Goal: Task Accomplishment & Management: Use online tool/utility

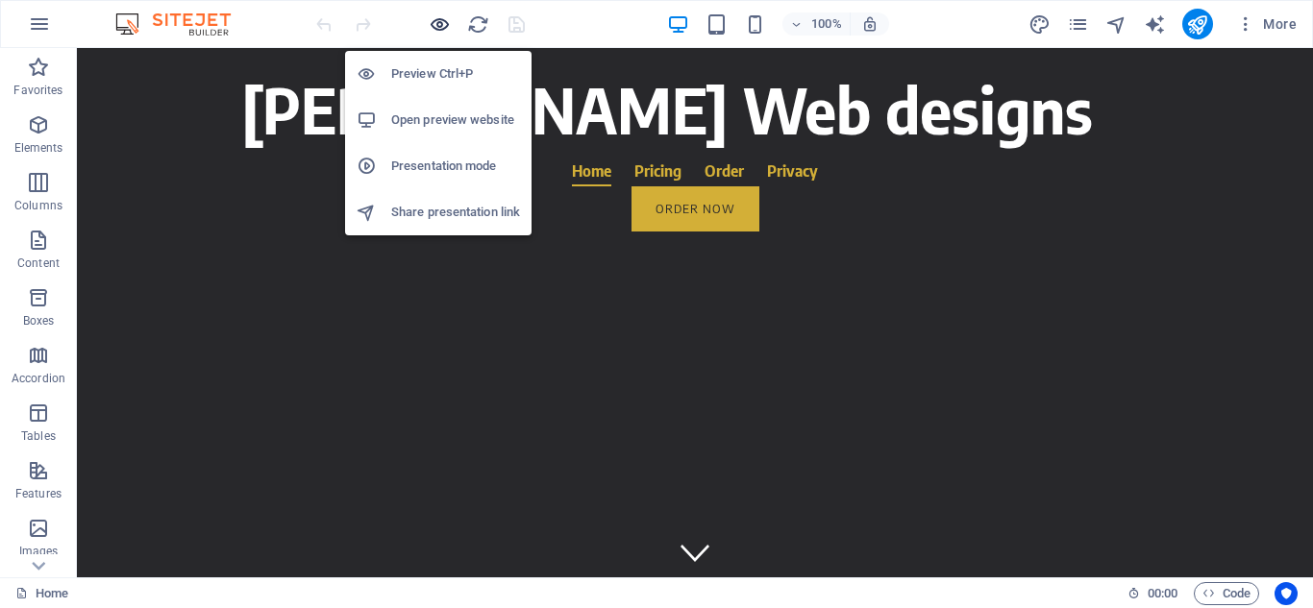
click at [436, 18] on icon "button" at bounding box center [440, 24] width 22 height 22
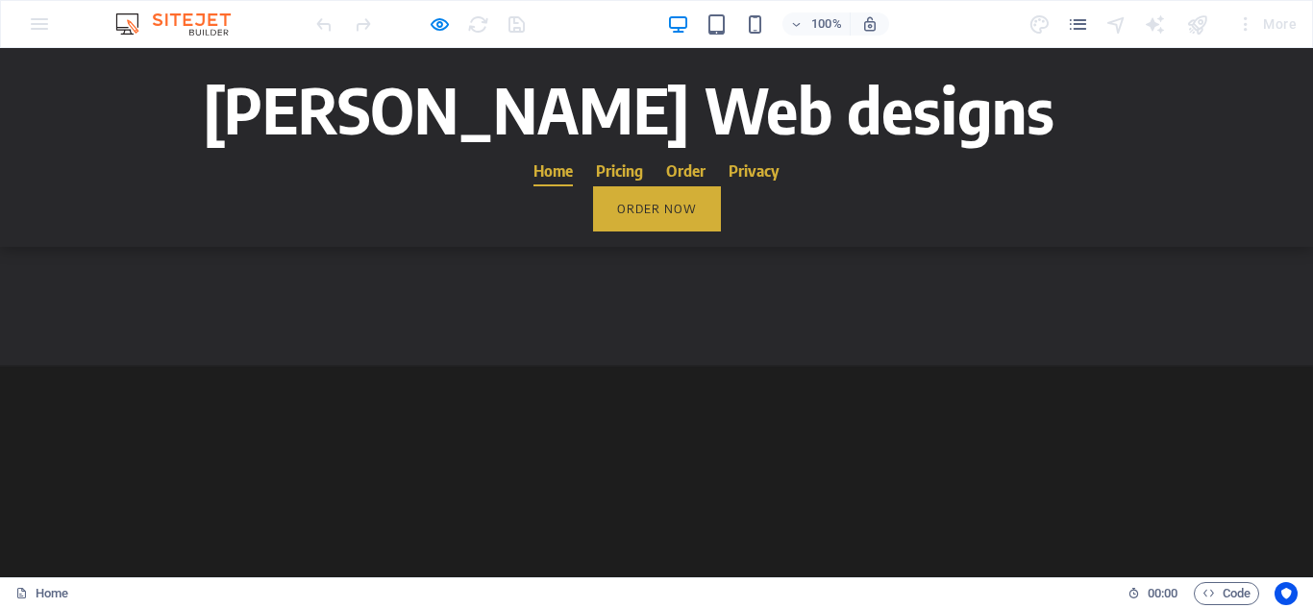
scroll to position [2533, 0]
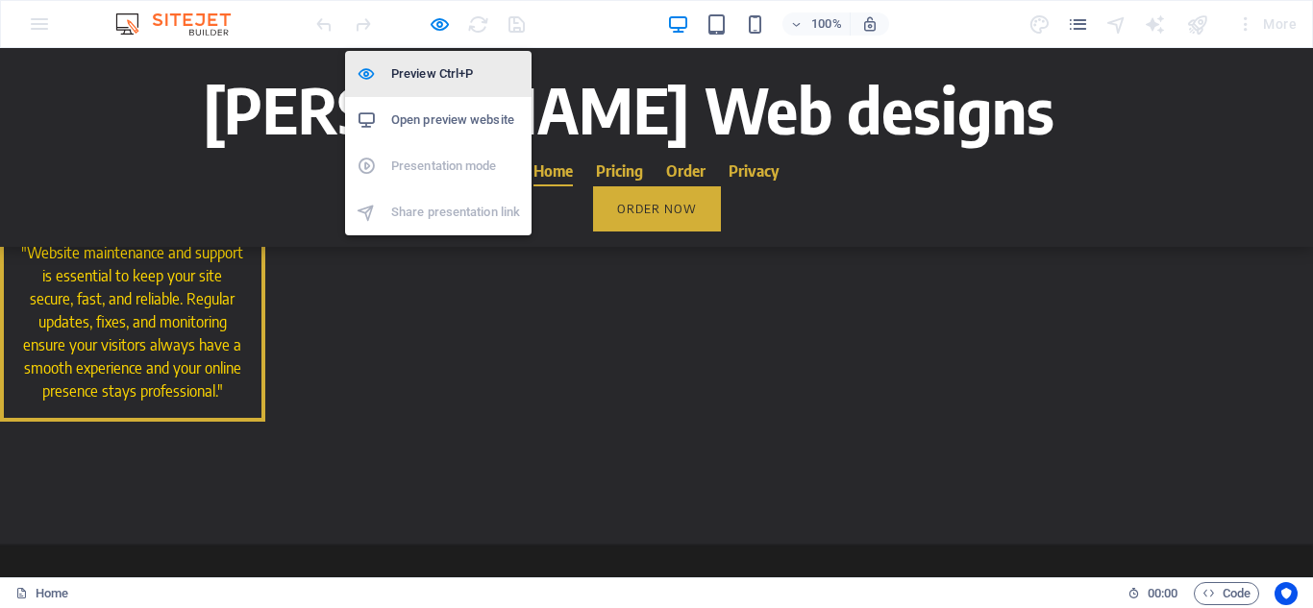
click at [435, 91] on li "Preview Ctrl+P" at bounding box center [438, 74] width 186 height 46
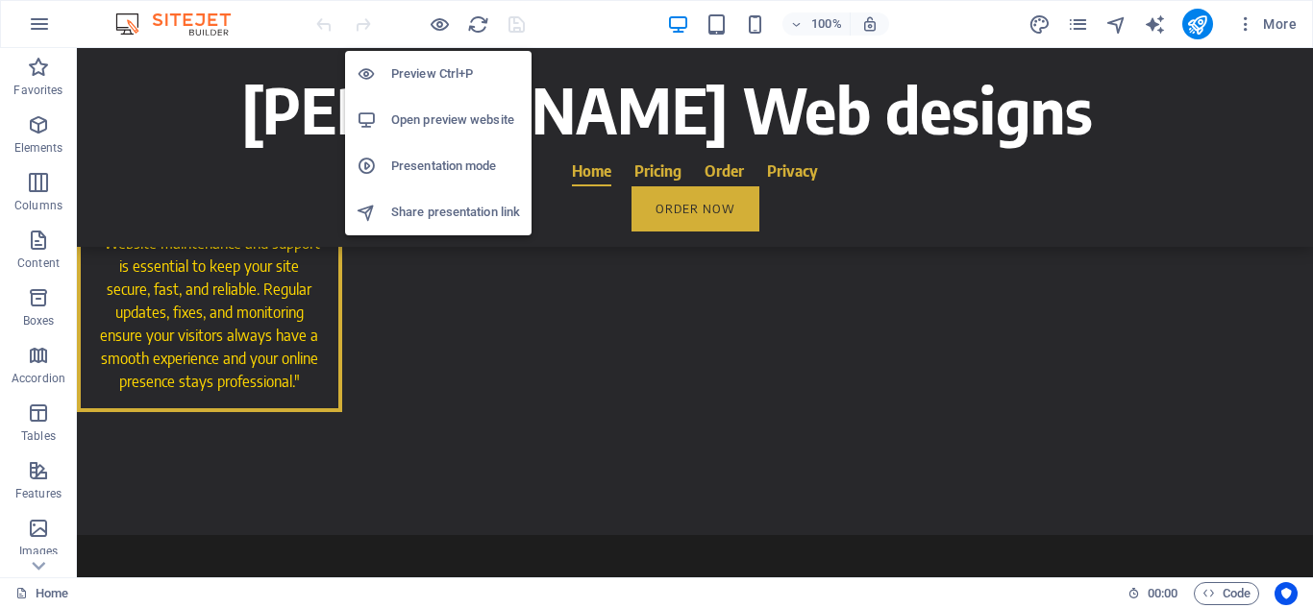
click at [441, 77] on h6 "Preview Ctrl+P" at bounding box center [455, 73] width 129 height 23
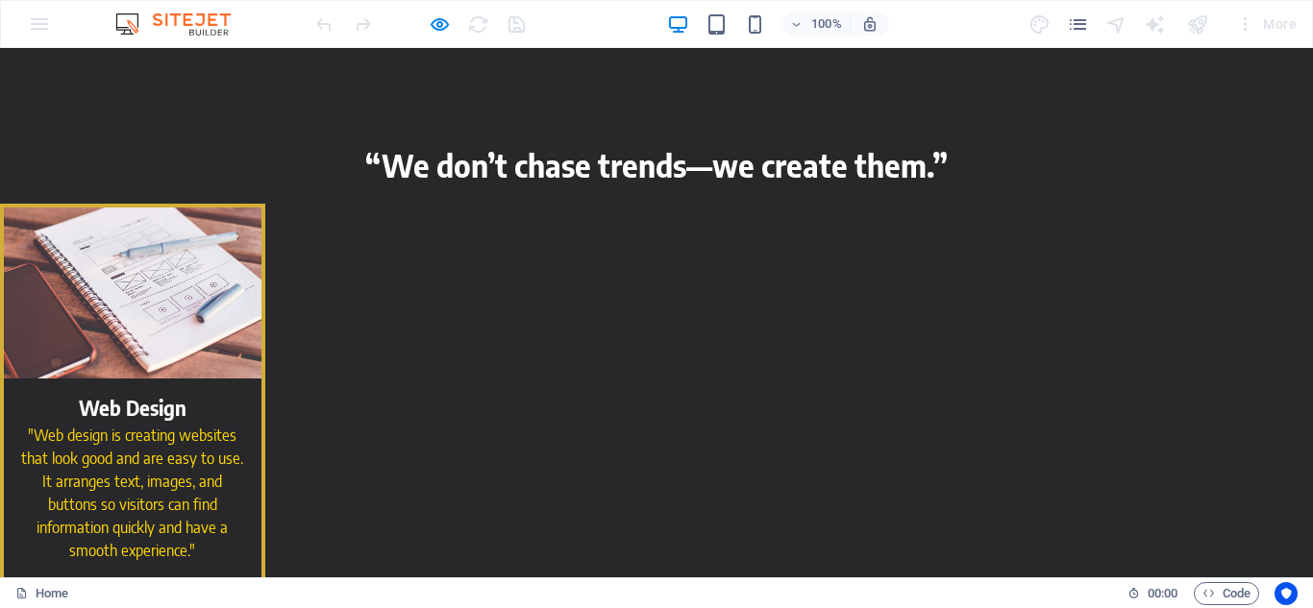
scroll to position [338, 0]
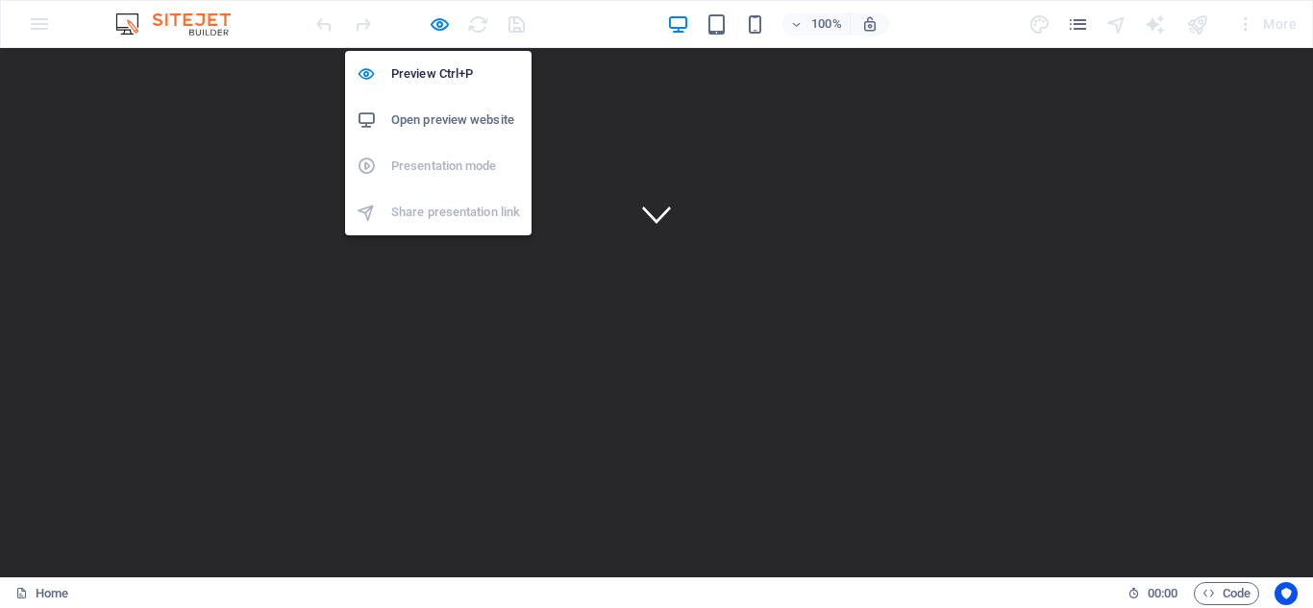
click at [471, 126] on h6 "Open preview website" at bounding box center [455, 120] width 129 height 23
click at [434, 26] on icon "button" at bounding box center [440, 24] width 22 height 22
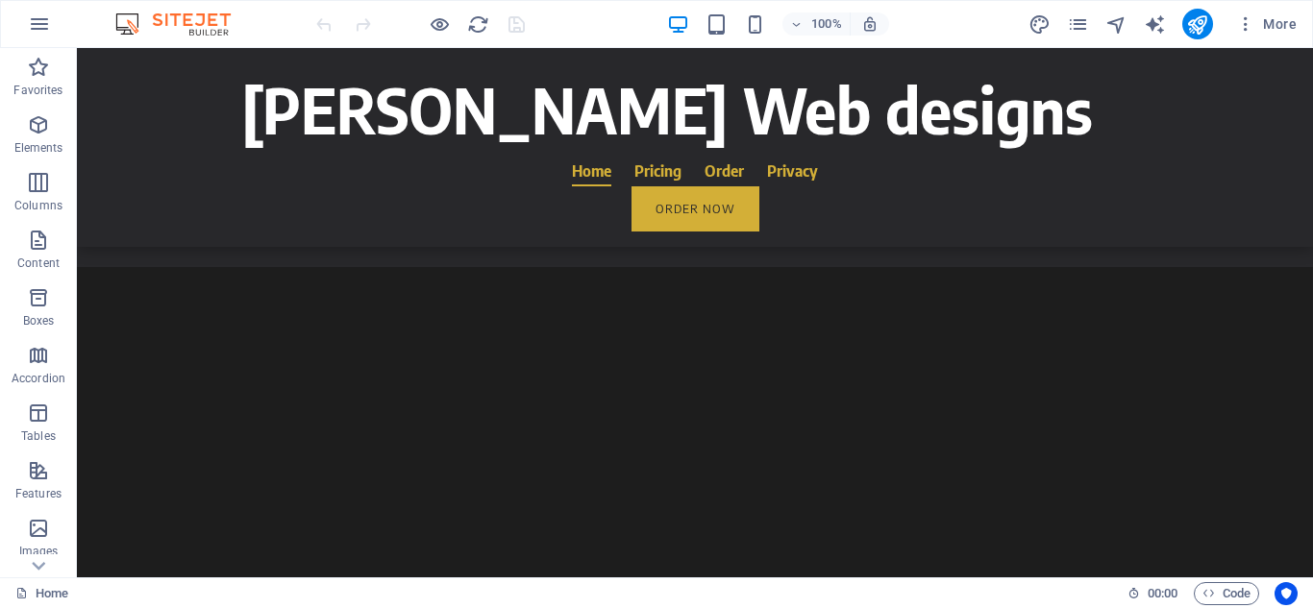
scroll to position [2836, 0]
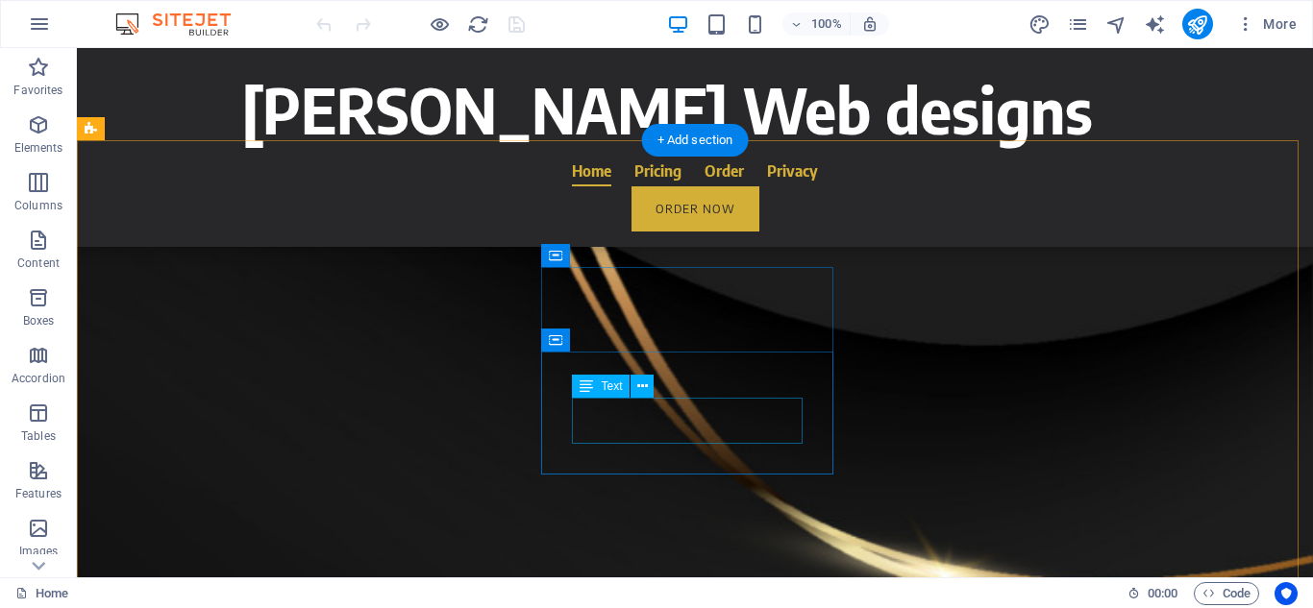
scroll to position [4044, 0]
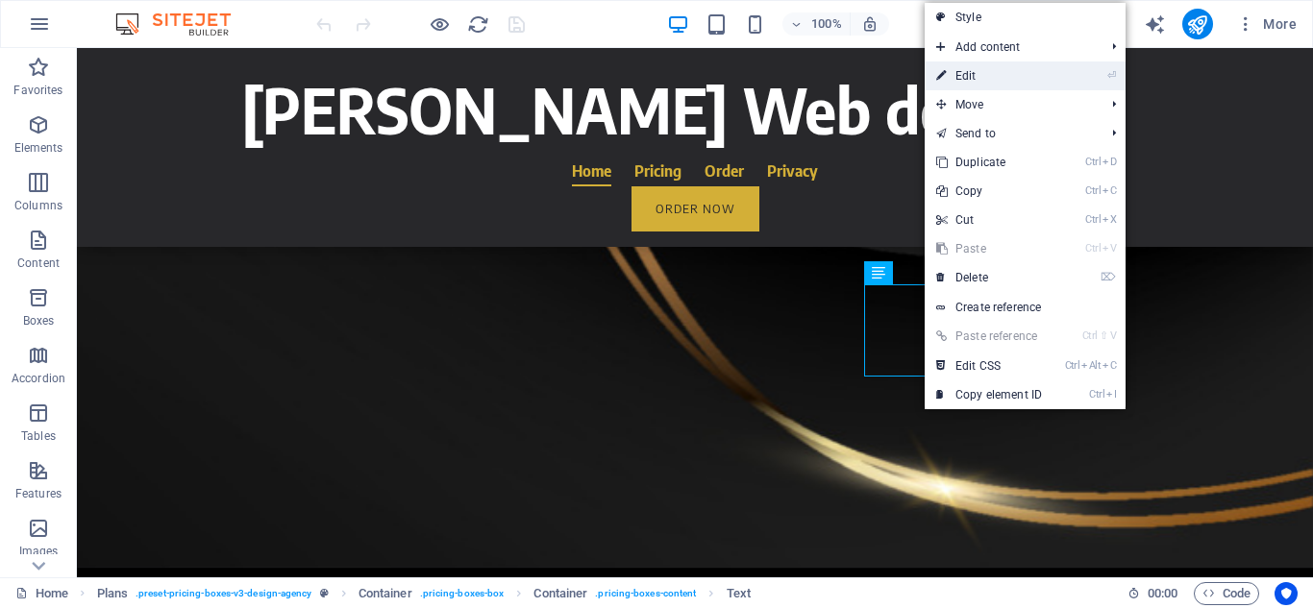
click at [977, 74] on link "⏎ Edit" at bounding box center [988, 76] width 129 height 29
click at [668, 75] on div "[PERSON_NAME] Web designs Home Pricing Order Privacy Order Now Menu" at bounding box center [695, 147] width 1236 height 199
click at [387, 76] on div "Drag here to replace the existing content. Press “Ctrl” if you want to create a…" at bounding box center [695, 313] width 1236 height 530
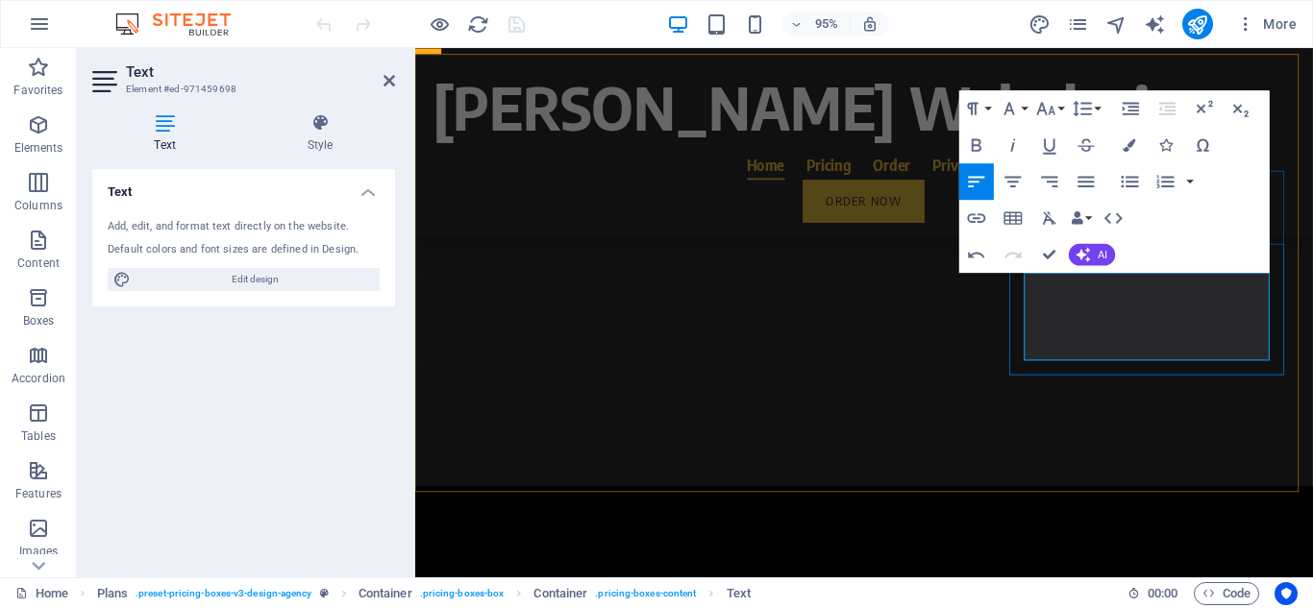
scroll to position [4053, 0]
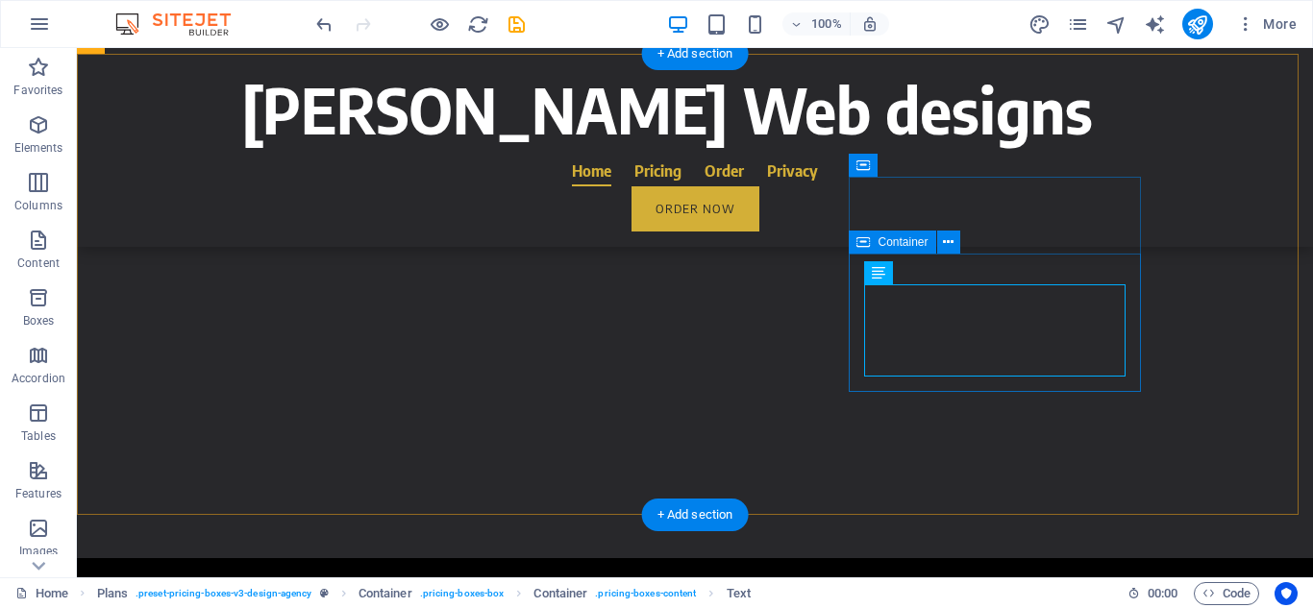
scroll to position [4044, 0]
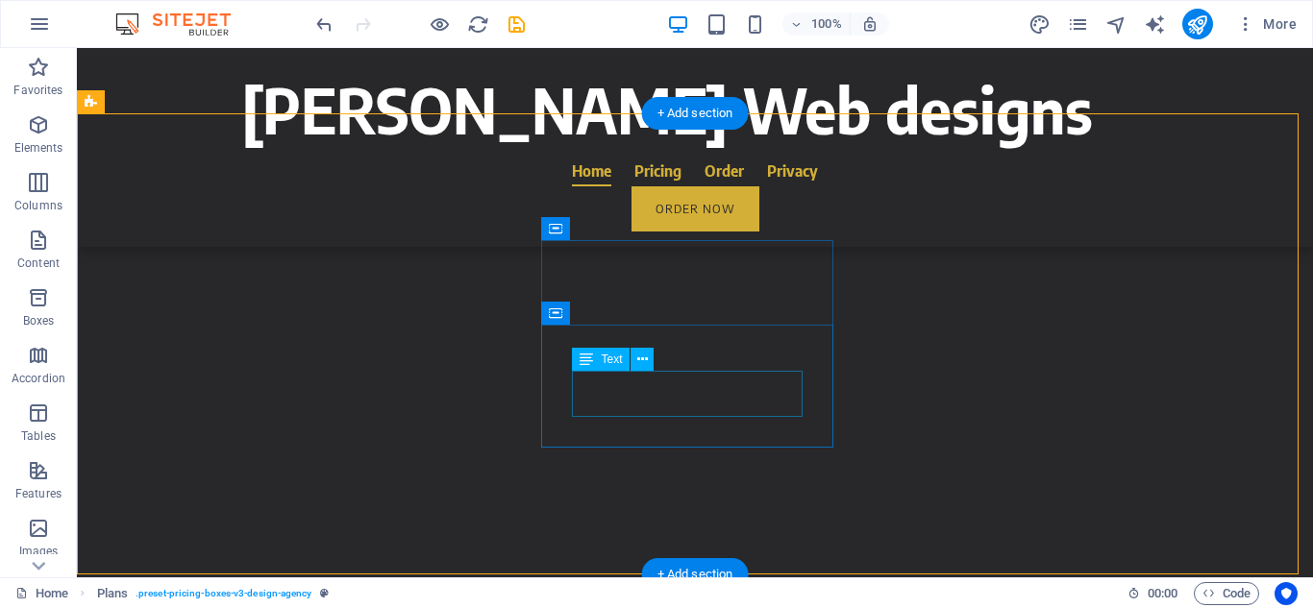
scroll to position [3982, 0]
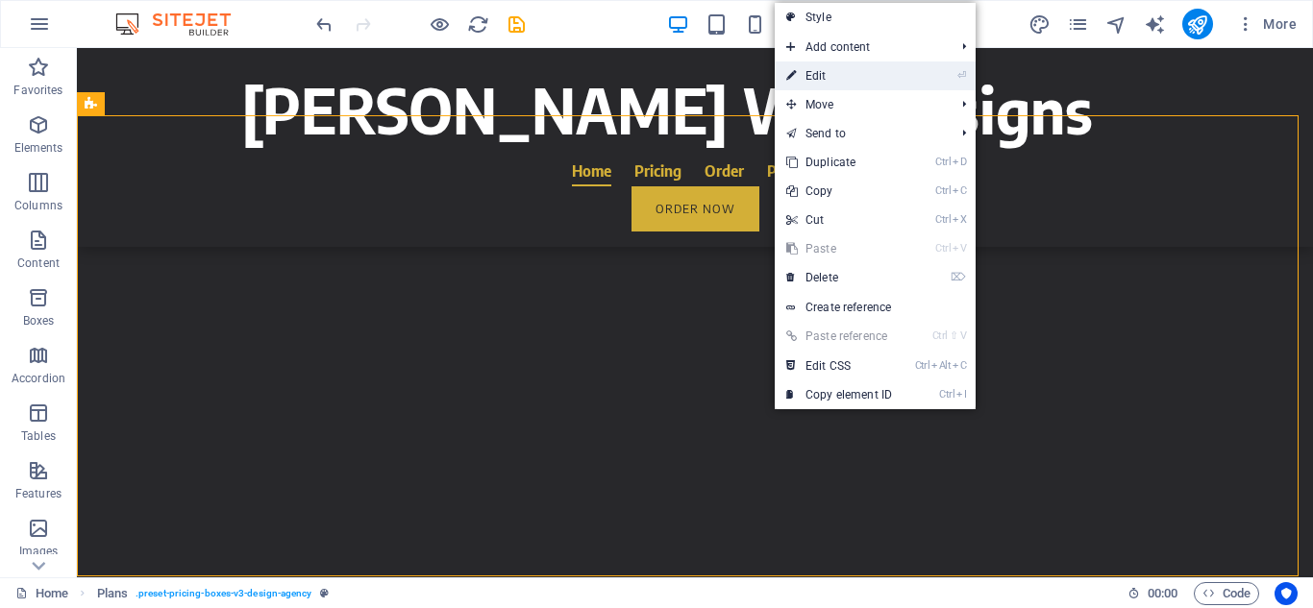
click at [847, 79] on link "⏎ Edit" at bounding box center [839, 76] width 129 height 29
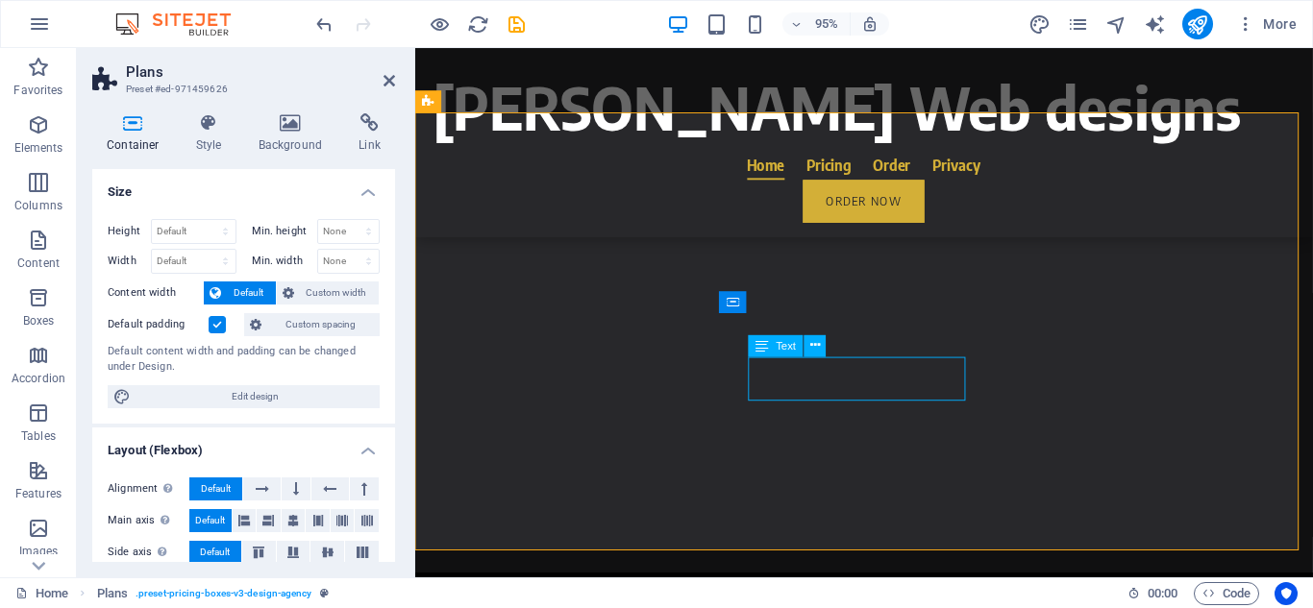
scroll to position [3992, 0]
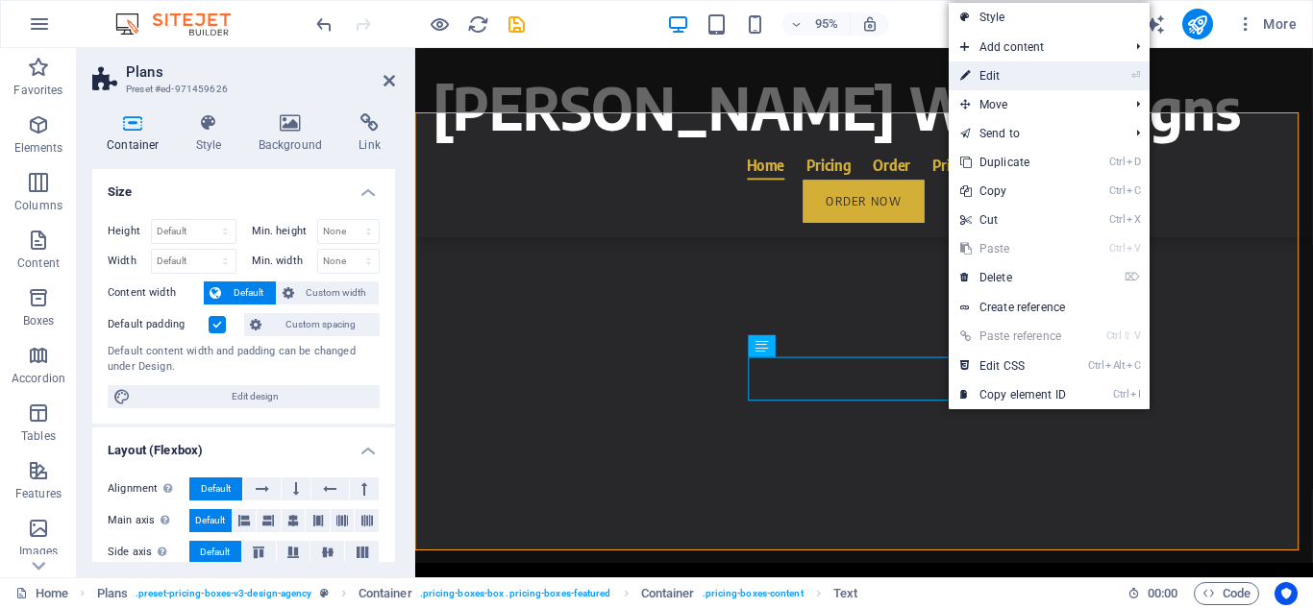
click at [1008, 70] on link "⏎ Edit" at bounding box center [1012, 76] width 129 height 29
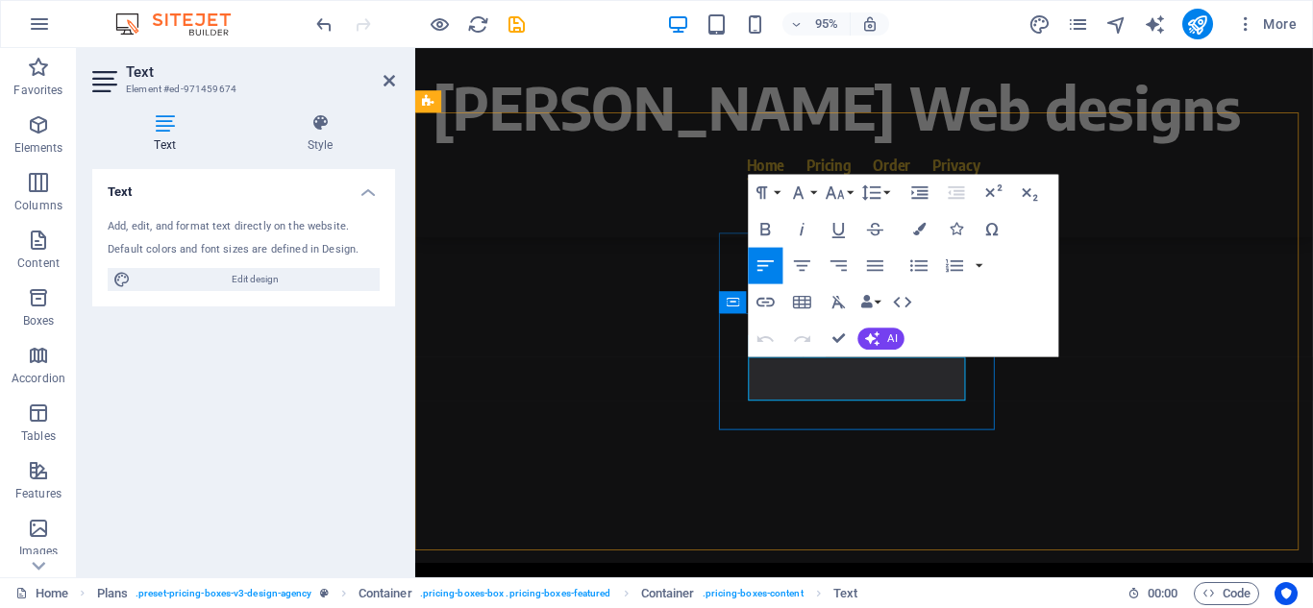
drag, startPoint x: 842, startPoint y: 343, endPoint x: 721, endPoint y: 308, distance: 126.2
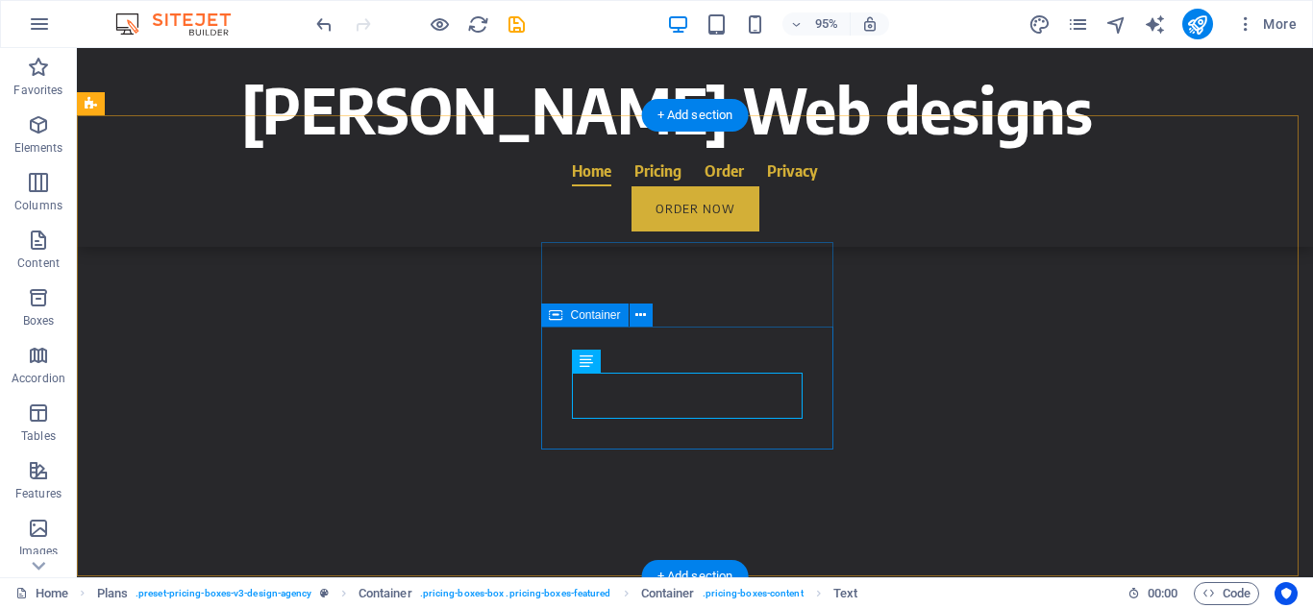
scroll to position [3982, 0]
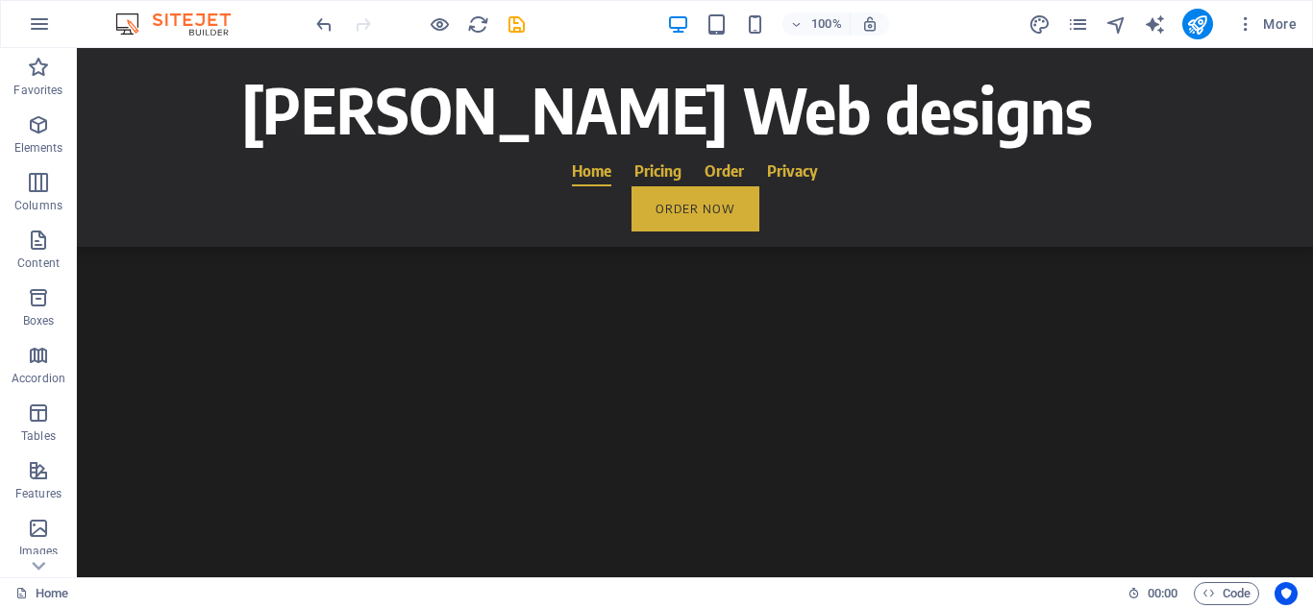
scroll to position [2897, 0]
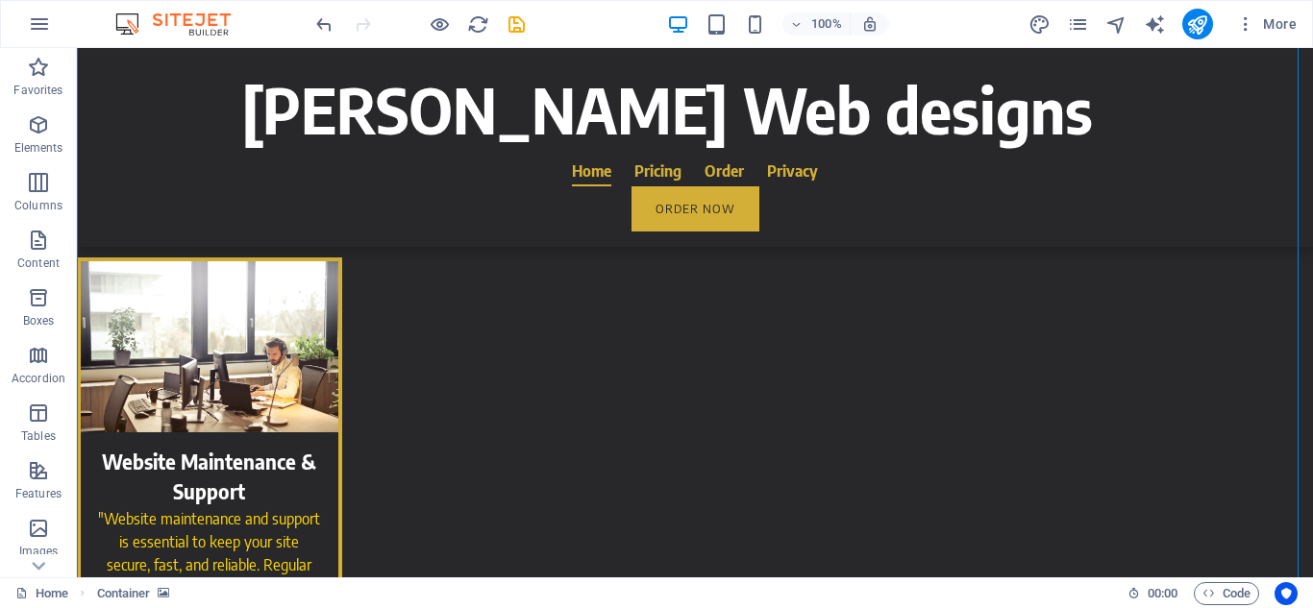
scroll to position [2256, 0]
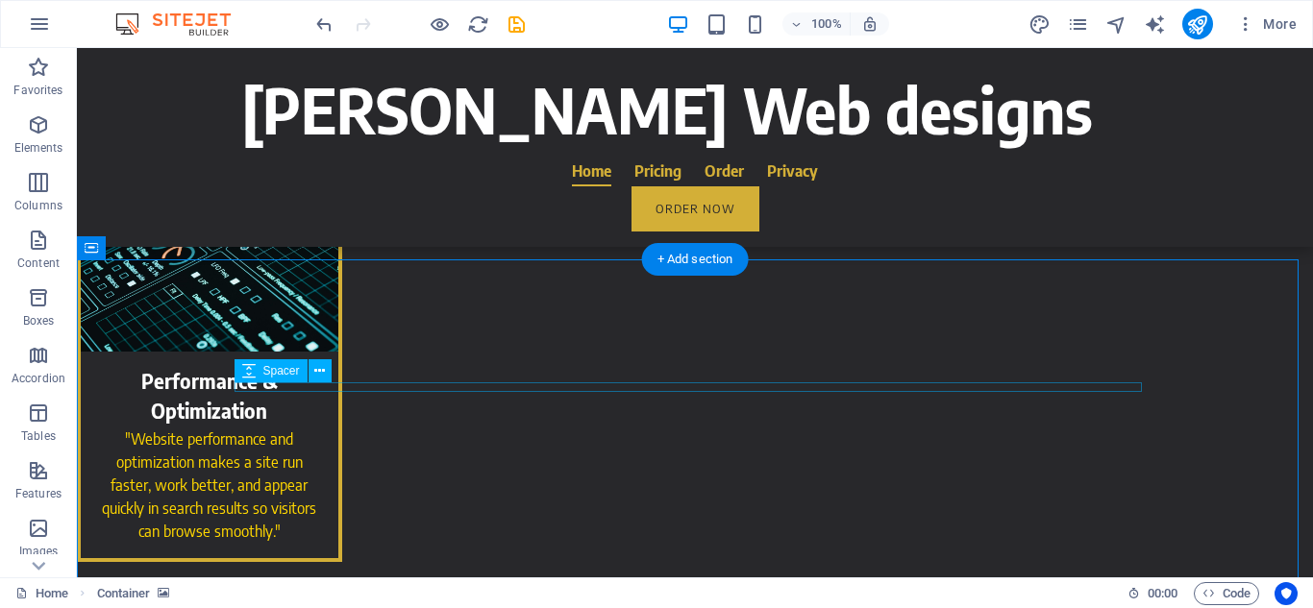
scroll to position [1860, 0]
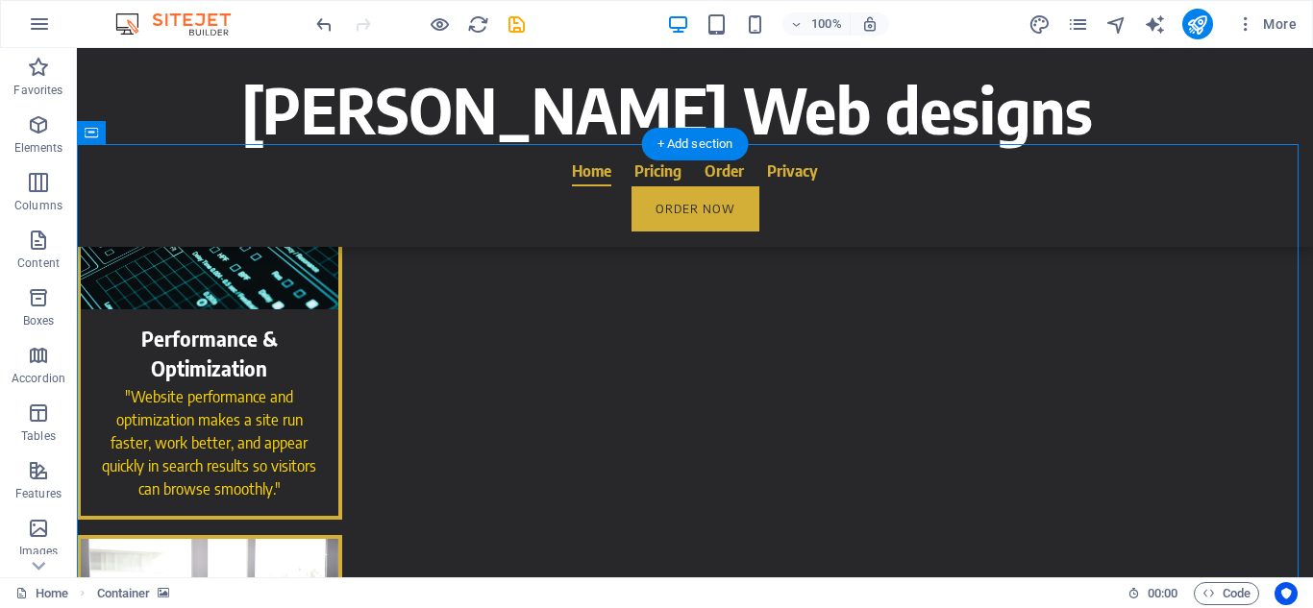
scroll to position [1981, 0]
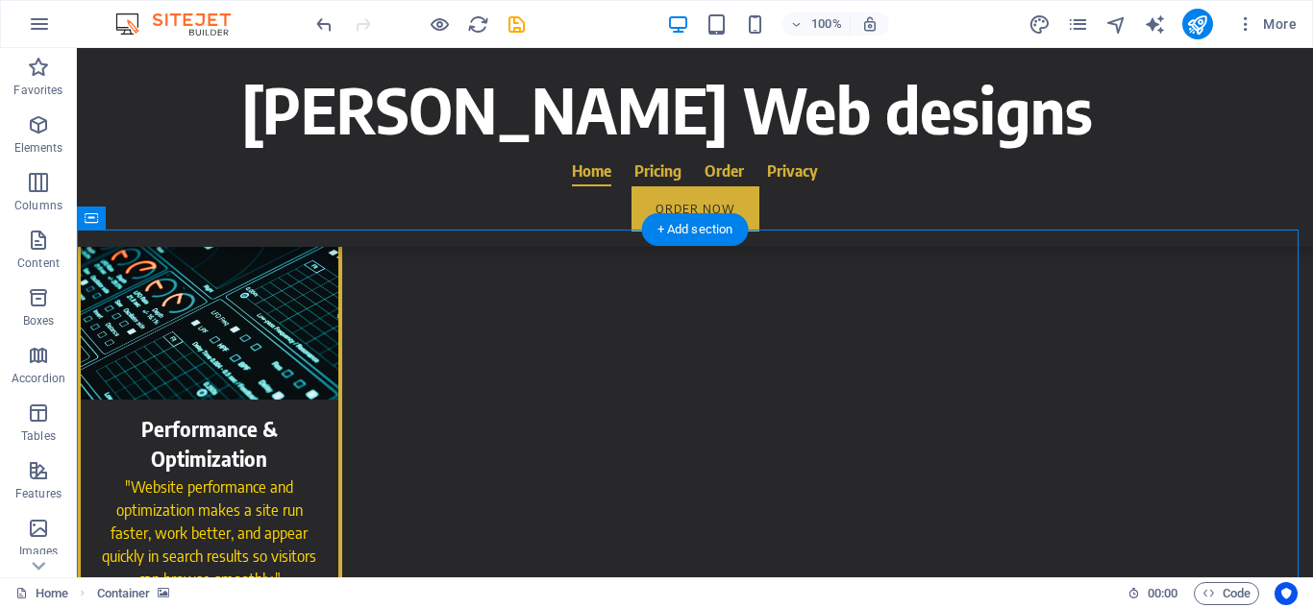
scroll to position [1890, 0]
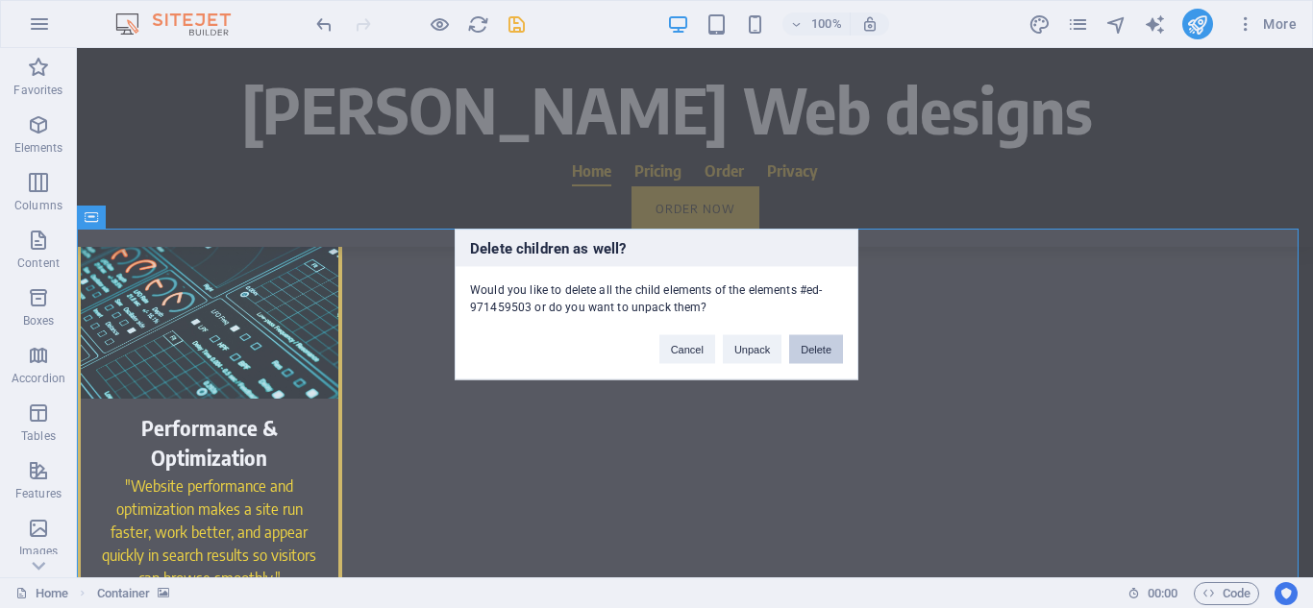
click at [815, 353] on button "Delete" at bounding box center [816, 348] width 54 height 29
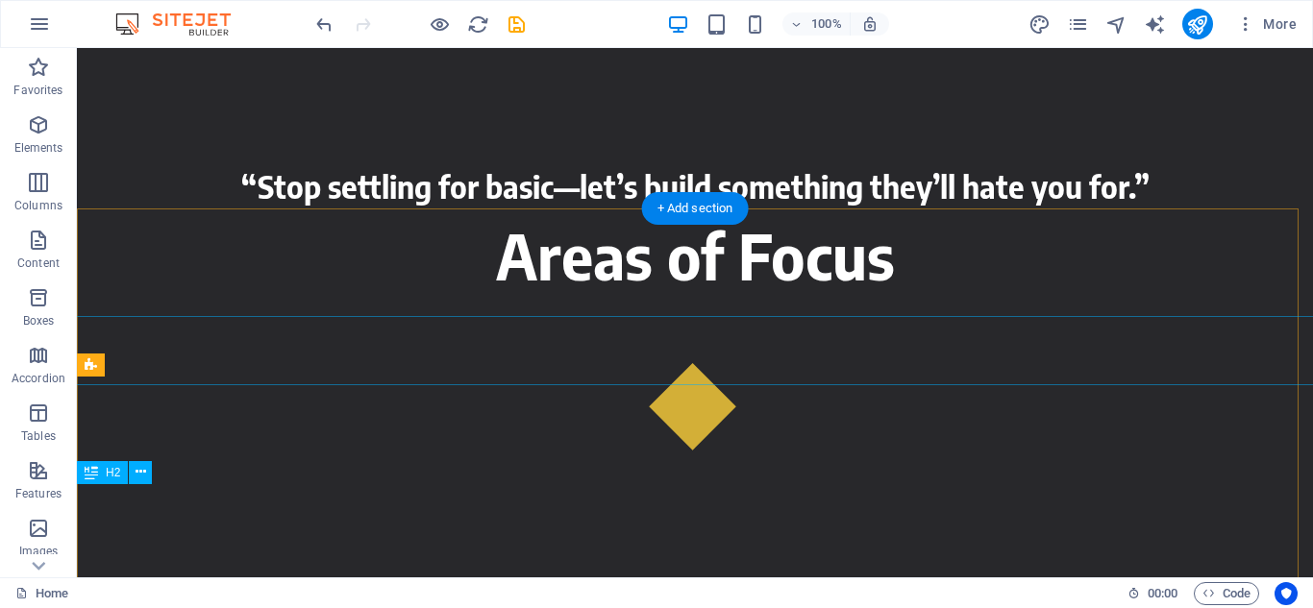
scroll to position [0, 0]
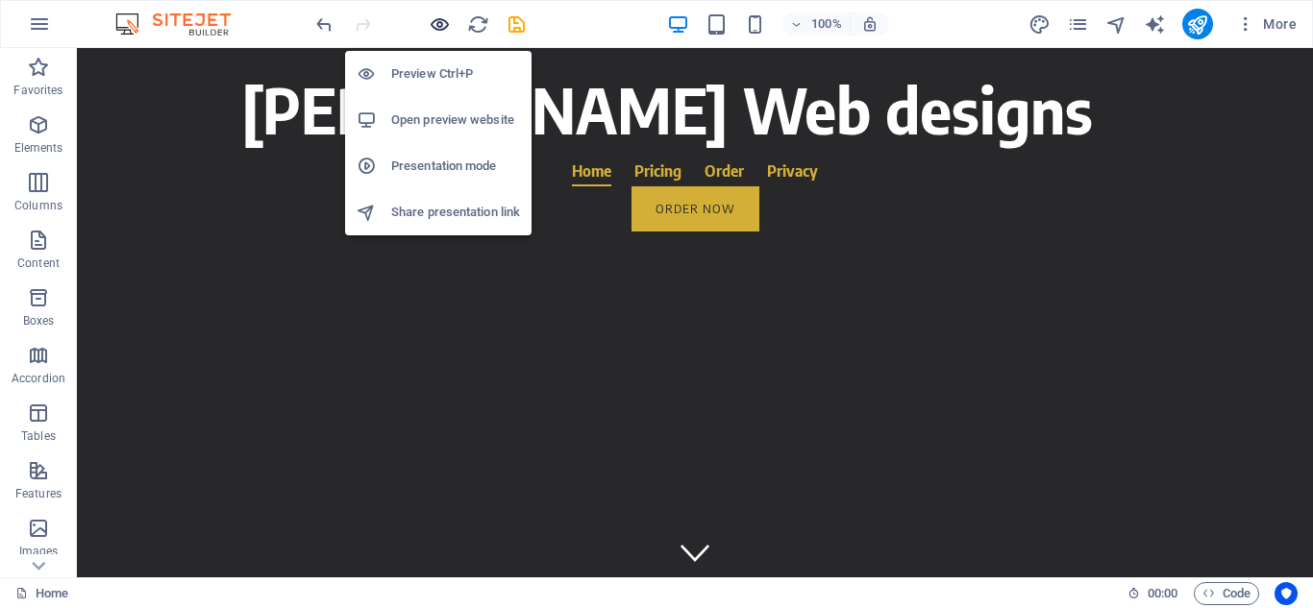
click at [433, 22] on icon "button" at bounding box center [440, 24] width 22 height 22
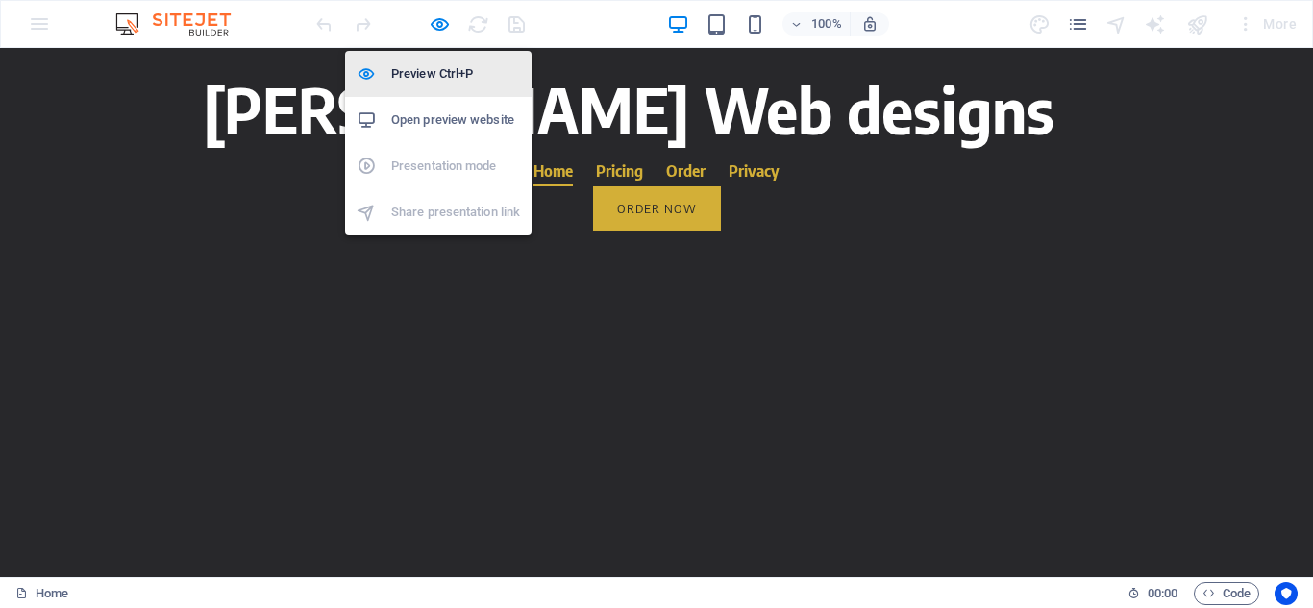
click at [448, 72] on h6 "Preview Ctrl+P" at bounding box center [455, 73] width 129 height 23
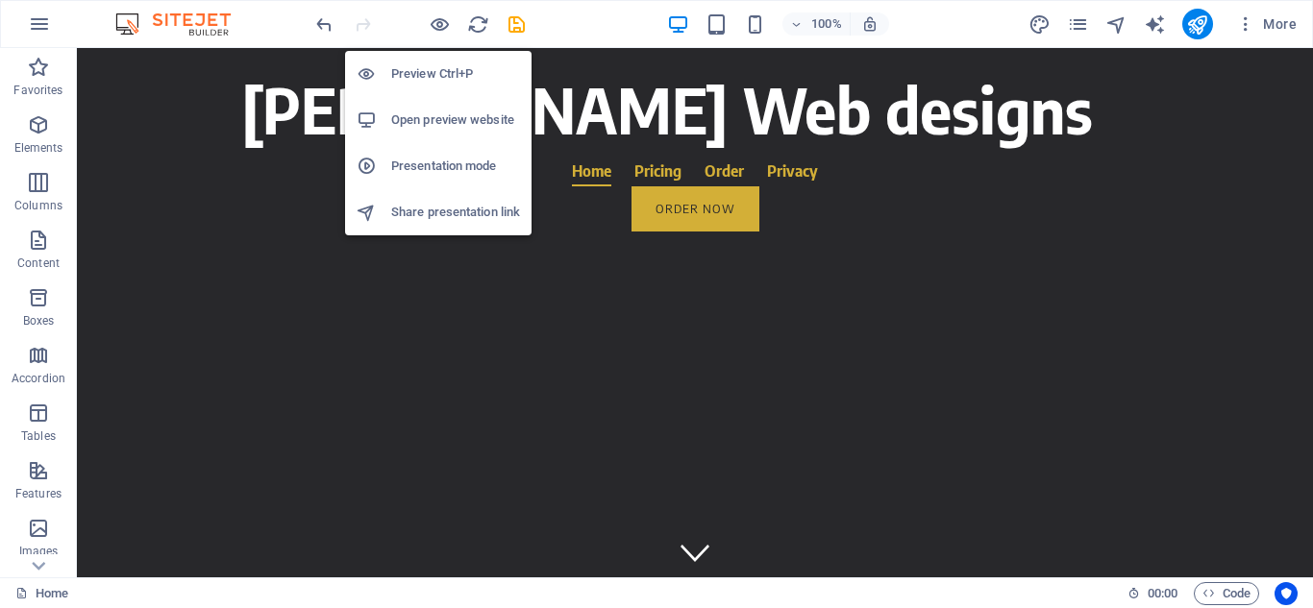
click at [448, 72] on h6 "Preview Ctrl+P" at bounding box center [455, 73] width 129 height 23
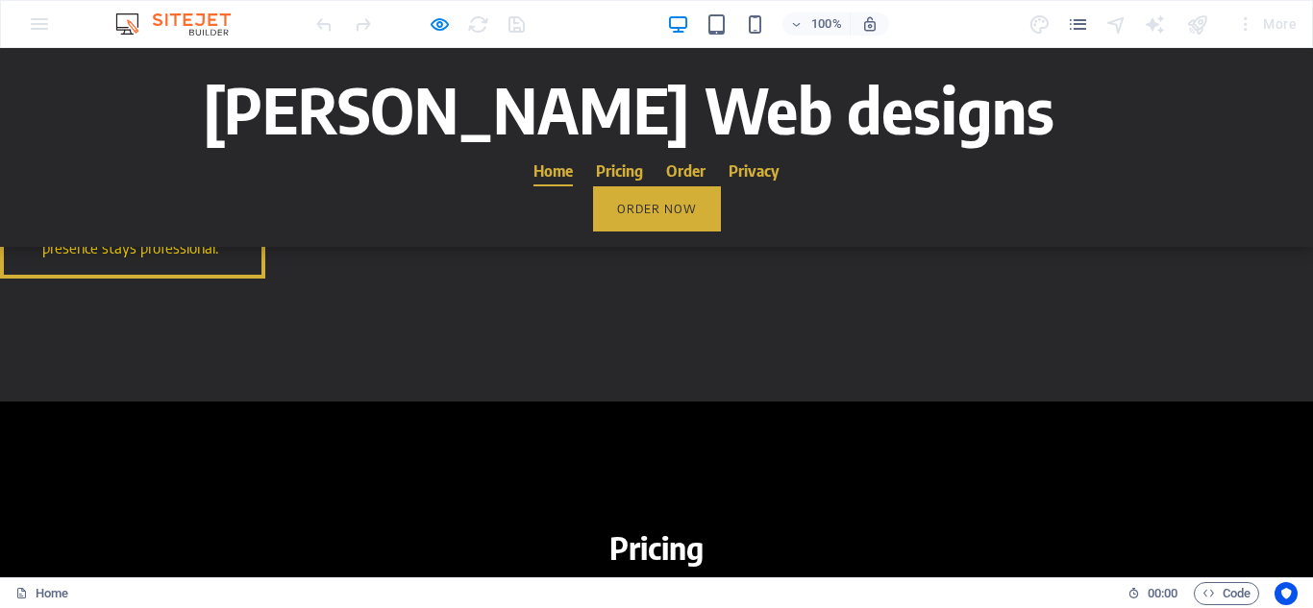
scroll to position [2673, 0]
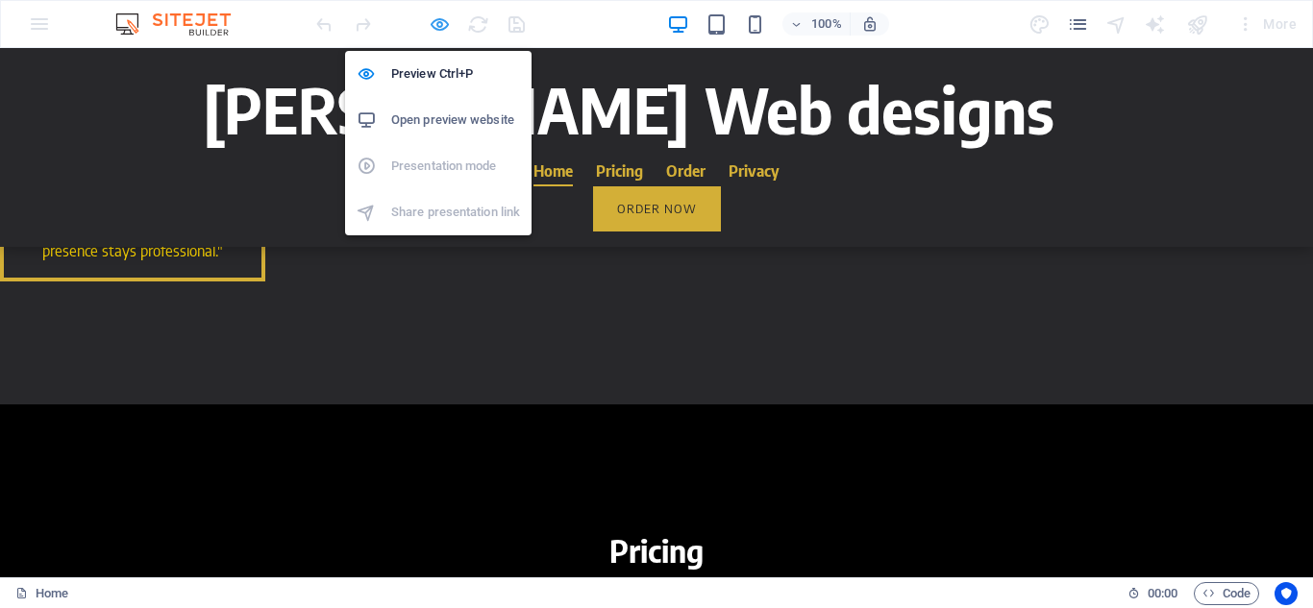
click at [449, 18] on icon "button" at bounding box center [440, 24] width 22 height 22
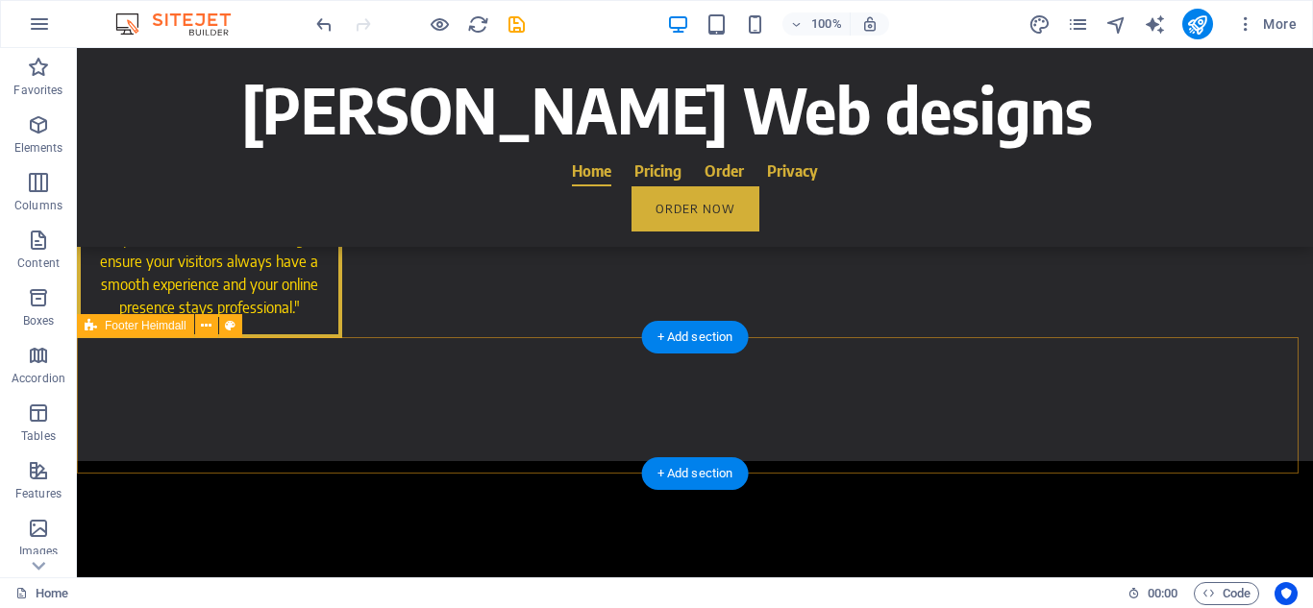
scroll to position [2678, 0]
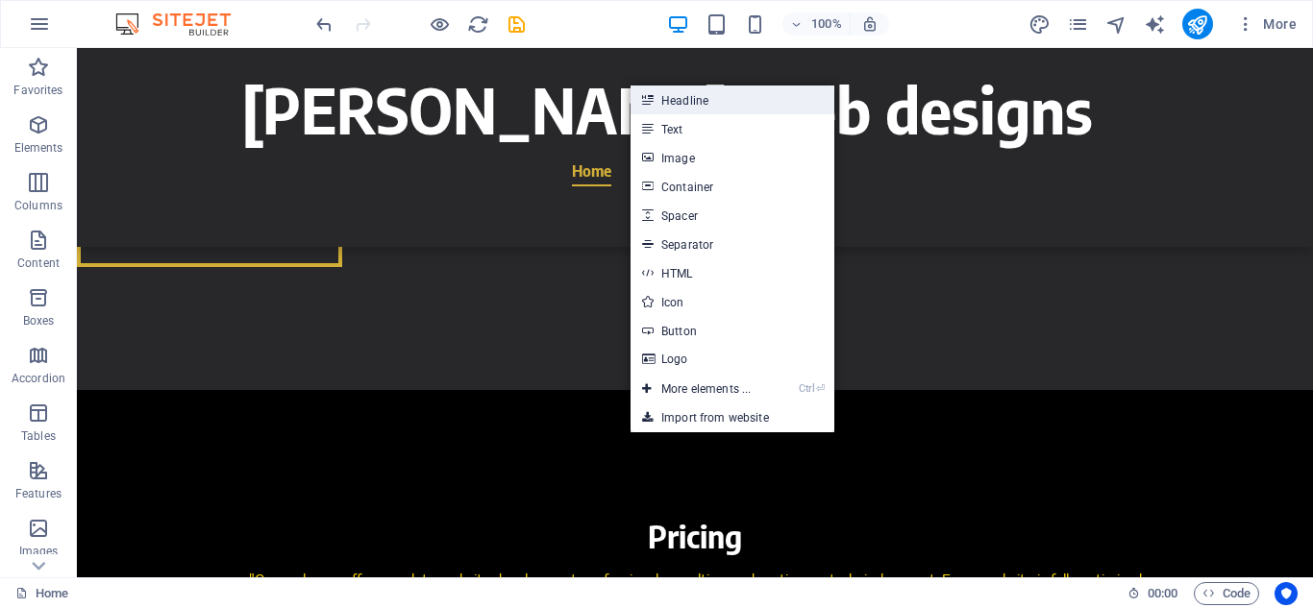
click at [696, 108] on link "Headline" at bounding box center [732, 100] width 204 height 29
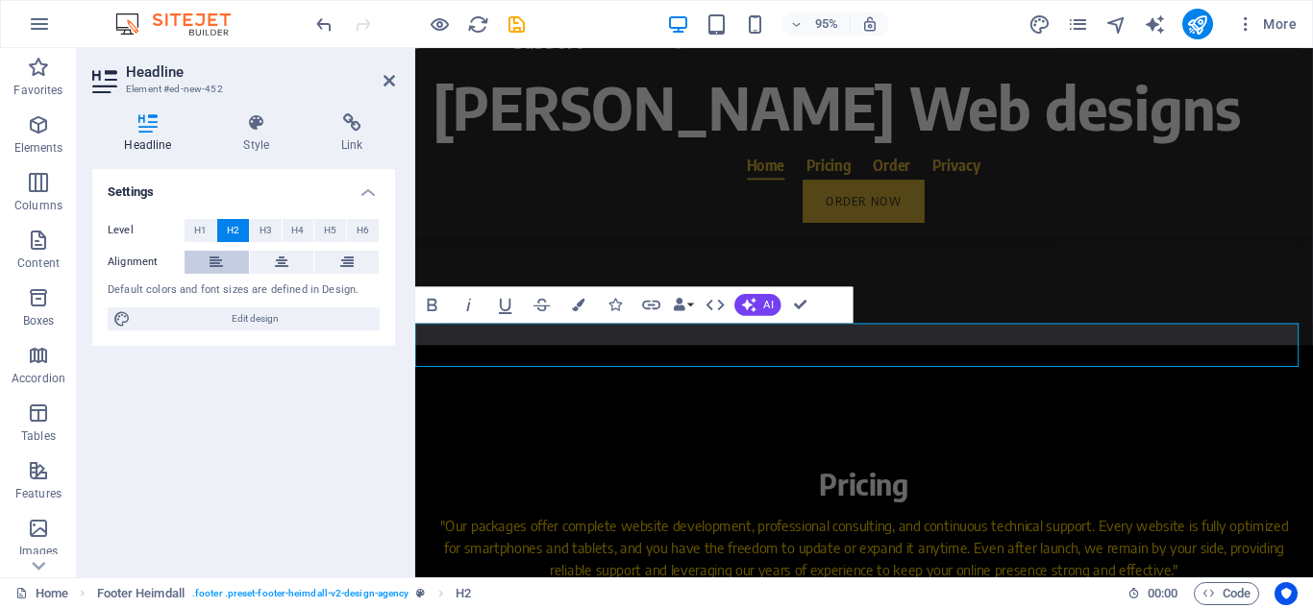
scroll to position [2688, 0]
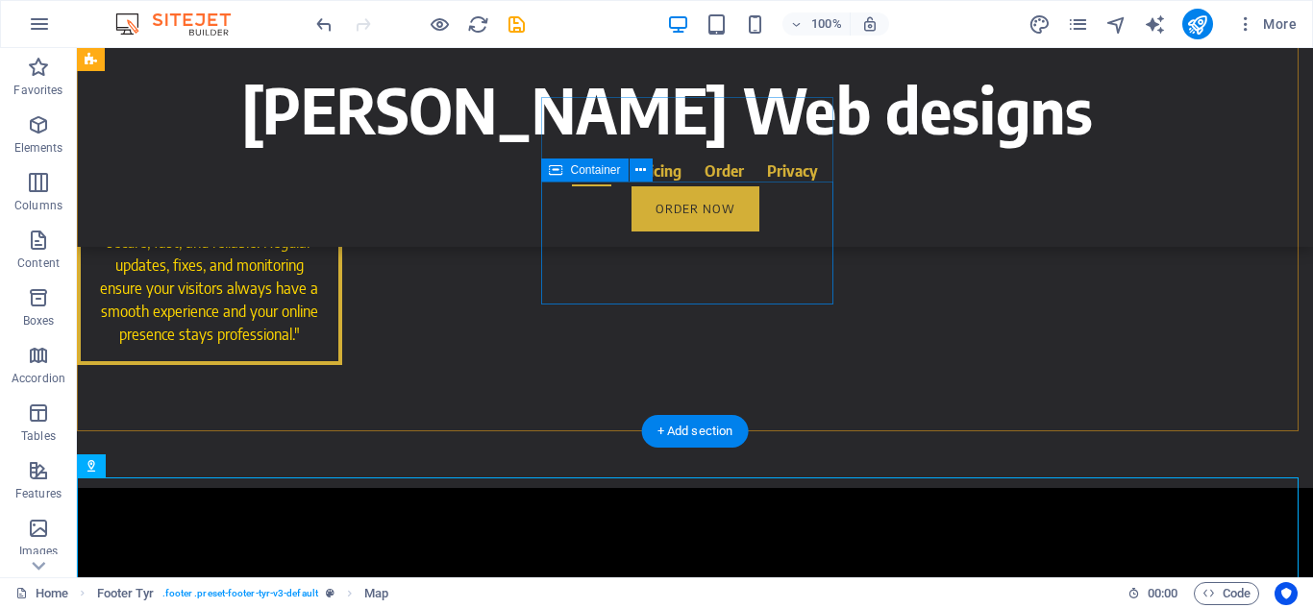
scroll to position [2579, 0]
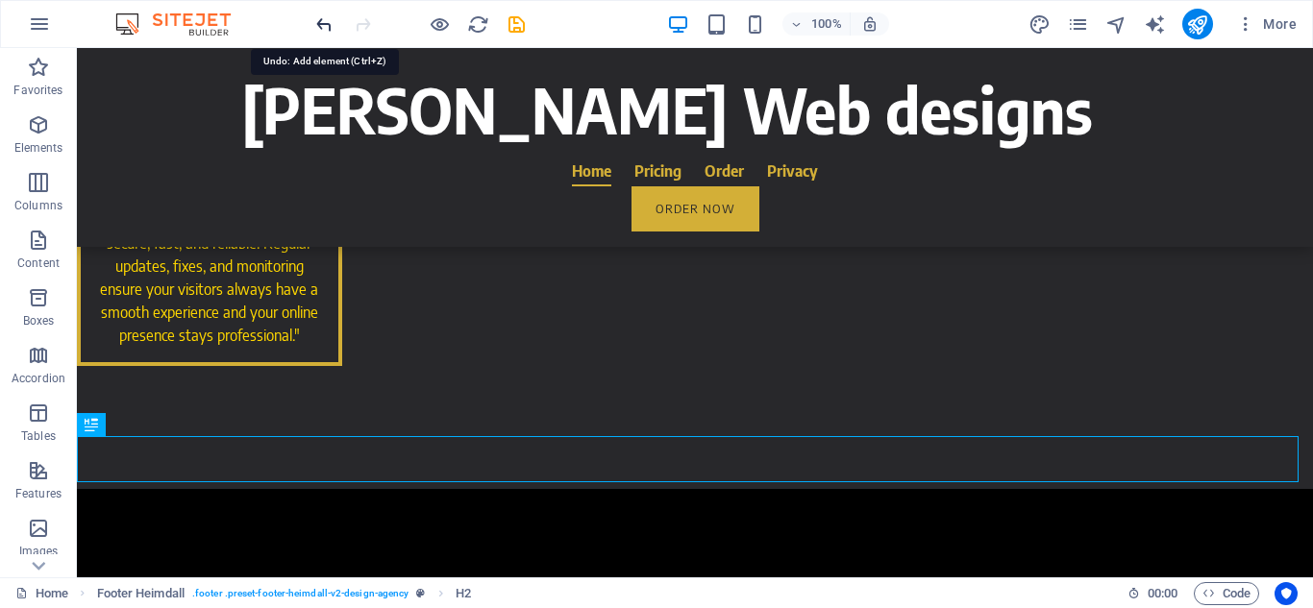
click at [319, 33] on icon "undo" at bounding box center [324, 24] width 22 height 22
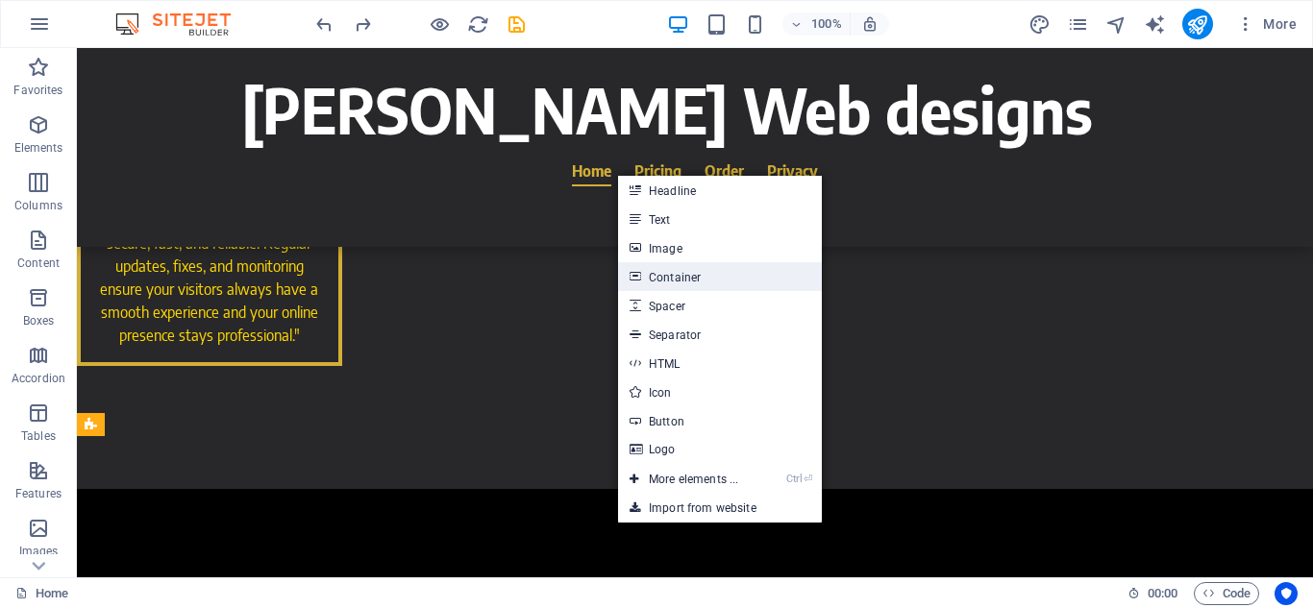
drag, startPoint x: 675, startPoint y: 286, endPoint x: 111, endPoint y: 329, distance: 565.7
click at [675, 286] on link "Container" at bounding box center [720, 276] width 204 height 29
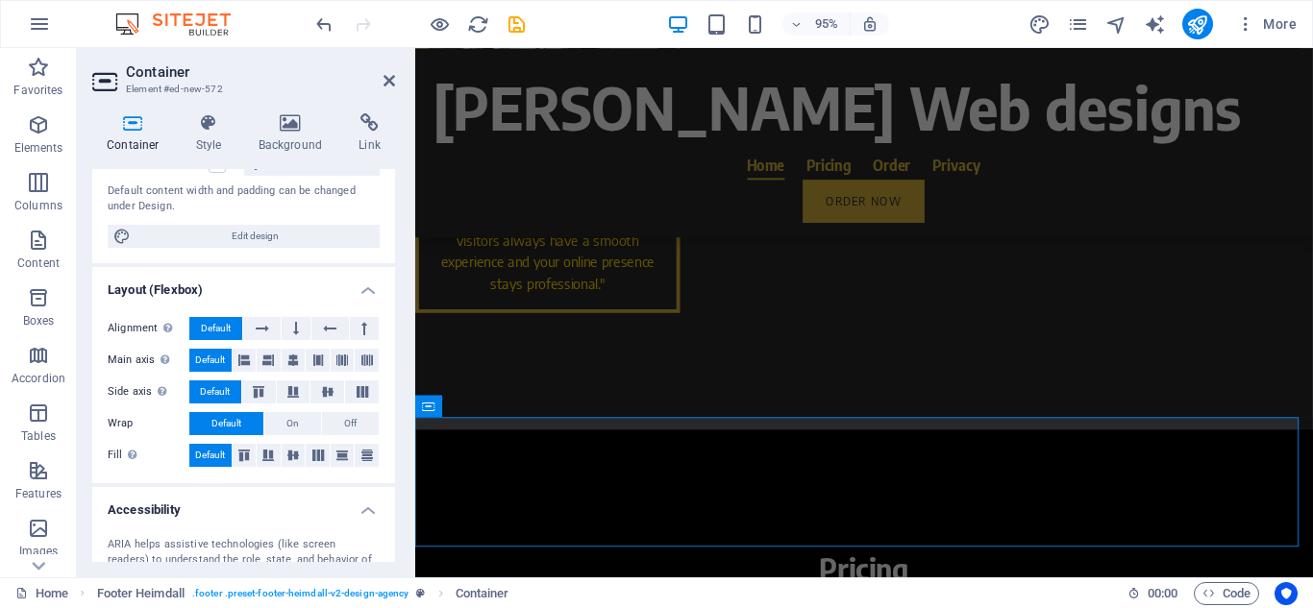
scroll to position [384, 0]
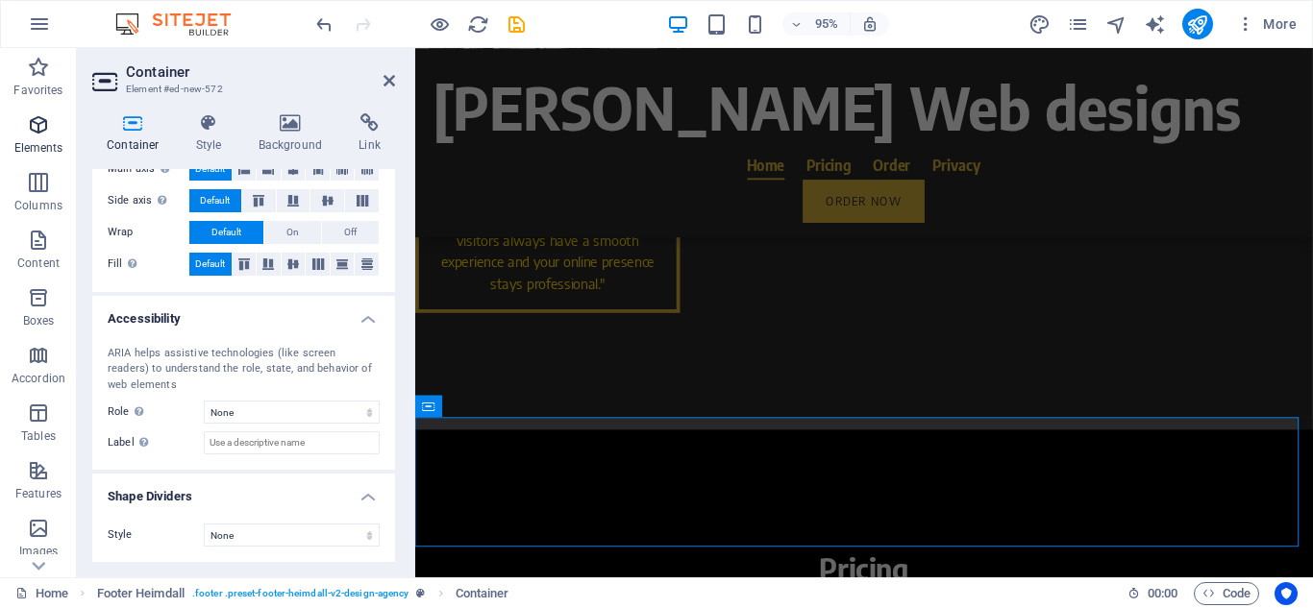
click at [41, 120] on icon "button" at bounding box center [38, 124] width 23 height 23
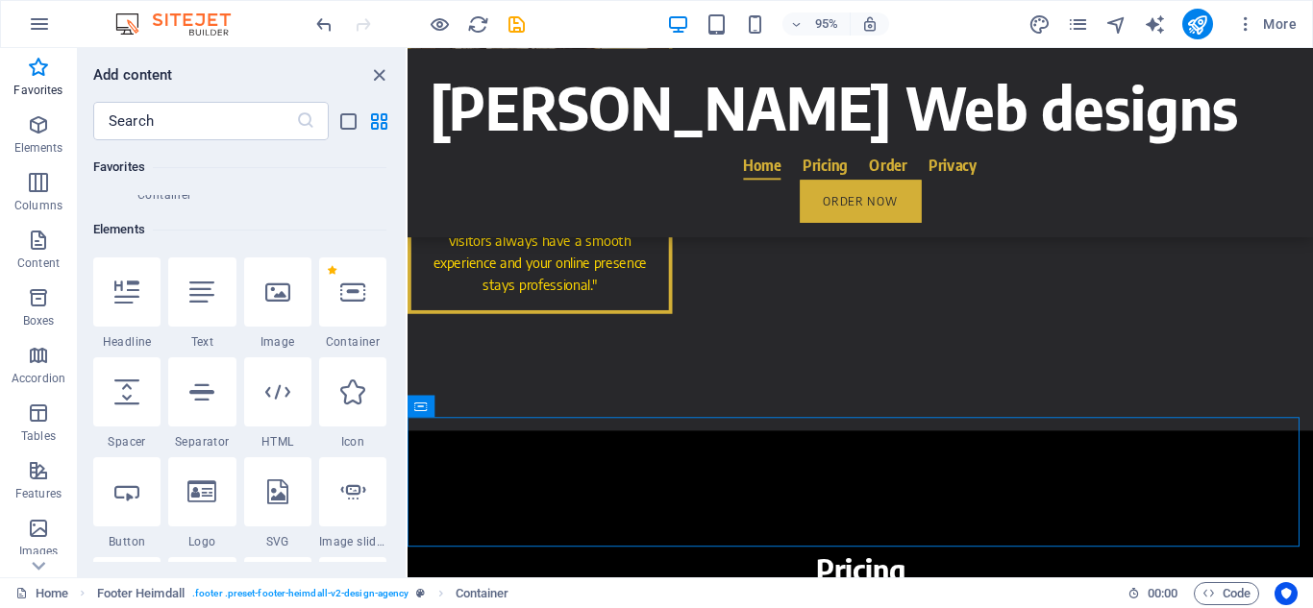
scroll to position [140, 0]
click at [355, 308] on div at bounding box center [352, 293] width 67 height 69
click at [407, 308] on div "Drag here to replace the existing content. Press “Ctrl” if you want to create a…" at bounding box center [859, 313] width 905 height 530
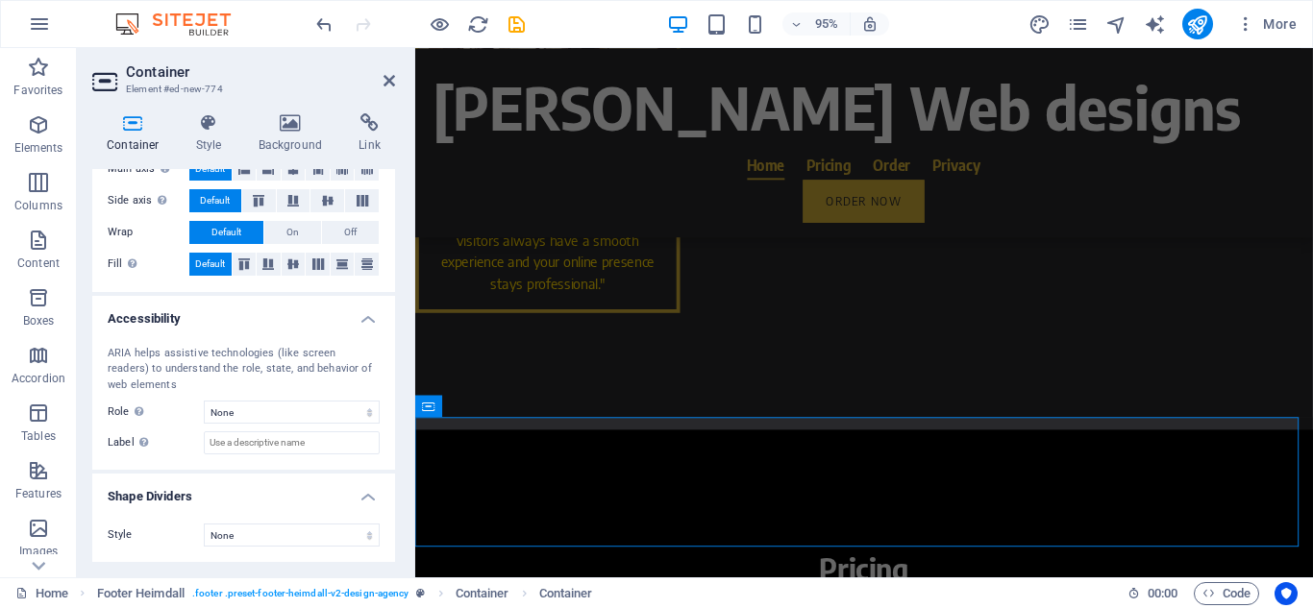
scroll to position [0, 0]
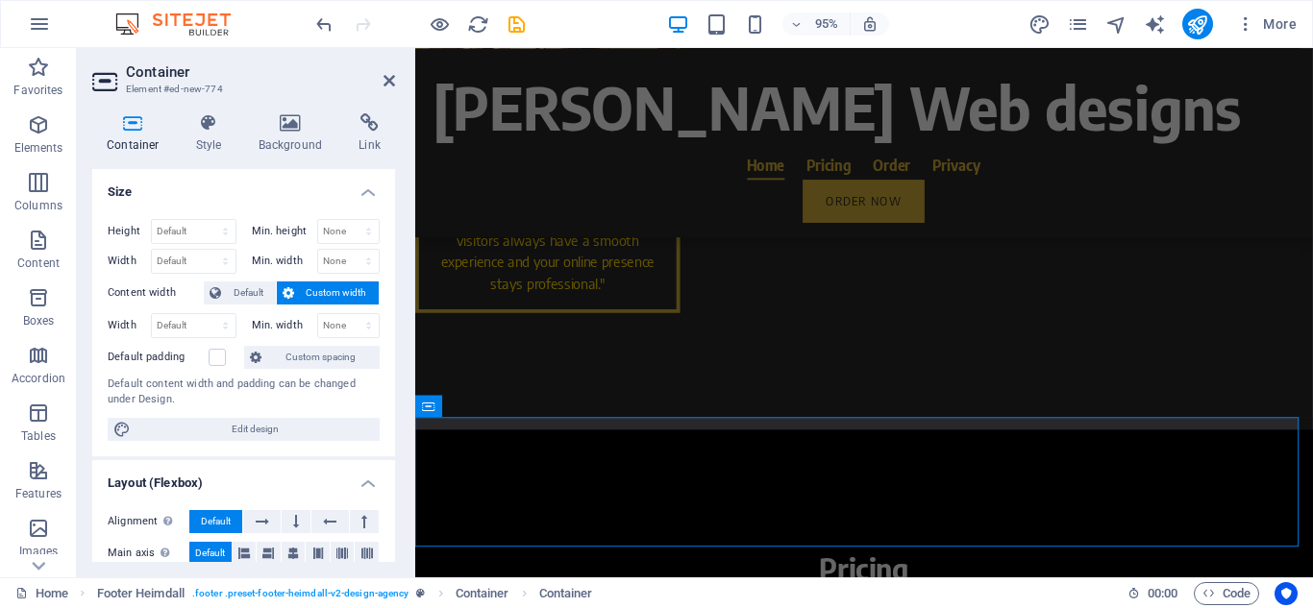
click at [397, 83] on aside "Container Element #ed-new-774 Container Style Background Link Size Height Defau…" at bounding box center [246, 313] width 338 height 530
click at [384, 82] on icon at bounding box center [389, 80] width 12 height 15
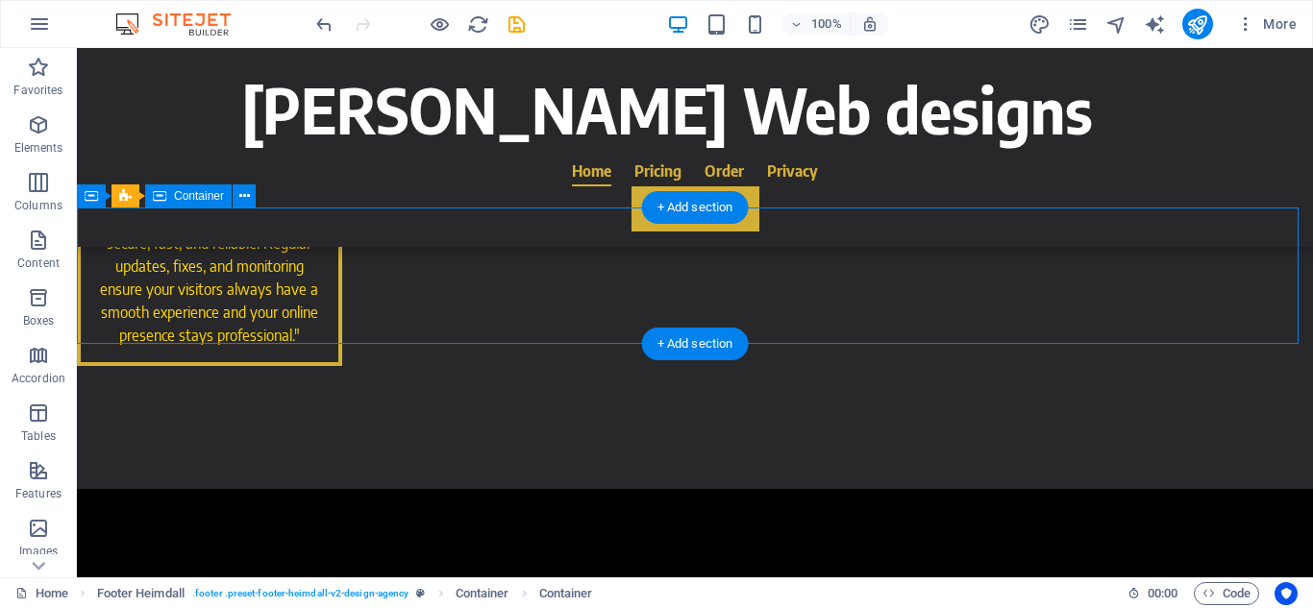
scroll to position [2809, 0]
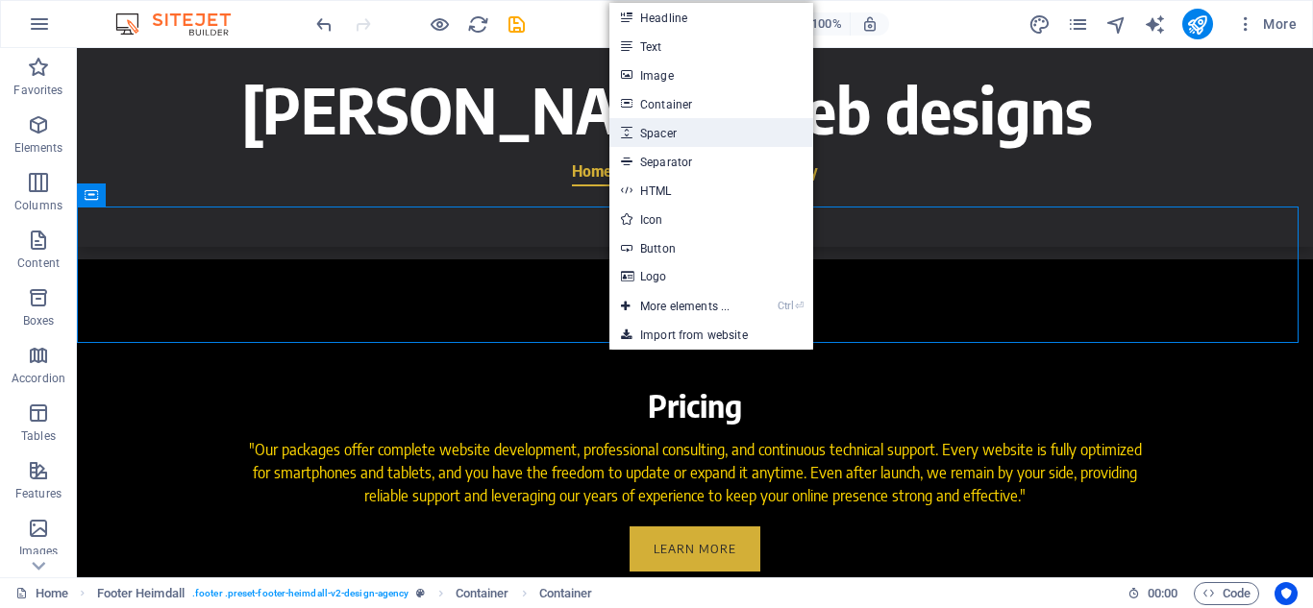
click at [671, 133] on link "Spacer" at bounding box center [711, 132] width 204 height 29
select select "px"
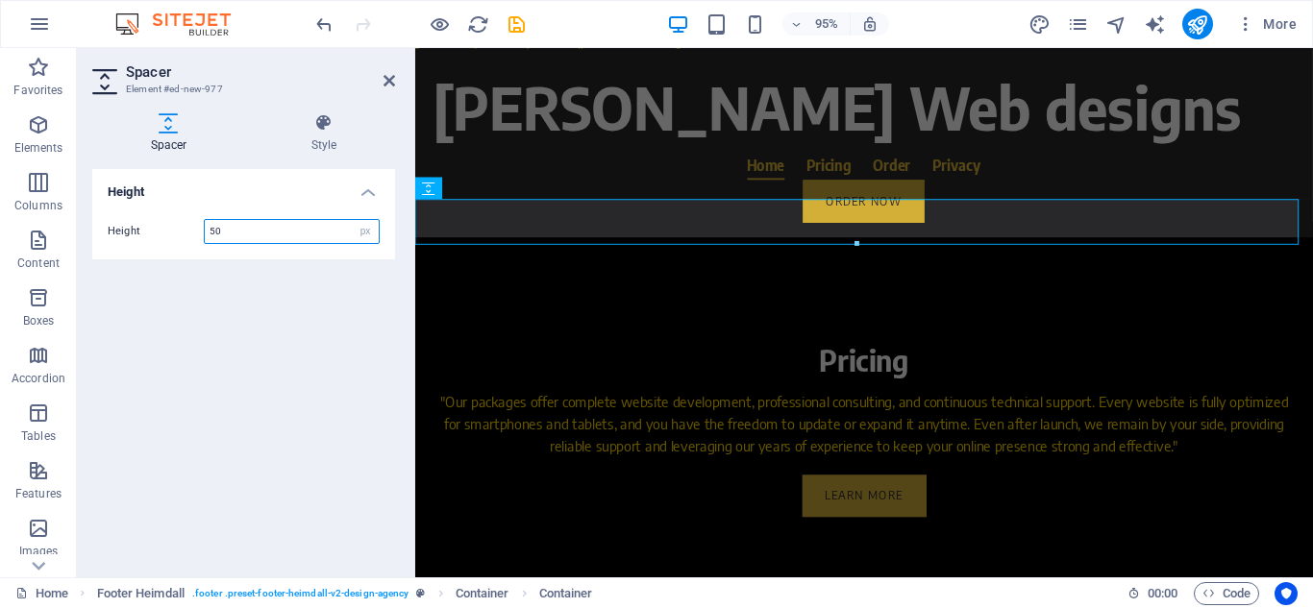
scroll to position [2819, 0]
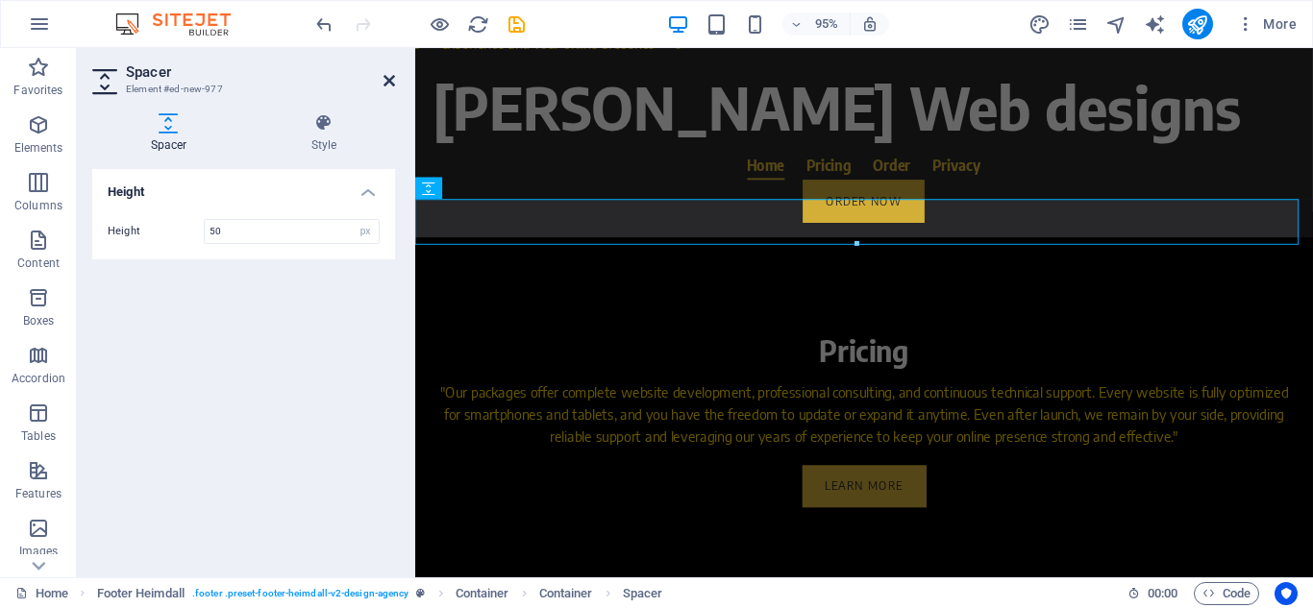
click at [393, 85] on icon at bounding box center [389, 80] width 12 height 15
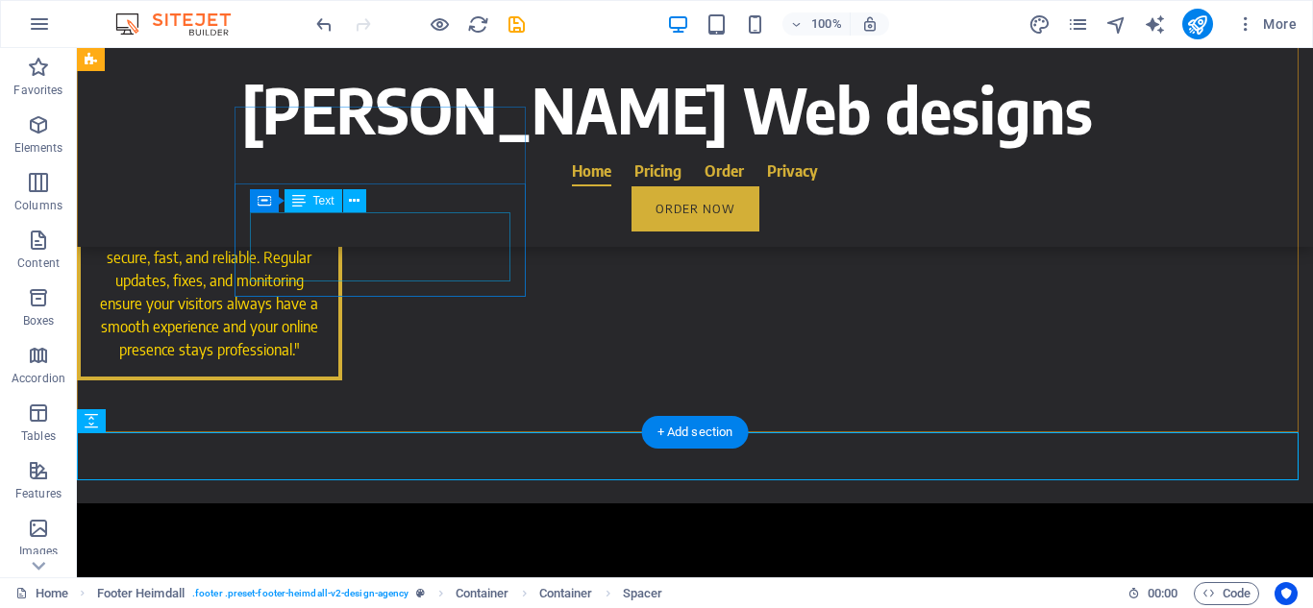
scroll to position [2560, 0]
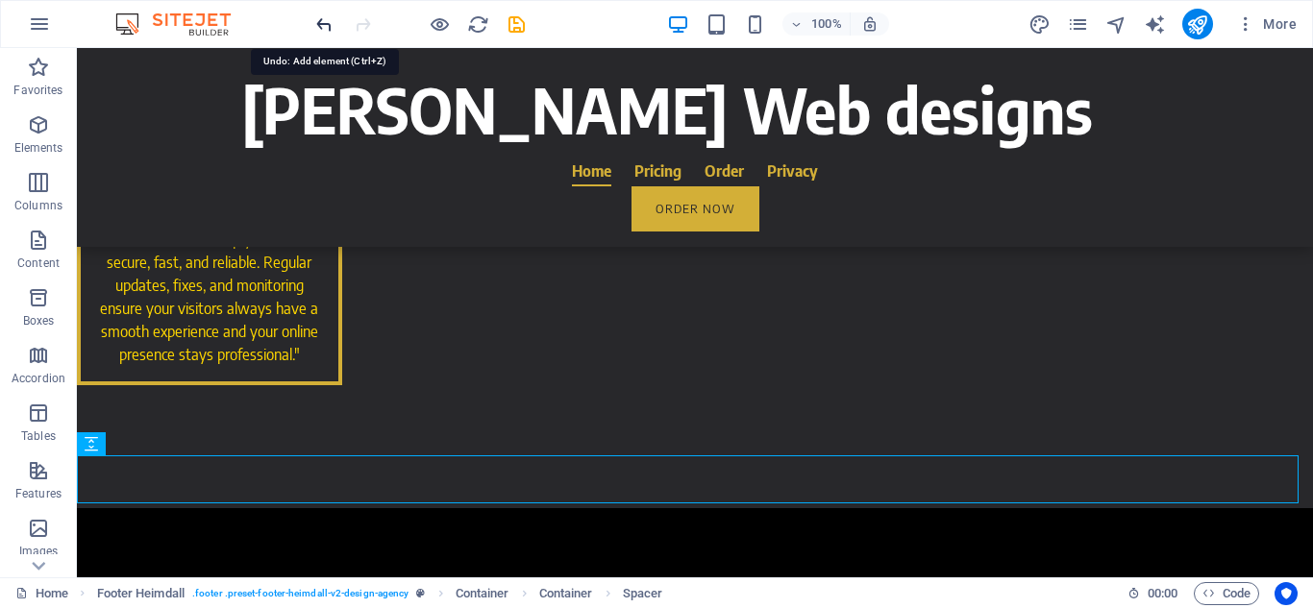
click at [322, 20] on icon "undo" at bounding box center [324, 24] width 22 height 22
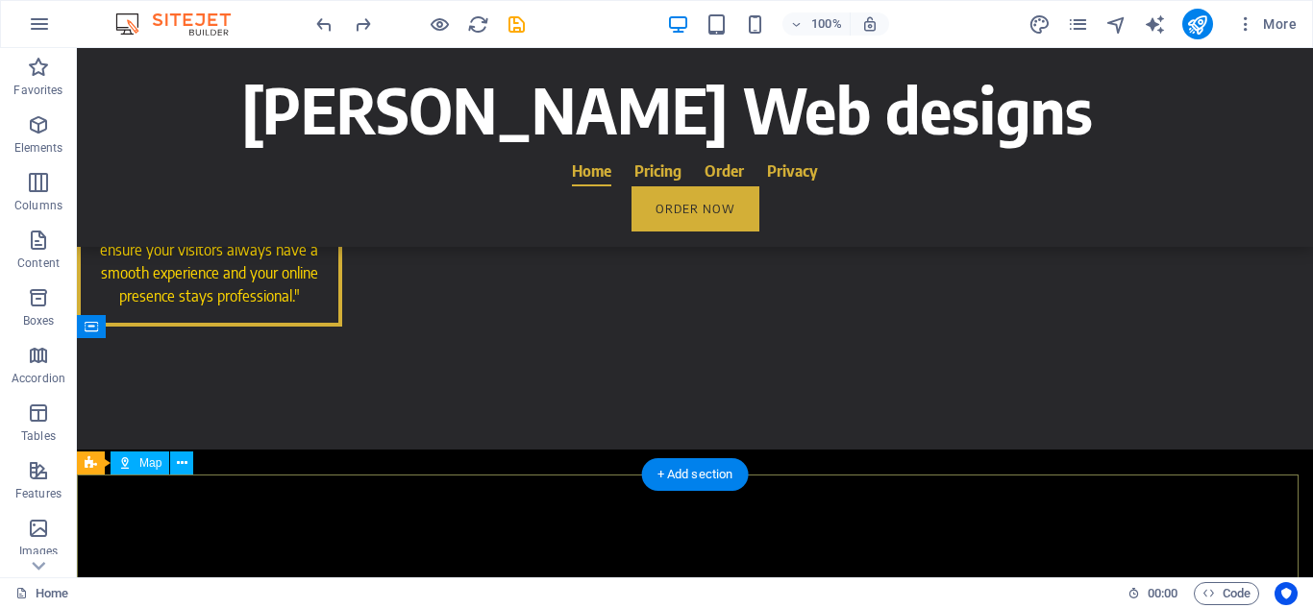
scroll to position [2768, 0]
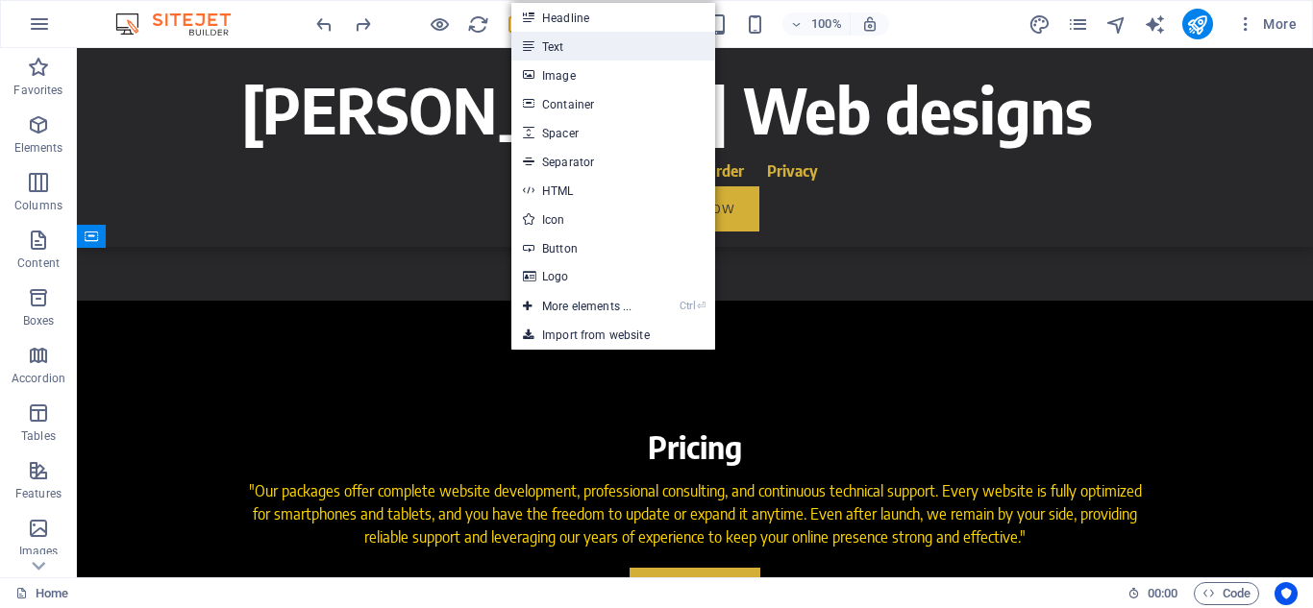
click at [567, 54] on link "Text" at bounding box center [613, 46] width 204 height 29
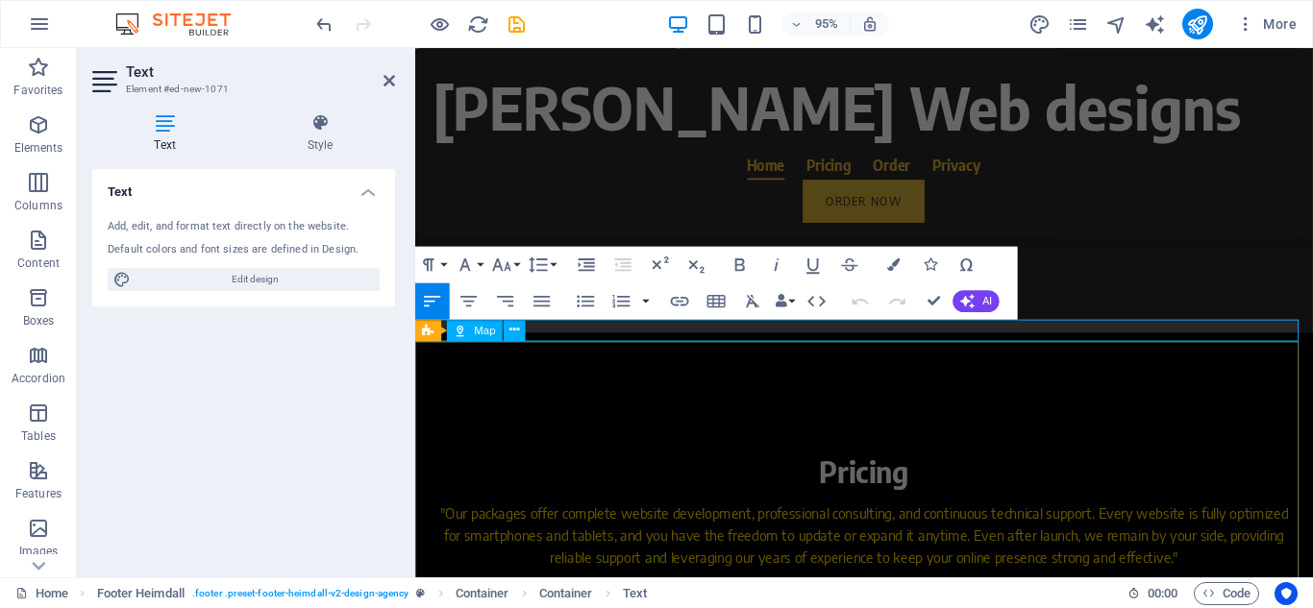
scroll to position [2691, 0]
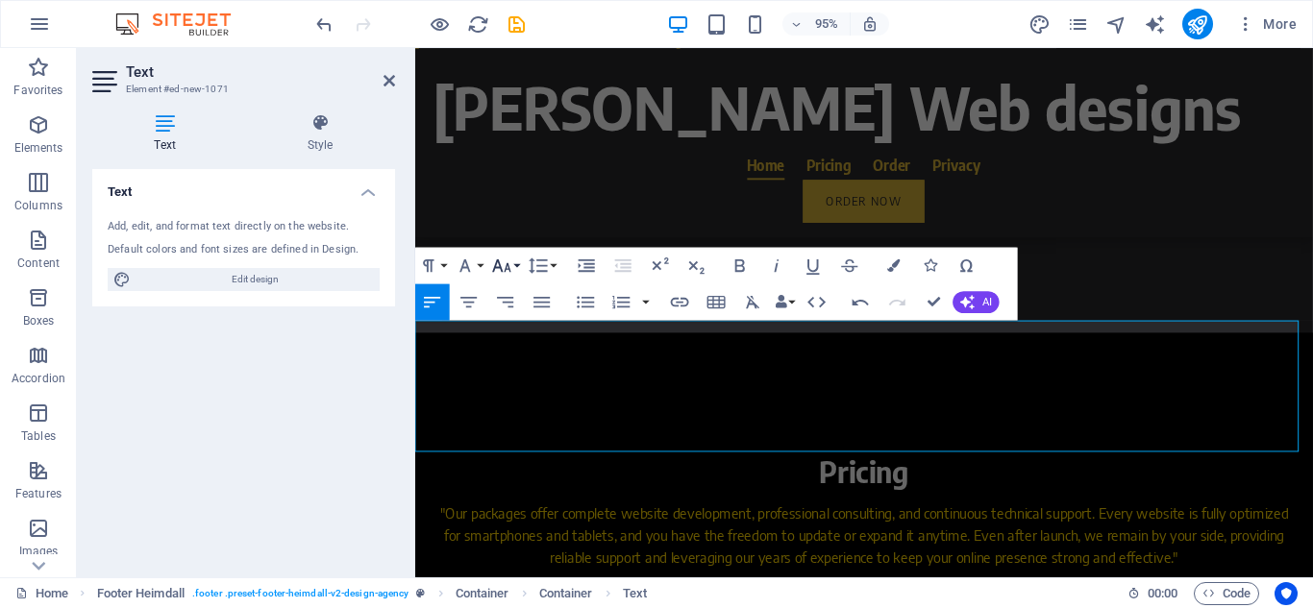
click at [499, 263] on icon "button" at bounding box center [502, 265] width 18 height 12
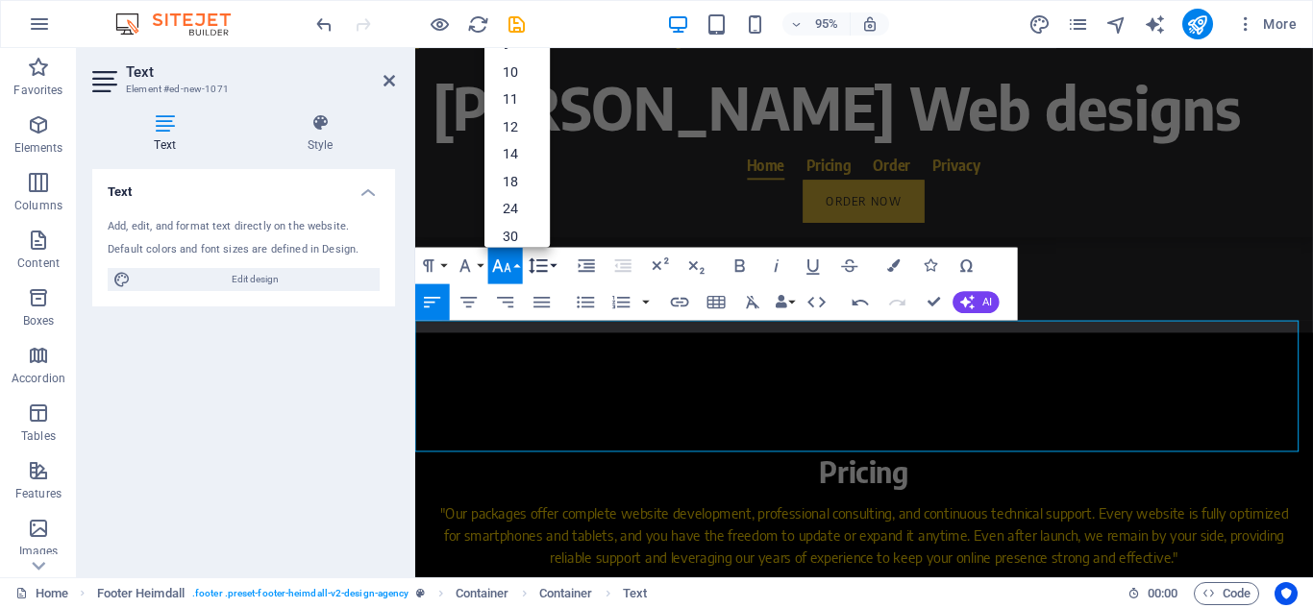
click at [557, 268] on button "Line Height" at bounding box center [542, 265] width 35 height 37
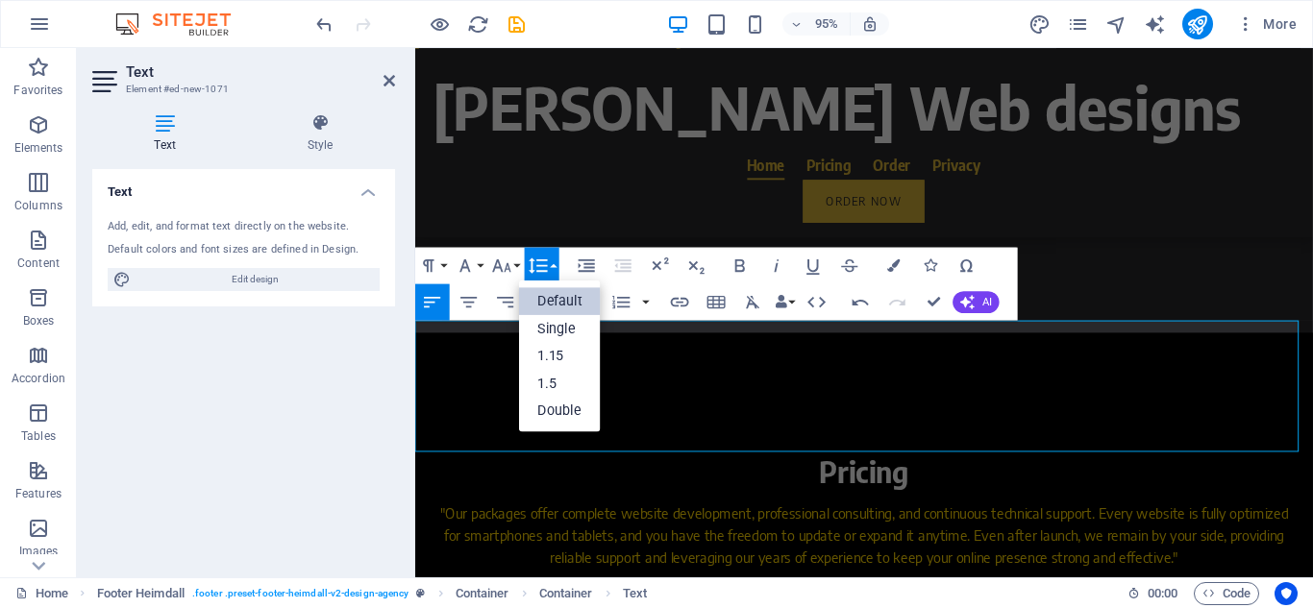
scroll to position [0, 0]
click at [473, 269] on icon "button" at bounding box center [466, 266] width 22 height 22
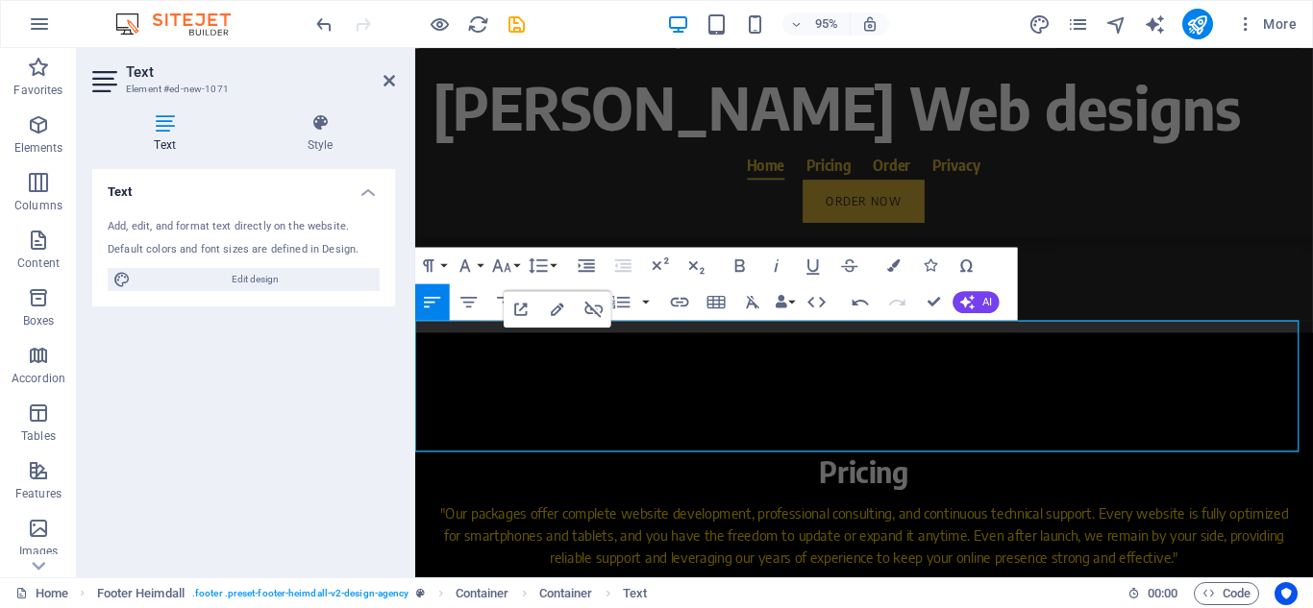
click at [473, 259] on icon "button" at bounding box center [466, 266] width 22 height 22
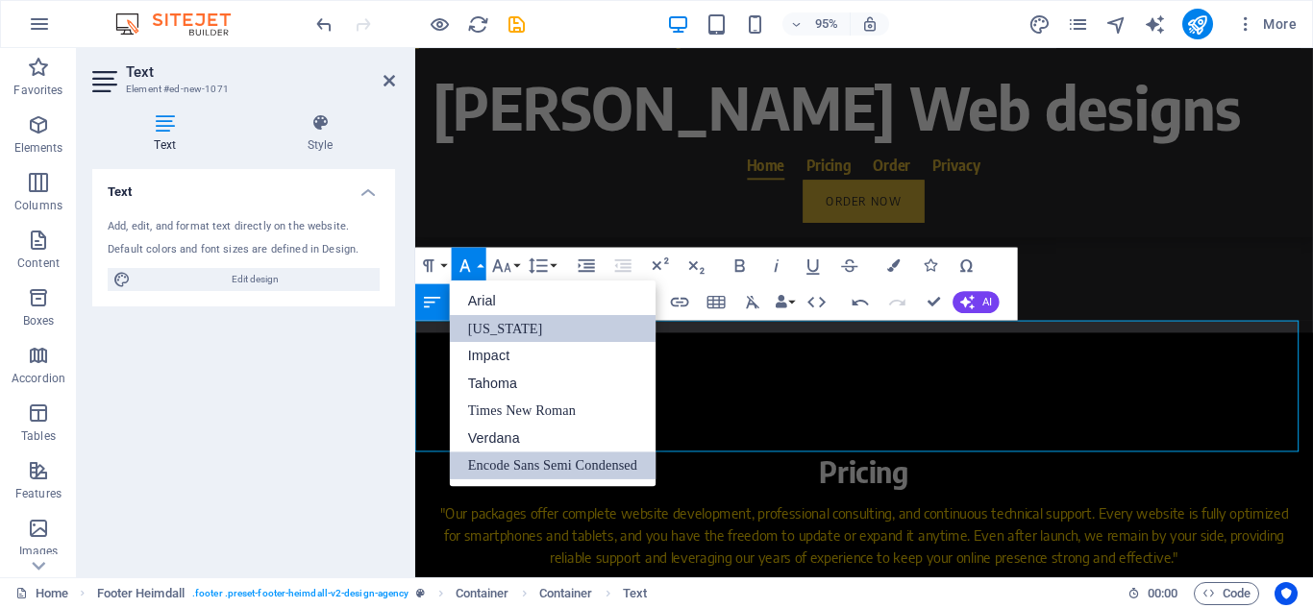
click at [560, 328] on link "[US_STATE]" at bounding box center [553, 328] width 206 height 28
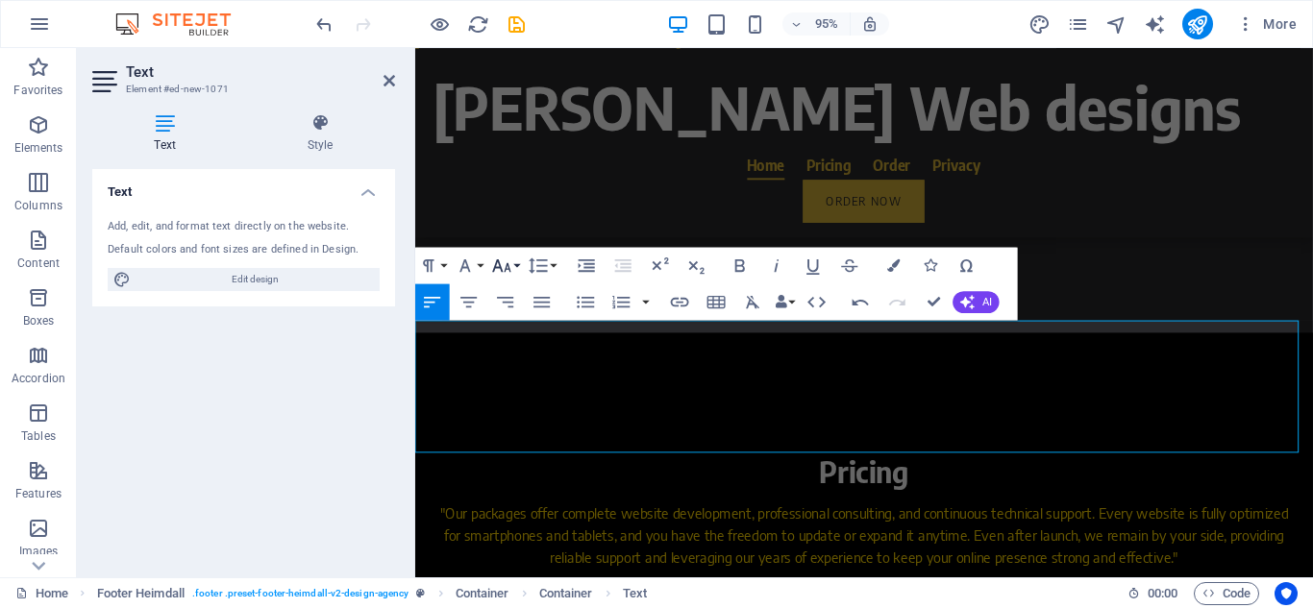
click at [513, 264] on button "Font Size" at bounding box center [505, 265] width 35 height 37
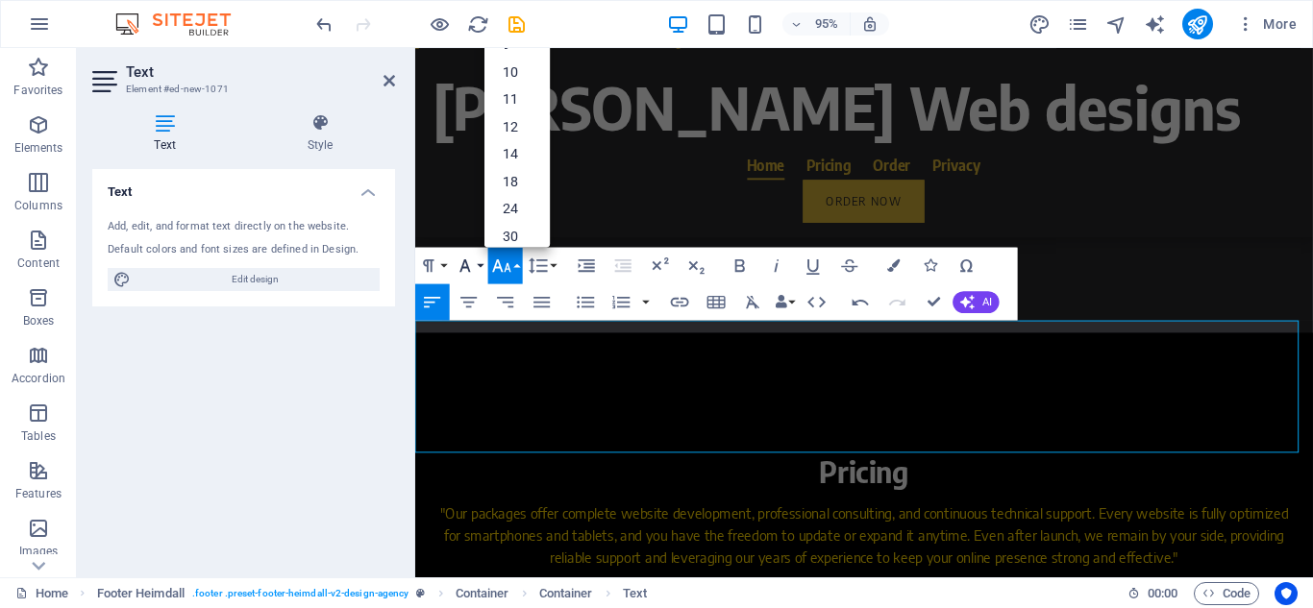
click at [478, 269] on button "Font Family" at bounding box center [469, 265] width 35 height 37
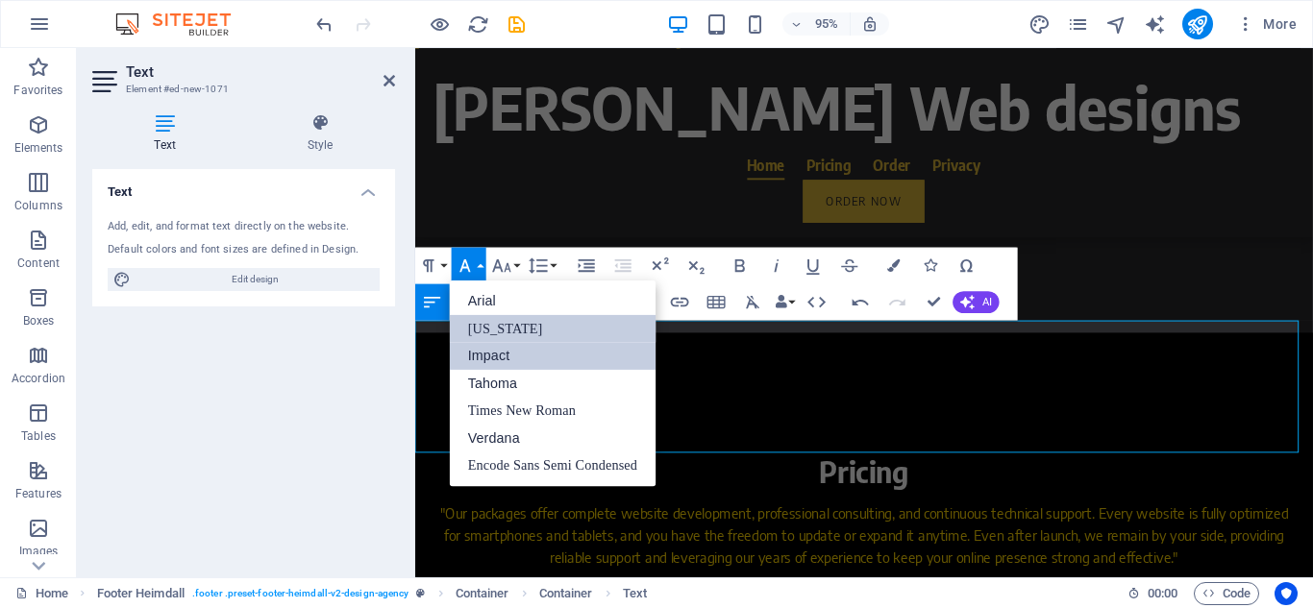
click at [551, 357] on link "Impact" at bounding box center [553, 356] width 206 height 28
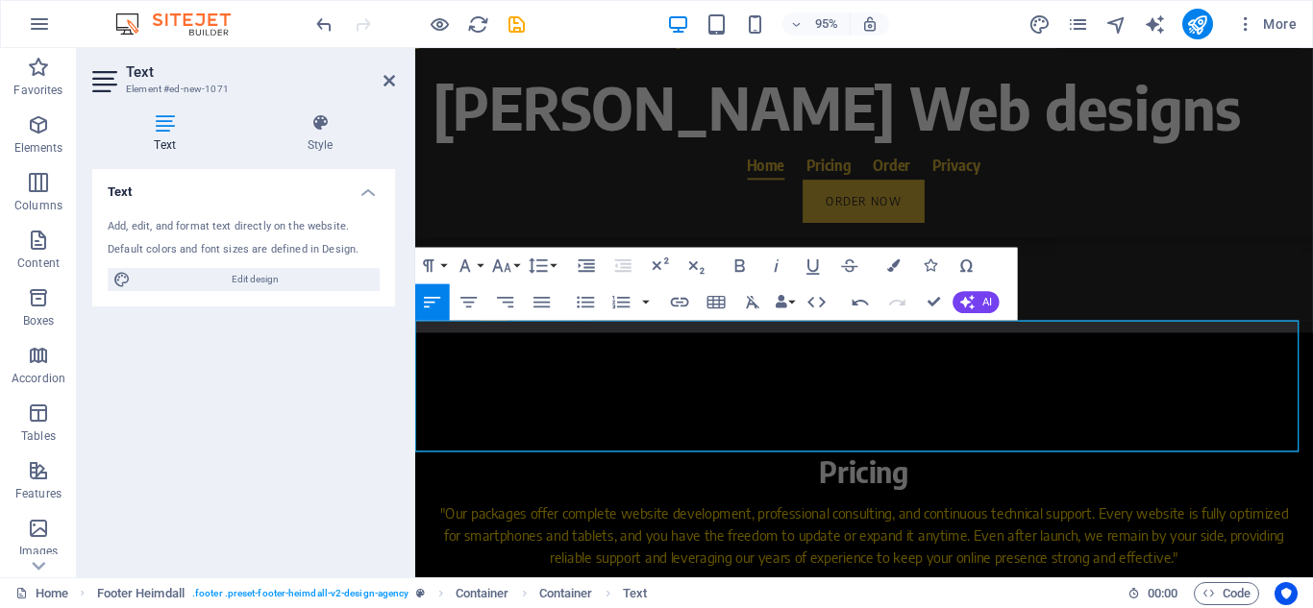
click at [442, 268] on button "Paragraph Format" at bounding box center [432, 265] width 35 height 37
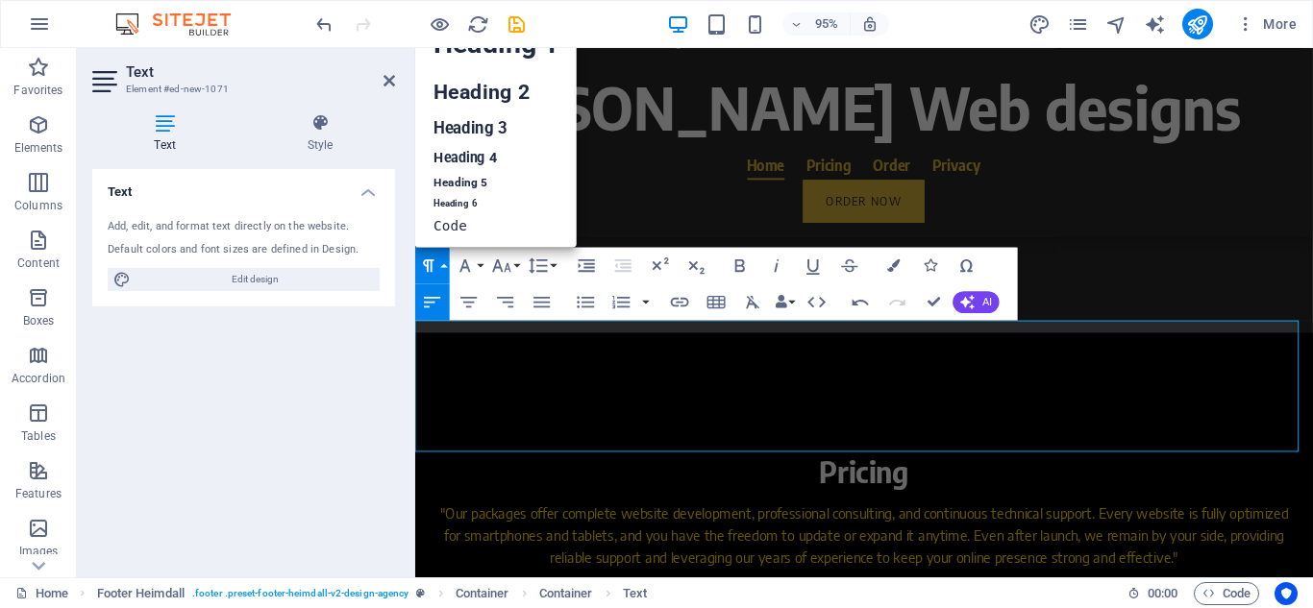
scroll to position [15, 0]
click at [478, 127] on link "Heading 3" at bounding box center [495, 127] width 161 height 32
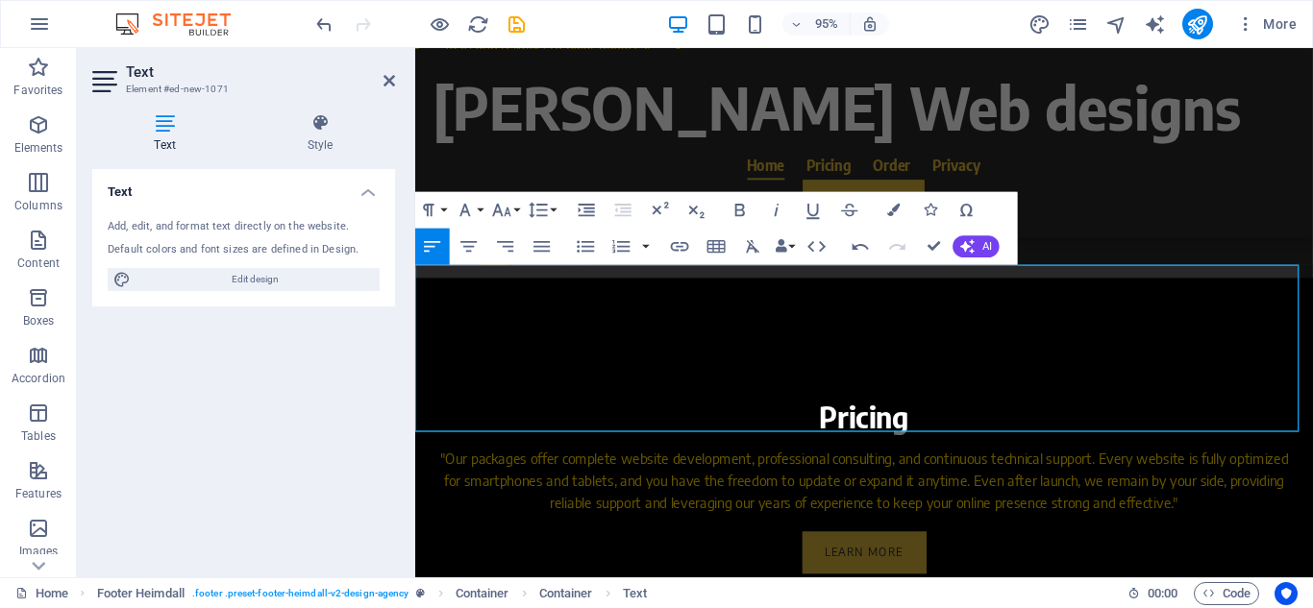
scroll to position [2748, 0]
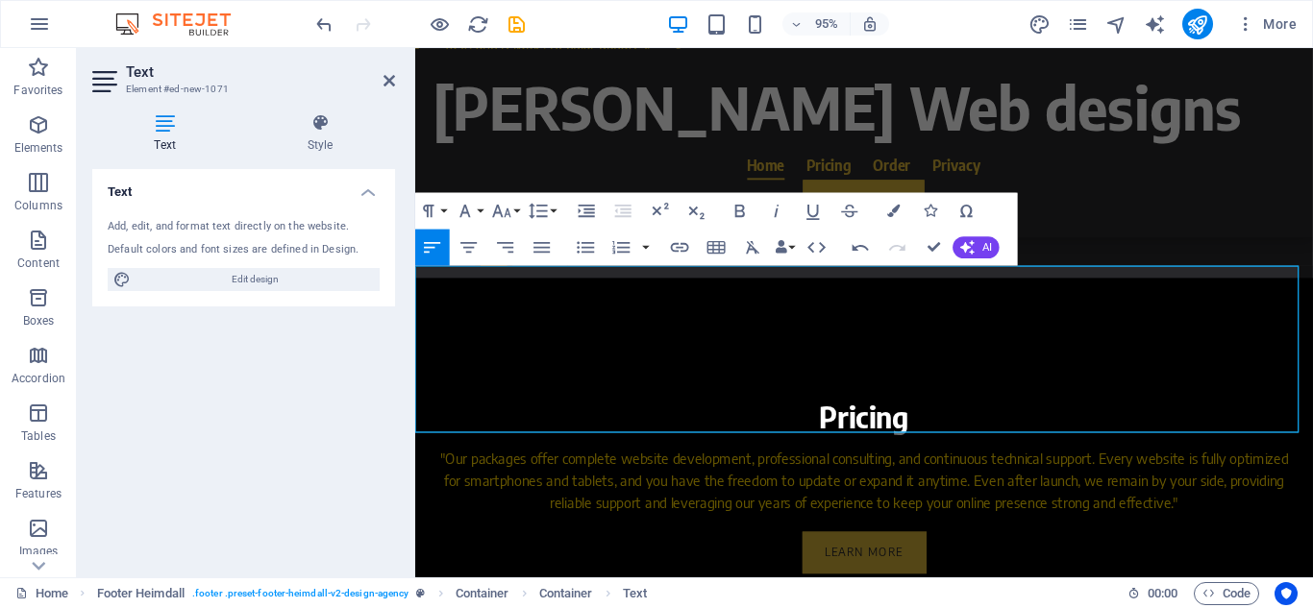
drag, startPoint x: 647, startPoint y: 407, endPoint x: 414, endPoint y: 404, distance: 232.6
click at [327, 29] on icon "undo" at bounding box center [324, 24] width 22 height 22
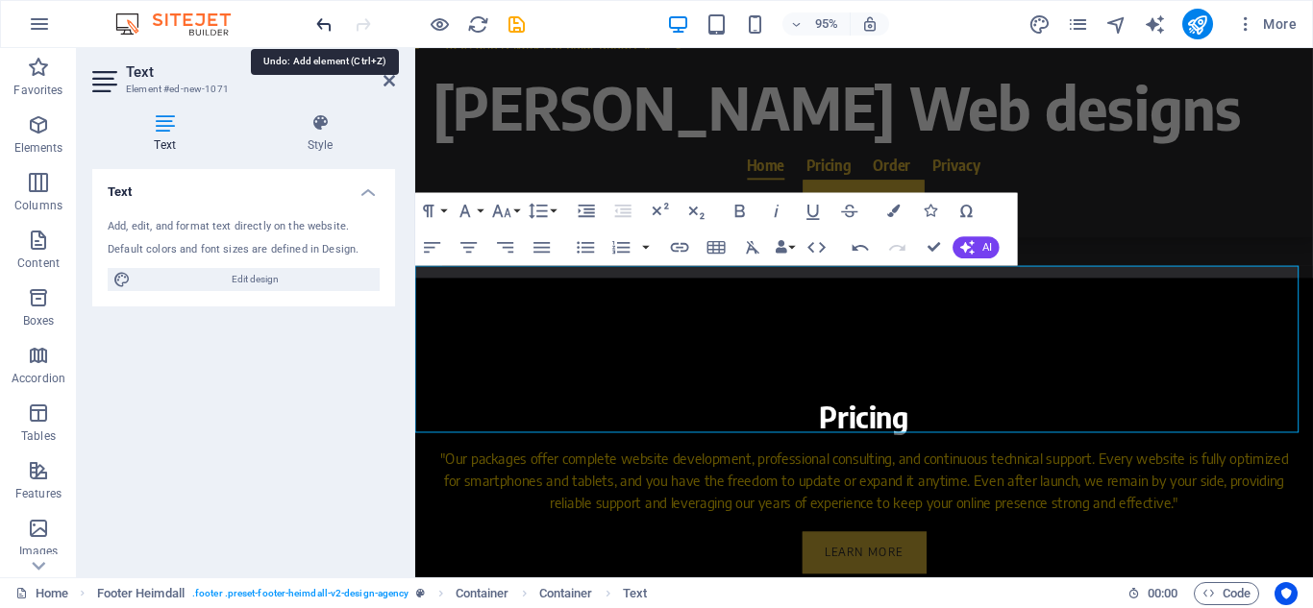
click at [325, 24] on icon "undo" at bounding box center [324, 24] width 22 height 22
click at [325, 23] on icon "undo" at bounding box center [324, 24] width 22 height 22
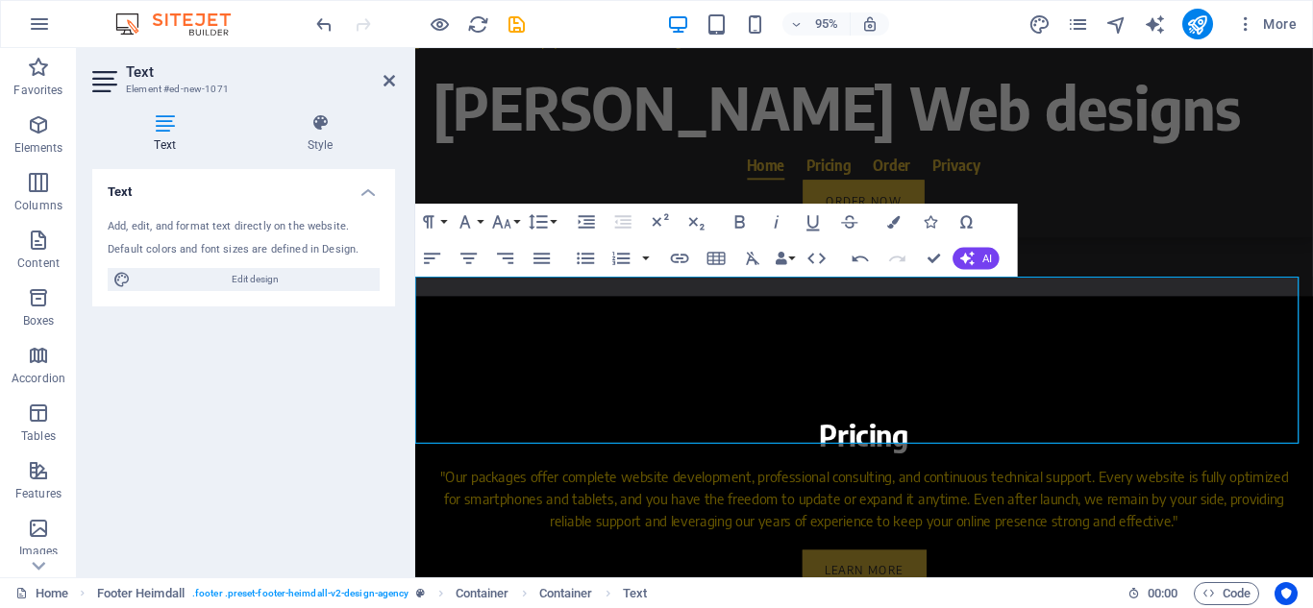
scroll to position [2812, 0]
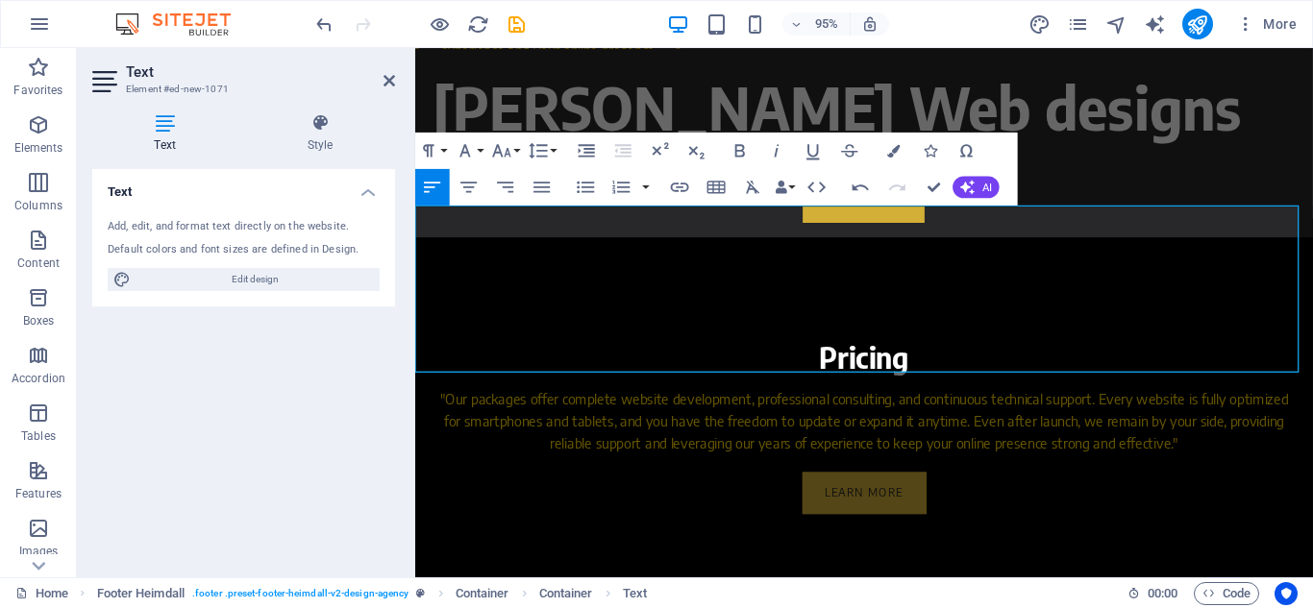
drag, startPoint x: 1072, startPoint y: 228, endPoint x: 1249, endPoint y: 298, distance: 190.2
click at [516, 148] on button "Font Size" at bounding box center [505, 150] width 35 height 37
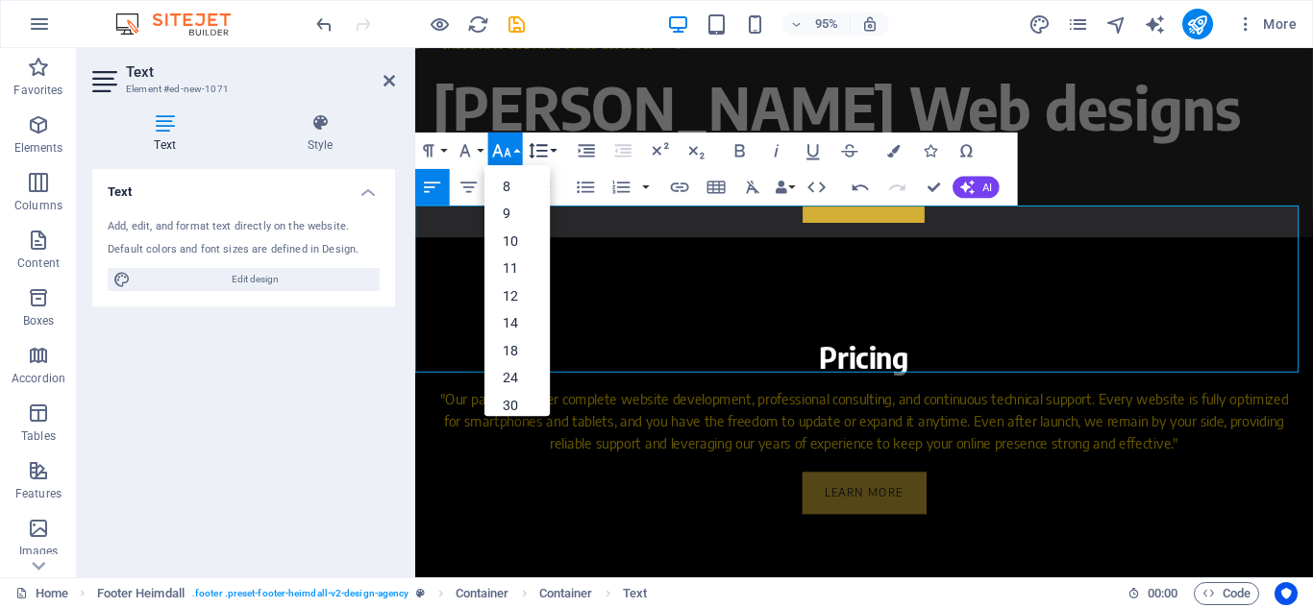
click at [555, 149] on button "Line Height" at bounding box center [542, 150] width 35 height 37
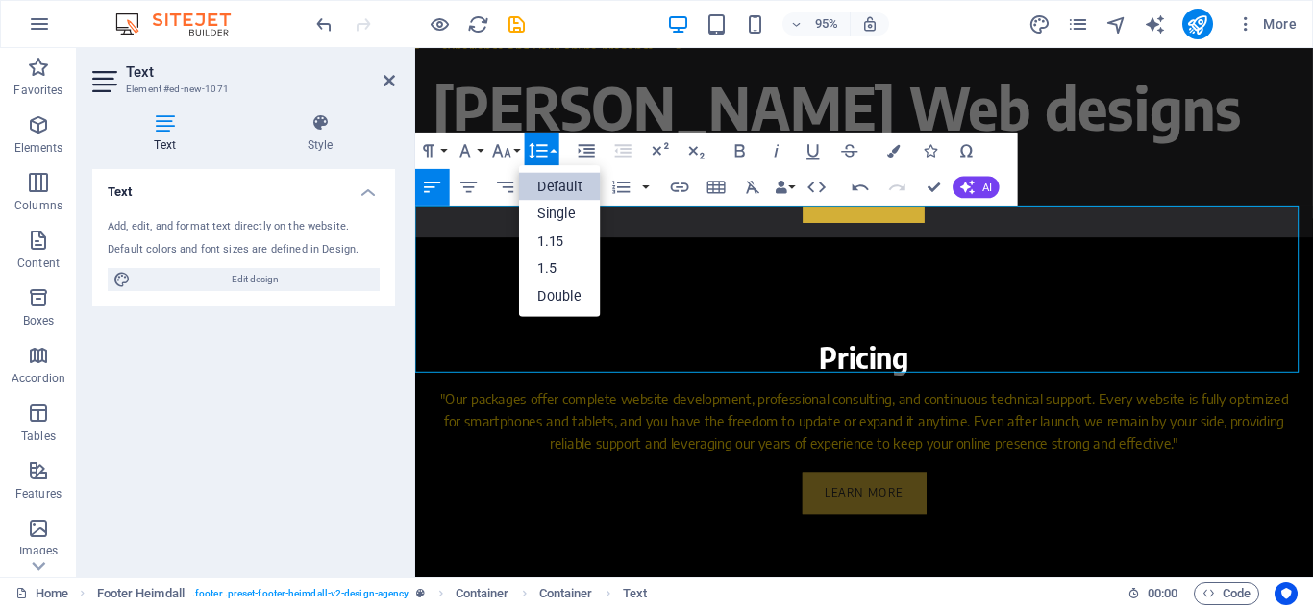
scroll to position [0, 0]
click at [587, 154] on icon "button" at bounding box center [587, 150] width 22 height 22
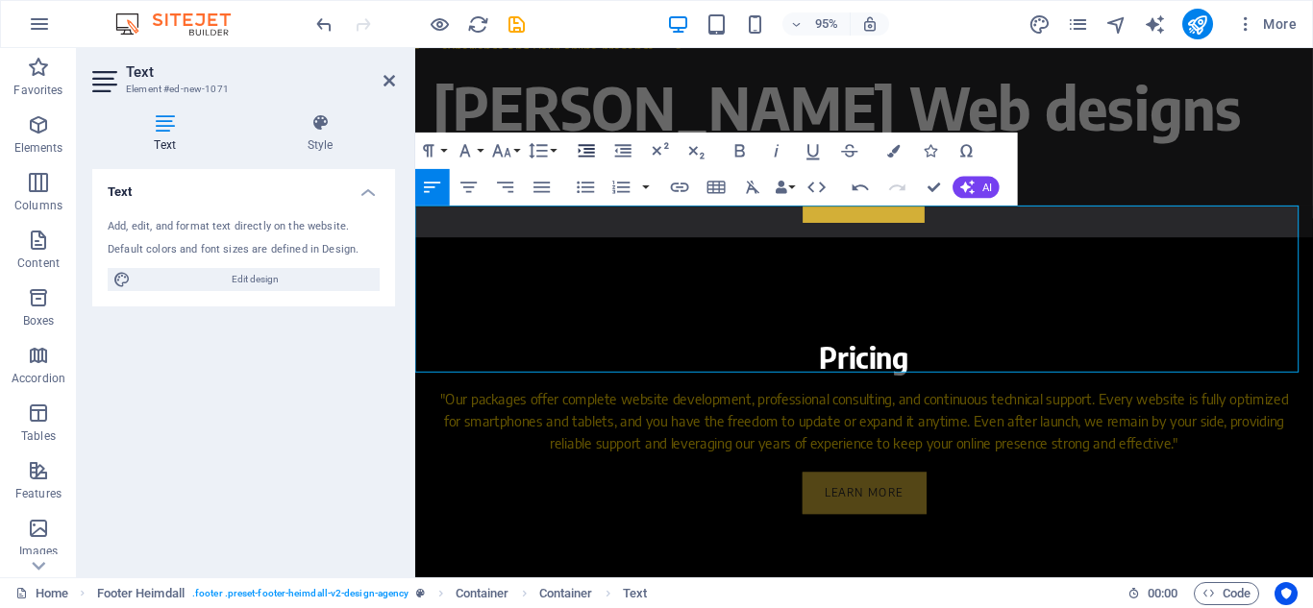
click at [587, 154] on icon "button" at bounding box center [587, 150] width 22 height 22
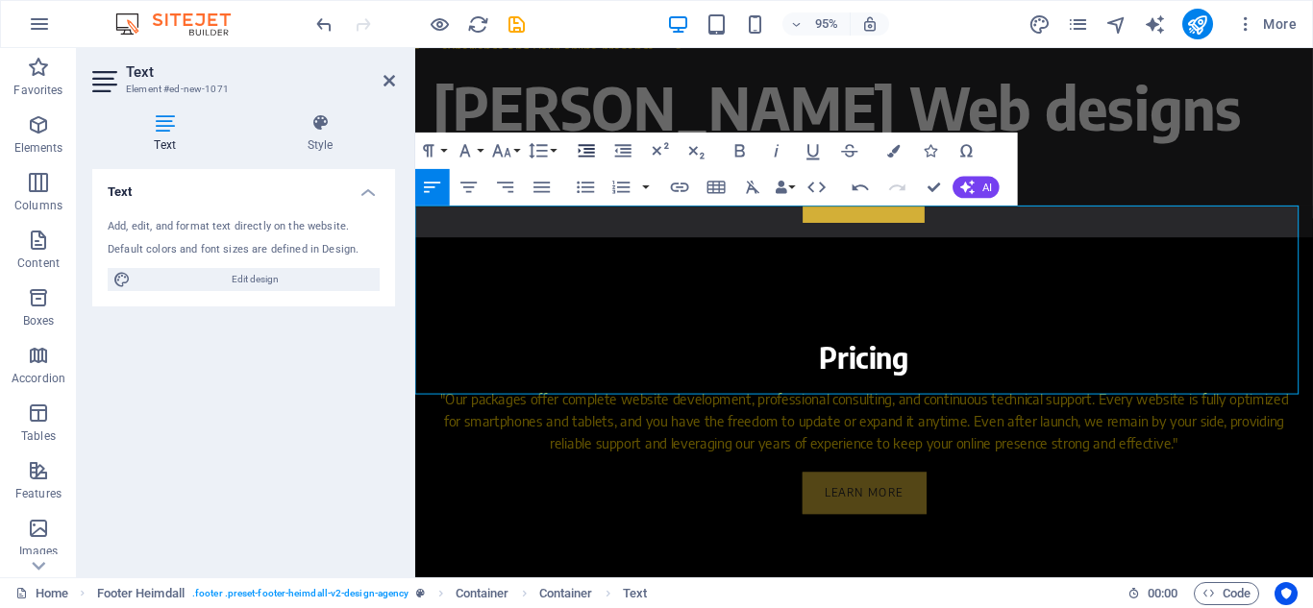
click at [587, 154] on icon "button" at bounding box center [587, 150] width 22 height 22
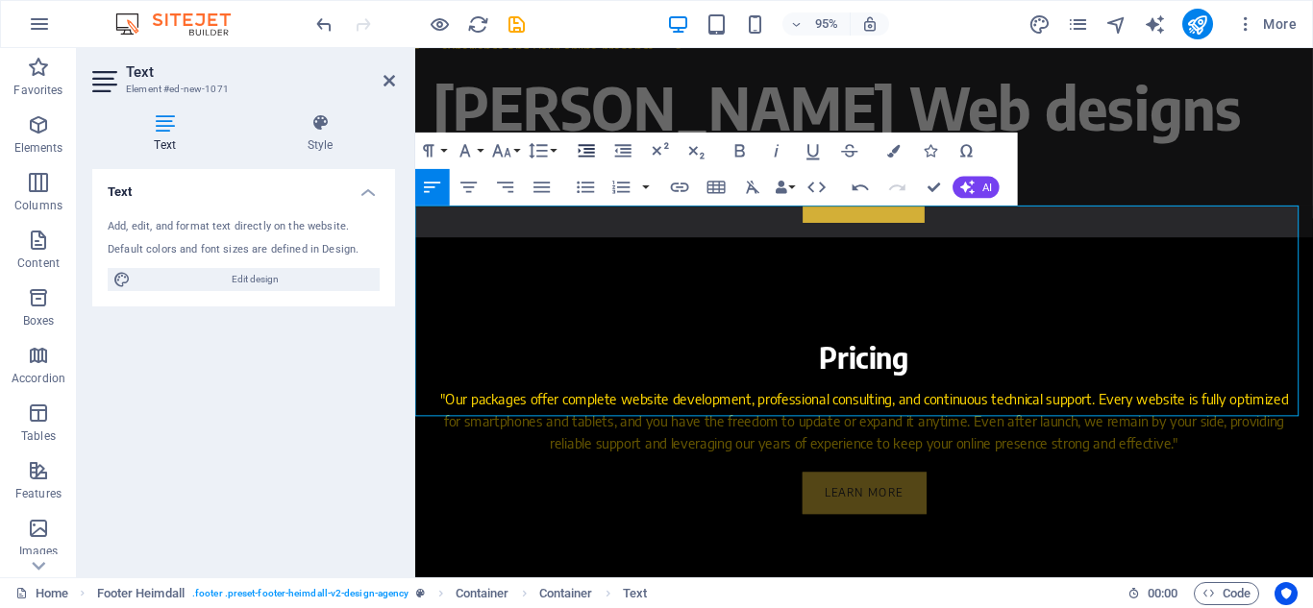
click at [587, 154] on icon "button" at bounding box center [587, 150] width 22 height 22
click at [308, 20] on div "95% More" at bounding box center [656, 24] width 1311 height 46
click at [326, 25] on icon "undo" at bounding box center [324, 24] width 22 height 22
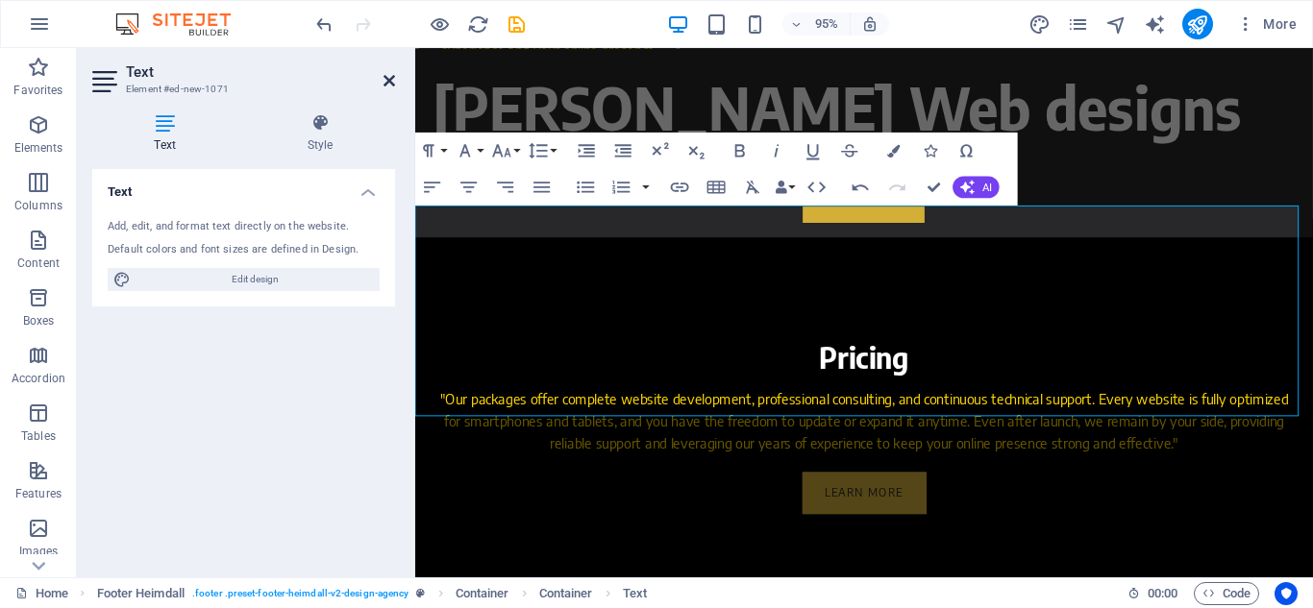
click at [389, 80] on icon at bounding box center [389, 80] width 12 height 15
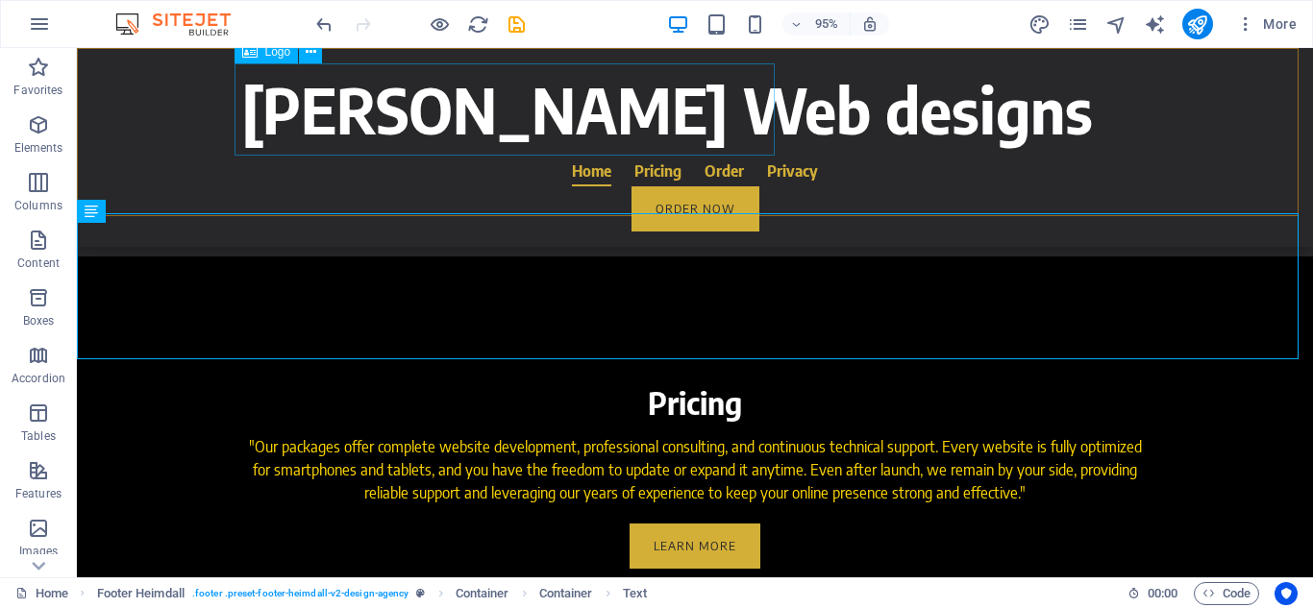
scroll to position [2802, 0]
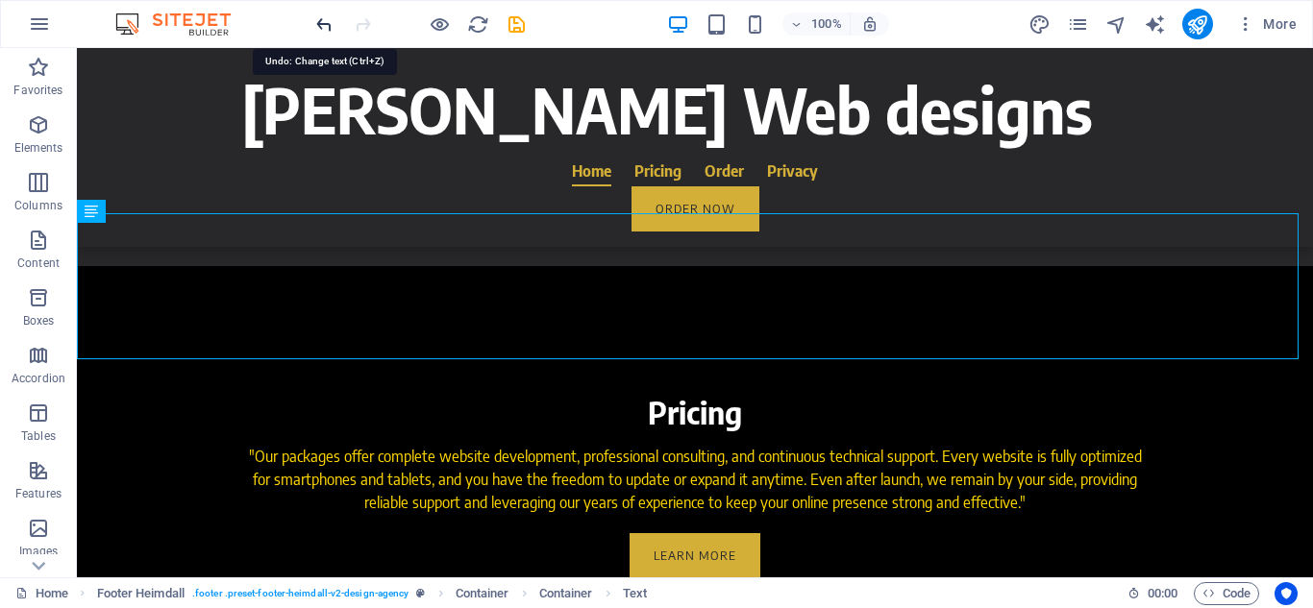
click at [322, 23] on icon "undo" at bounding box center [324, 24] width 22 height 22
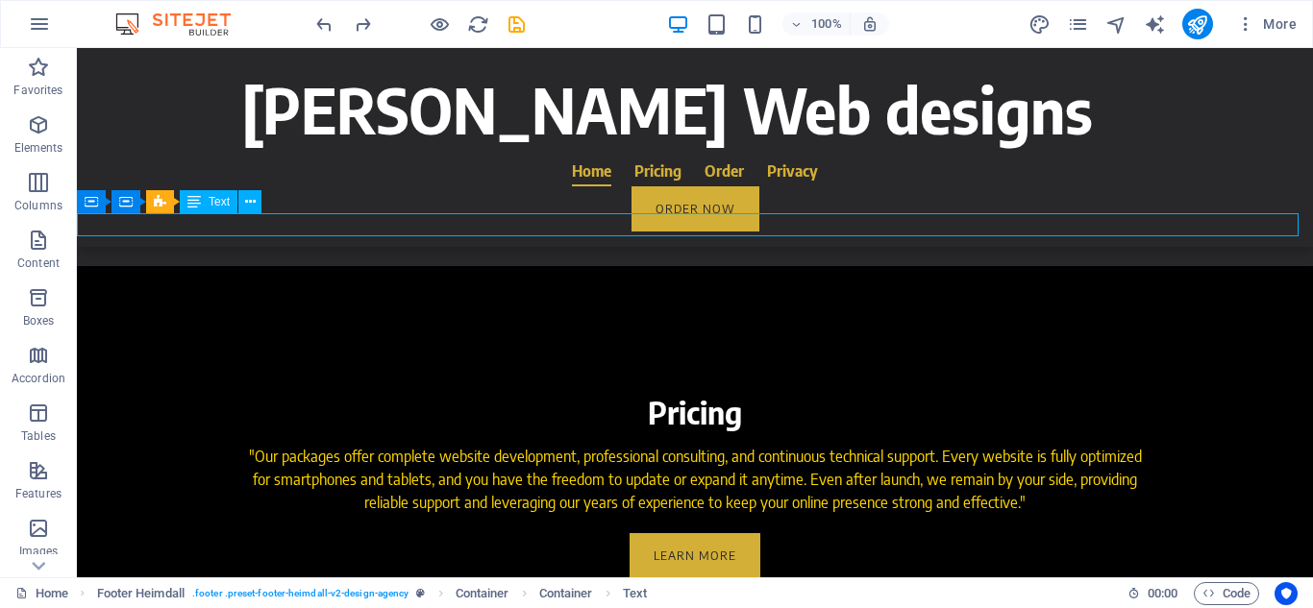
click at [254, 207] on icon at bounding box center [250, 202] width 11 height 20
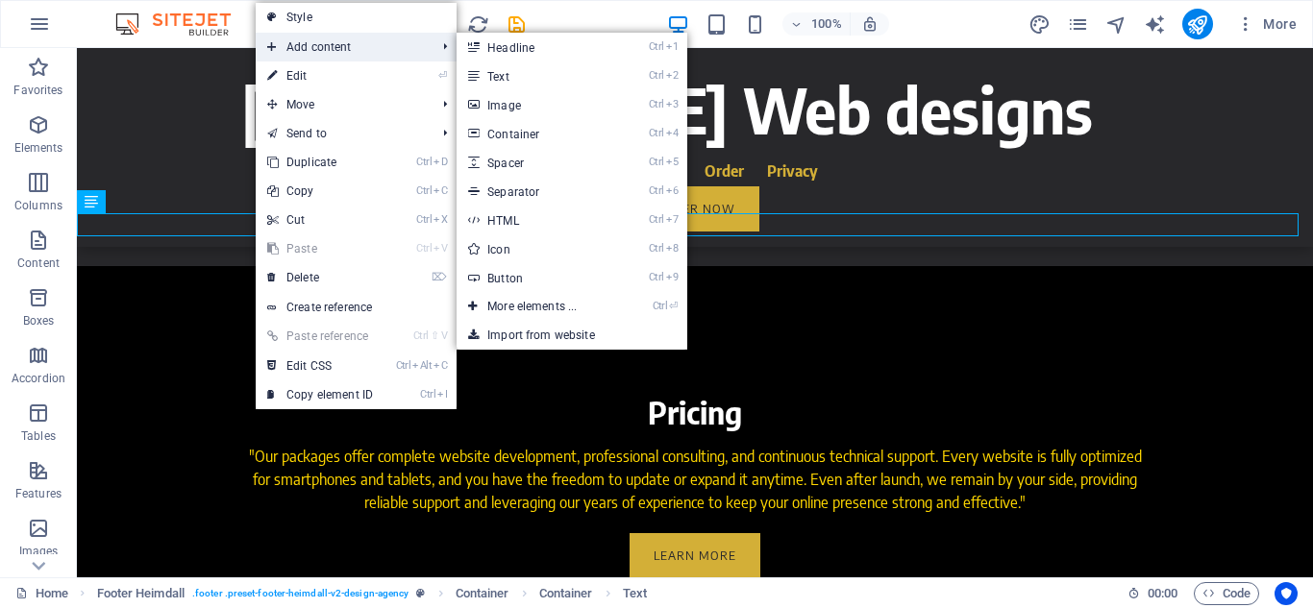
click at [343, 45] on span "Add content" at bounding box center [342, 47] width 172 height 29
click at [538, 81] on link "Ctrl 2 Text" at bounding box center [535, 76] width 159 height 29
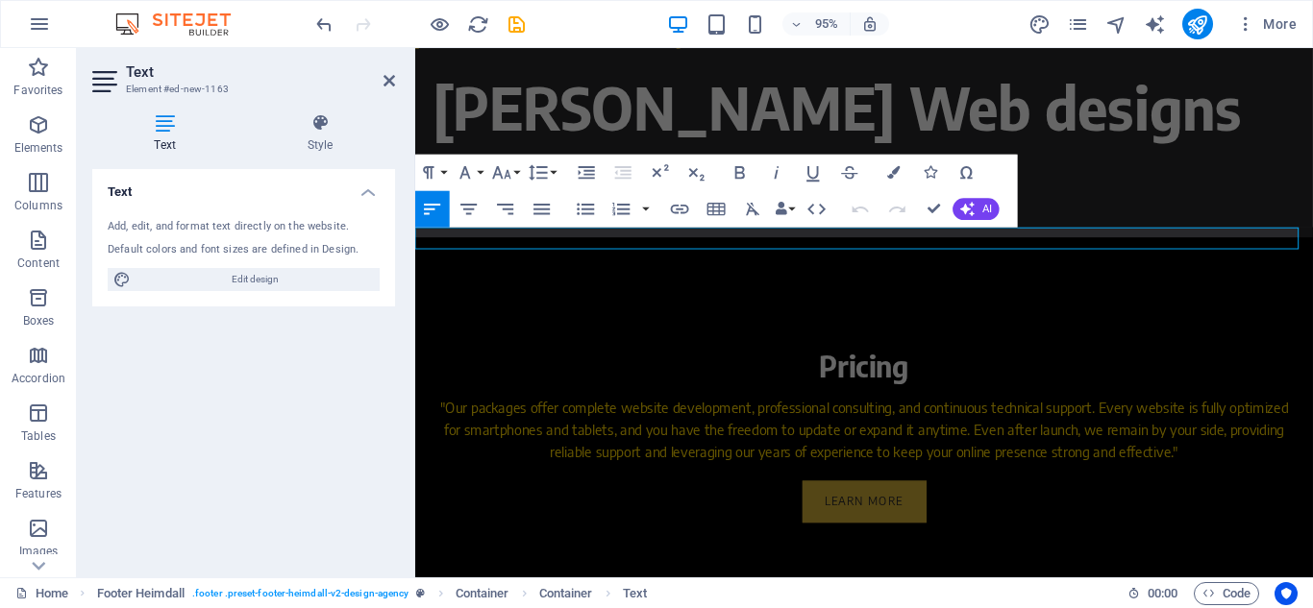
scroll to position [2812, 0]
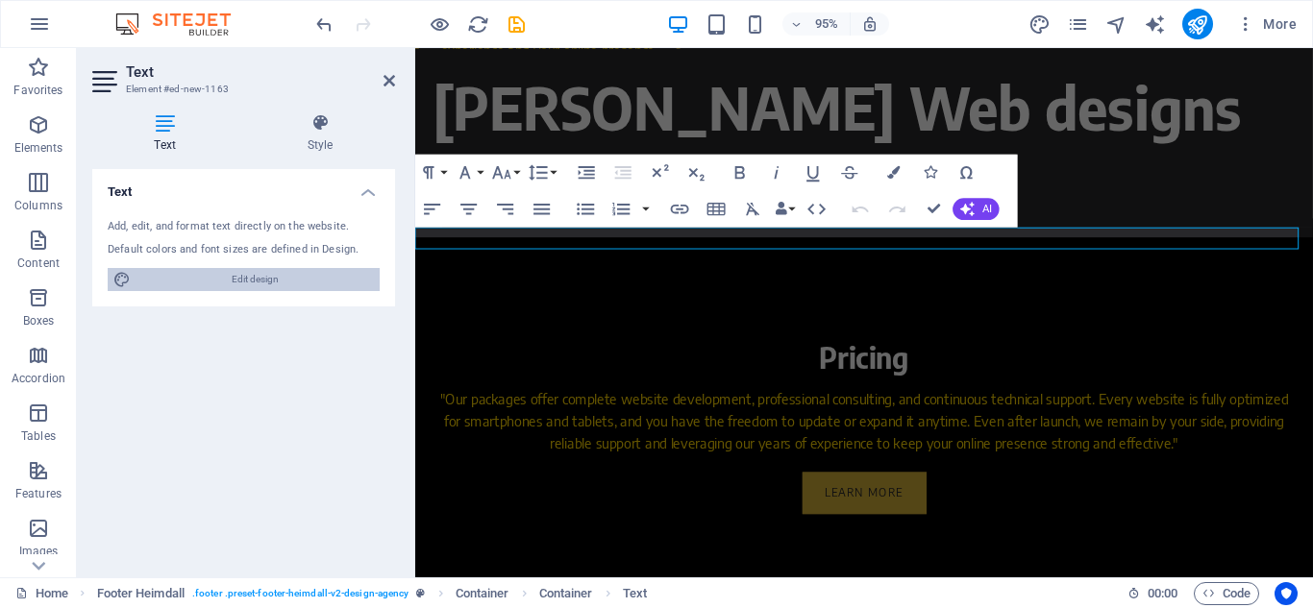
click at [240, 277] on span "Edit design" at bounding box center [254, 279] width 237 height 23
select select "800"
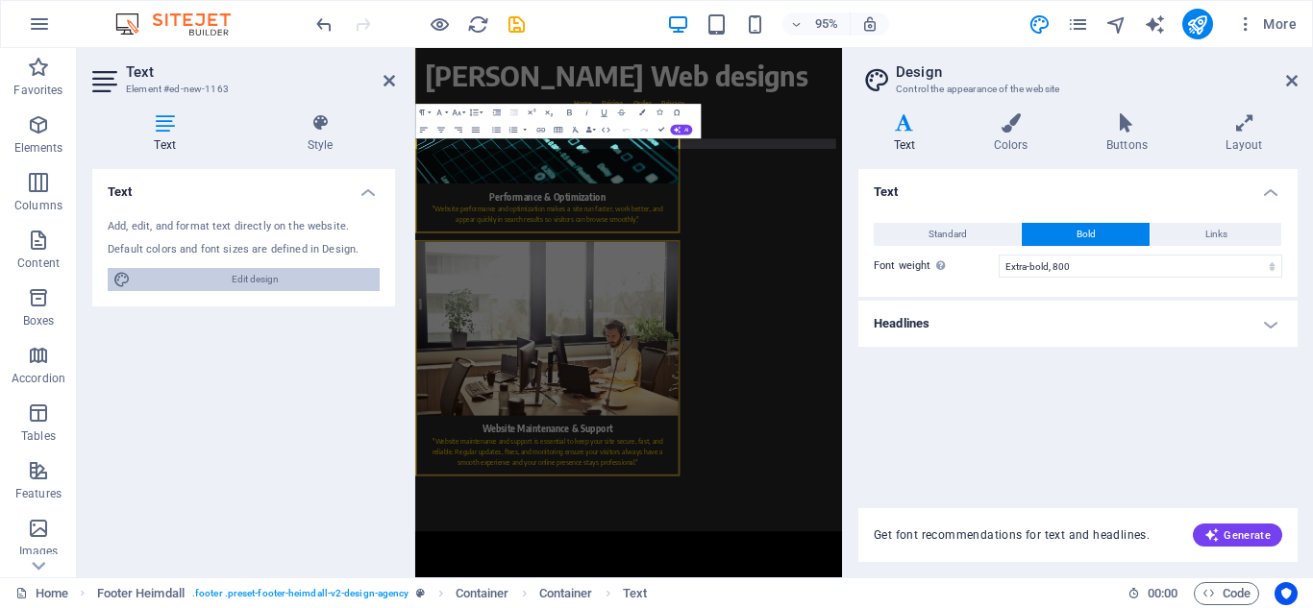
scroll to position [4515, 0]
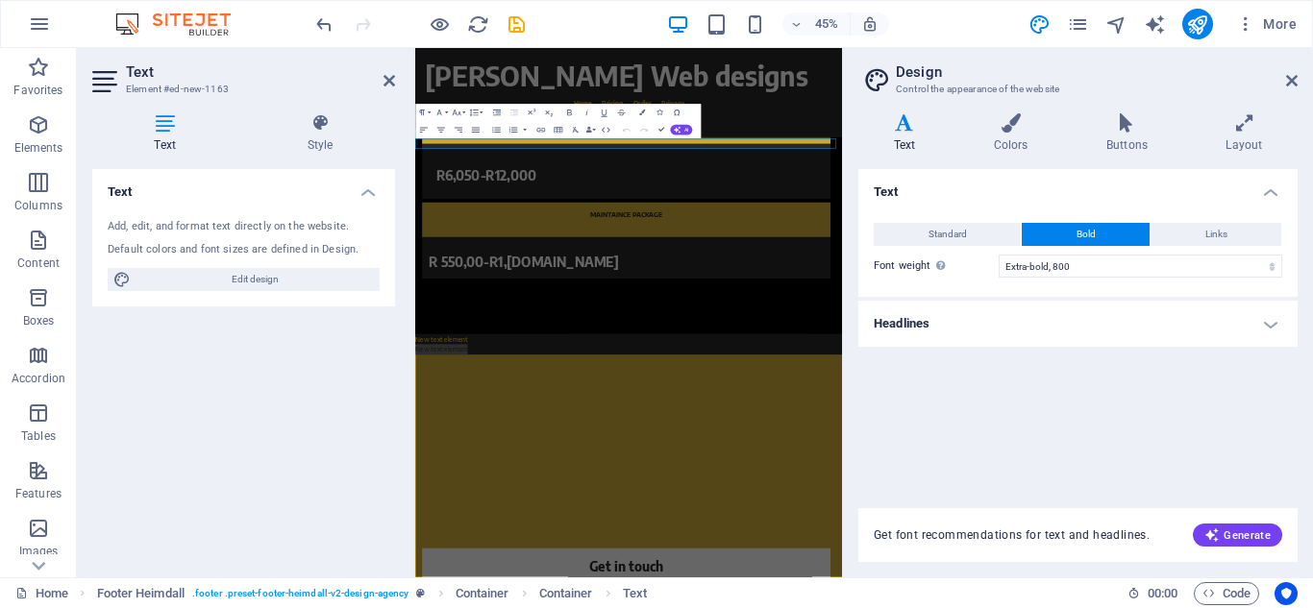
click at [939, 399] on div "Text Standard Bold Links Font color Font Encode Sans Semi Condensed Font size 1…" at bounding box center [1077, 327] width 439 height 316
click at [250, 283] on span "Edit design" at bounding box center [254, 279] width 237 height 23
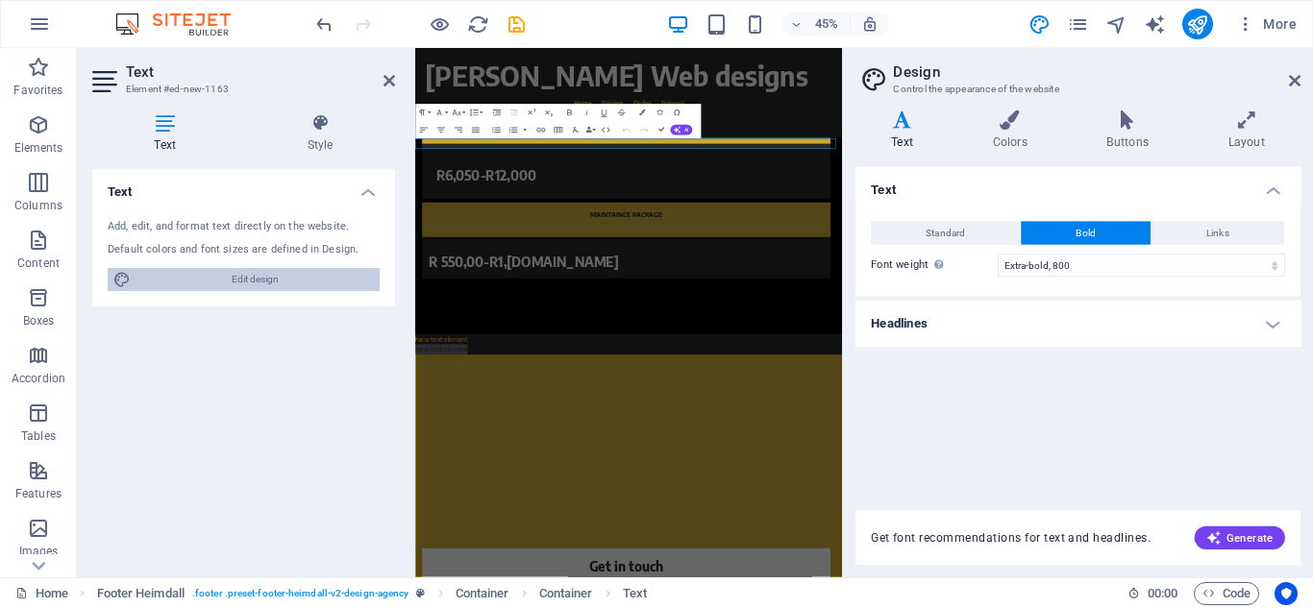
click at [250, 283] on span "Edit design" at bounding box center [254, 279] width 237 height 23
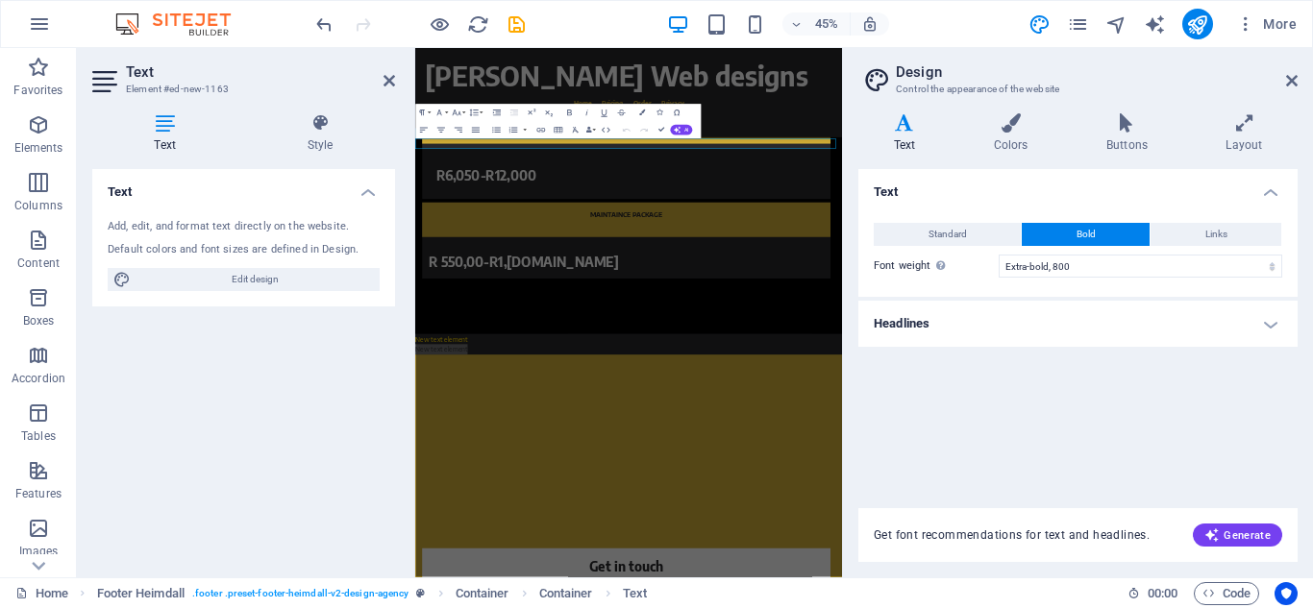
click at [1006, 324] on h4 "Headlines" at bounding box center [1077, 324] width 439 height 46
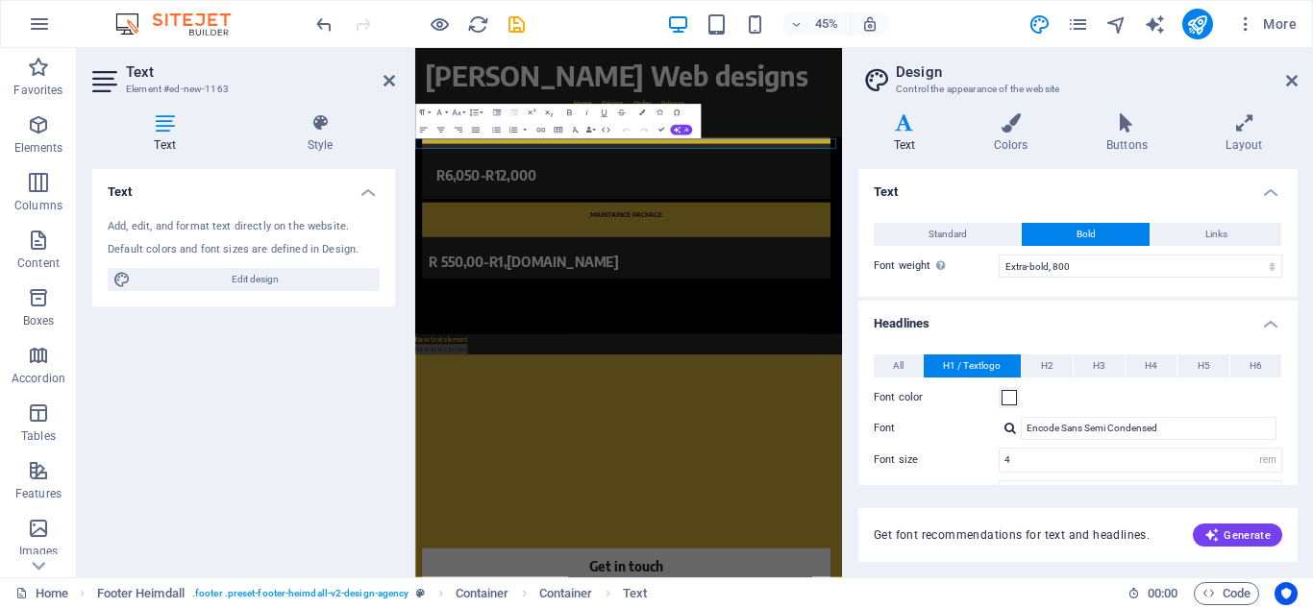
click at [1299, 82] on aside "Design Control the appearance of the website Variants Text Colors Buttons Layou…" at bounding box center [1077, 313] width 471 height 530
click at [1293, 80] on icon at bounding box center [1292, 80] width 12 height 15
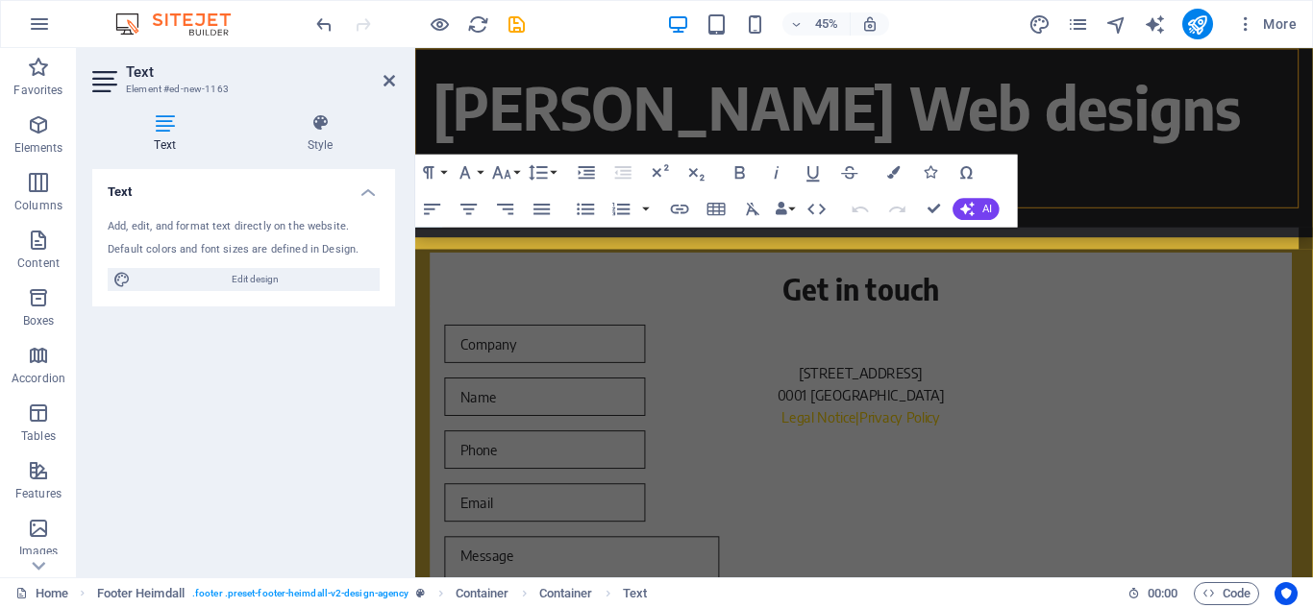
scroll to position [2812, 0]
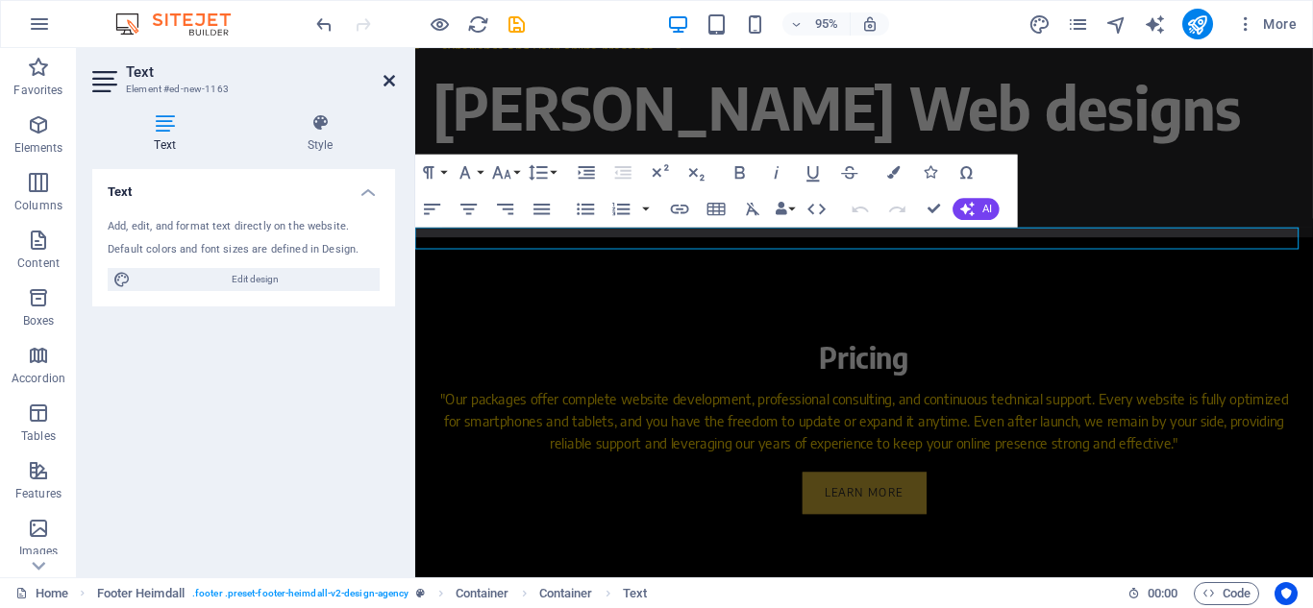
click at [387, 83] on icon at bounding box center [389, 80] width 12 height 15
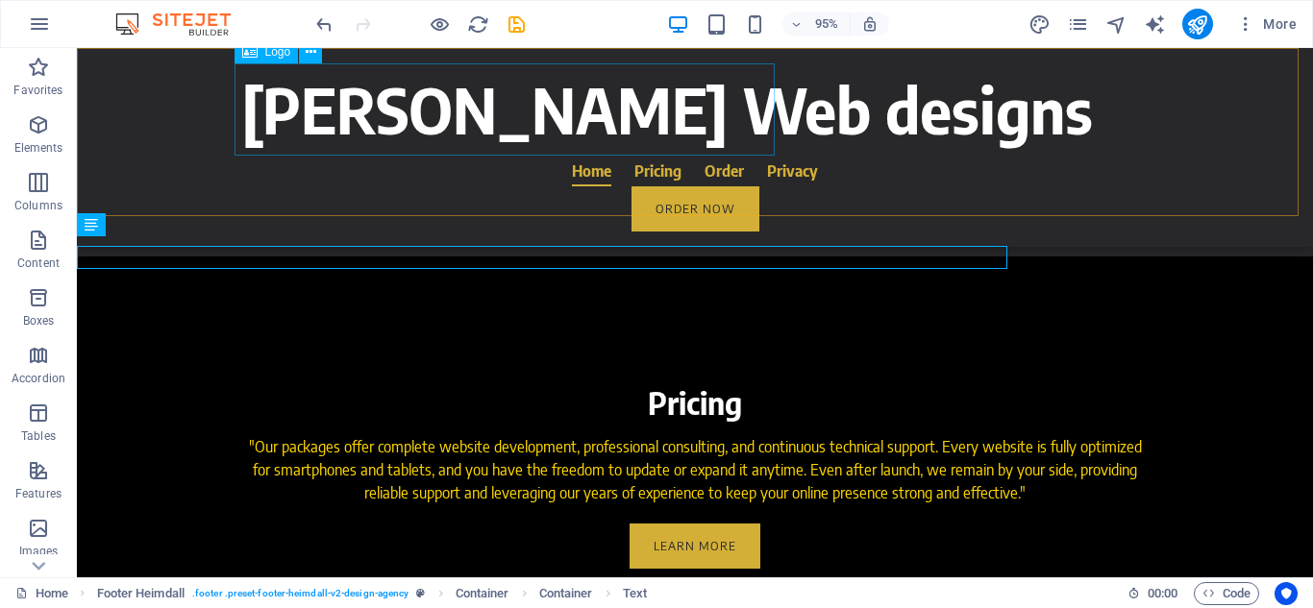
scroll to position [2802, 0]
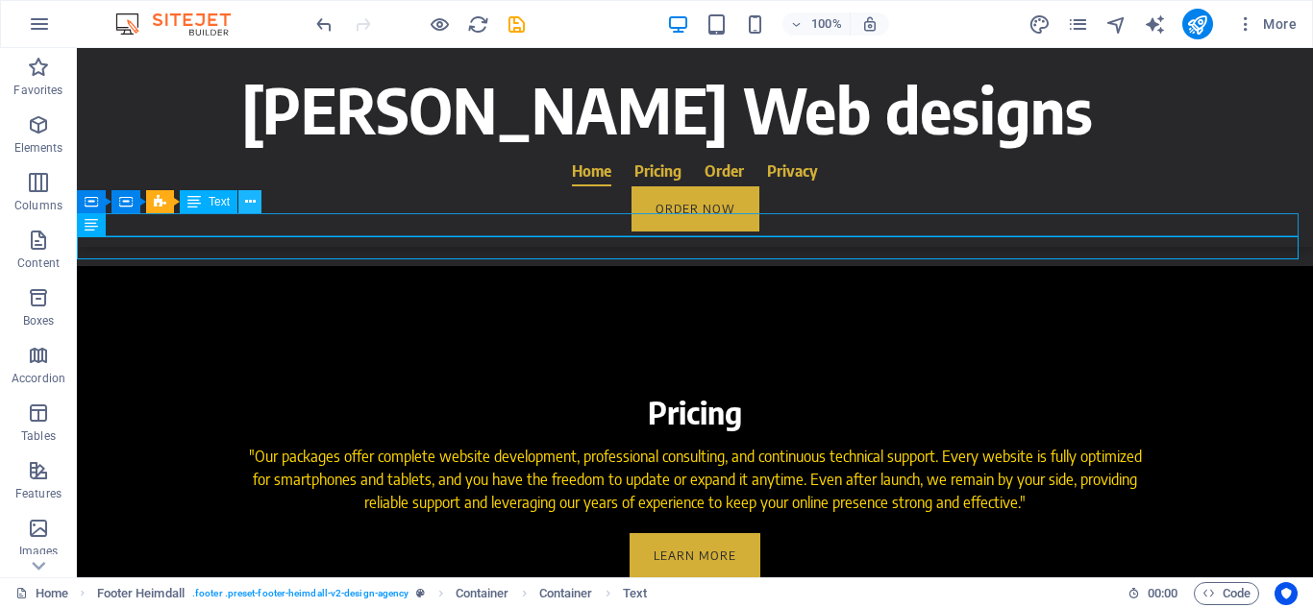
click at [254, 202] on icon at bounding box center [250, 202] width 11 height 20
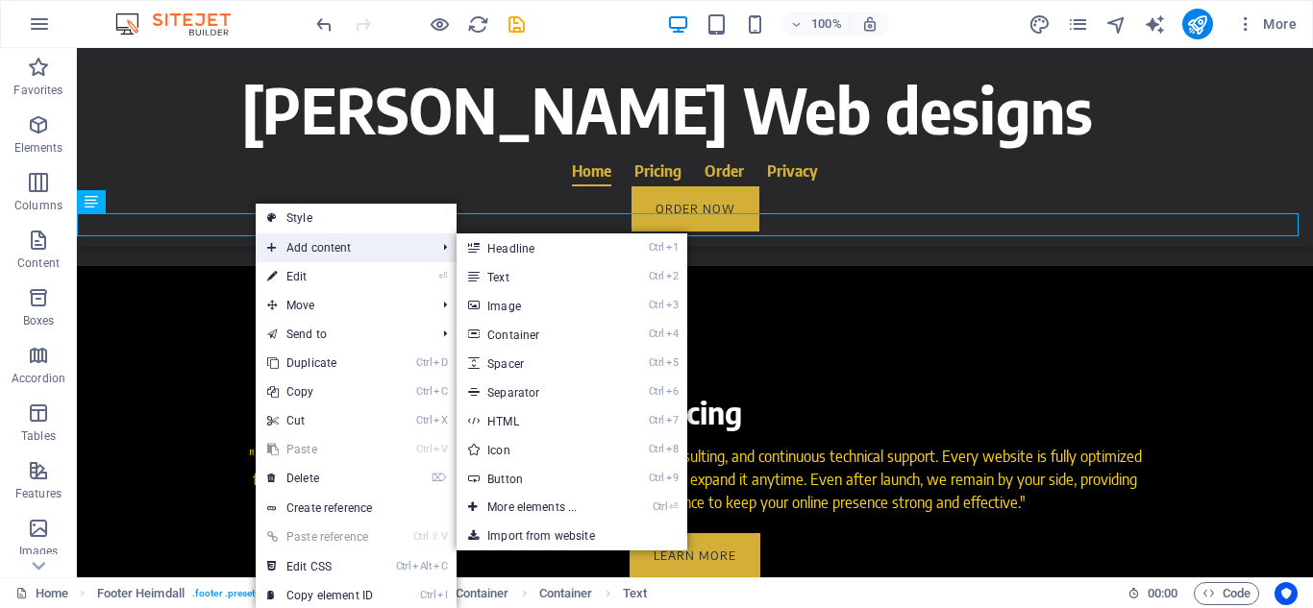
click at [343, 253] on span "Add content" at bounding box center [342, 248] width 172 height 29
click at [500, 429] on link "Ctrl 7 HTML" at bounding box center [535, 420] width 159 height 29
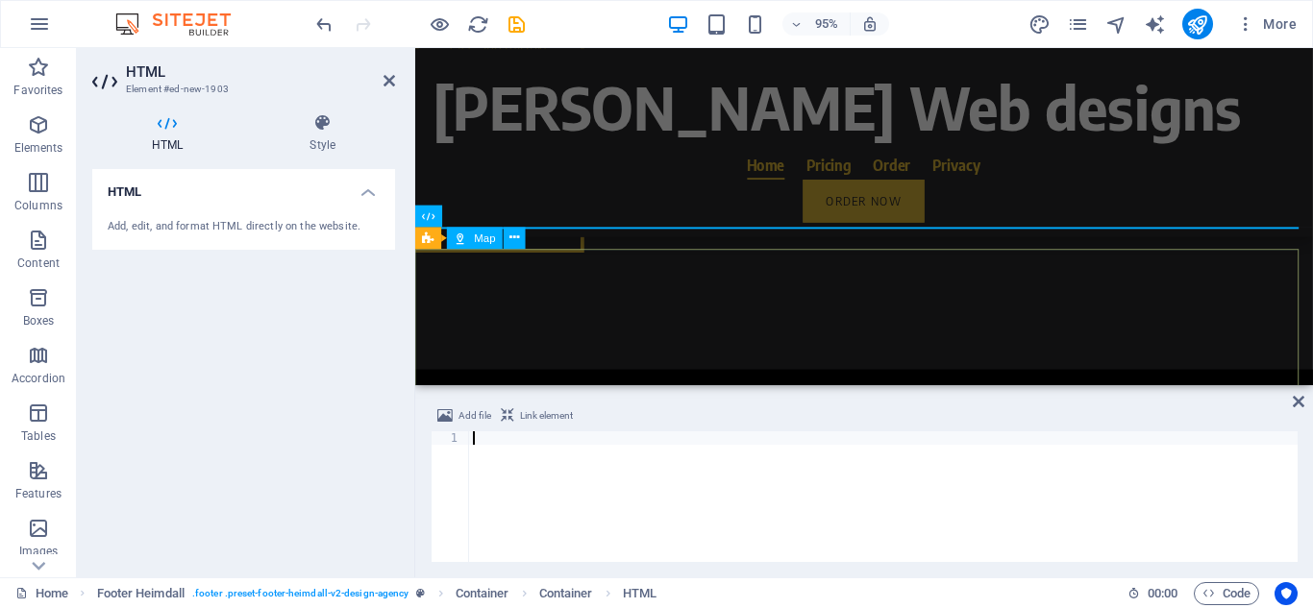
scroll to position [2913, 0]
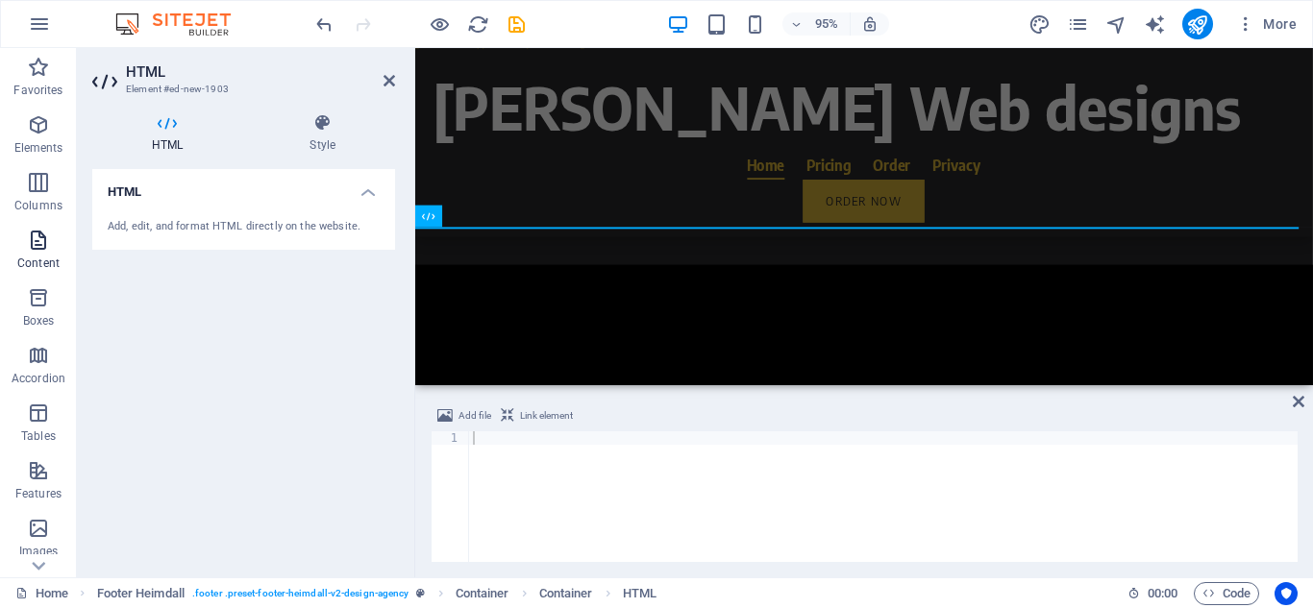
click at [35, 247] on icon "button" at bounding box center [38, 240] width 23 height 23
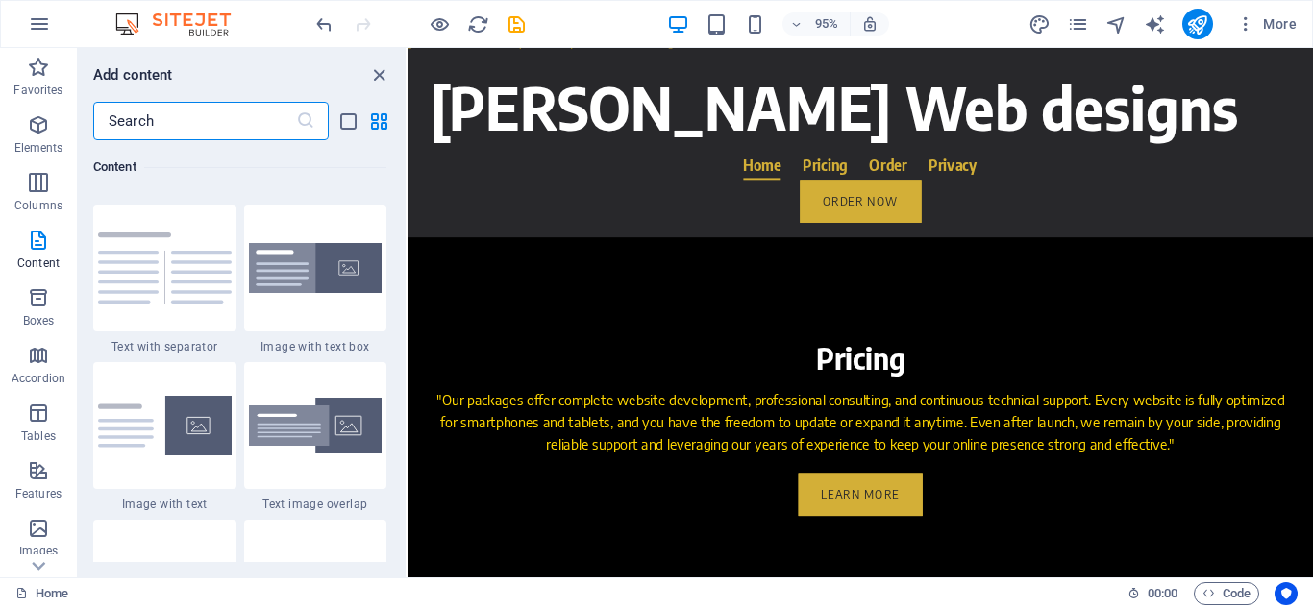
scroll to position [3514, 0]
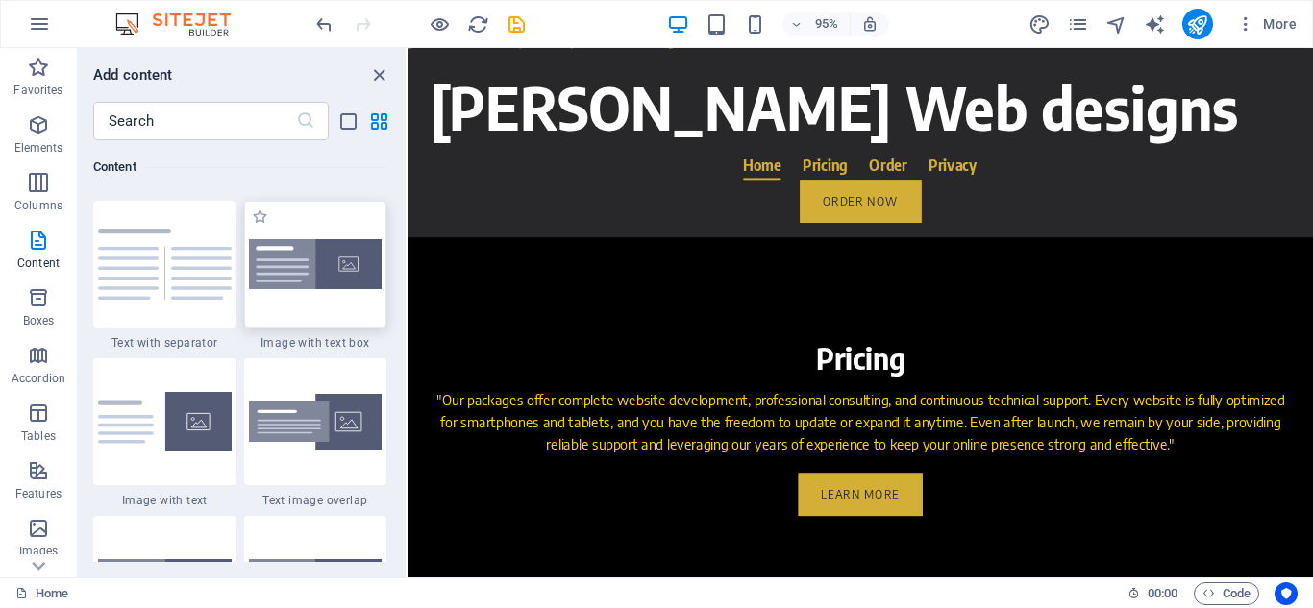
click at [301, 311] on div at bounding box center [315, 264] width 143 height 127
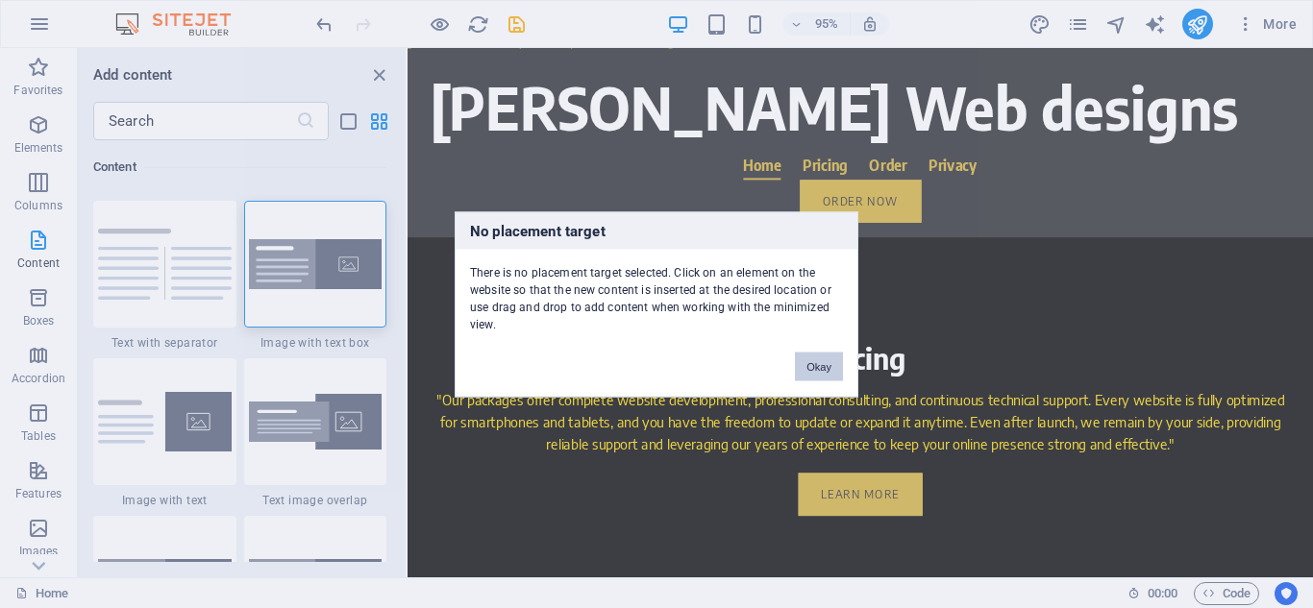
click at [819, 365] on button "Okay" at bounding box center [819, 366] width 48 height 29
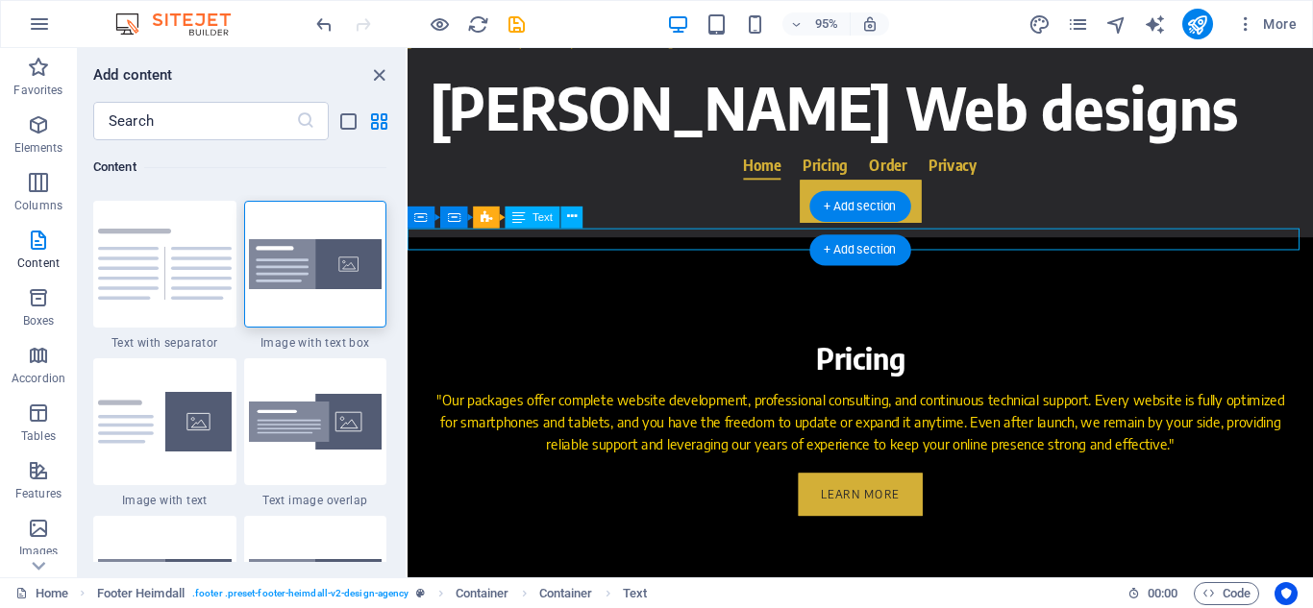
scroll to position [2771, 0]
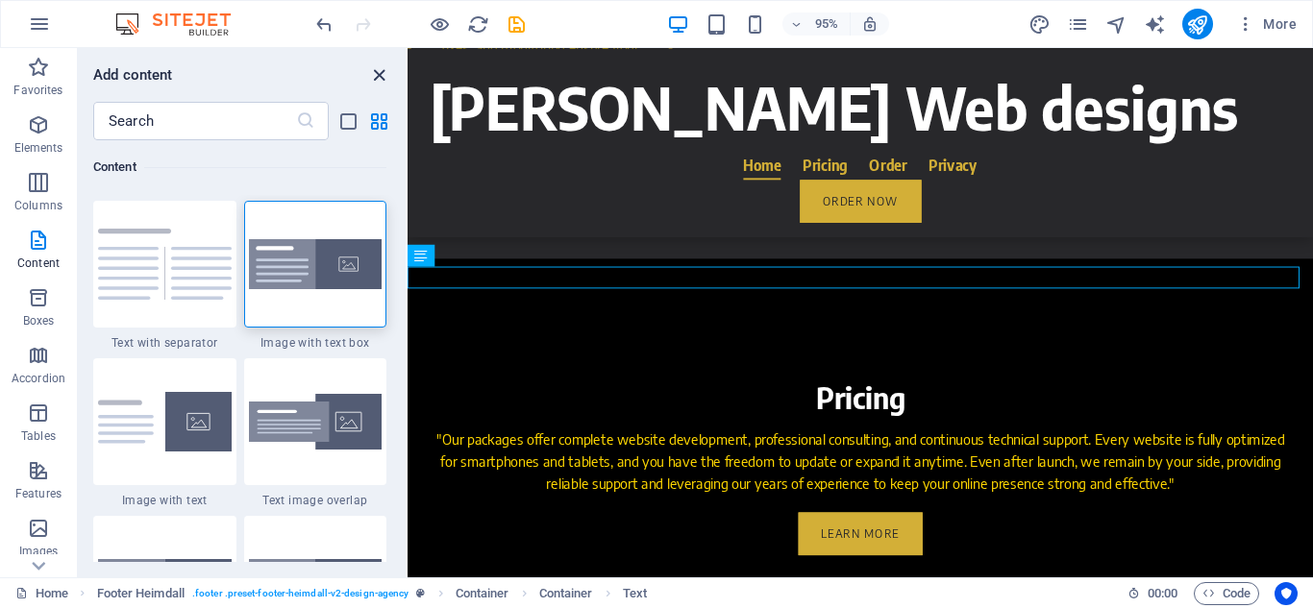
click at [382, 81] on icon "close panel" at bounding box center [379, 75] width 22 height 22
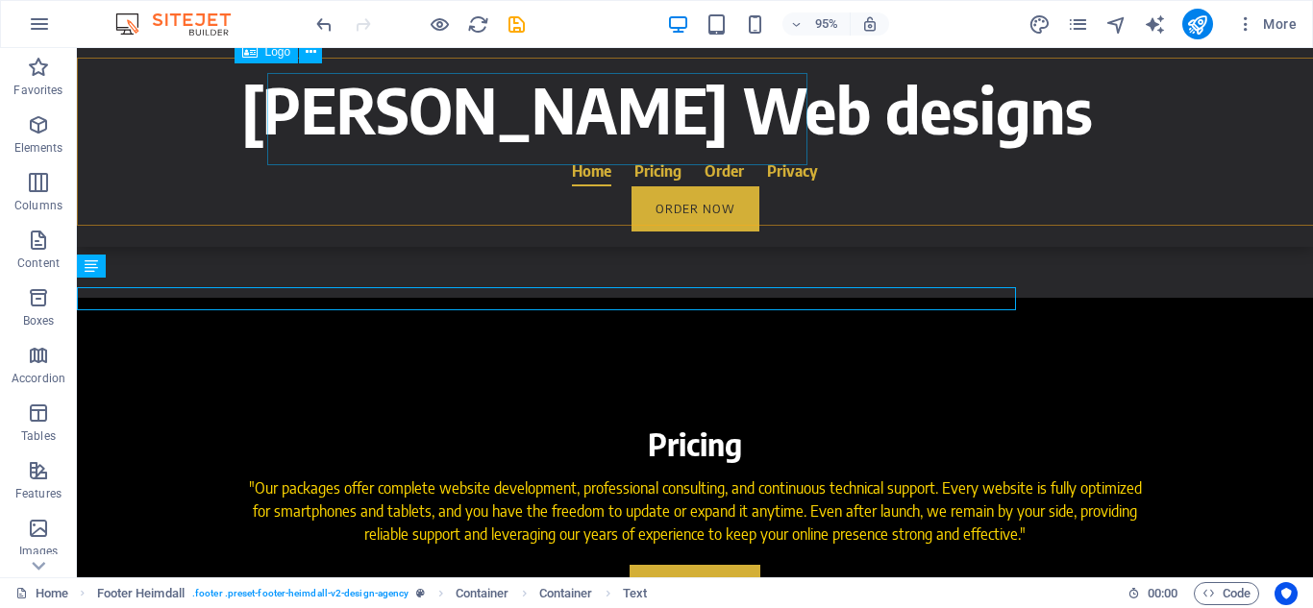
scroll to position [2761, 0]
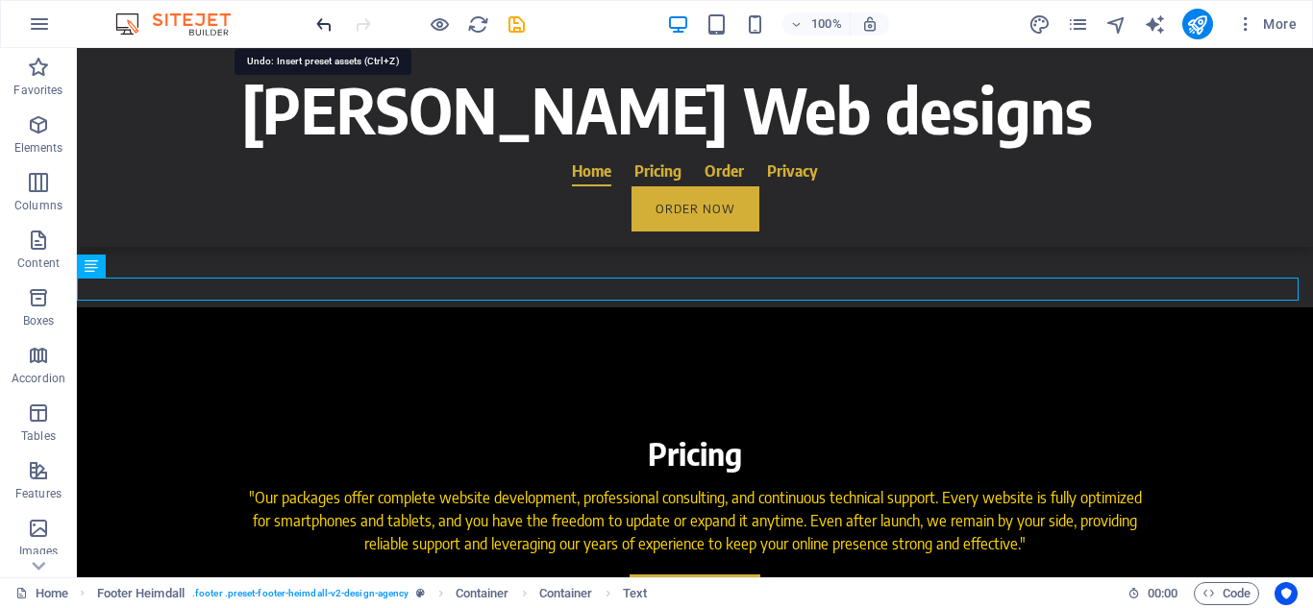
click at [320, 26] on icon "undo" at bounding box center [324, 24] width 22 height 22
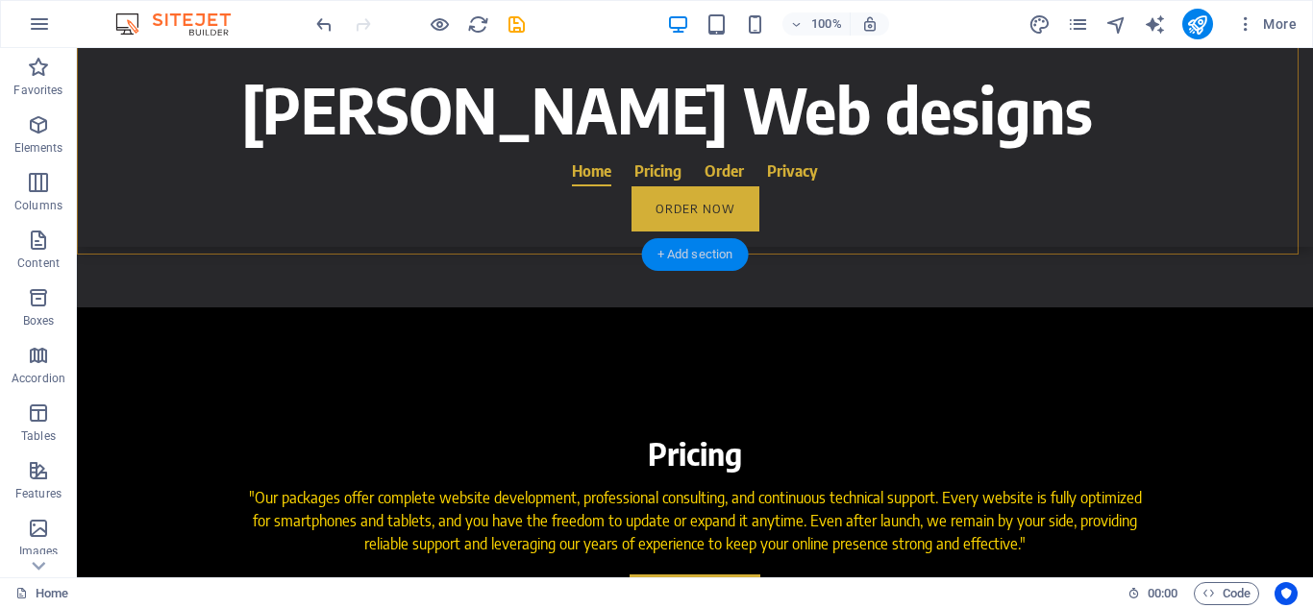
click at [679, 252] on div "+ Add section" at bounding box center [695, 254] width 107 height 33
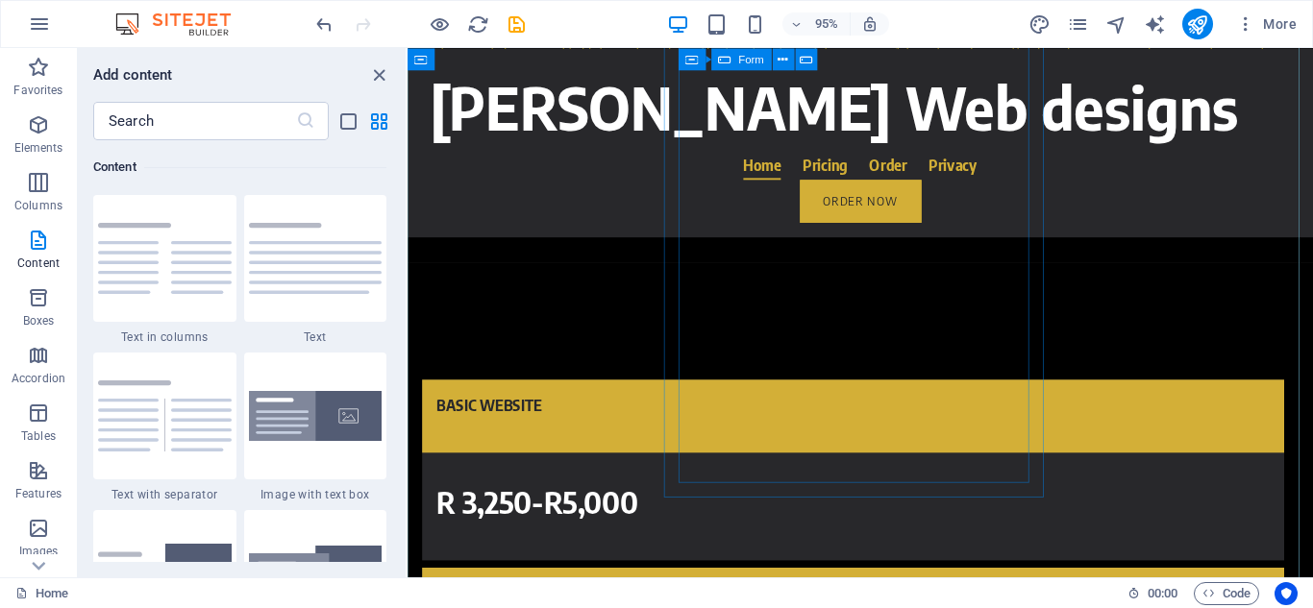
scroll to position [3359, 0]
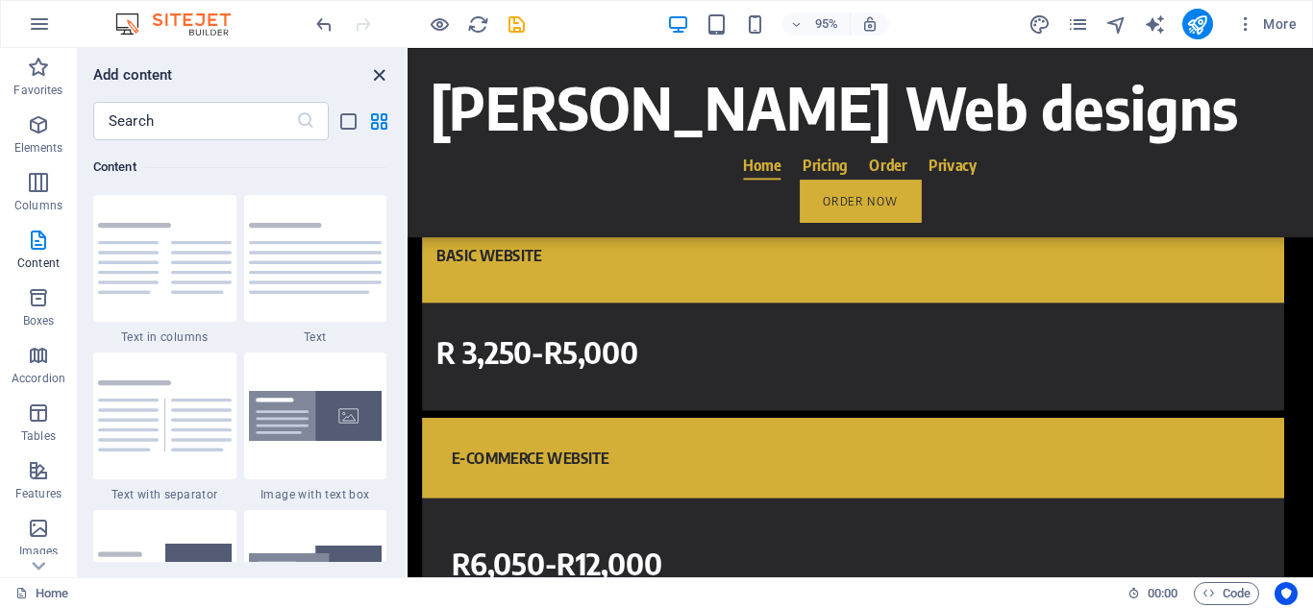
click at [379, 72] on icon "close panel" at bounding box center [379, 75] width 22 height 22
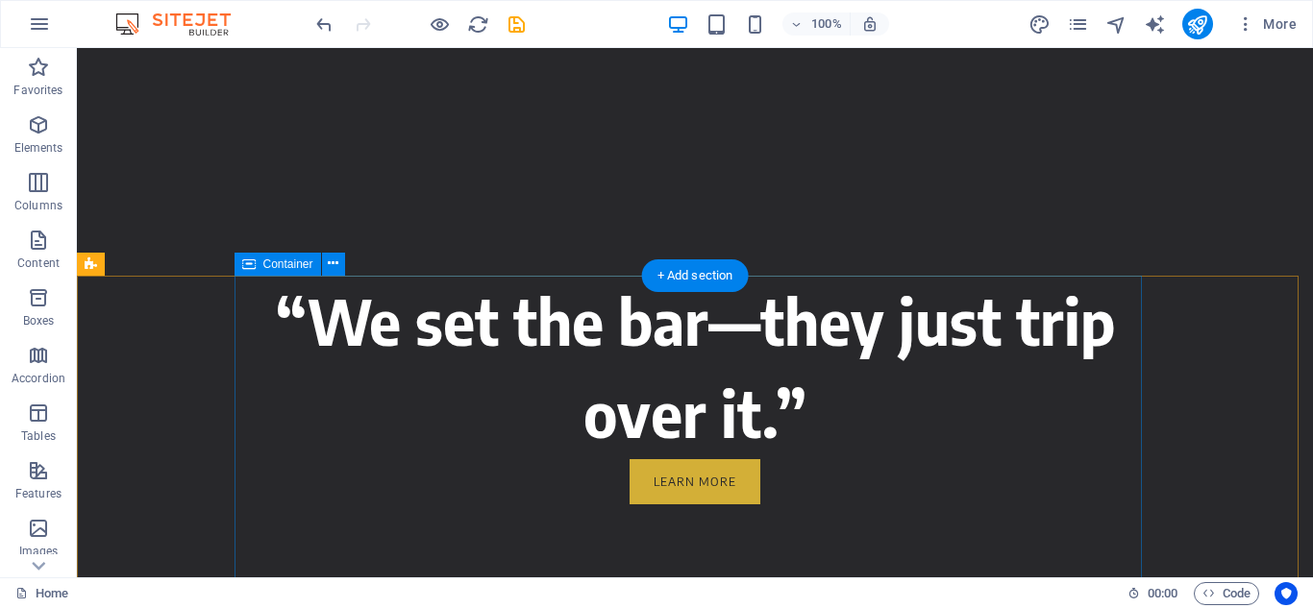
scroll to position [0, 0]
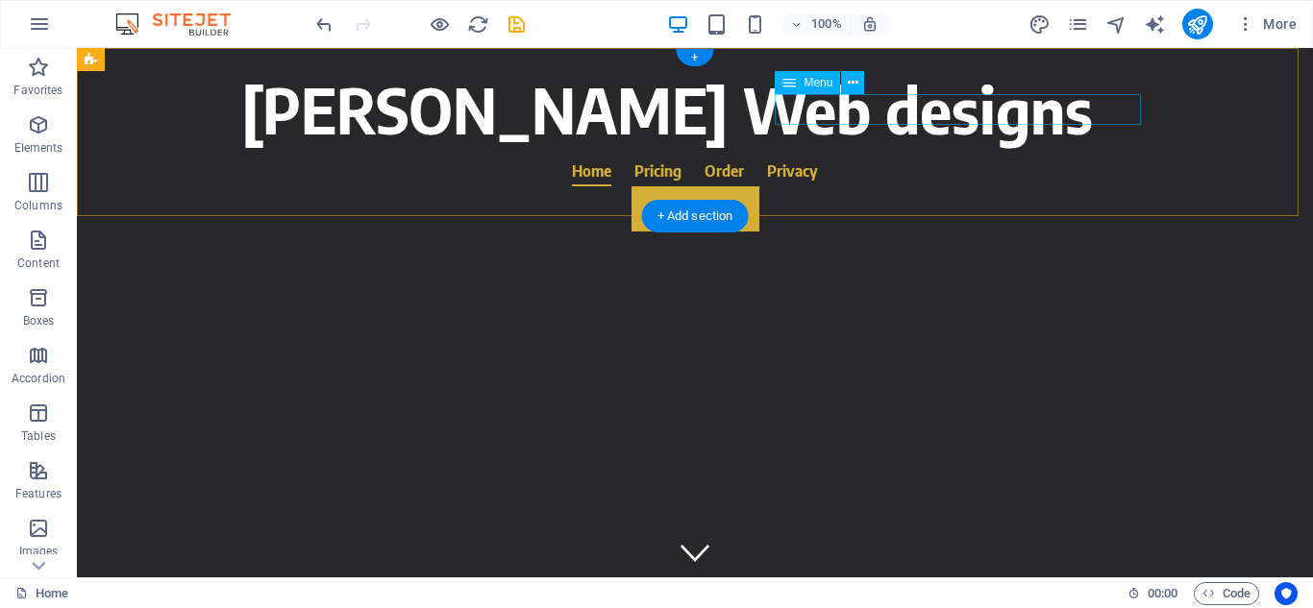
click at [922, 156] on nav "Home Pricing Order Privacy" at bounding box center [694, 171] width 907 height 31
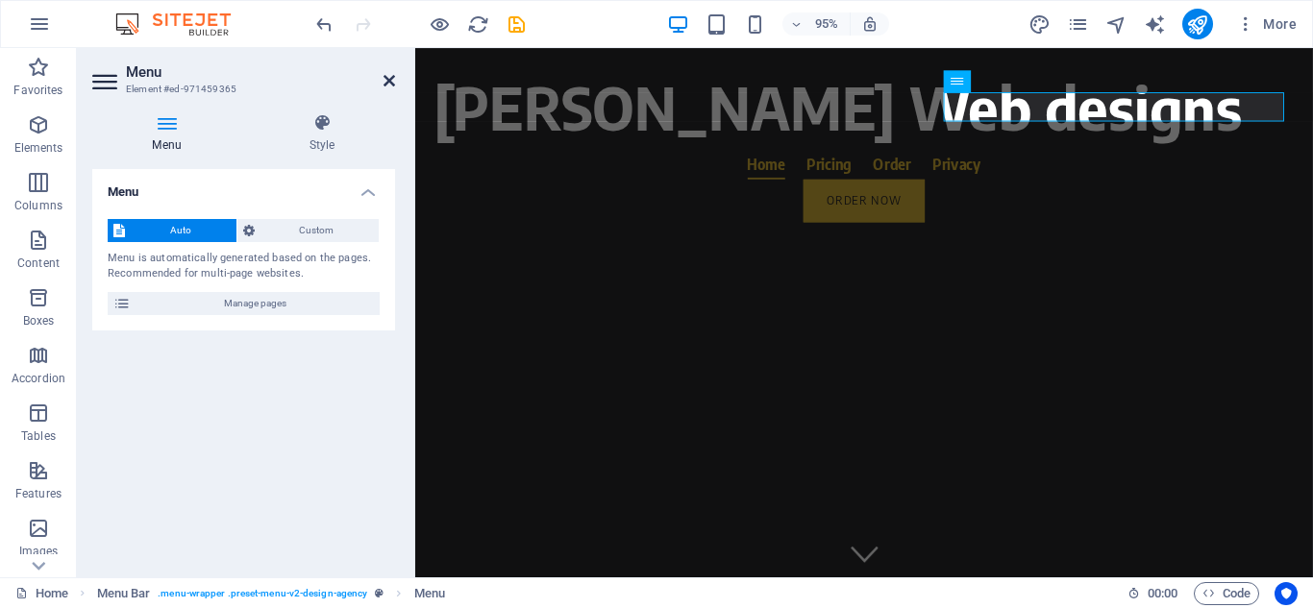
click at [385, 76] on icon at bounding box center [389, 80] width 12 height 15
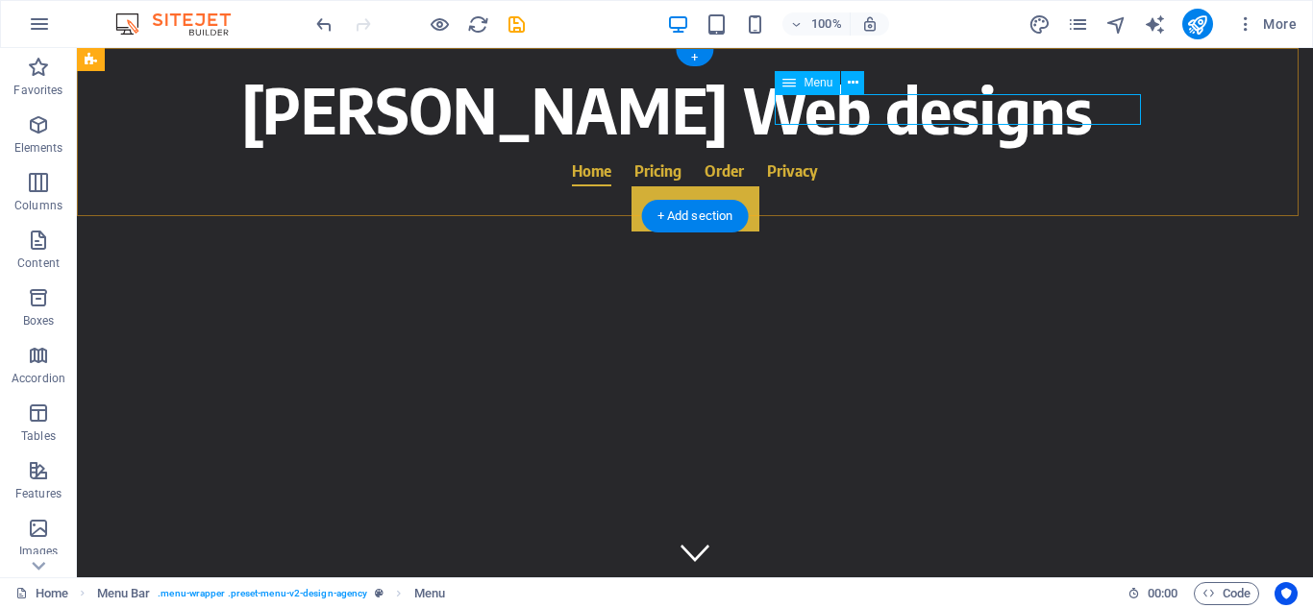
click at [911, 156] on nav "Home Pricing Order Privacy" at bounding box center [694, 171] width 907 height 31
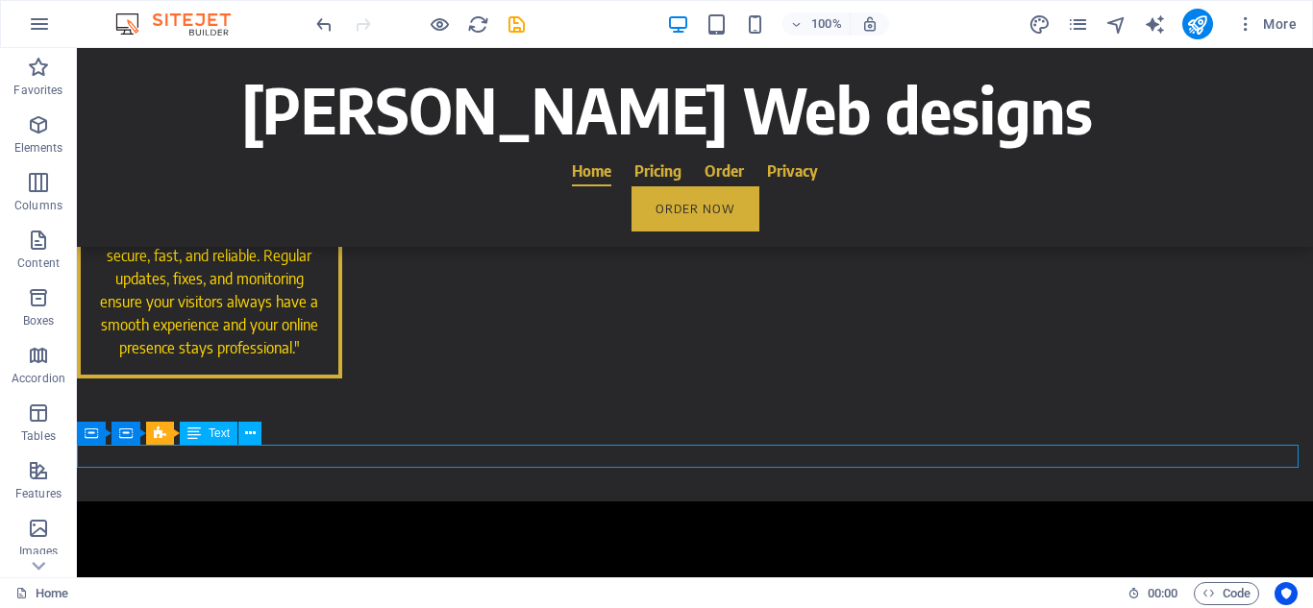
scroll to position [2572, 0]
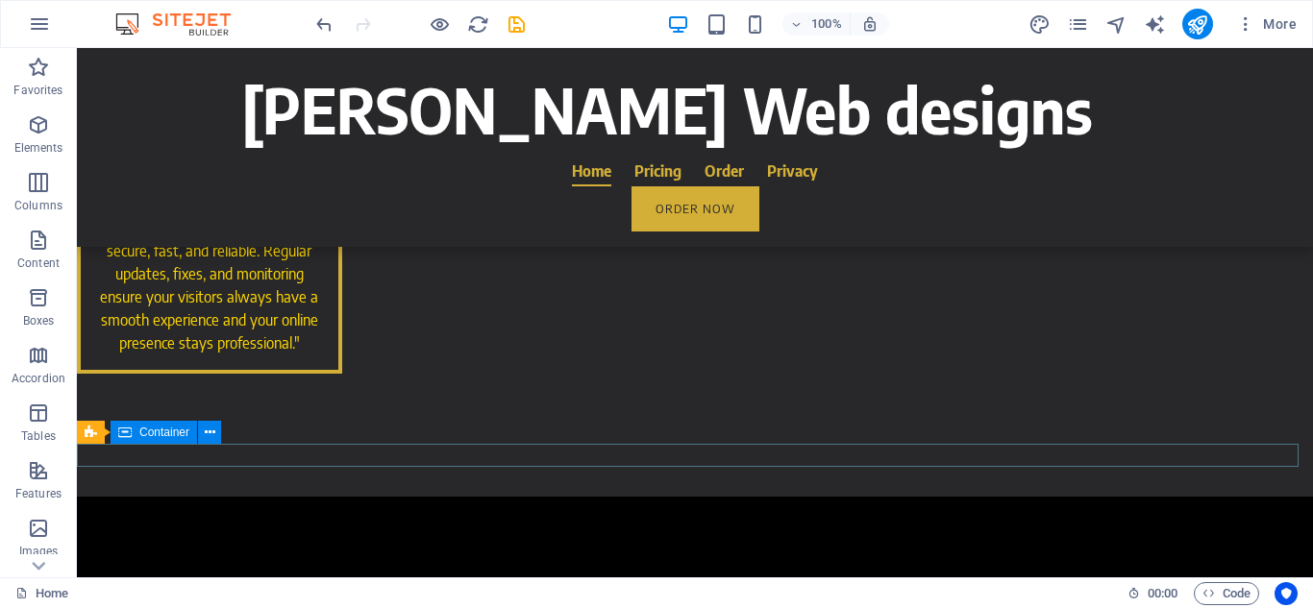
click at [128, 431] on icon at bounding box center [124, 432] width 13 height 23
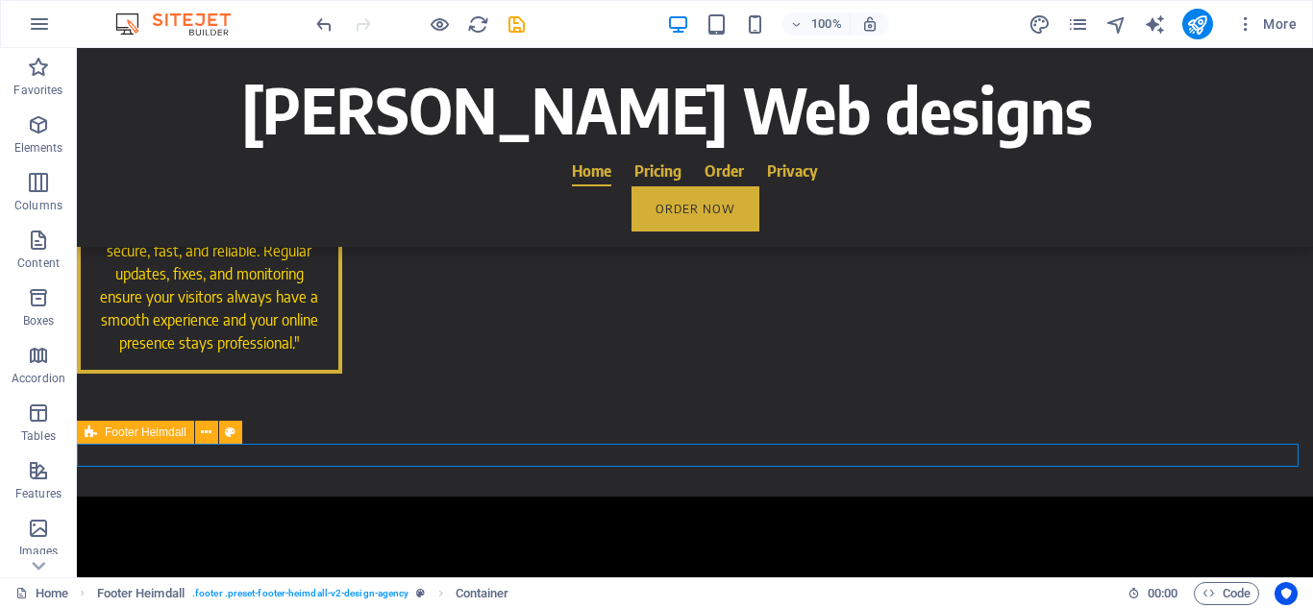
click at [88, 429] on icon at bounding box center [91, 432] width 12 height 23
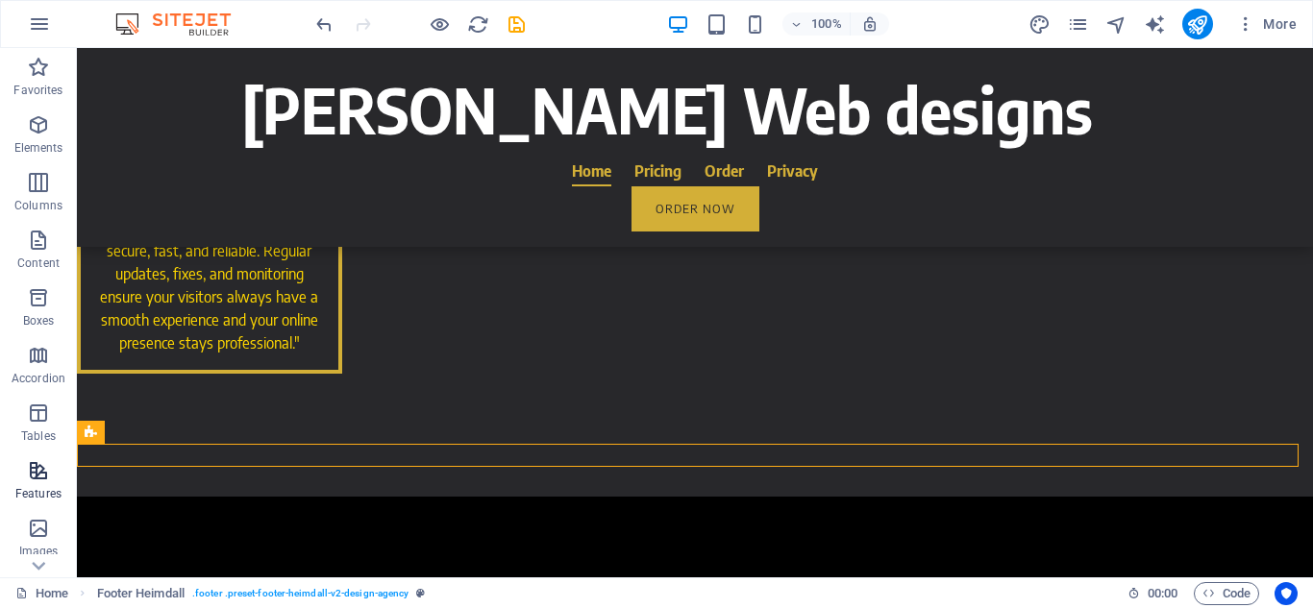
click at [37, 478] on icon "button" at bounding box center [38, 470] width 23 height 23
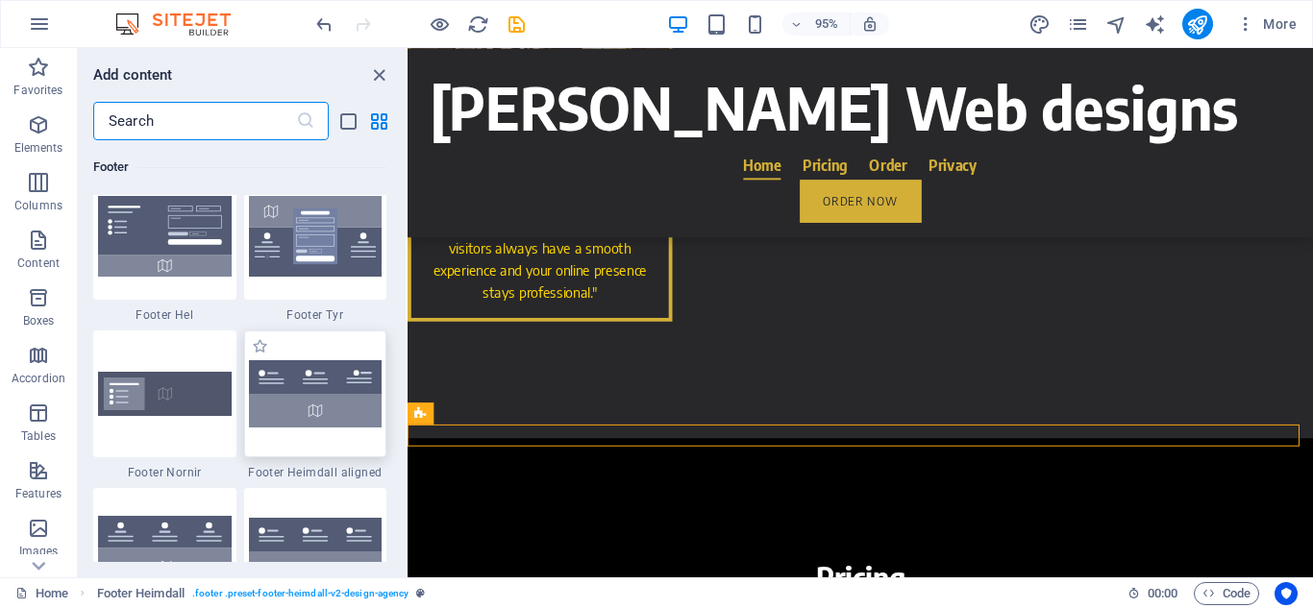
scroll to position [12747, 0]
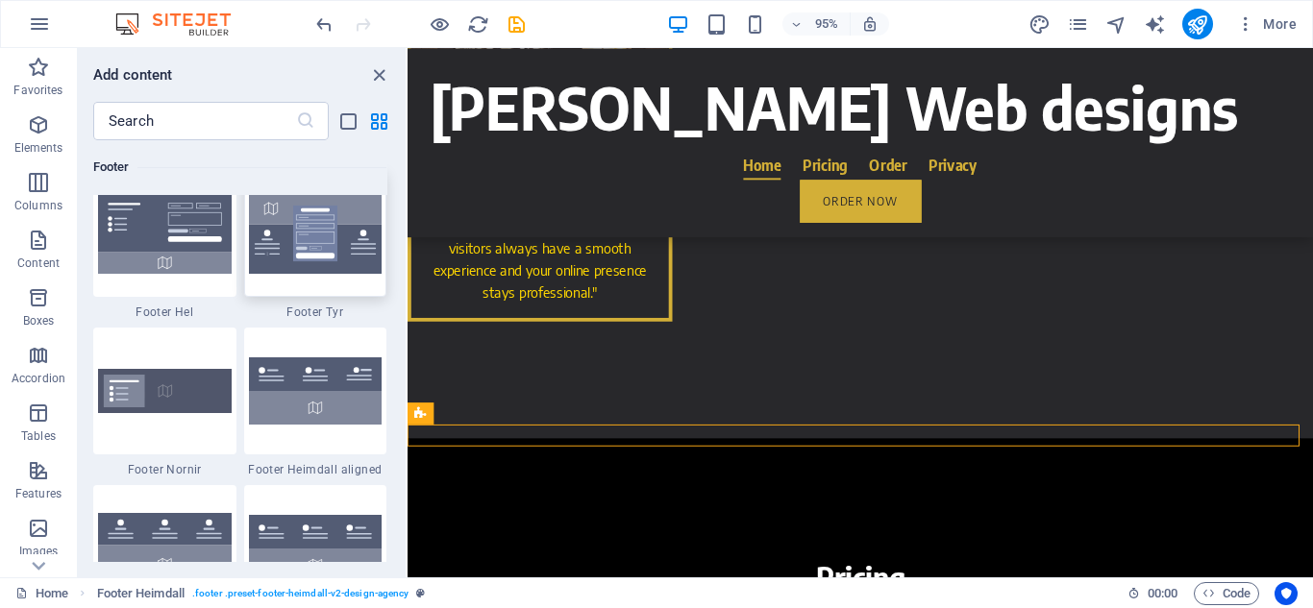
click at [318, 233] on img at bounding box center [316, 233] width 134 height 81
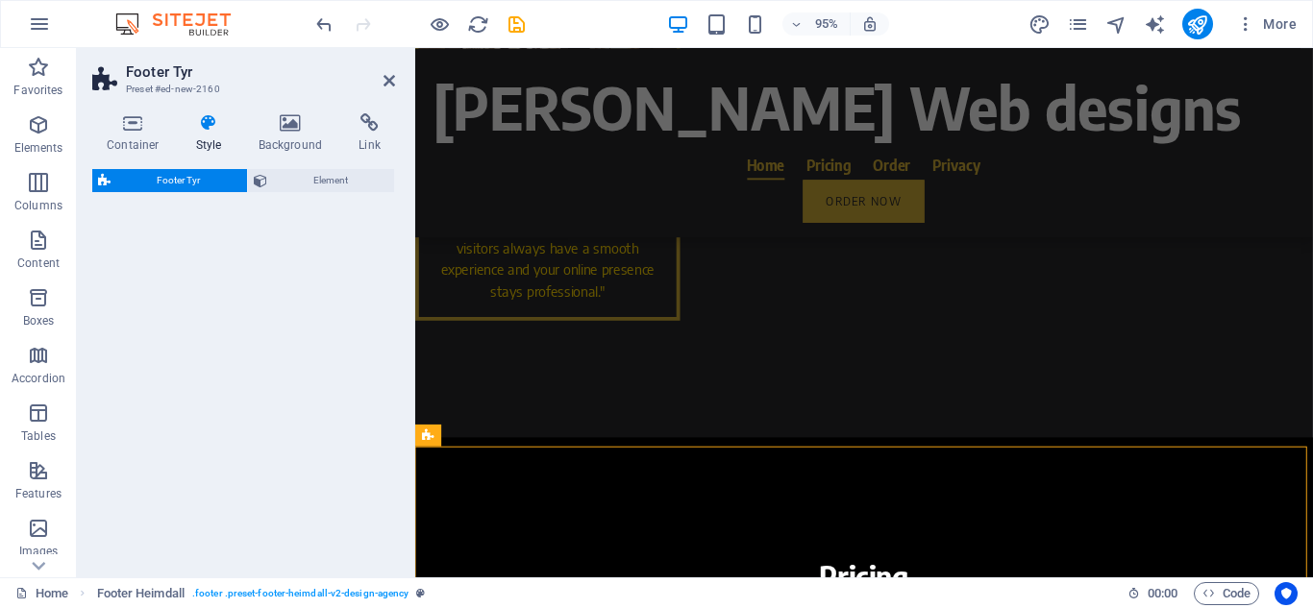
select select "rem"
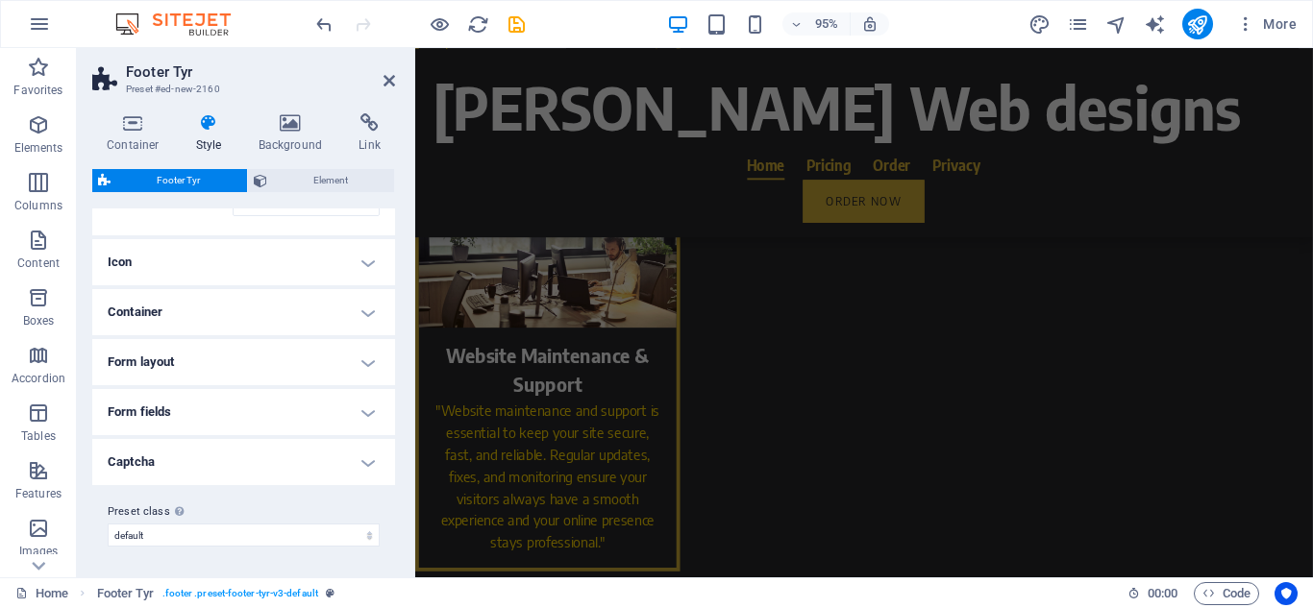
scroll to position [0, 0]
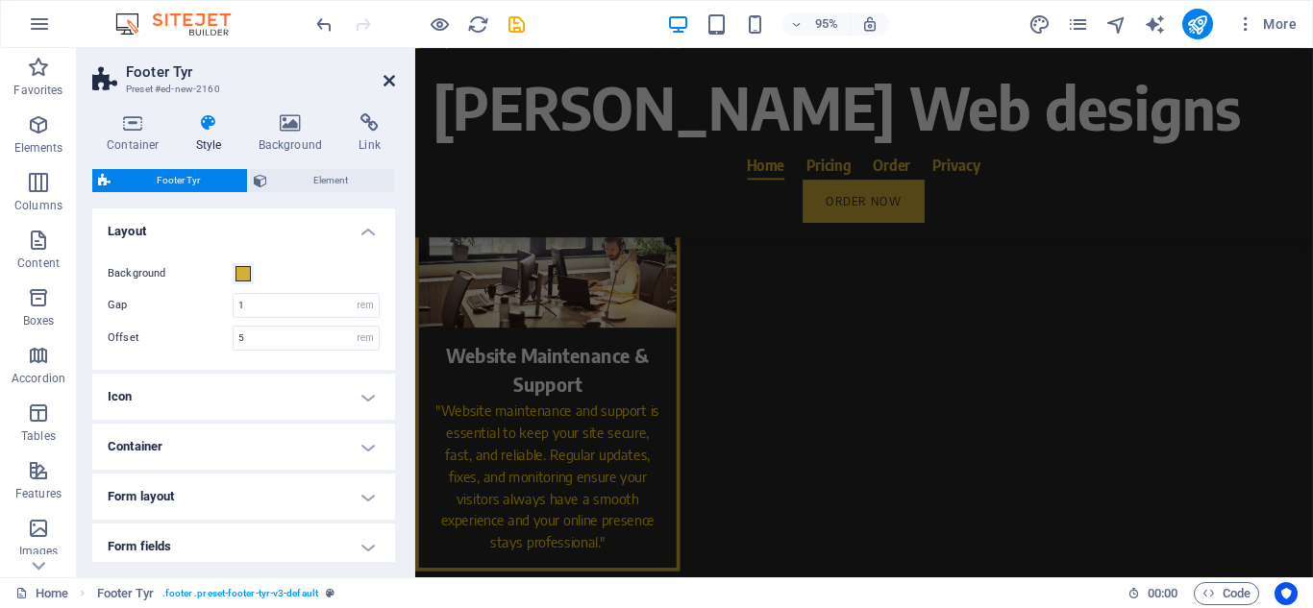
click at [390, 78] on icon at bounding box center [389, 80] width 12 height 15
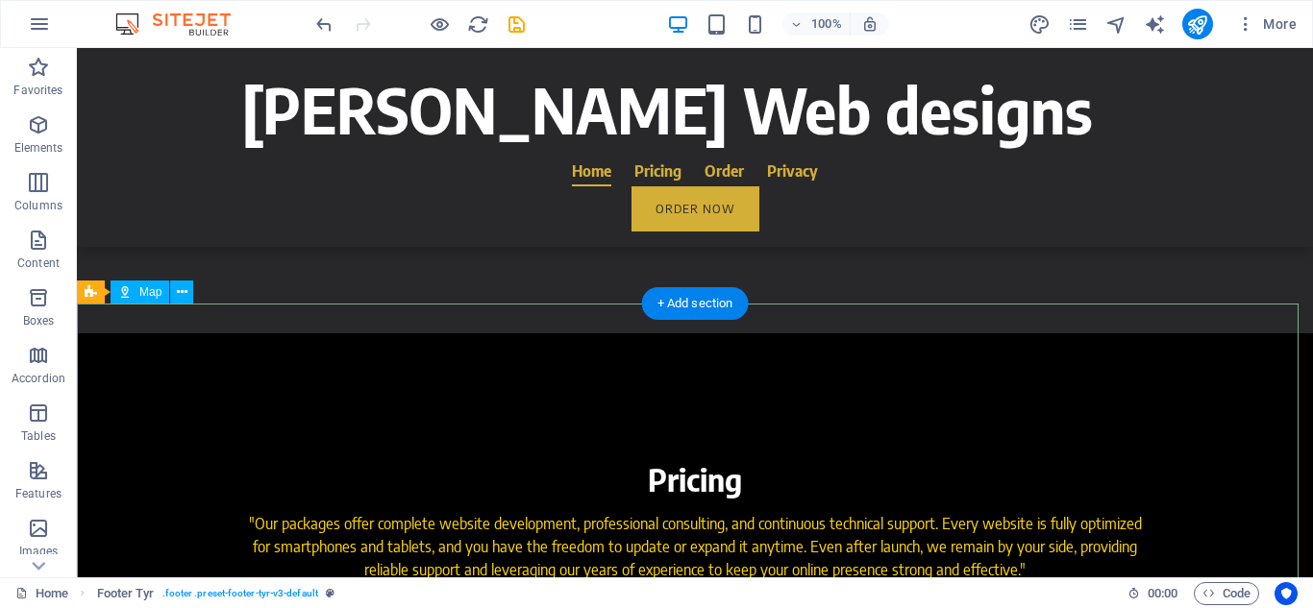
scroll to position [2732, 0]
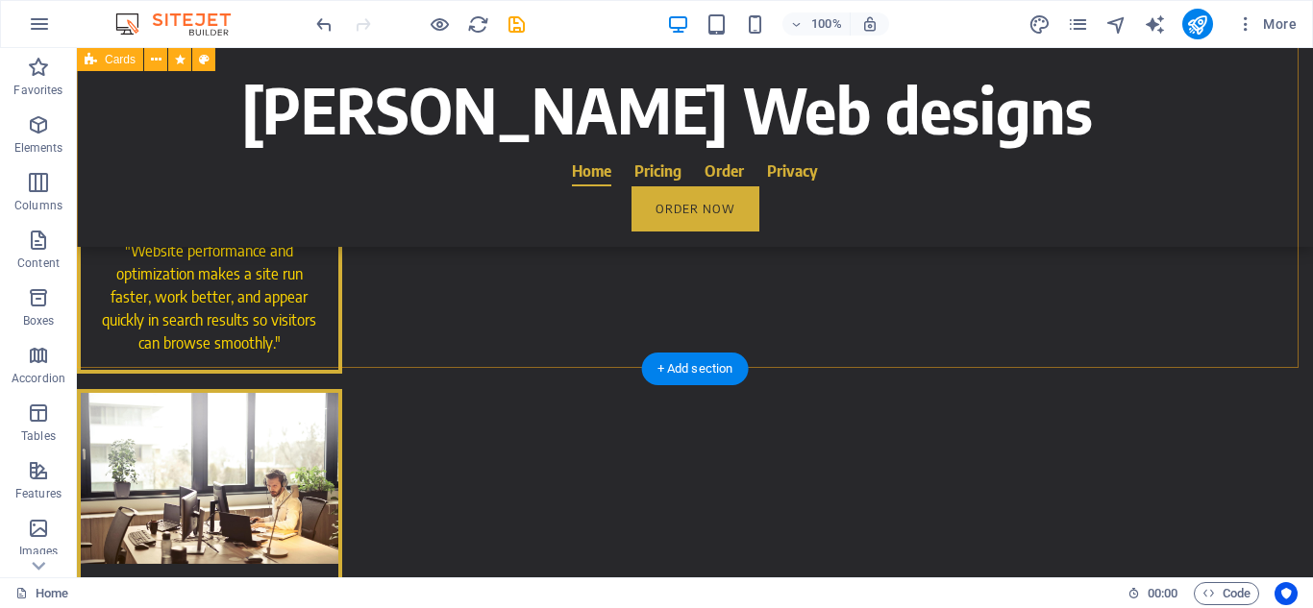
scroll to position [1719, 0]
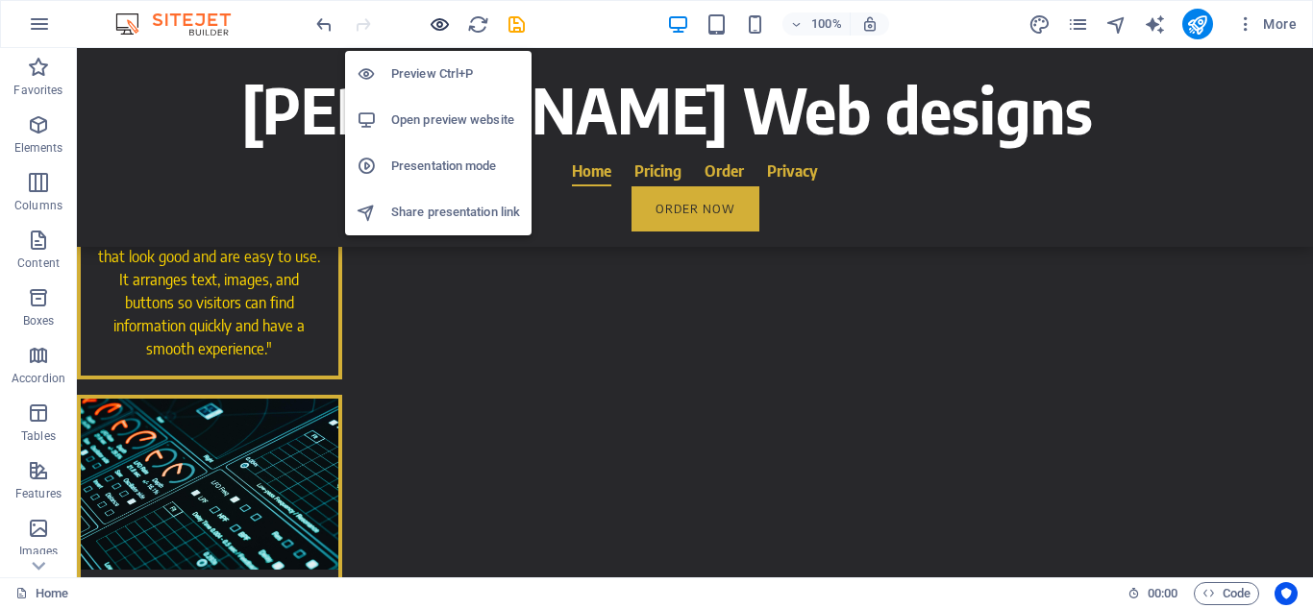
click at [438, 25] on icon "button" at bounding box center [440, 24] width 22 height 22
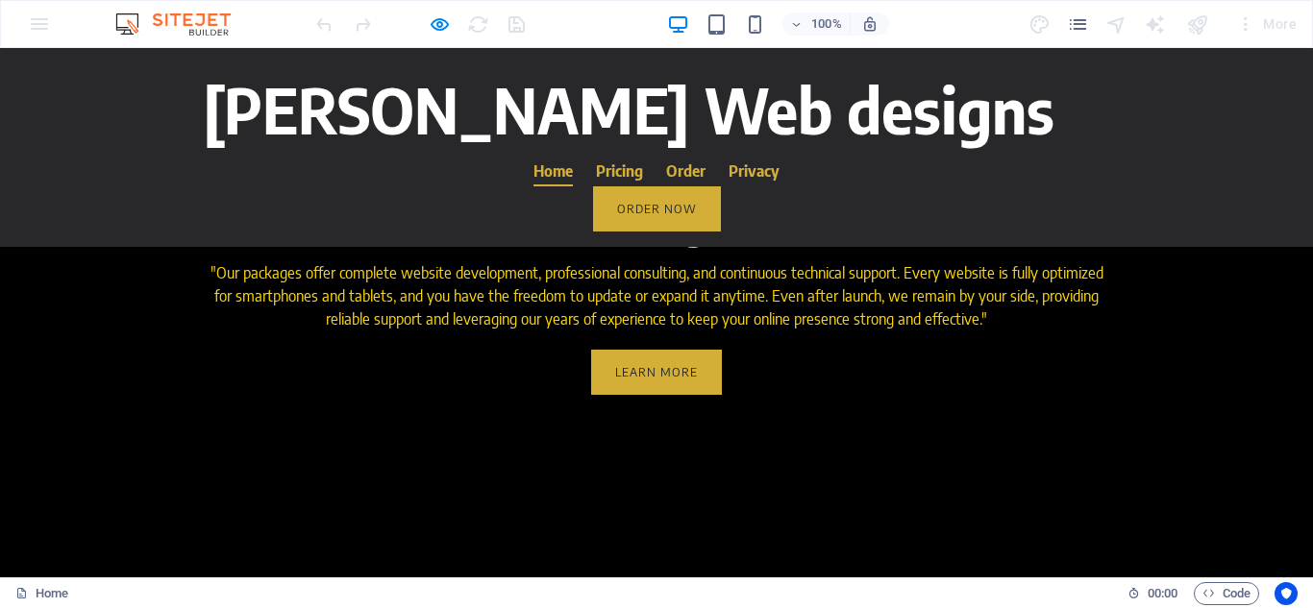
scroll to position [2725, 0]
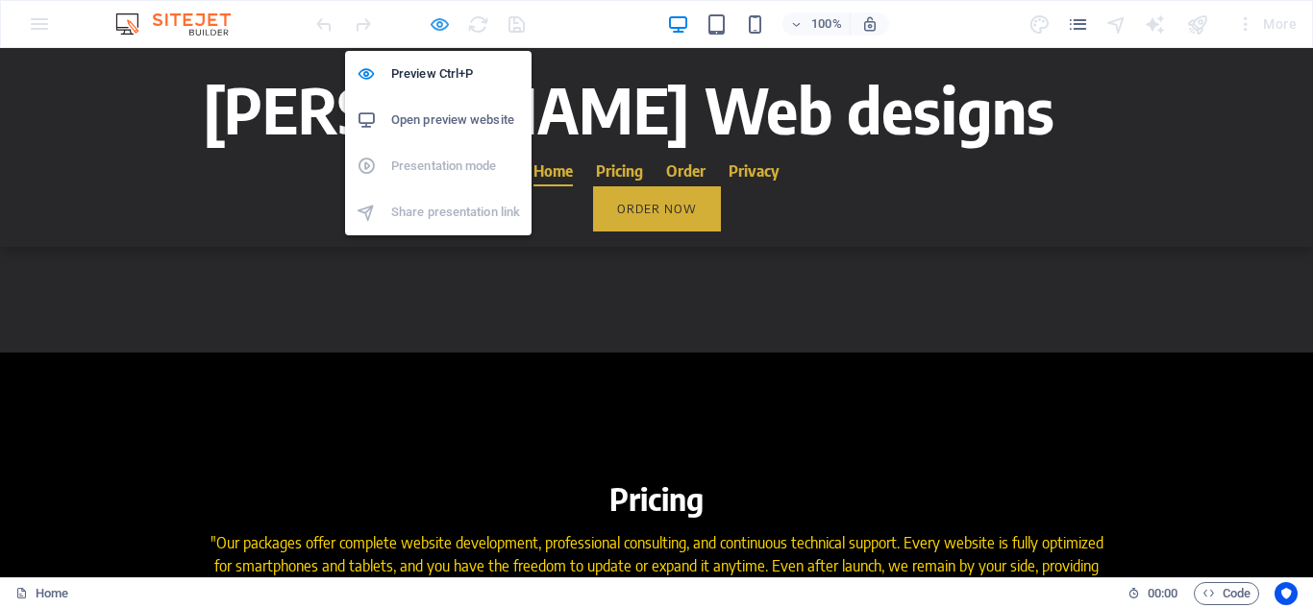
click at [446, 14] on icon "button" at bounding box center [440, 24] width 22 height 22
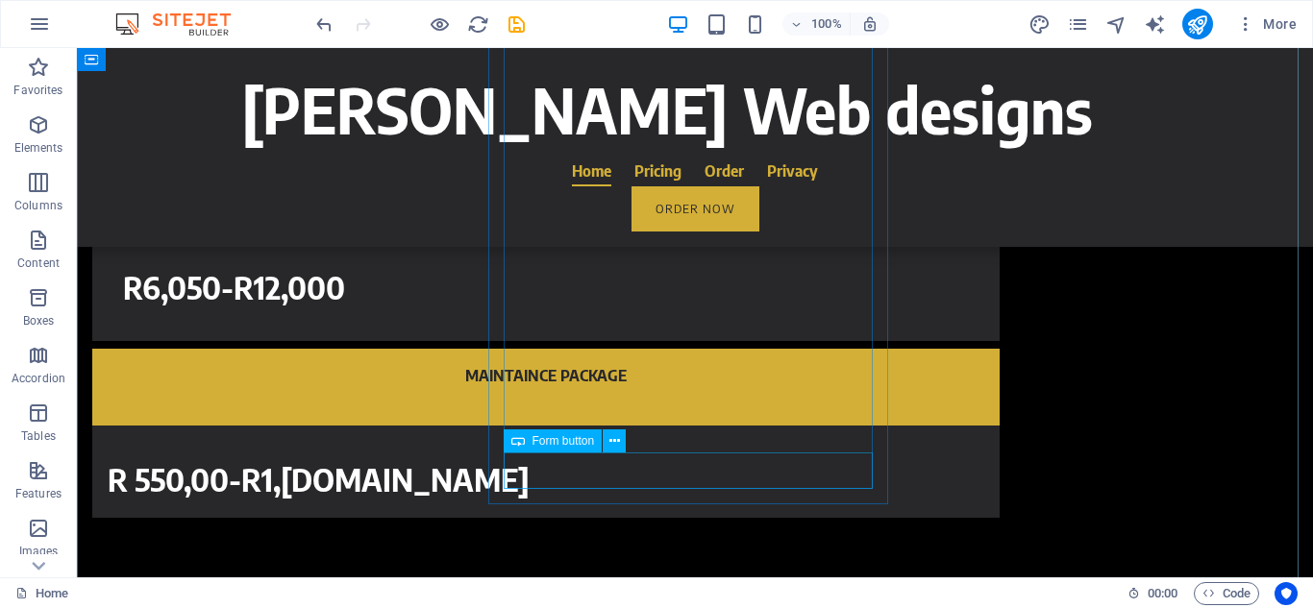
scroll to position [4365, 0]
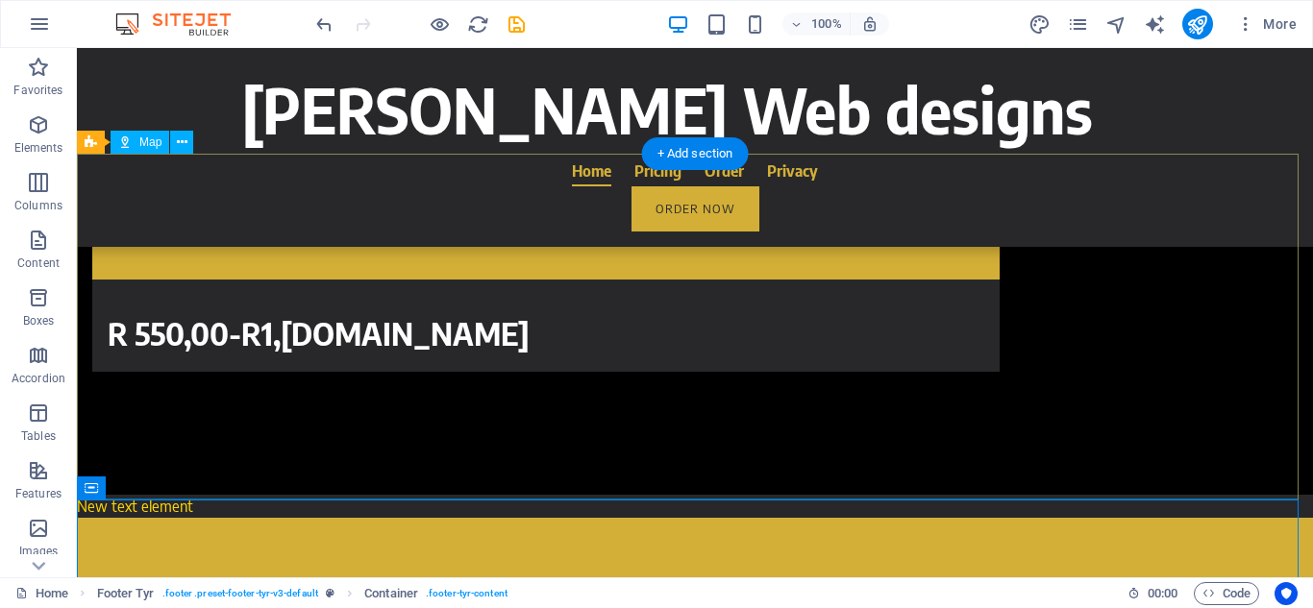
scroll to position [3836, 0]
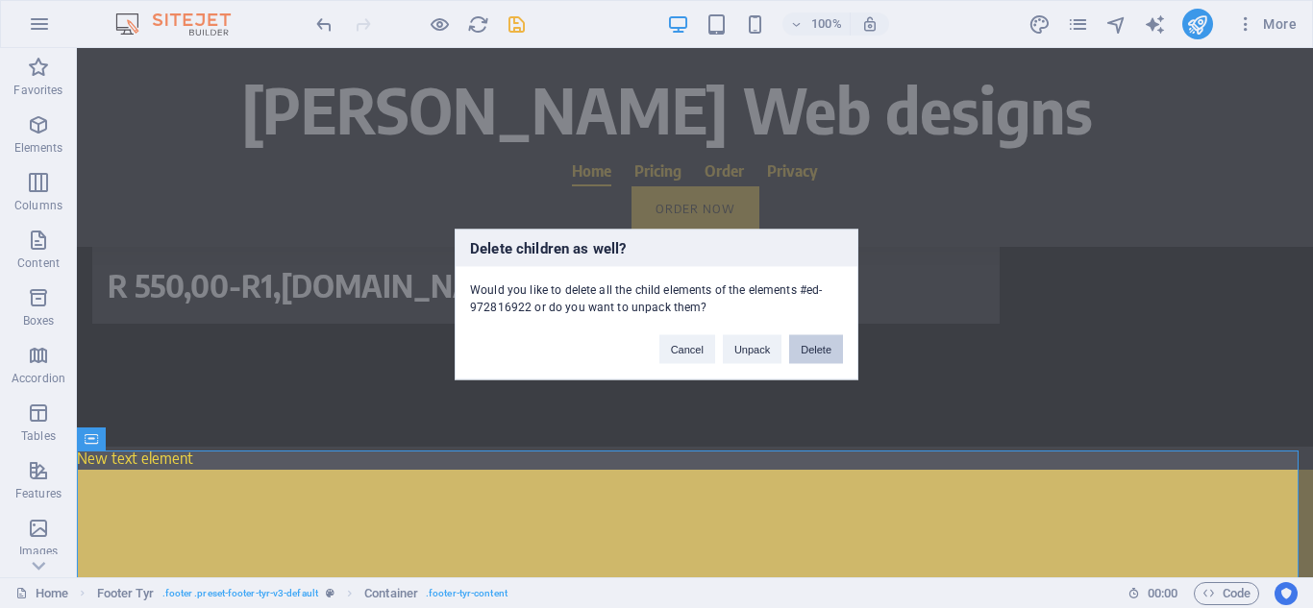
click at [821, 353] on button "Delete" at bounding box center [816, 348] width 54 height 29
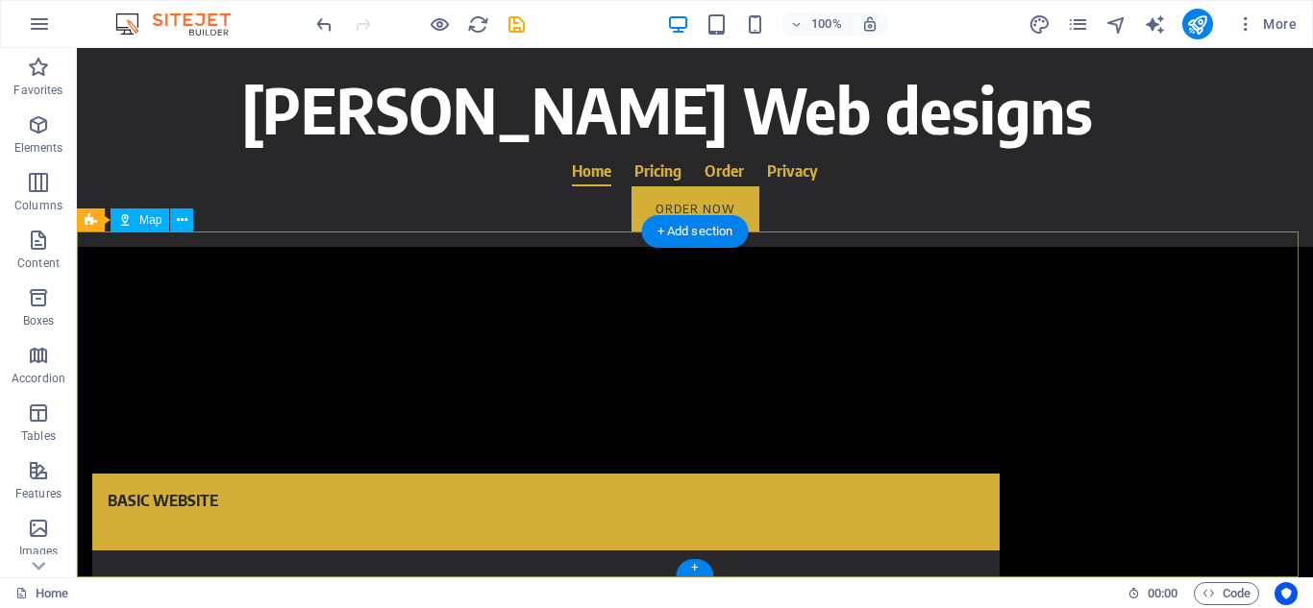
scroll to position [3758, 0]
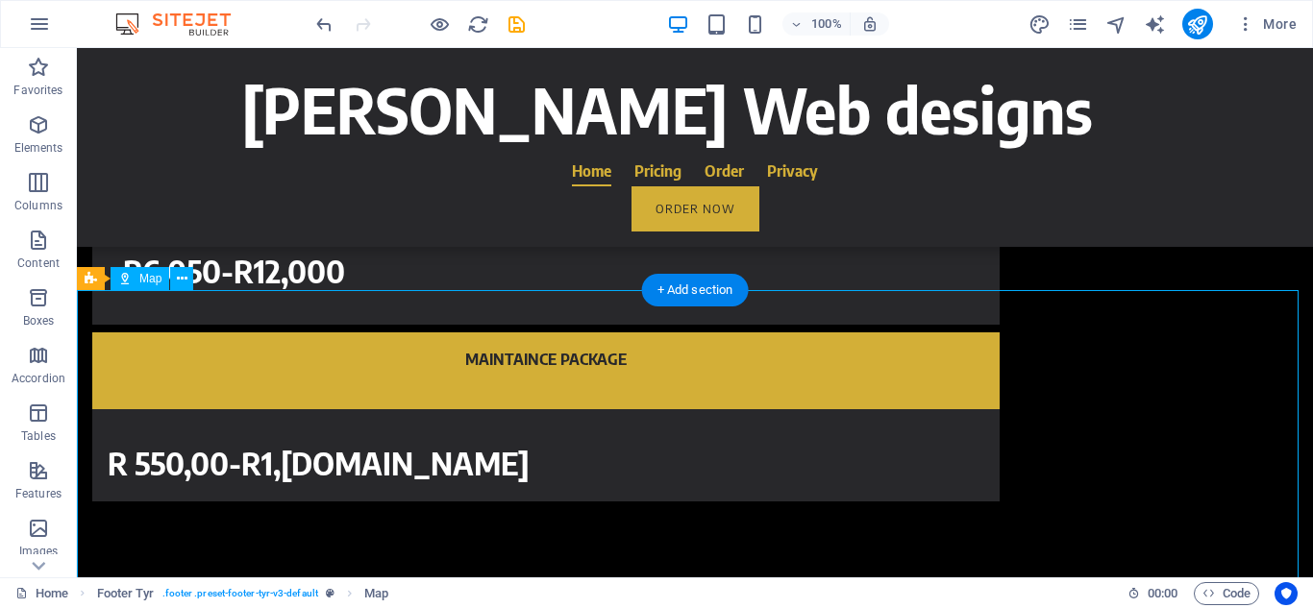
scroll to position [3649, 0]
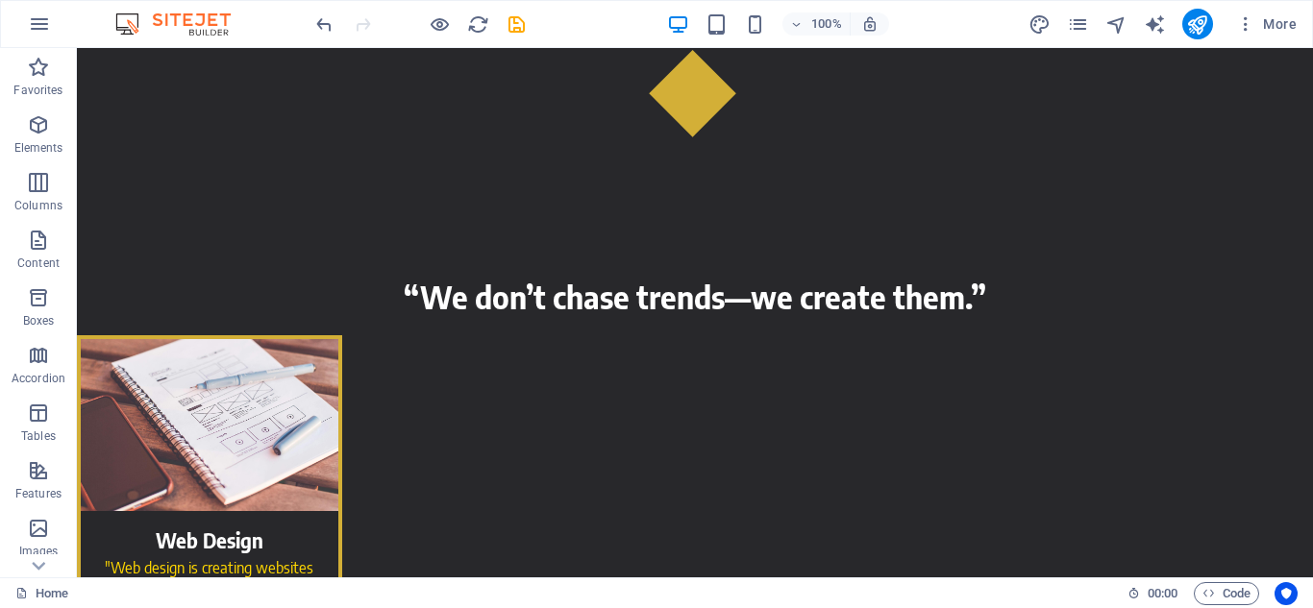
scroll to position [0, 0]
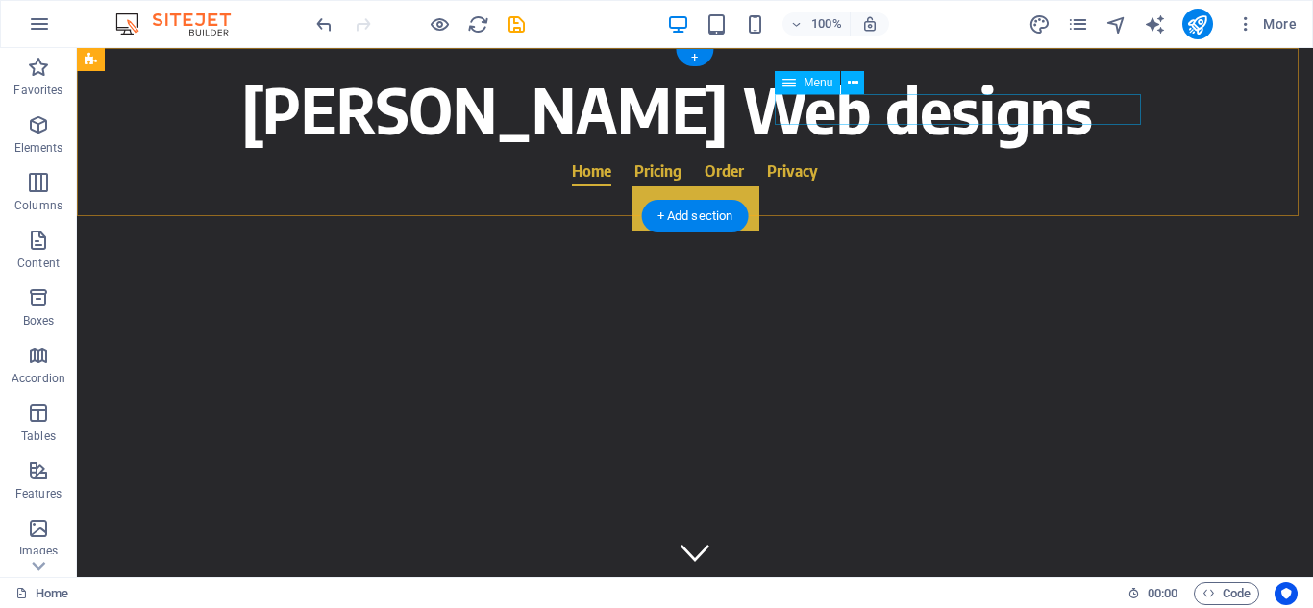
click at [931, 156] on nav "Home Pricing Order Privacy" at bounding box center [694, 171] width 907 height 31
click at [908, 156] on nav "Home Pricing Order Privacy" at bounding box center [694, 171] width 907 height 31
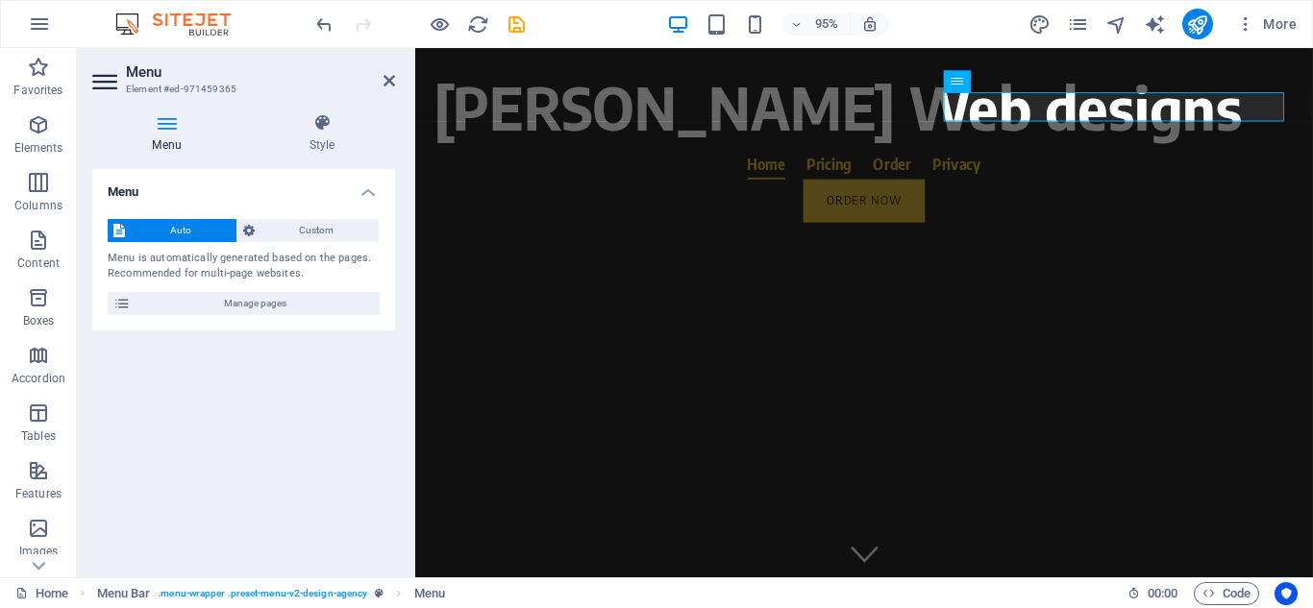
click at [382, 78] on h2 "Menu" at bounding box center [260, 71] width 269 height 17
click at [389, 83] on icon at bounding box center [389, 80] width 12 height 15
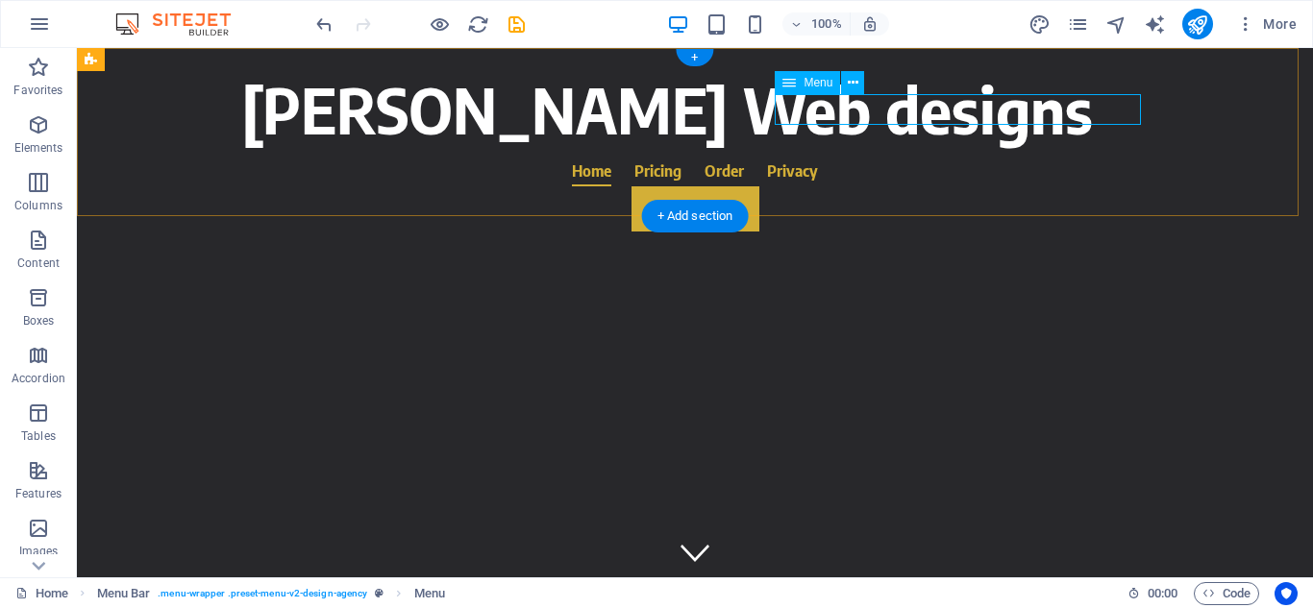
click at [919, 156] on nav "Home Pricing Order Privacy" at bounding box center [694, 171] width 907 height 31
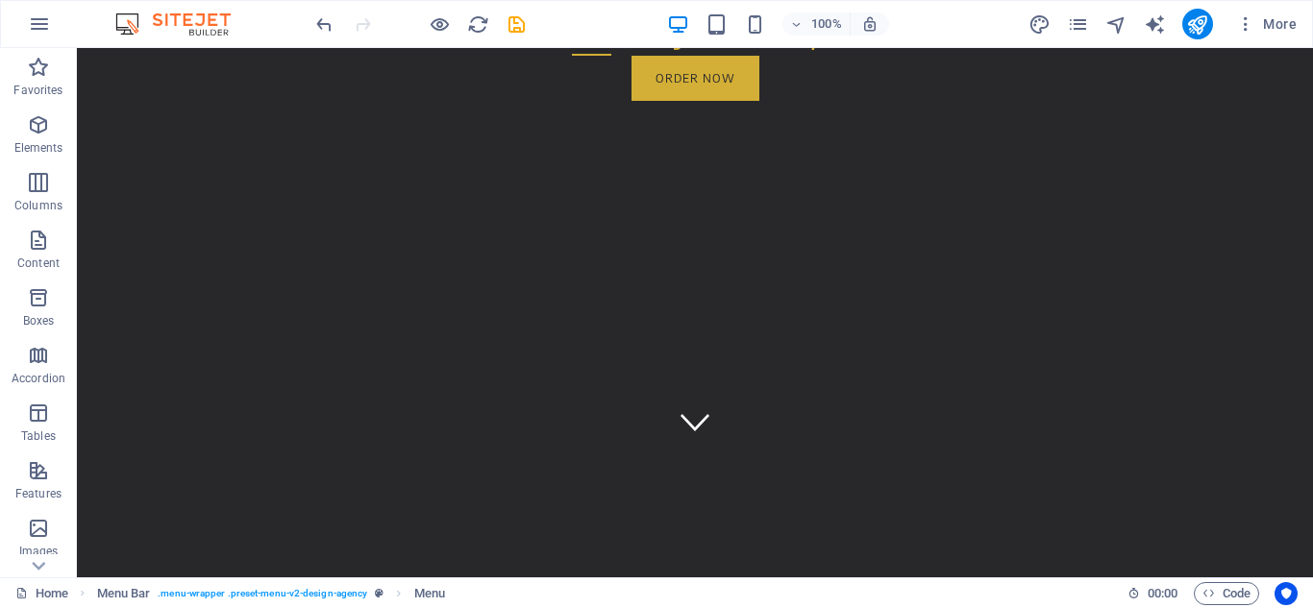
scroll to position [135, 0]
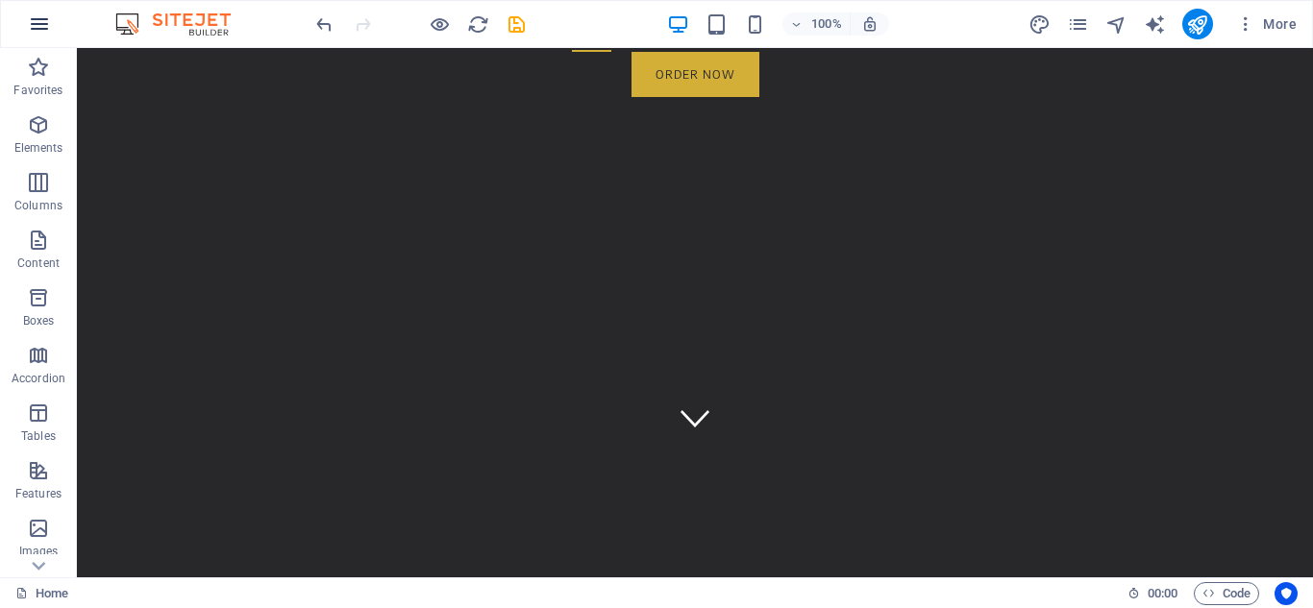
click at [33, 20] on icon "button" at bounding box center [39, 23] width 23 height 23
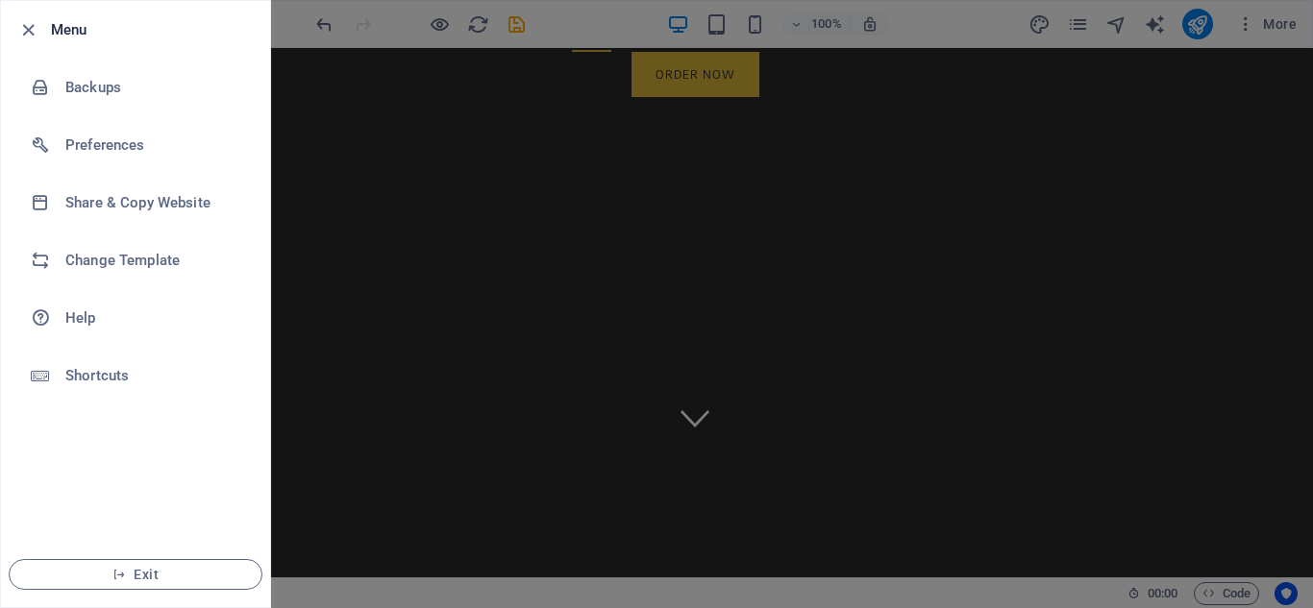
click at [388, 294] on div at bounding box center [656, 304] width 1313 height 608
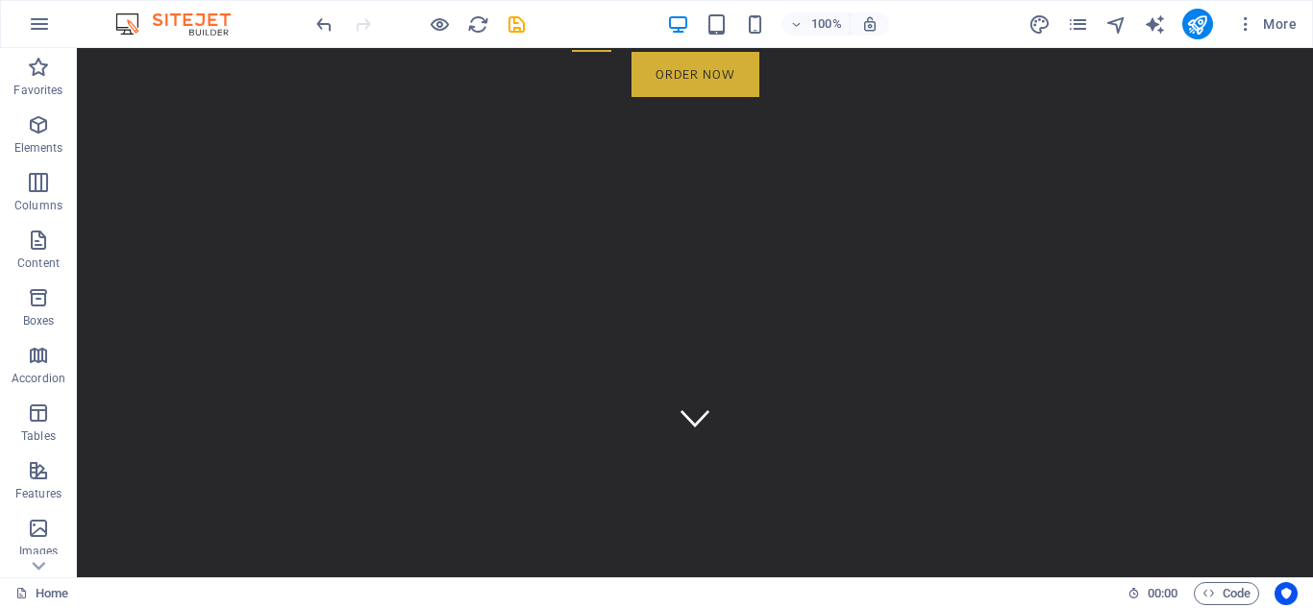
scroll to position [0, 0]
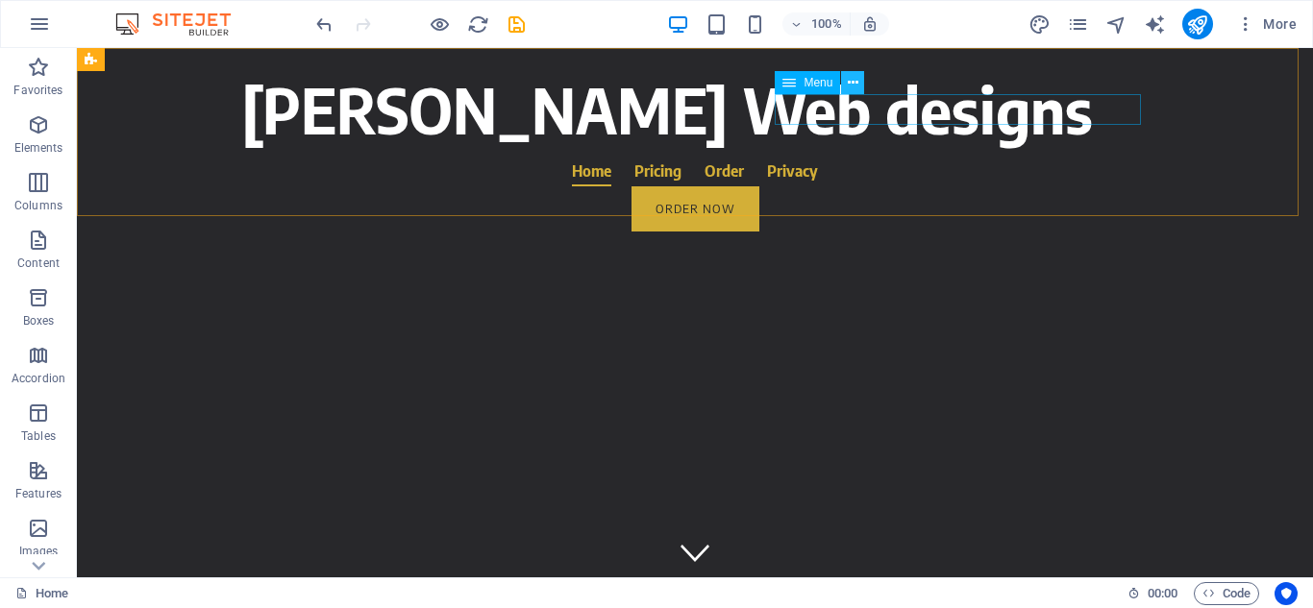
click at [850, 83] on icon at bounding box center [853, 83] width 11 height 20
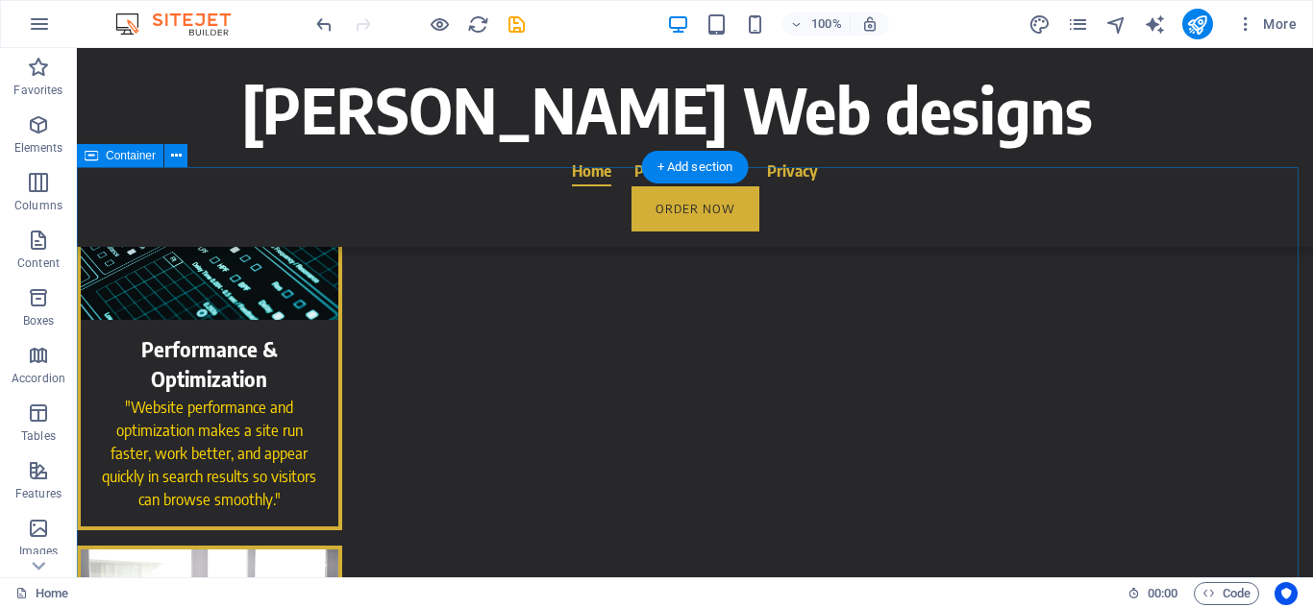
scroll to position [1951, 0]
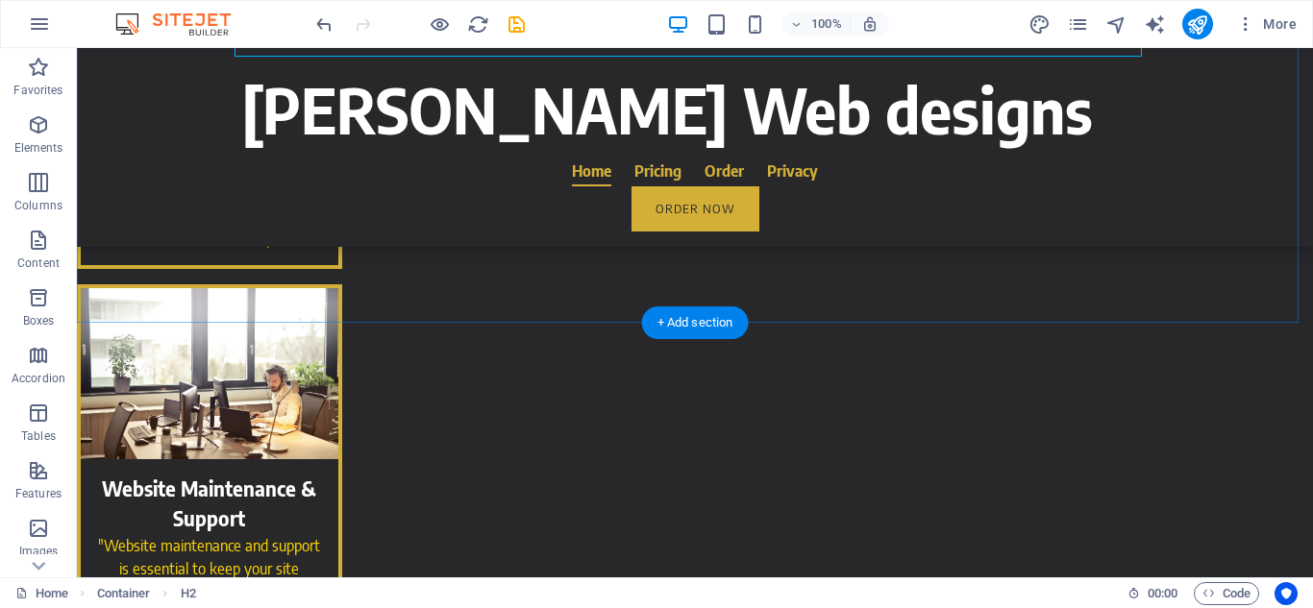
scroll to position [2232, 0]
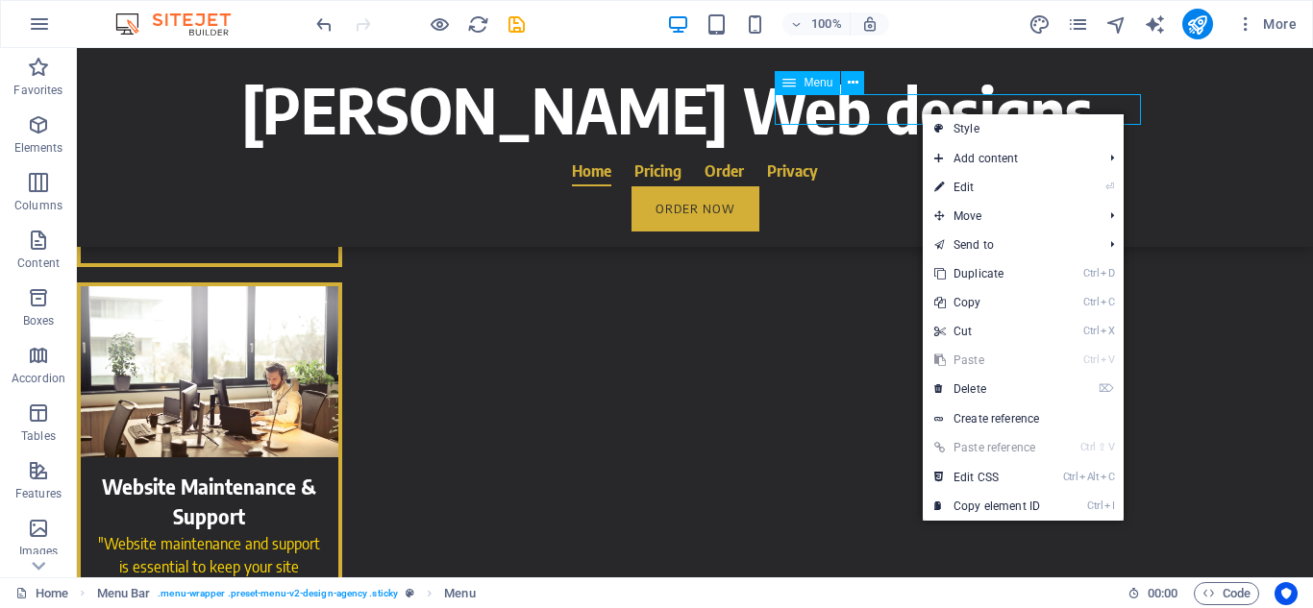
click at [914, 156] on nav "Home Pricing Order Privacy" at bounding box center [694, 171] width 907 height 31
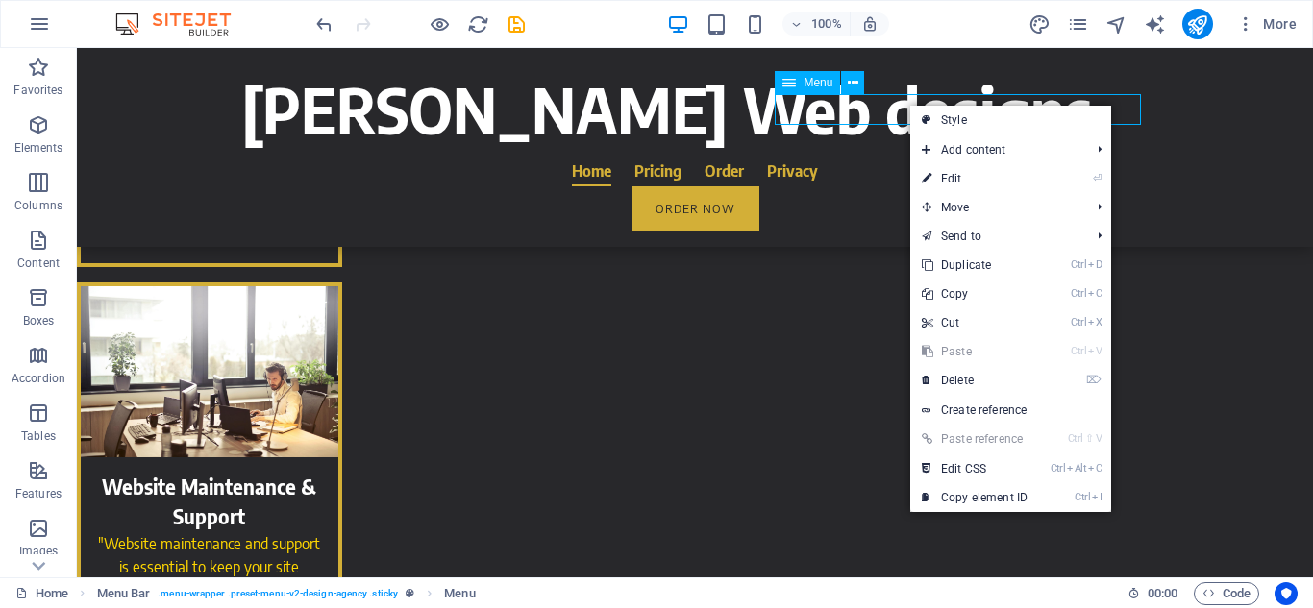
click at [892, 156] on nav "Home Pricing Order Privacy" at bounding box center [694, 171] width 907 height 31
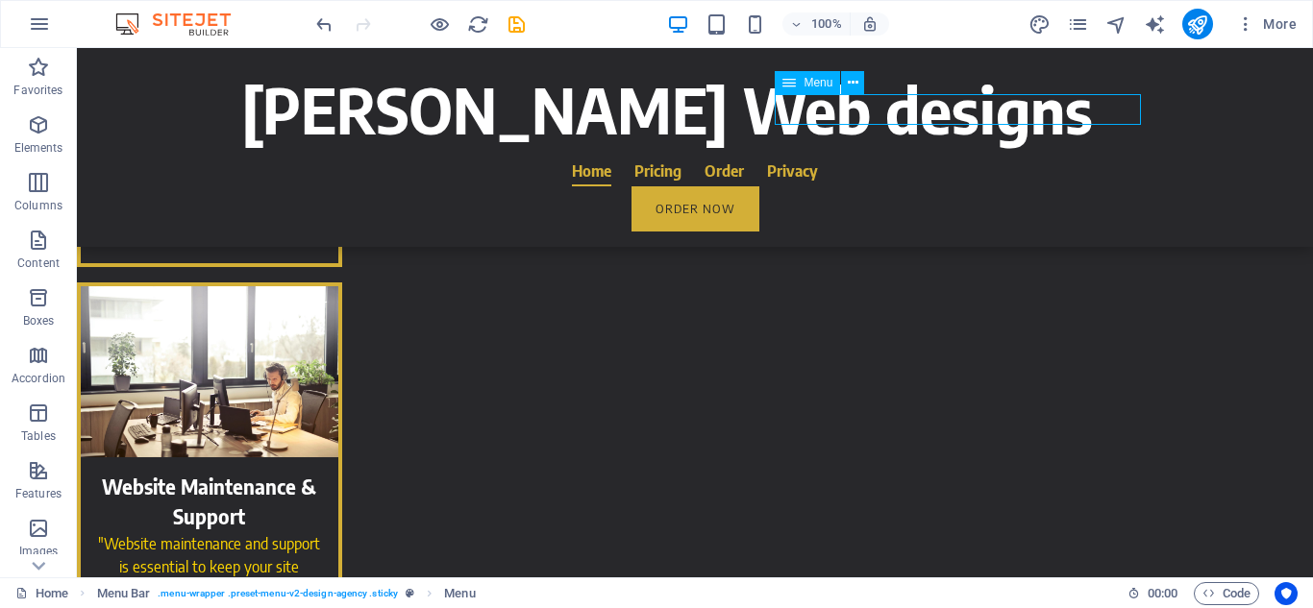
click at [925, 156] on nav "Home Pricing Order Privacy" at bounding box center [694, 171] width 907 height 31
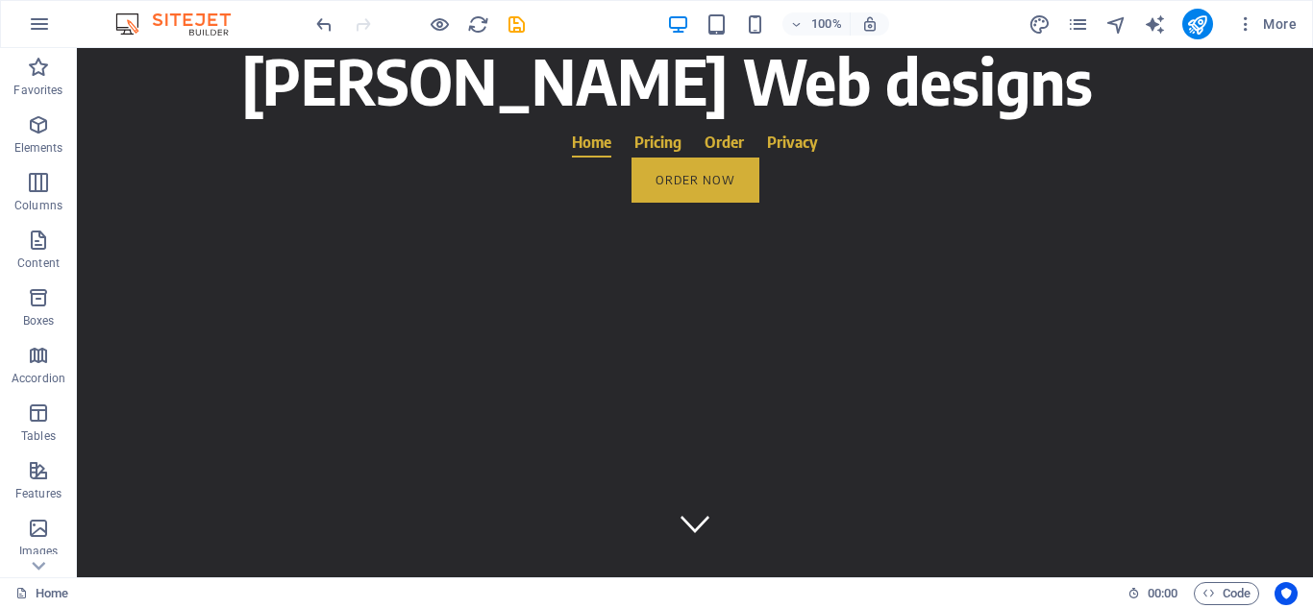
scroll to position [0, 0]
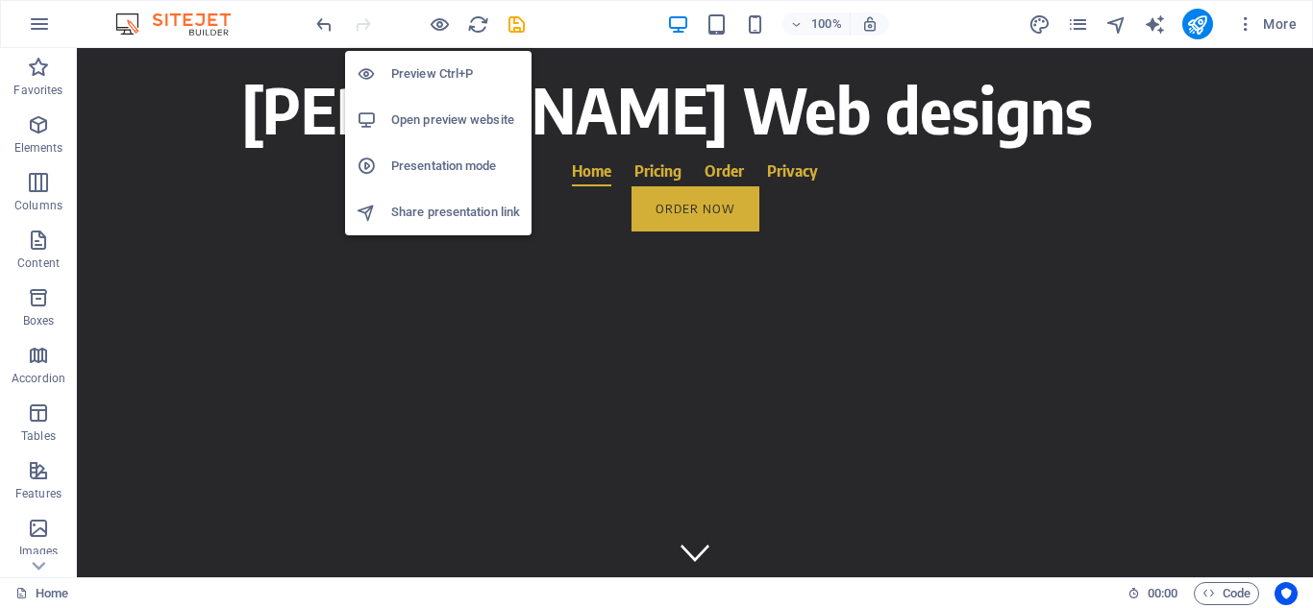
click at [431, 178] on li "Presentation mode" at bounding box center [438, 166] width 186 height 46
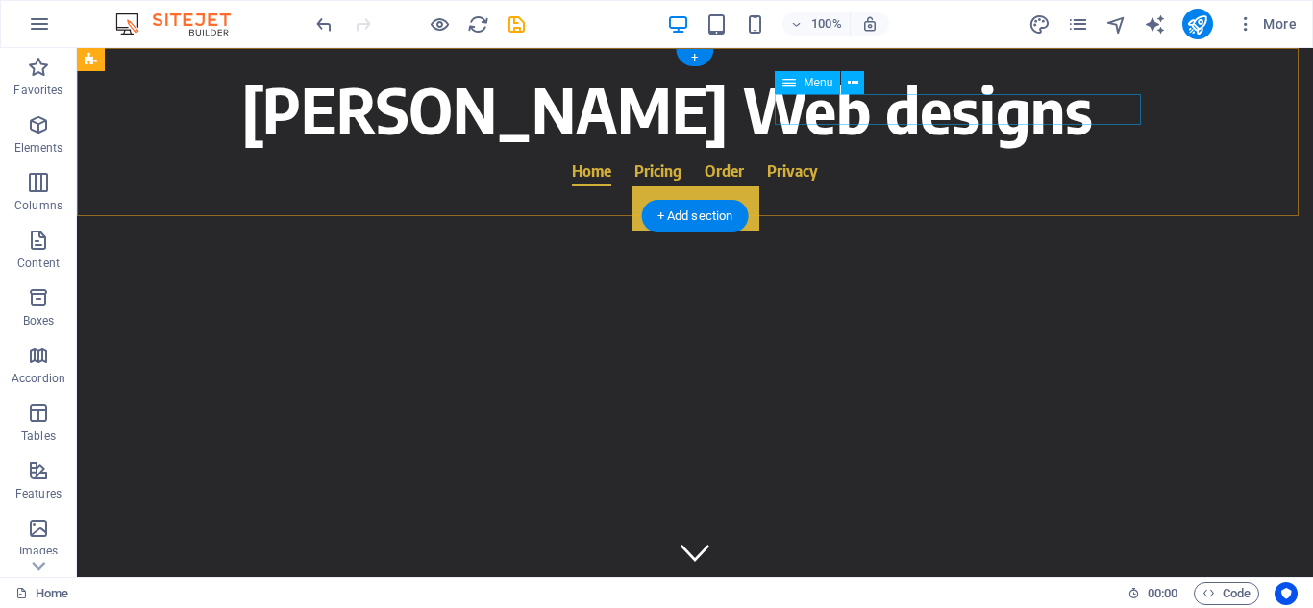
click at [924, 156] on nav "Home Pricing Order Privacy" at bounding box center [694, 171] width 907 height 31
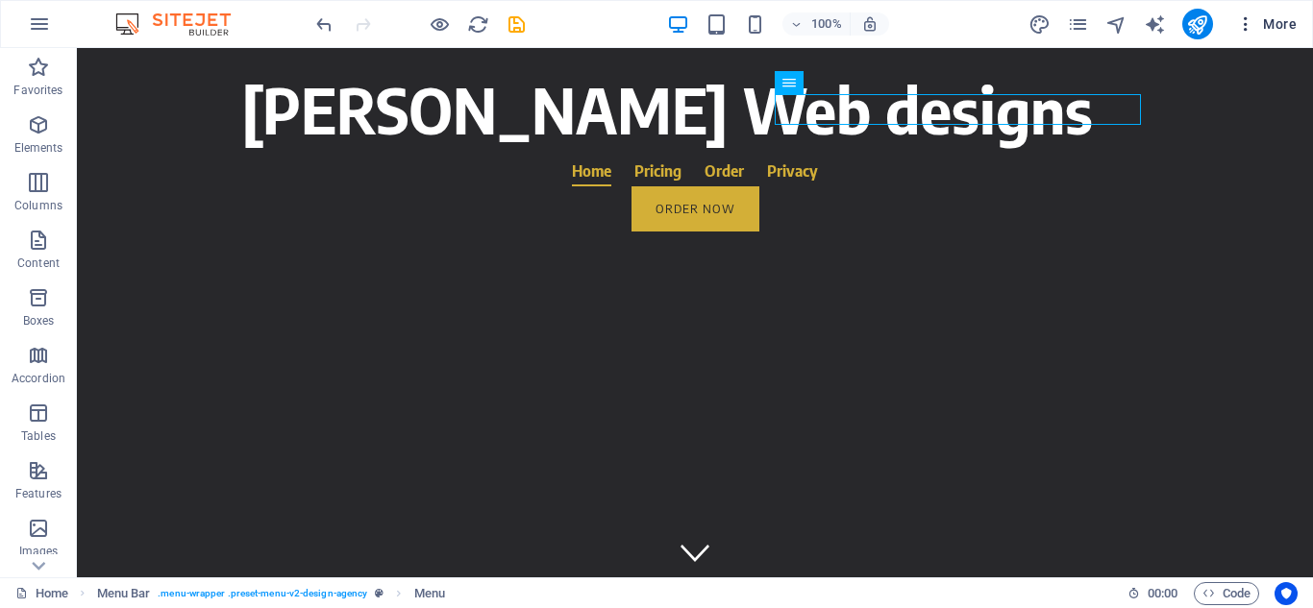
click at [1244, 31] on icon "button" at bounding box center [1245, 23] width 19 height 19
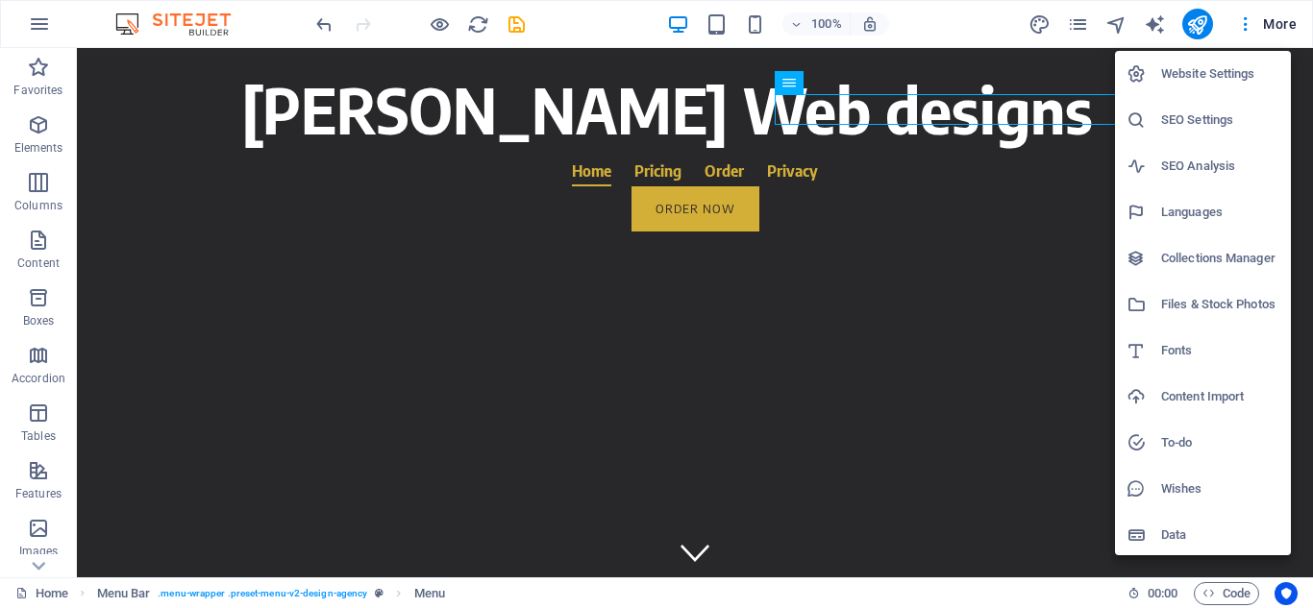
click at [831, 27] on div at bounding box center [656, 304] width 1313 height 608
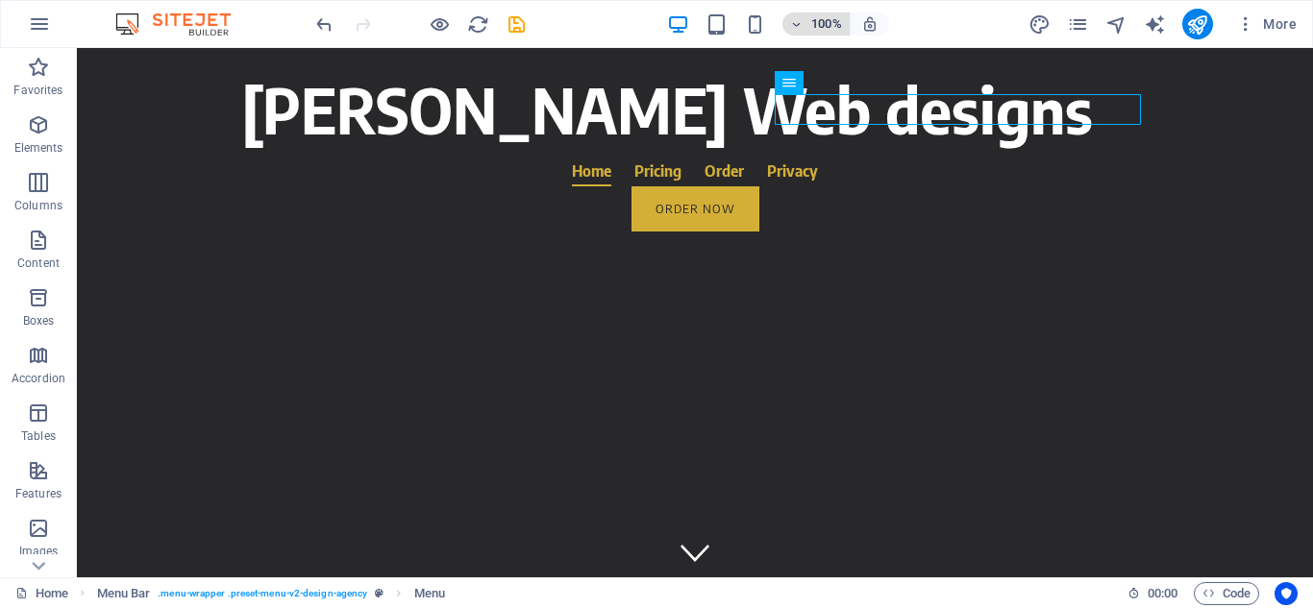
click at [810, 25] on span "100%" at bounding box center [816, 23] width 52 height 23
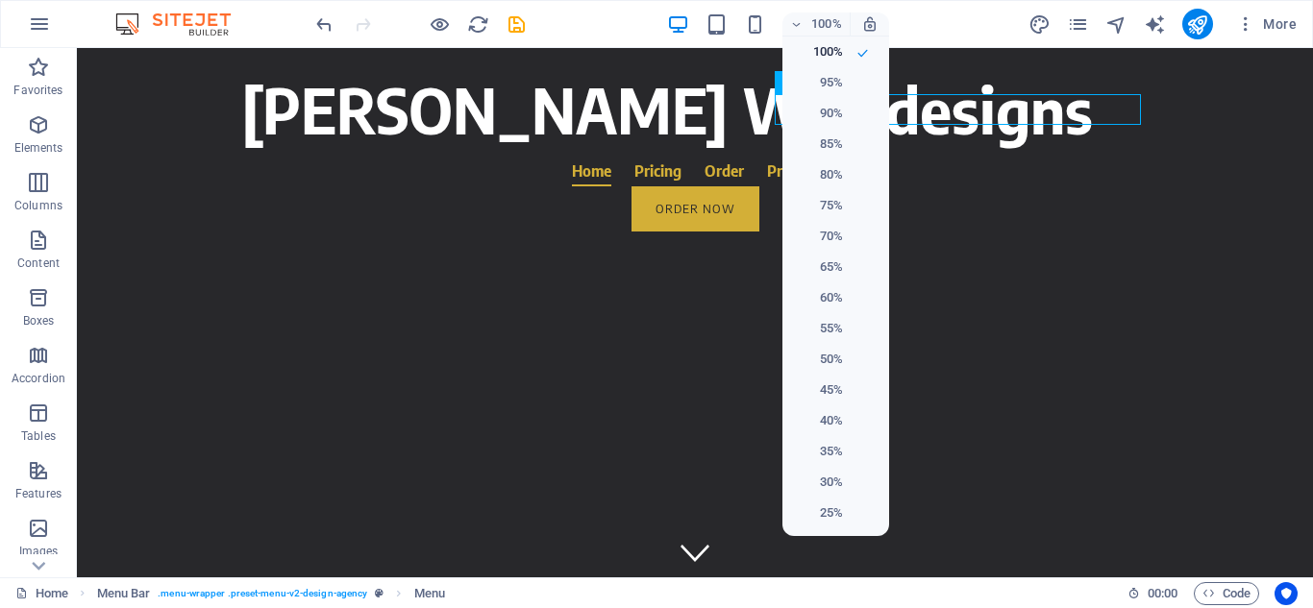
click at [817, 26] on div at bounding box center [656, 304] width 1313 height 608
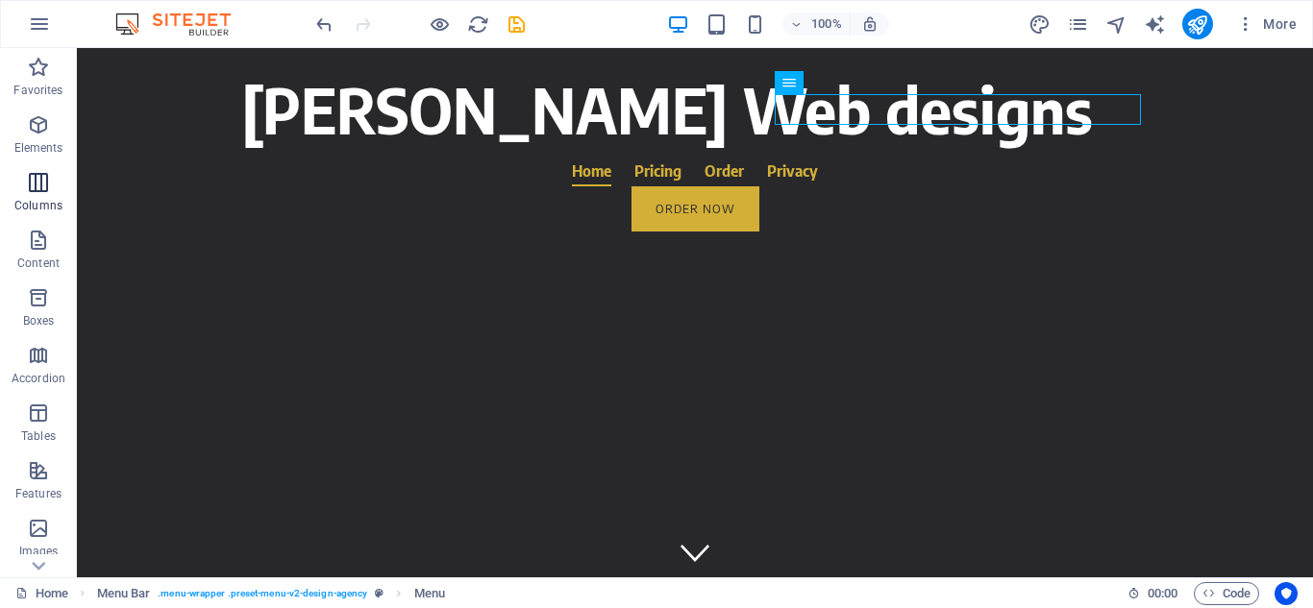
drag, startPoint x: 47, startPoint y: 174, endPoint x: 71, endPoint y: 182, distance: 25.2
click at [47, 174] on icon "button" at bounding box center [38, 182] width 23 height 23
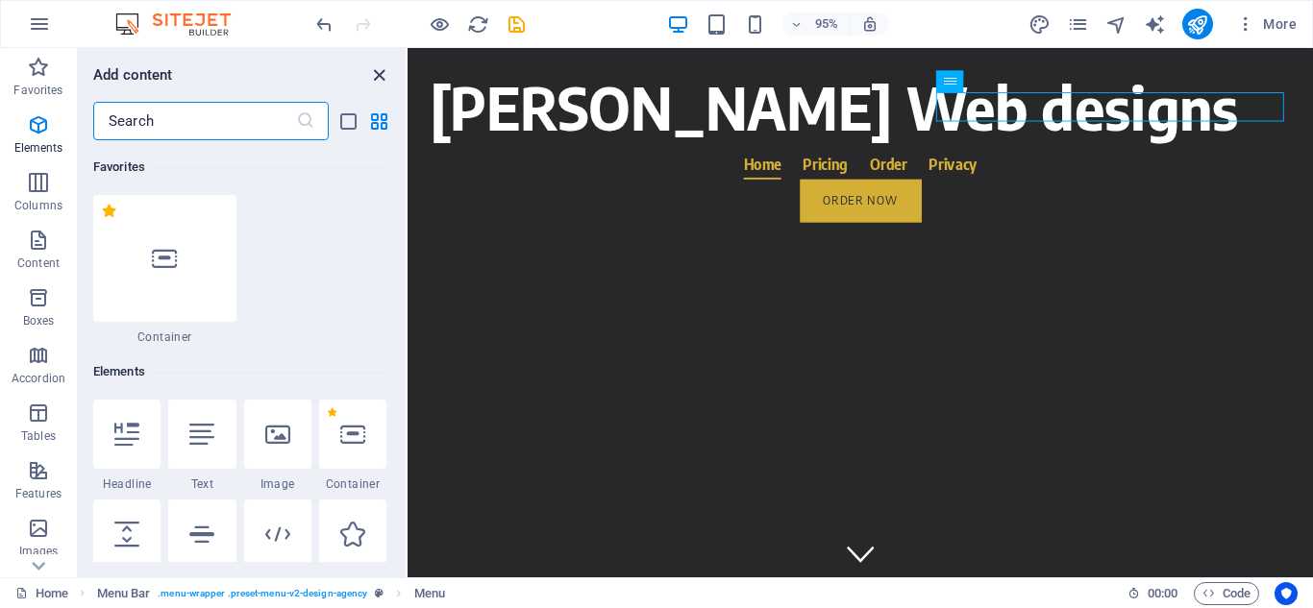
click at [378, 74] on icon "close panel" at bounding box center [379, 75] width 22 height 22
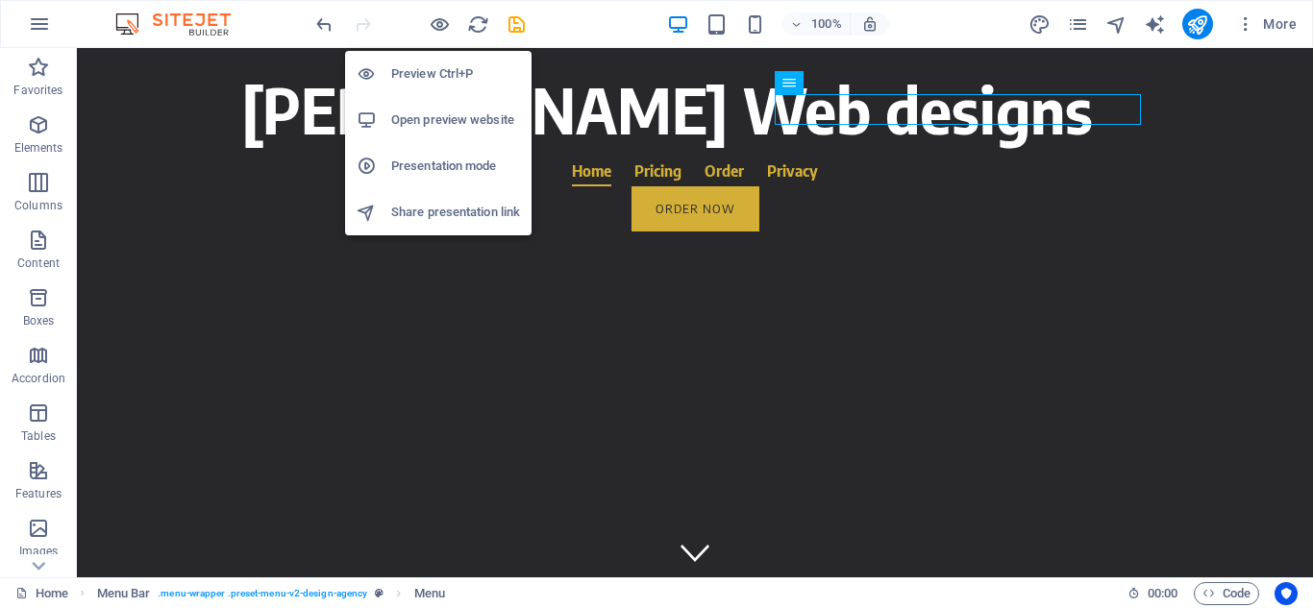
click at [458, 83] on h6 "Preview Ctrl+P" at bounding box center [455, 73] width 129 height 23
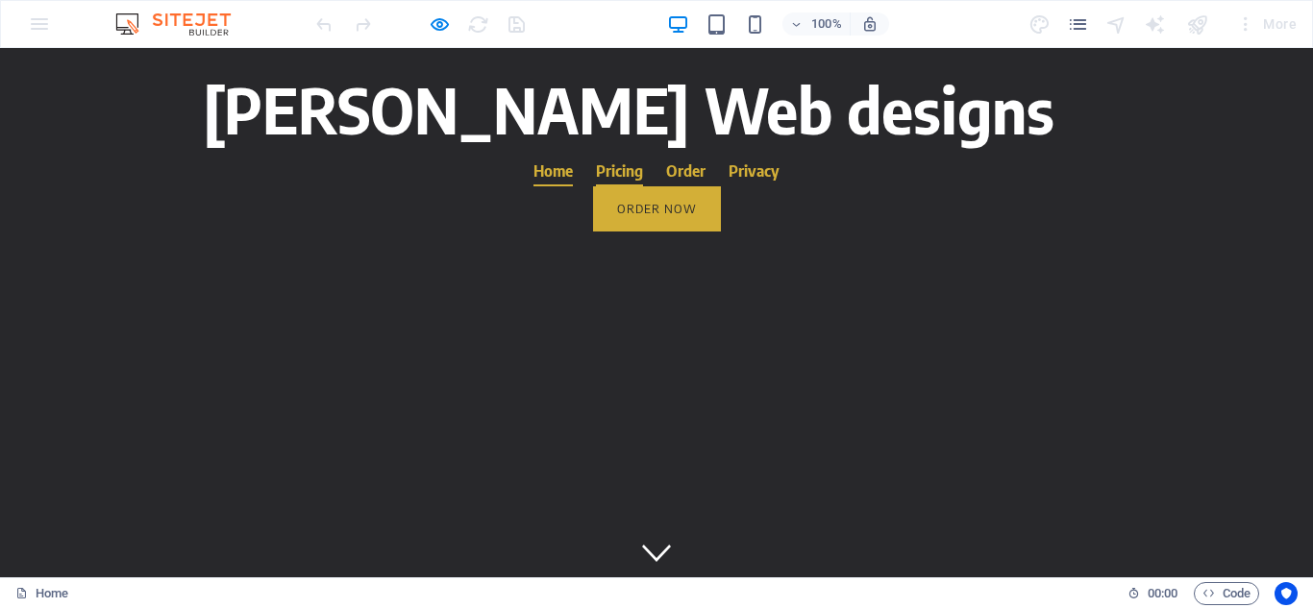
click at [643, 156] on link "Pricing" at bounding box center [619, 171] width 47 height 31
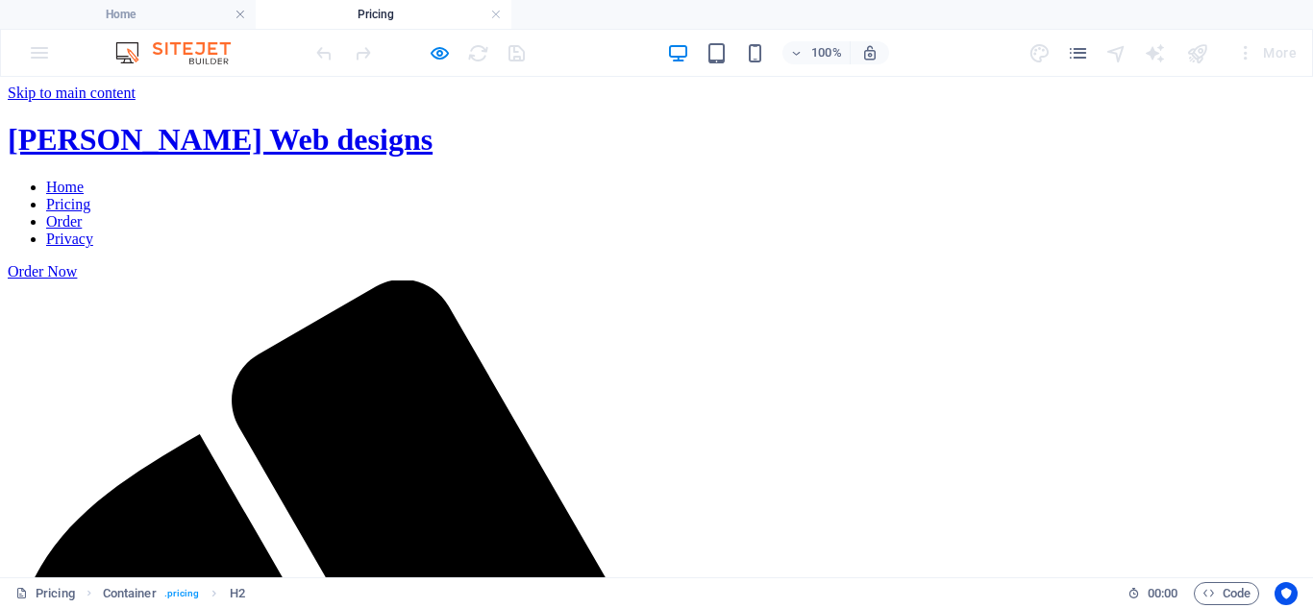
scroll to position [261, 0]
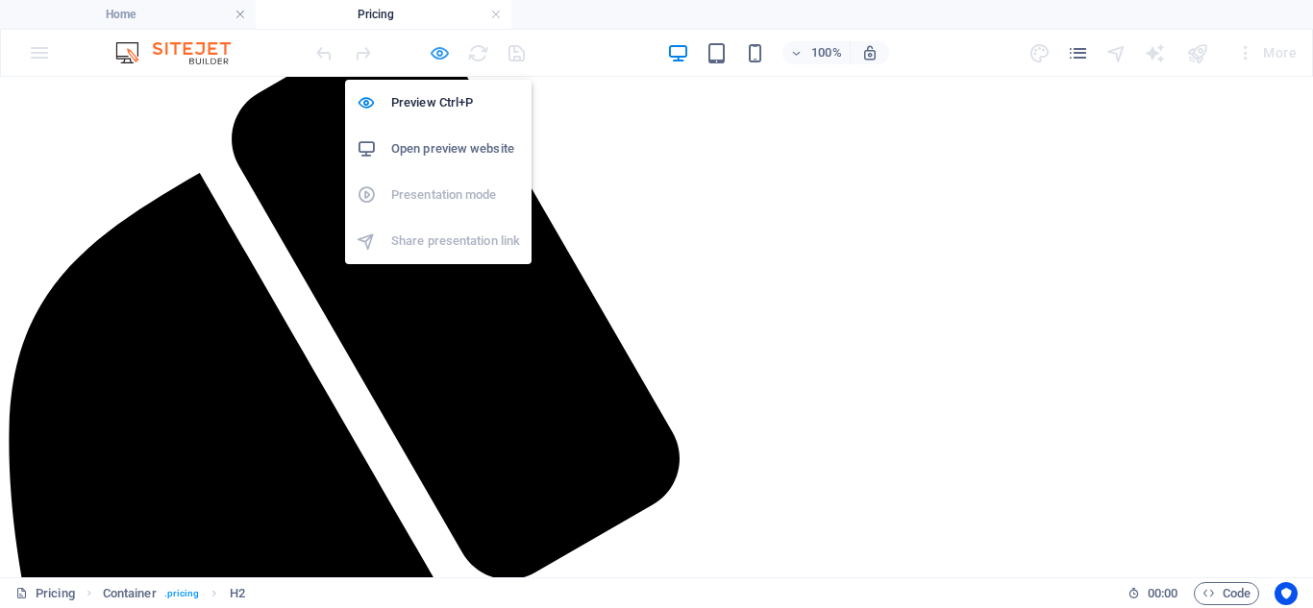
click at [434, 54] on icon "button" at bounding box center [440, 53] width 22 height 22
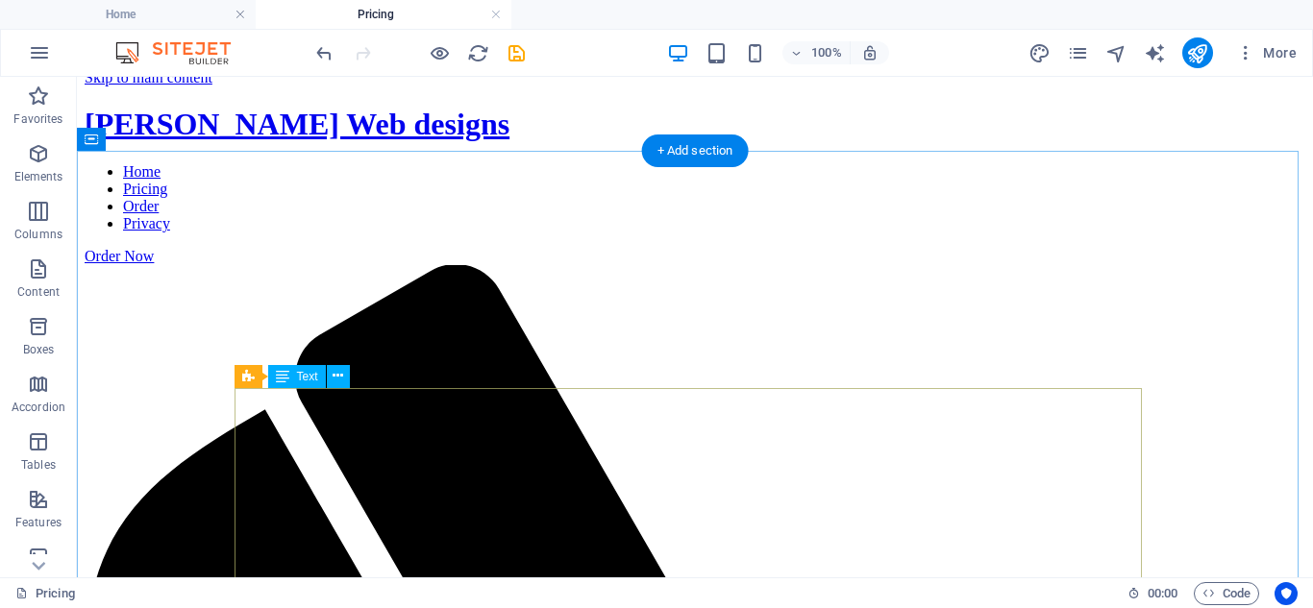
scroll to position [103, 0]
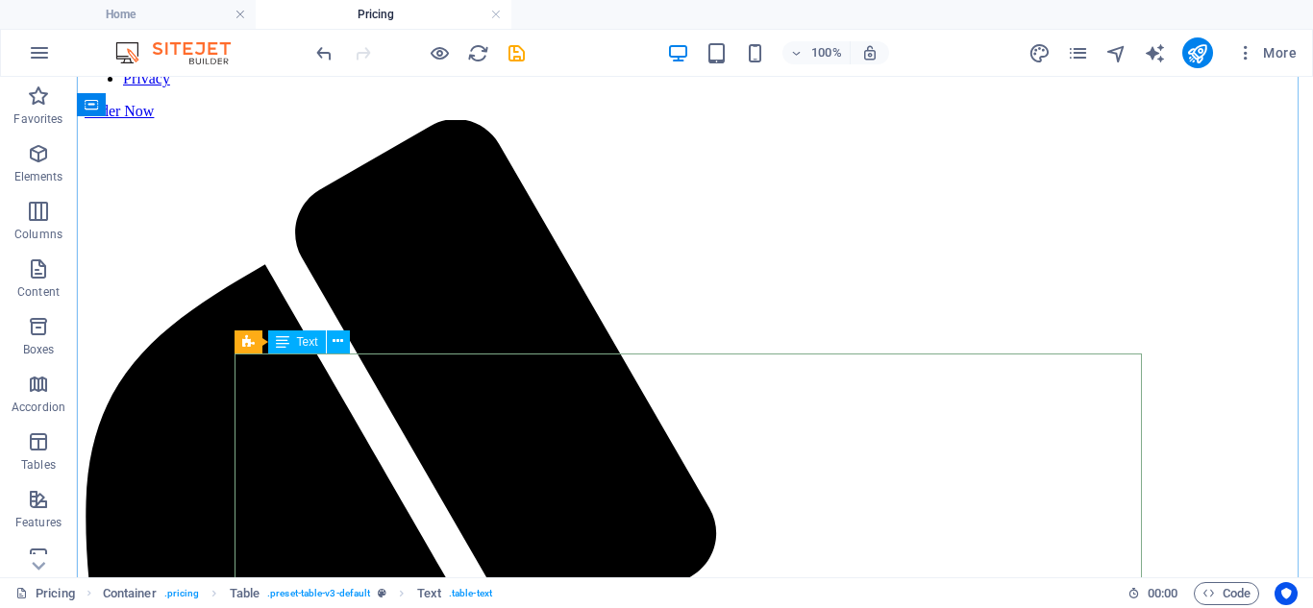
scroll to position [129, 0]
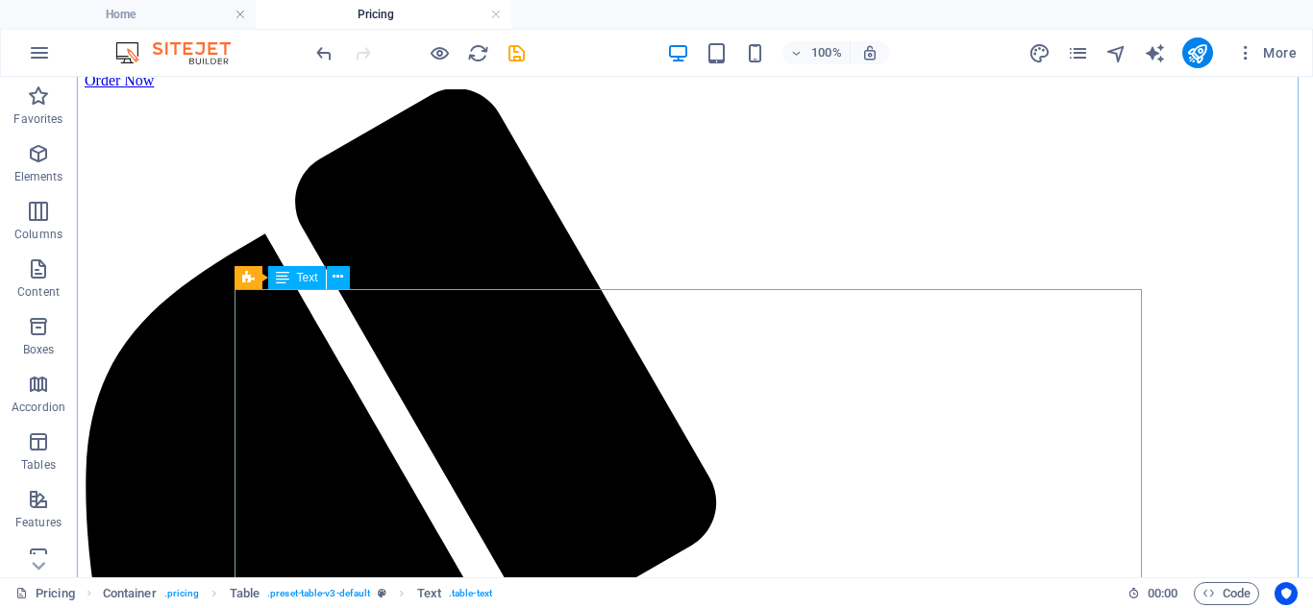
scroll to position [193, 0]
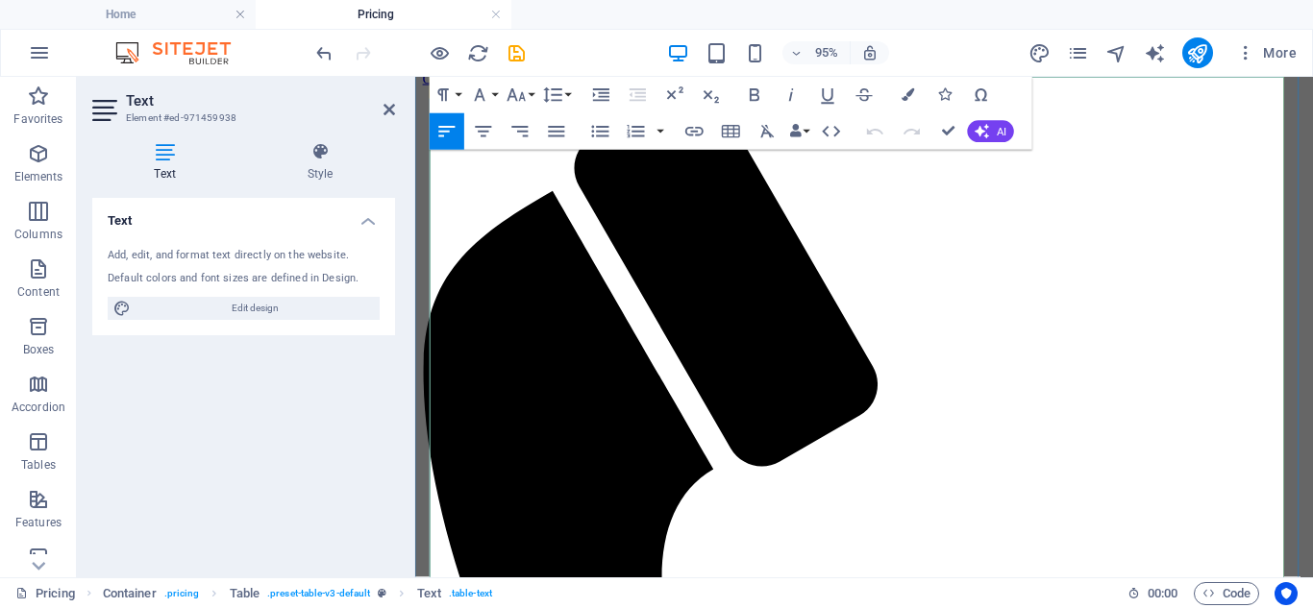
scroll to position [406, 0]
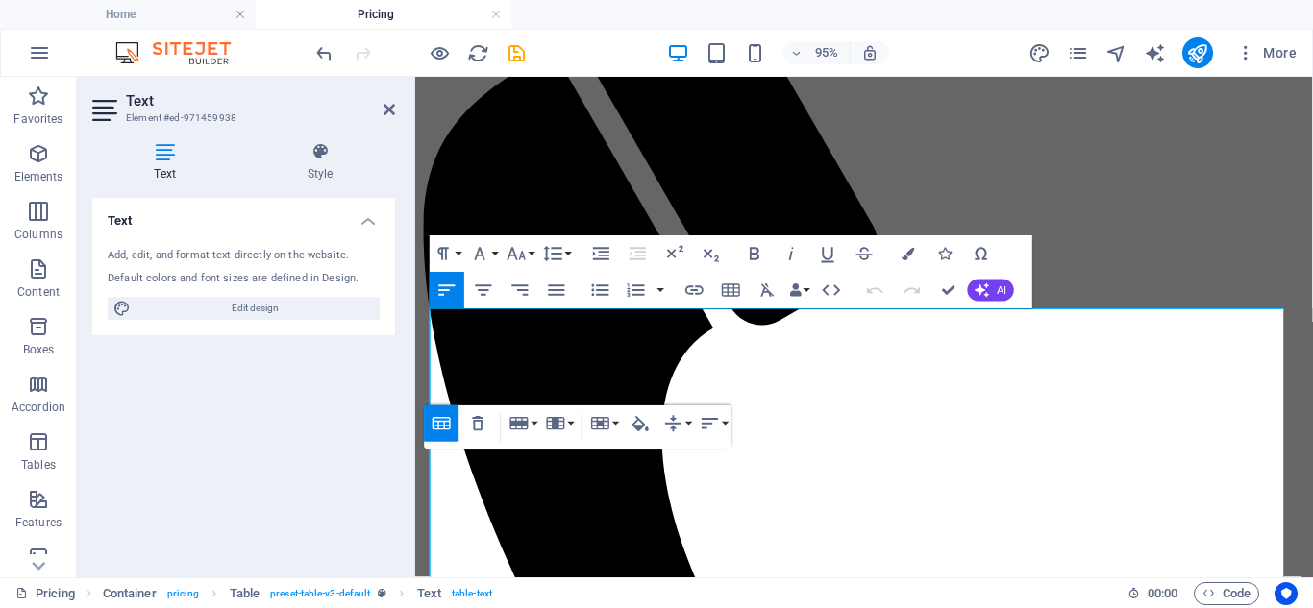
scroll to position [0, 0]
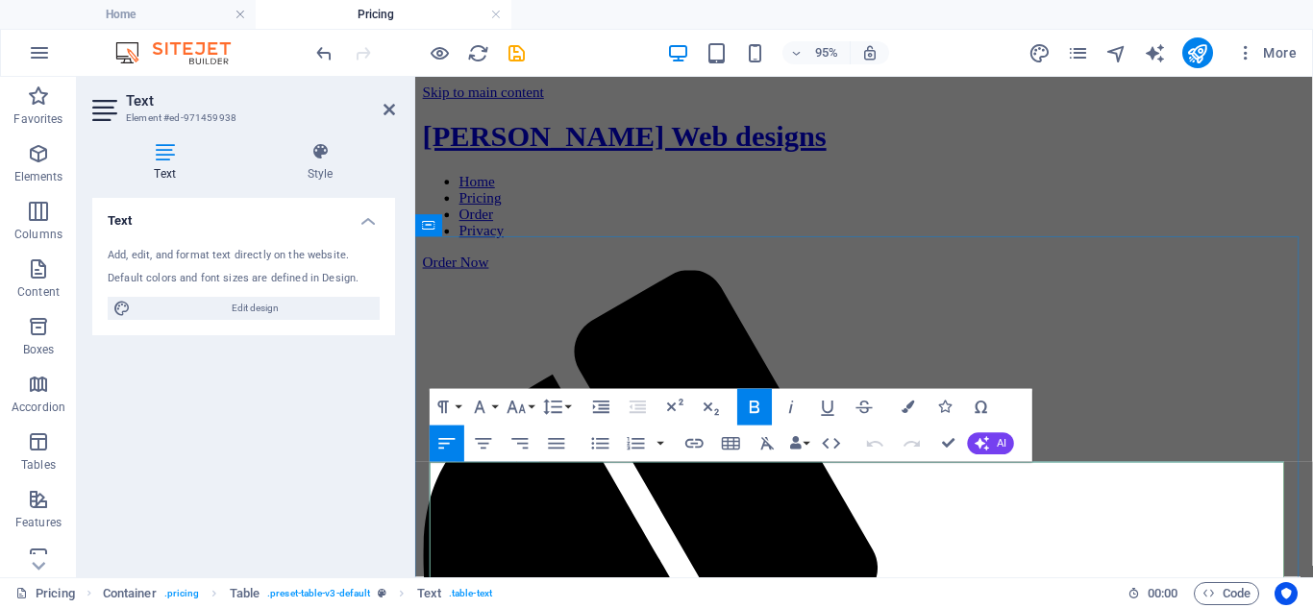
drag, startPoint x: 1021, startPoint y: 507, endPoint x: 922, endPoint y: 503, distance: 99.1
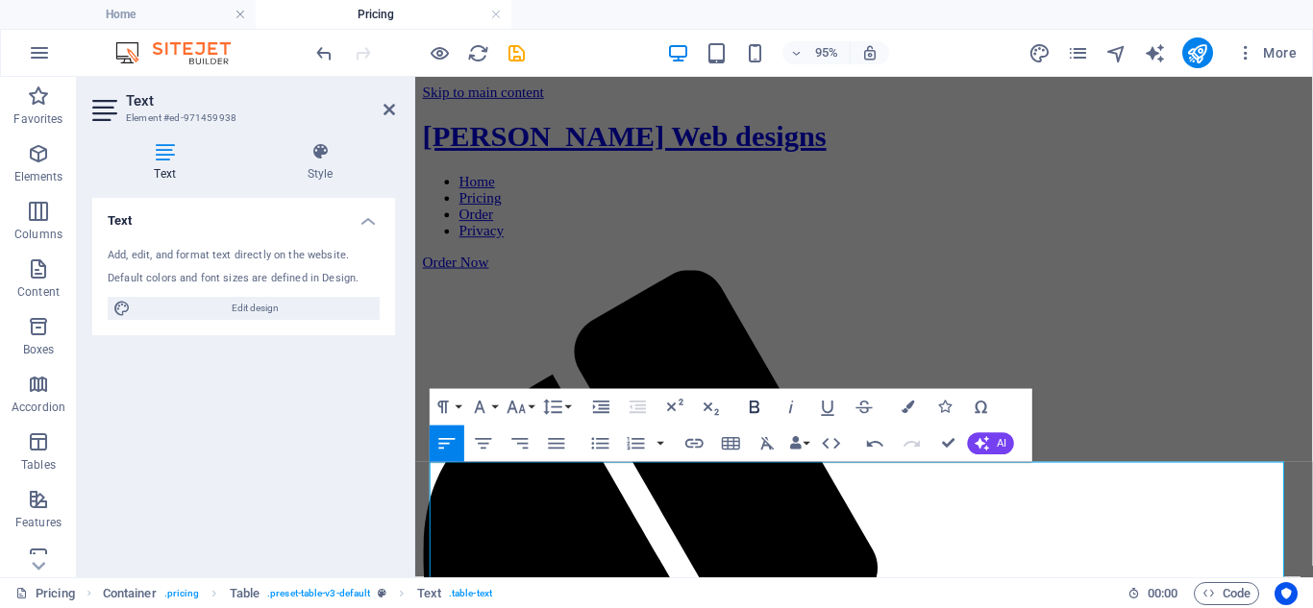
click at [764, 410] on icon "button" at bounding box center [755, 407] width 22 height 22
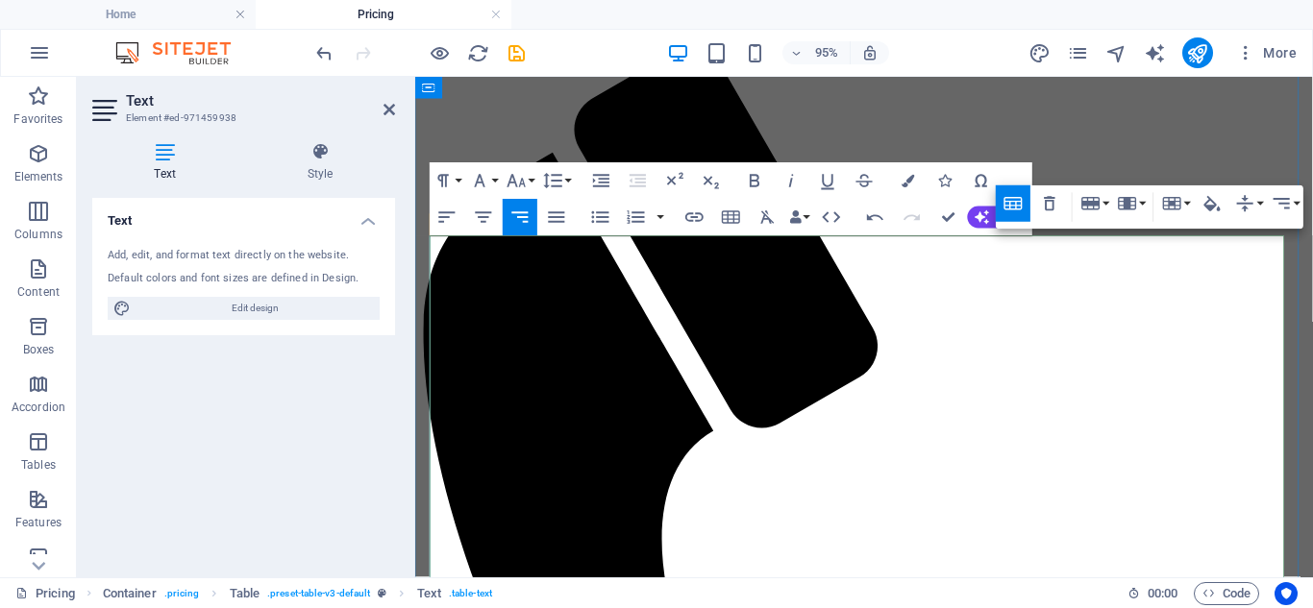
scroll to position [239, 0]
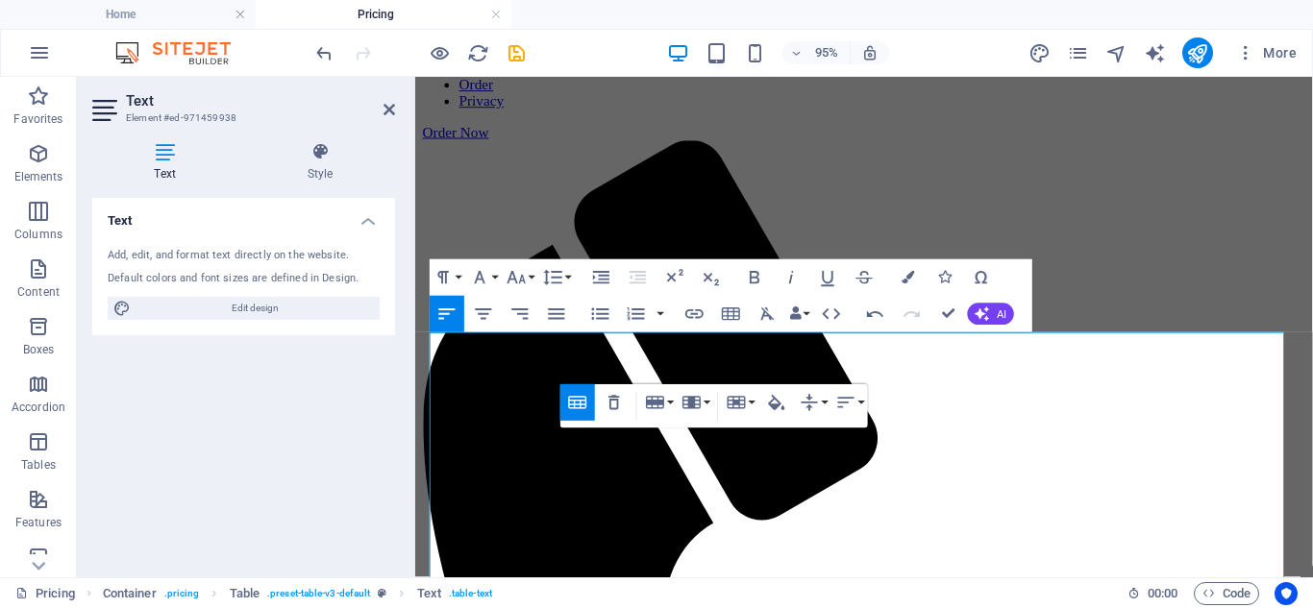
scroll to position [135, 0]
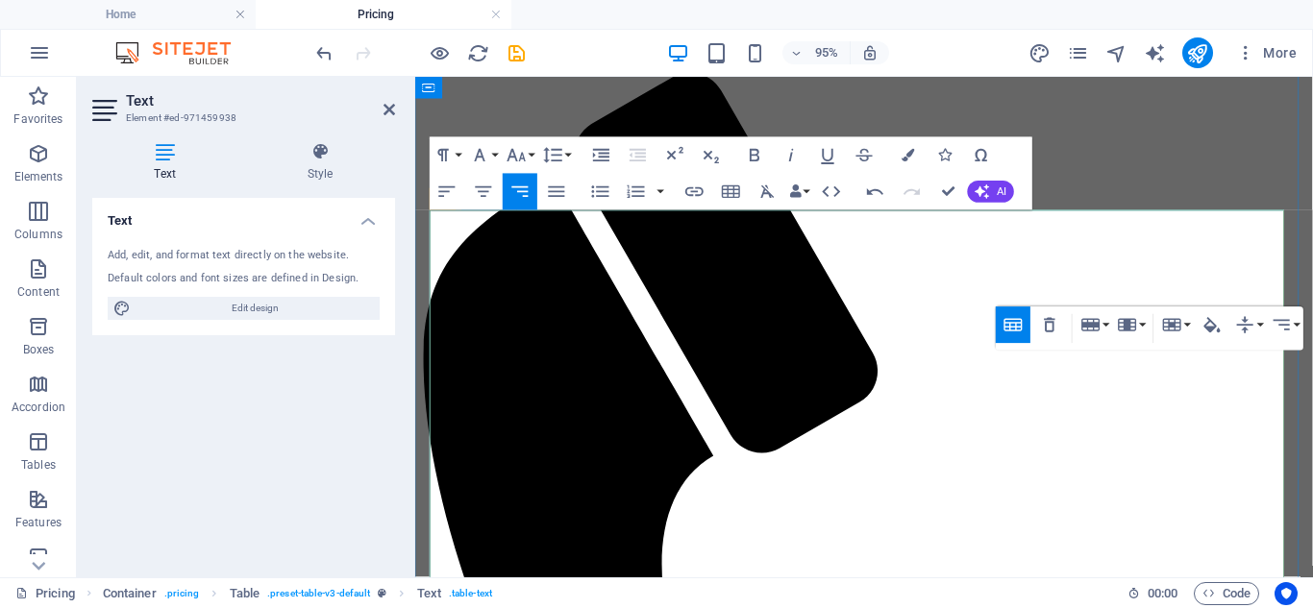
scroll to position [286, 0]
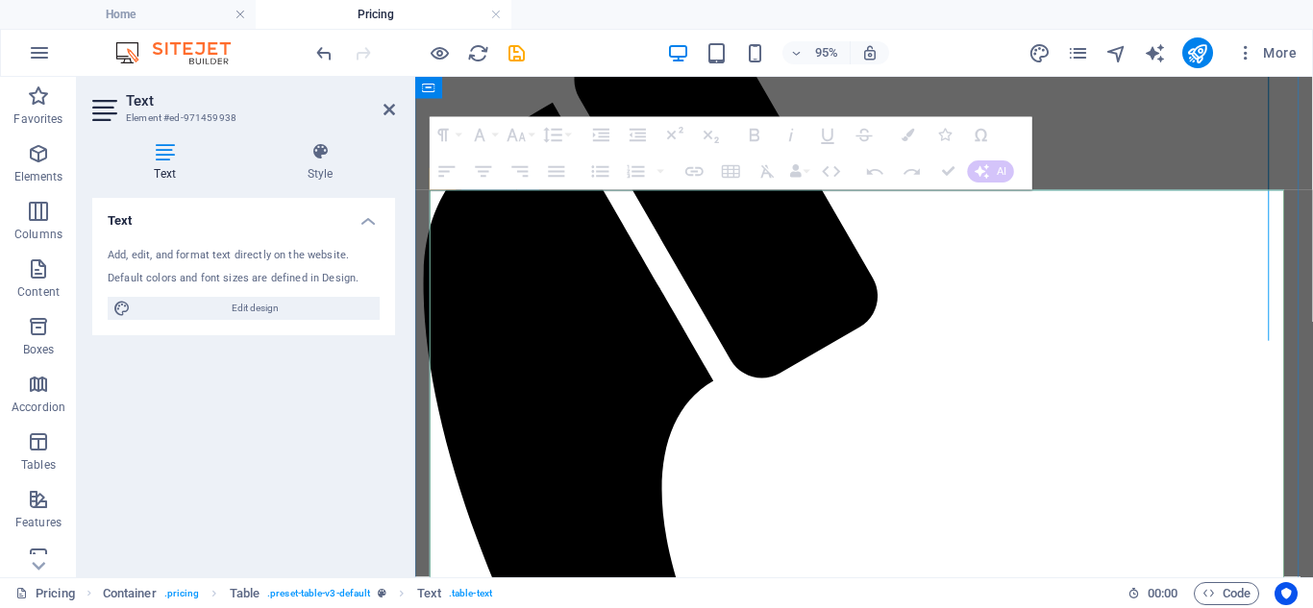
click at [1312, 355] on div at bounding box center [1313, 73] width 11 height 564
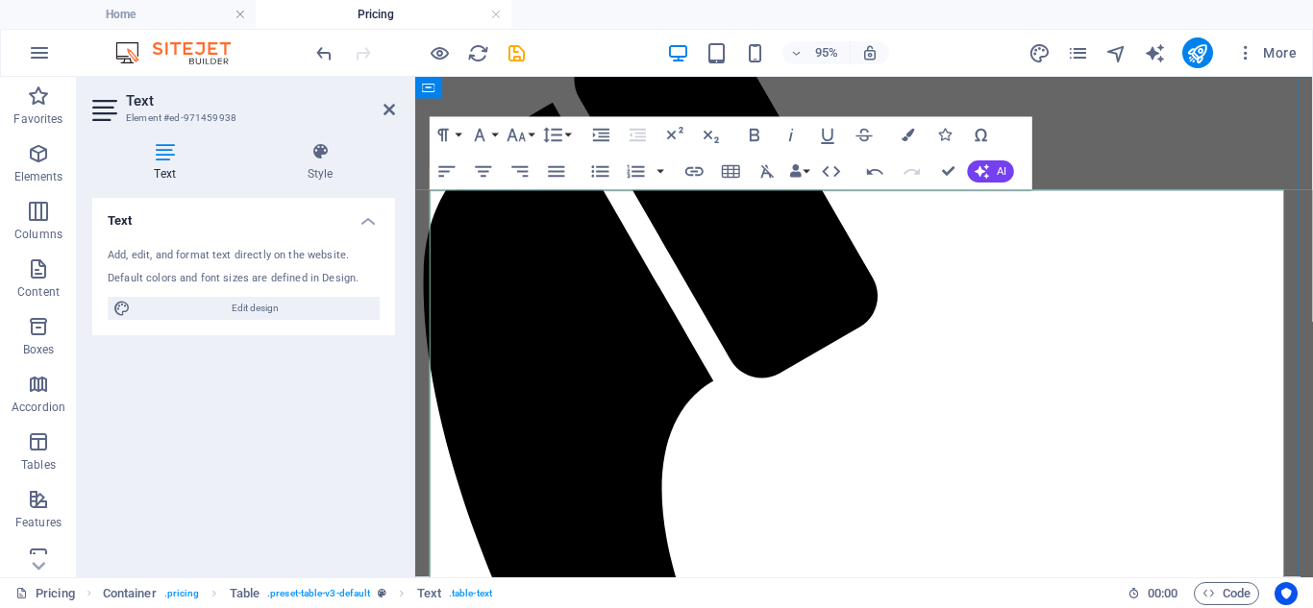
click at [1312, 355] on div at bounding box center [1313, 73] width 11 height 564
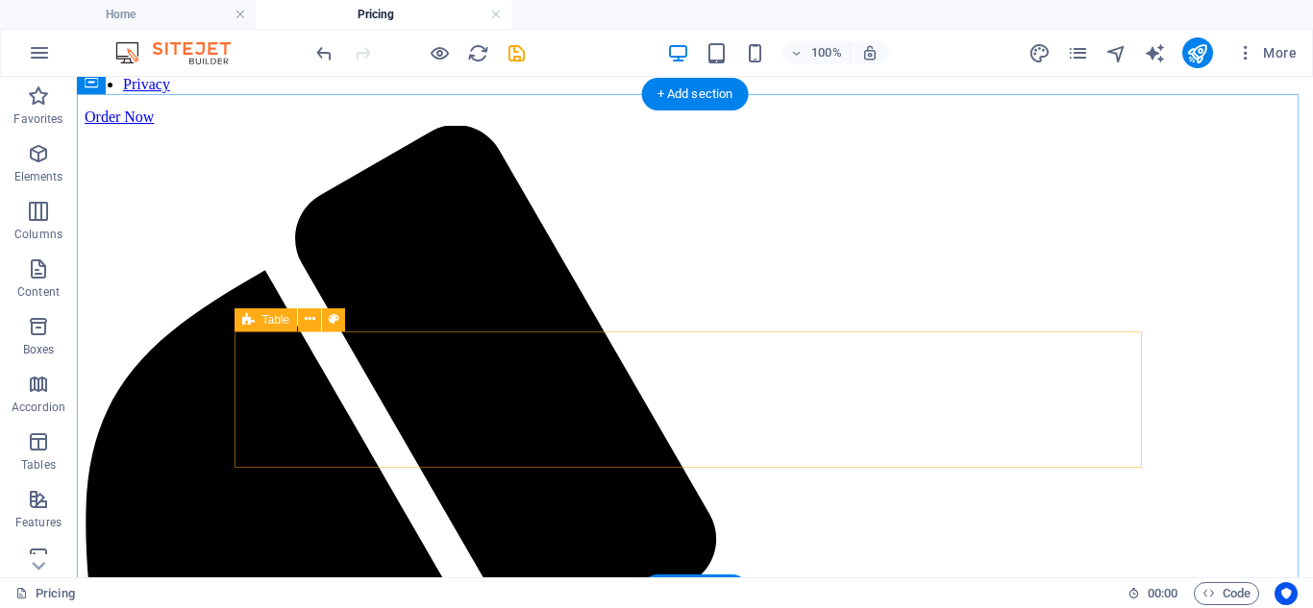
scroll to position [162, 0]
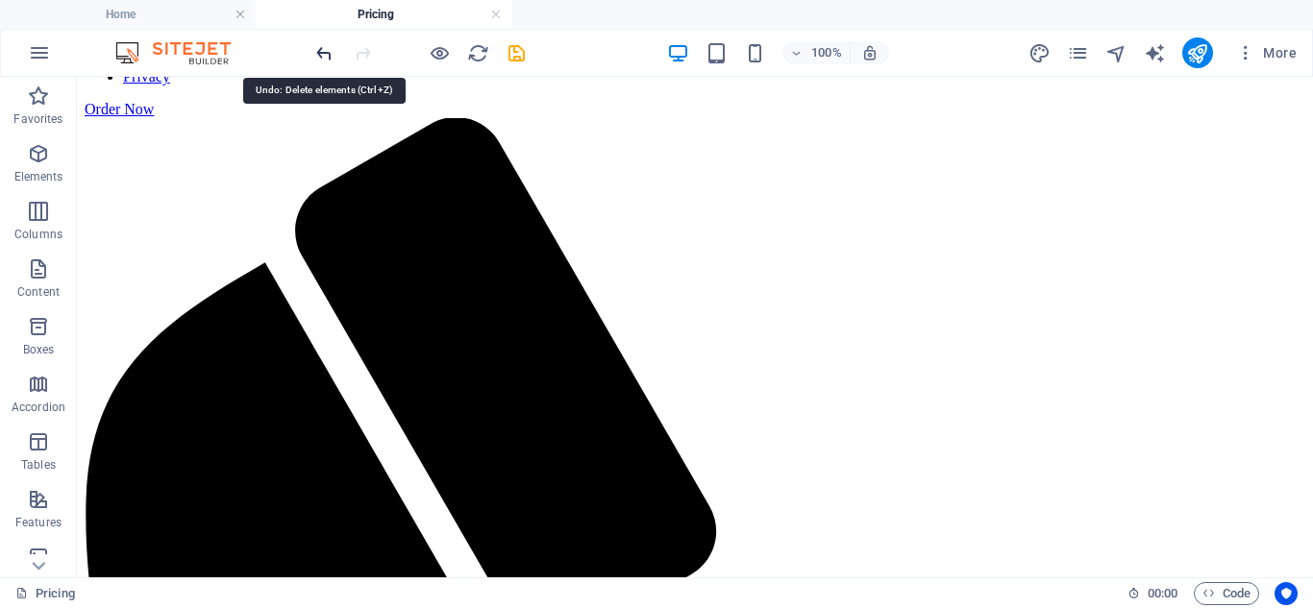
click at [314, 59] on icon "undo" at bounding box center [324, 53] width 22 height 22
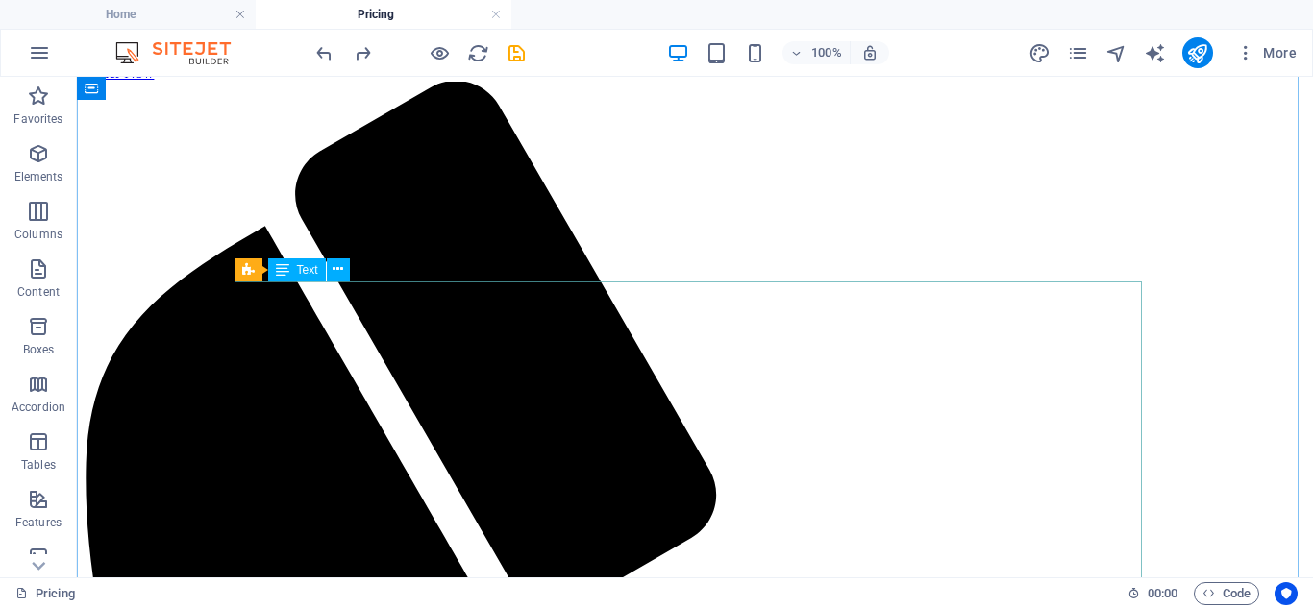
scroll to position [259, 0]
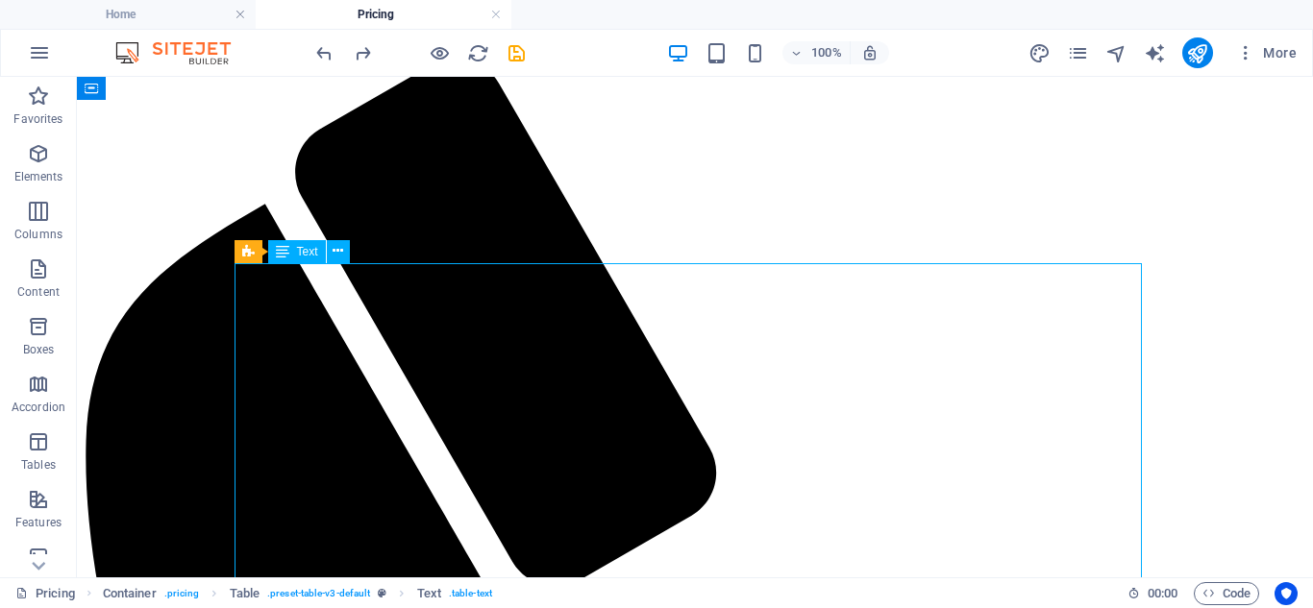
scroll to position [219, 0]
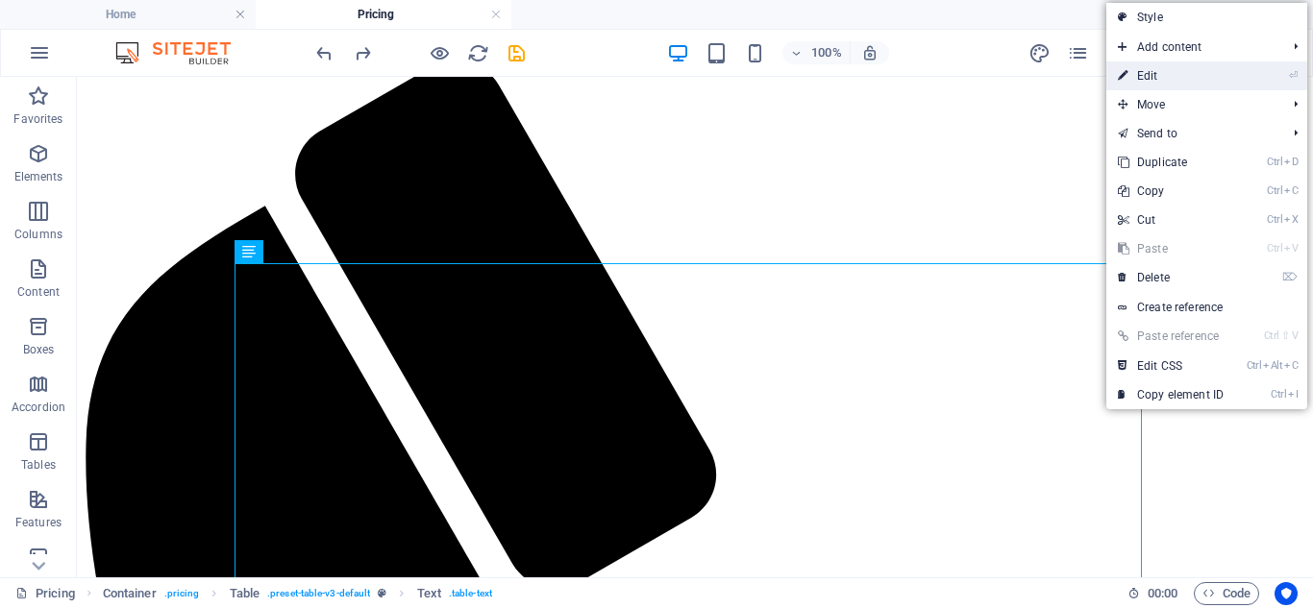
click at [1143, 81] on link "⏎ Edit" at bounding box center [1170, 76] width 129 height 29
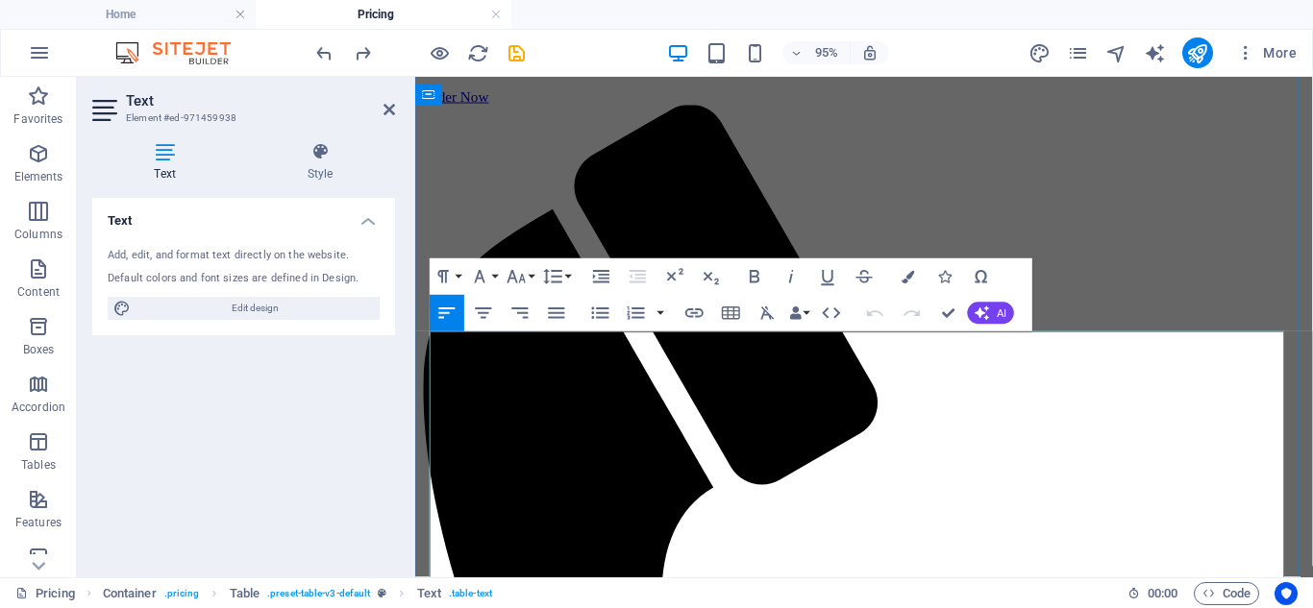
scroll to position [0, 0]
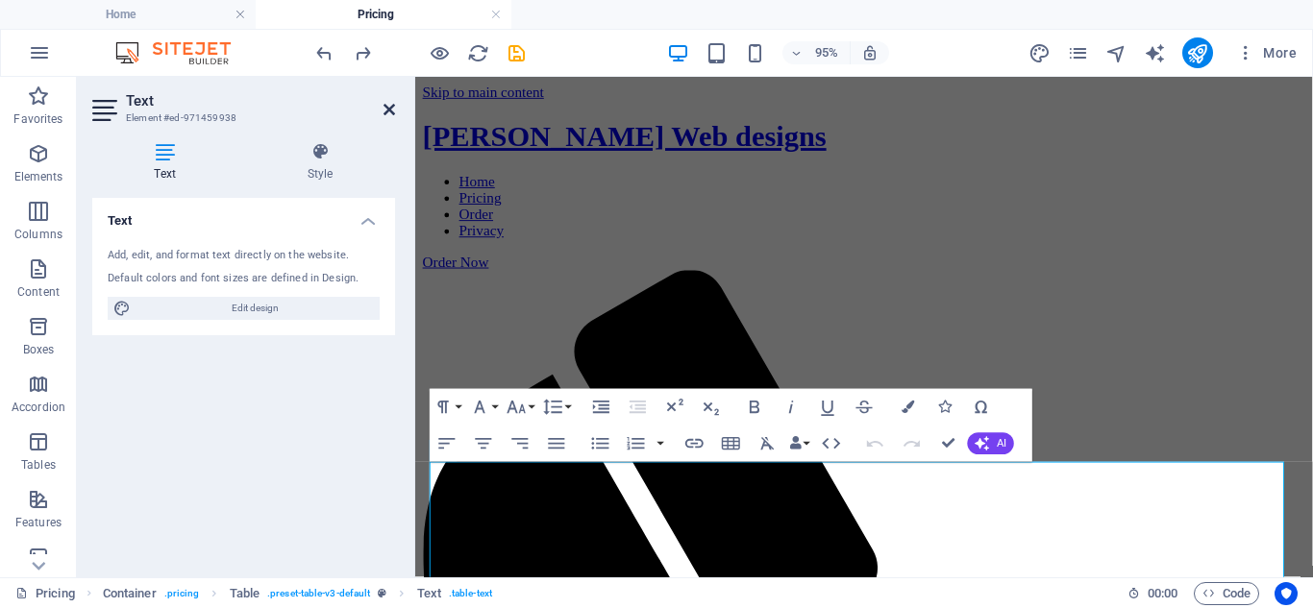
click at [391, 111] on icon at bounding box center [389, 109] width 12 height 15
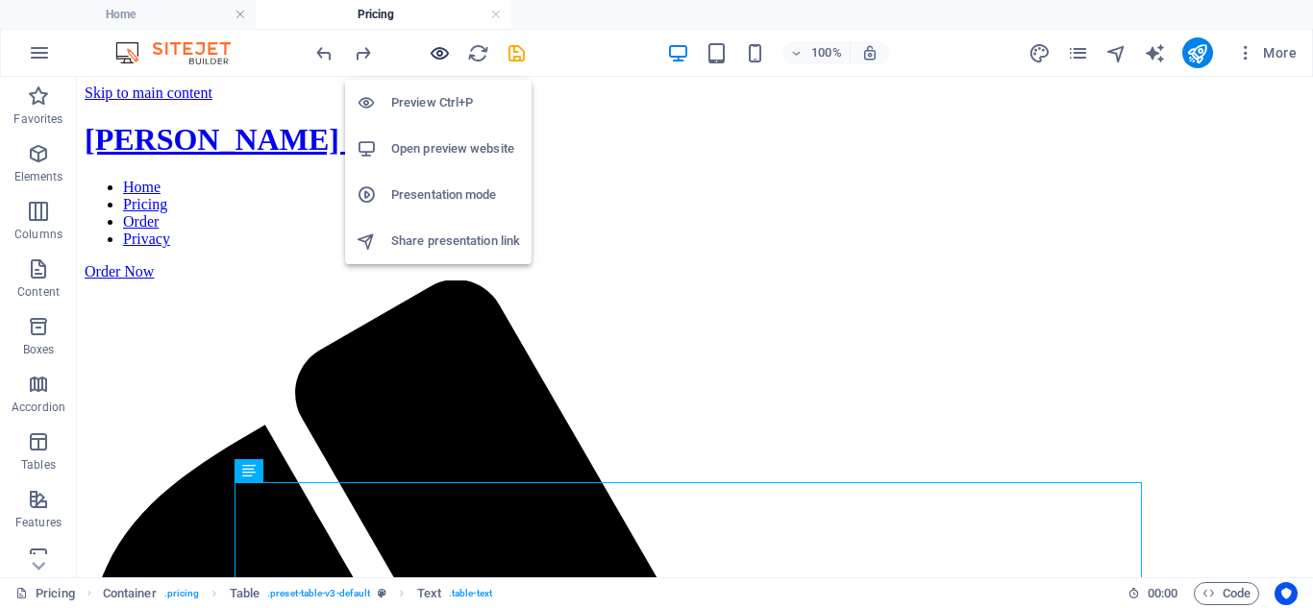
click at [438, 57] on icon "button" at bounding box center [440, 53] width 22 height 22
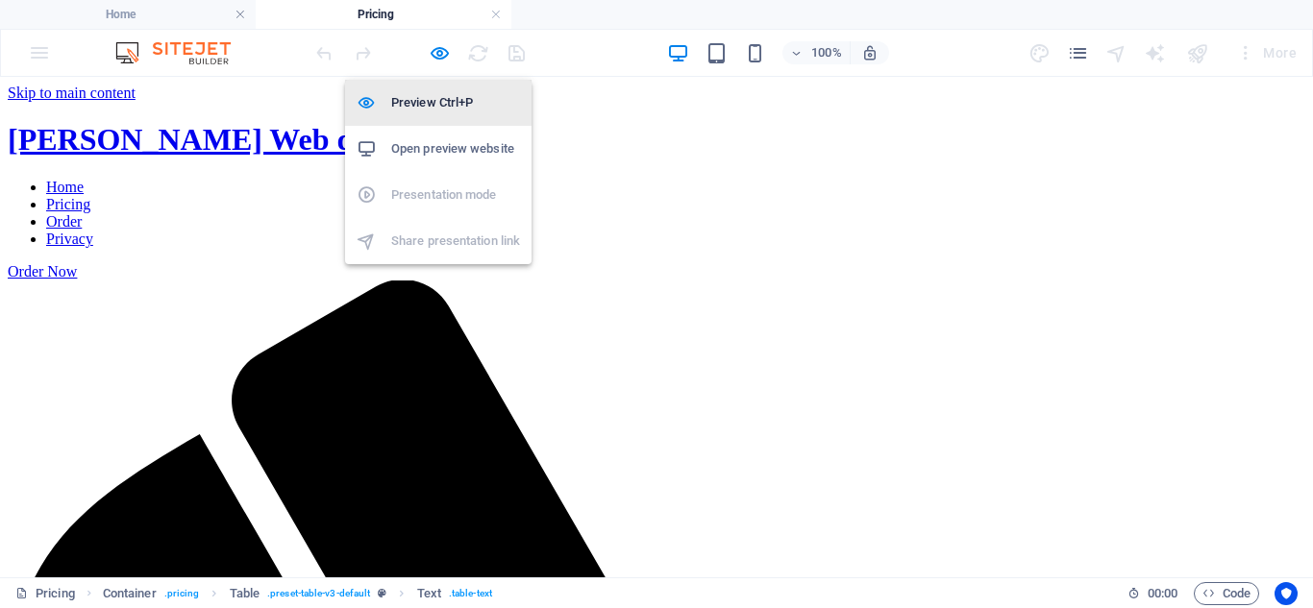
click at [434, 99] on h6 "Preview Ctrl+P" at bounding box center [455, 102] width 129 height 23
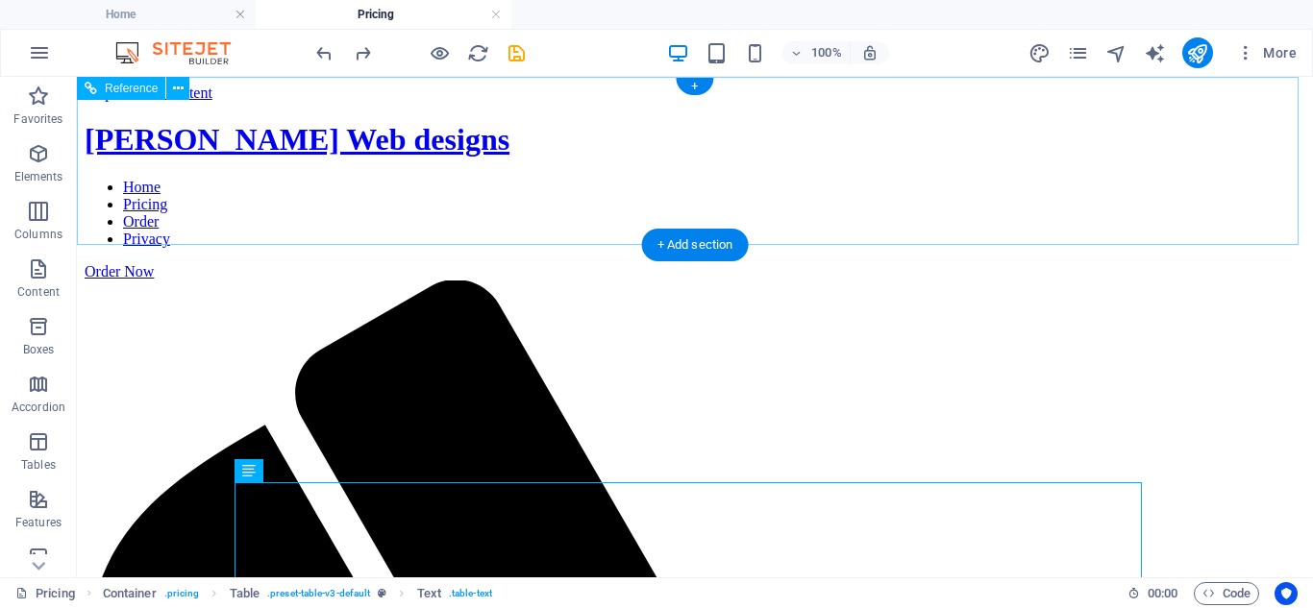
click at [852, 179] on nav "Home Pricing Order Privacy" at bounding box center [695, 213] width 1220 height 69
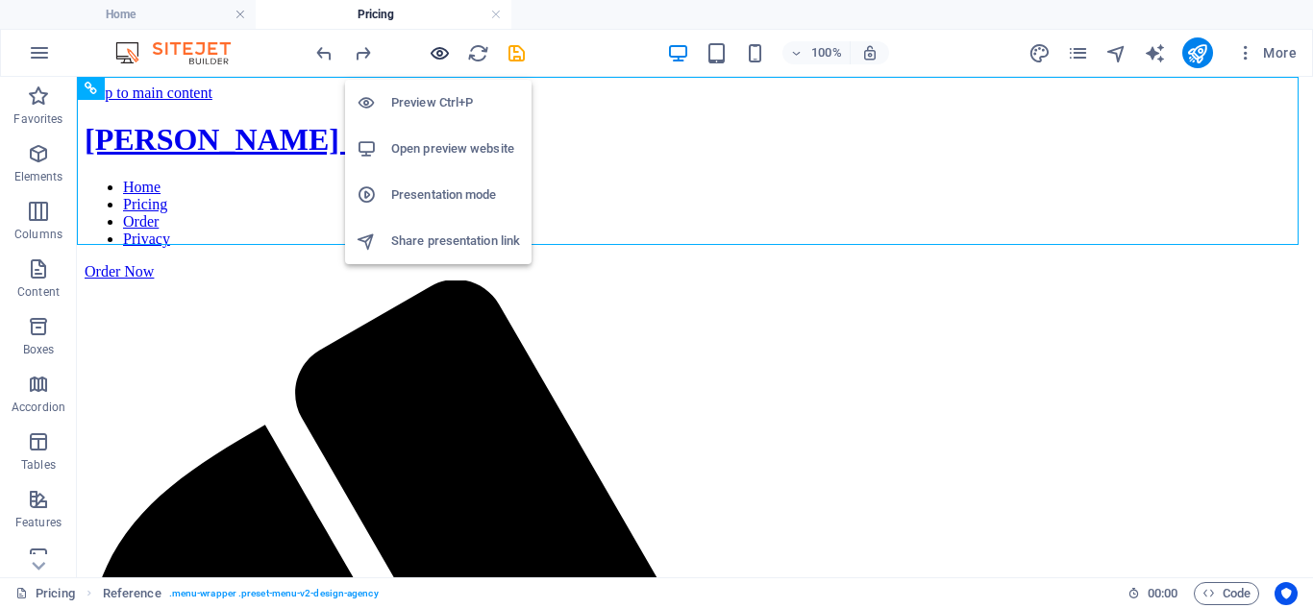
click at [434, 51] on icon "button" at bounding box center [440, 53] width 22 height 22
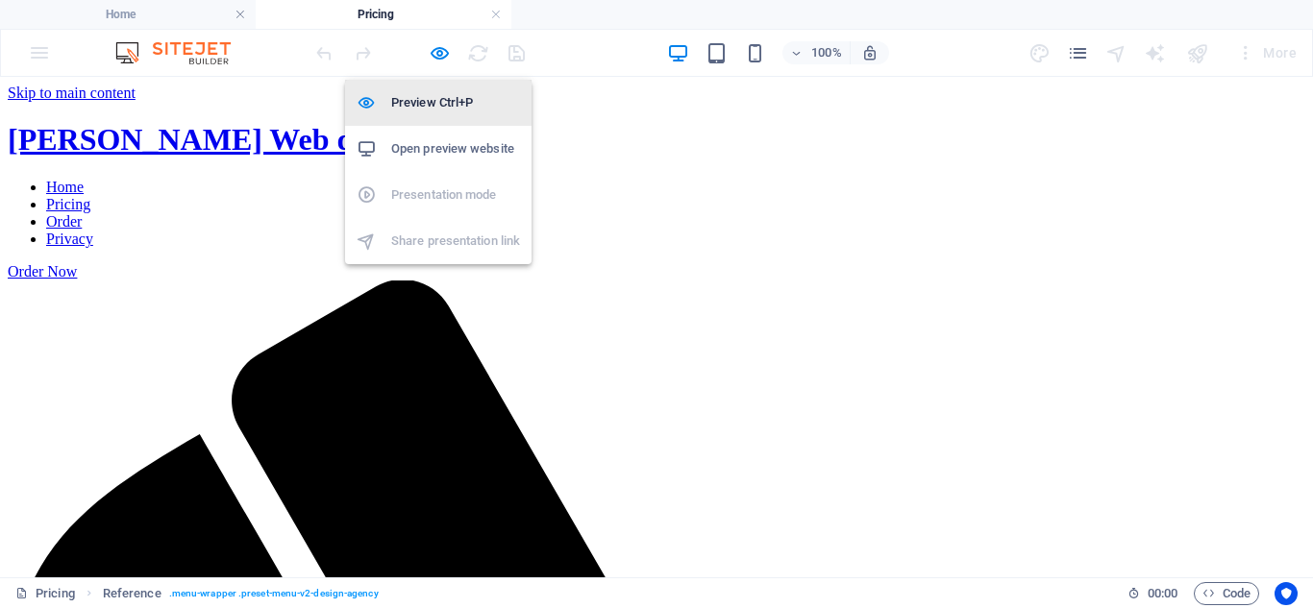
click at [417, 96] on h6 "Preview Ctrl+P" at bounding box center [455, 102] width 129 height 23
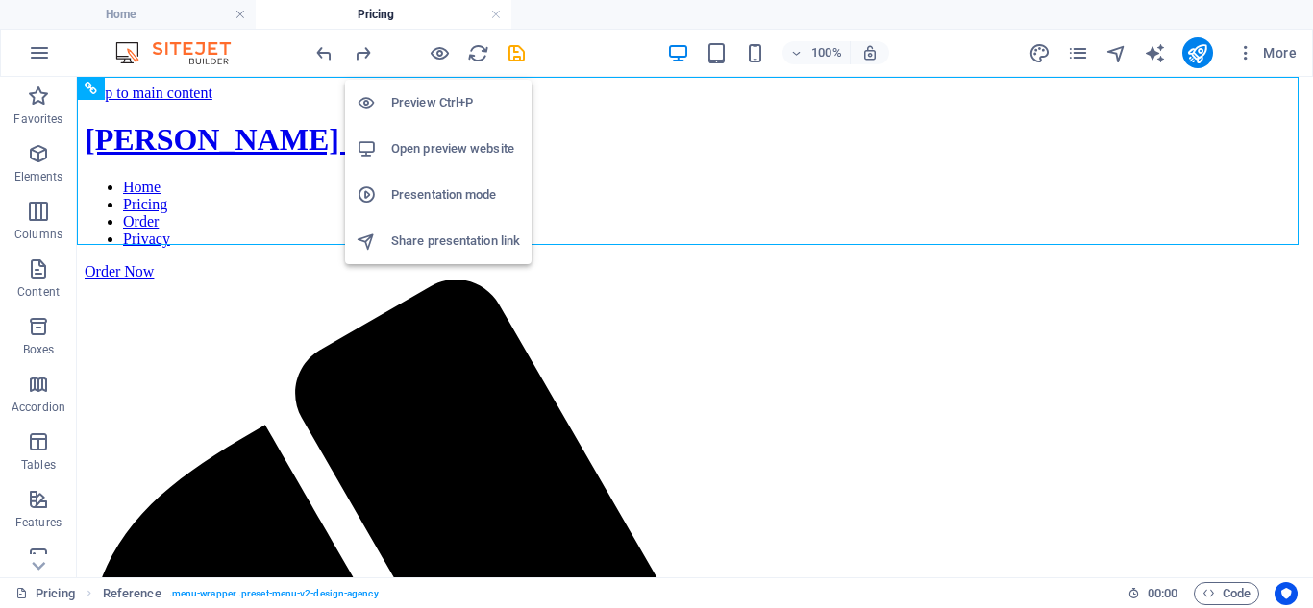
click at [419, 96] on h6 "Preview Ctrl+P" at bounding box center [455, 102] width 129 height 23
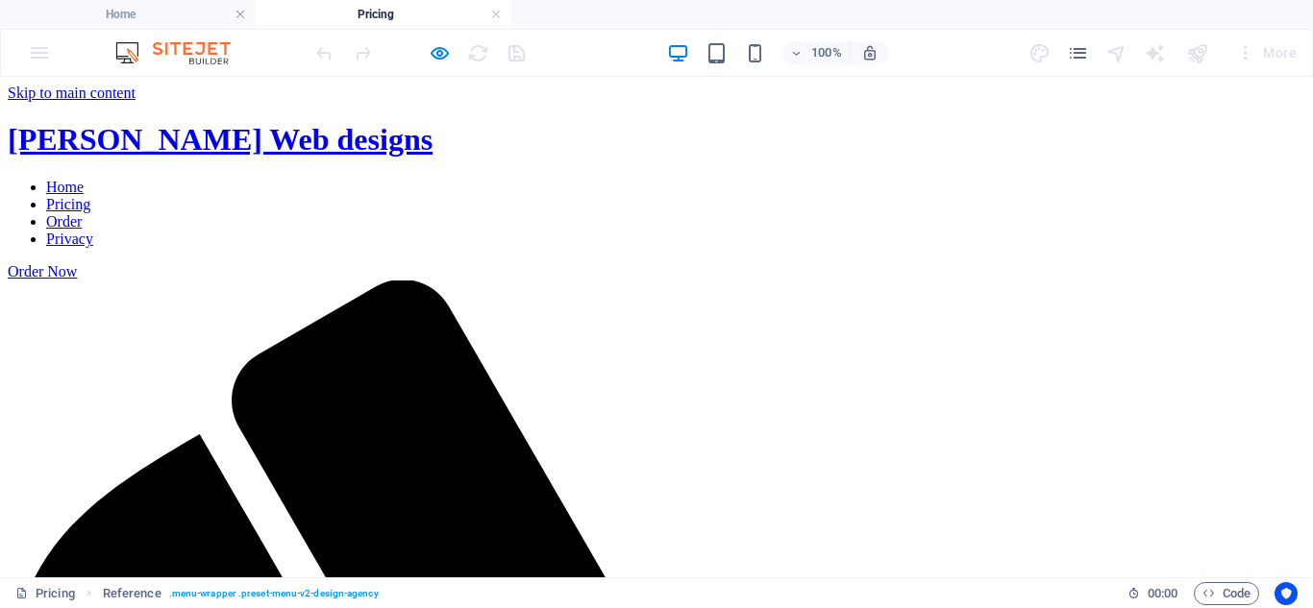
click at [84, 179] on link "Home" at bounding box center [64, 187] width 37 height 16
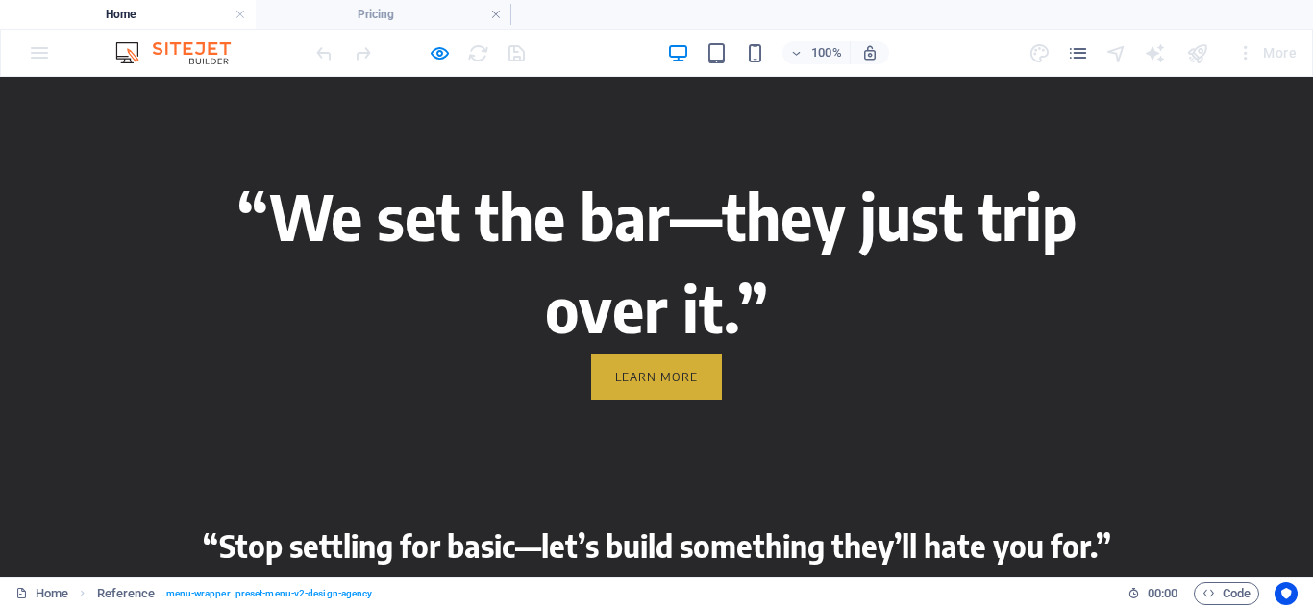
scroll to position [941, 0]
